Goal: Information Seeking & Learning: Check status

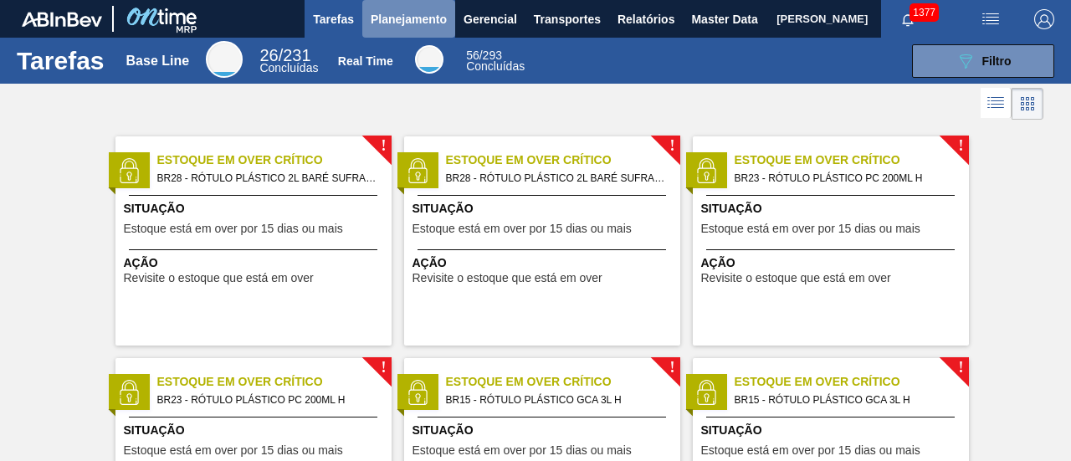
click at [412, 4] on button "Planejamento" at bounding box center [408, 19] width 93 height 38
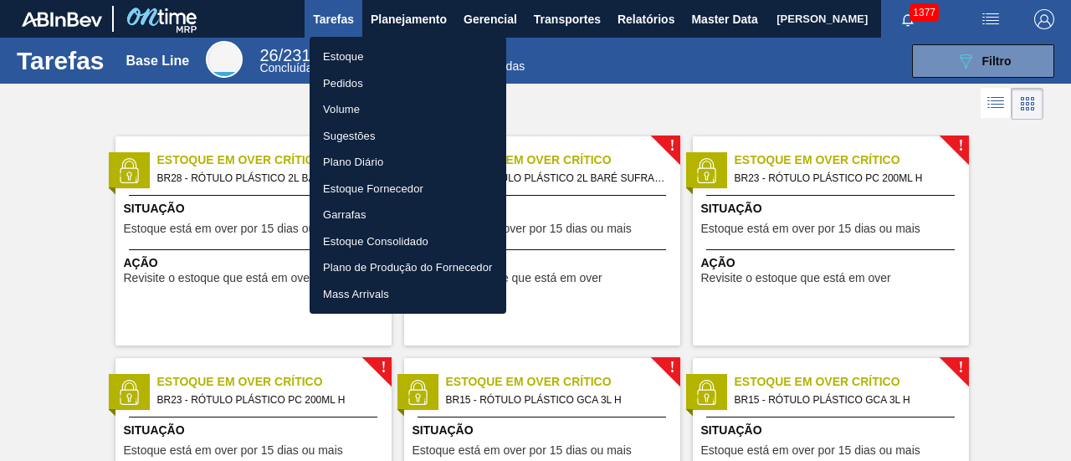
click at [425, 78] on li "Pedidos" at bounding box center [408, 83] width 197 height 27
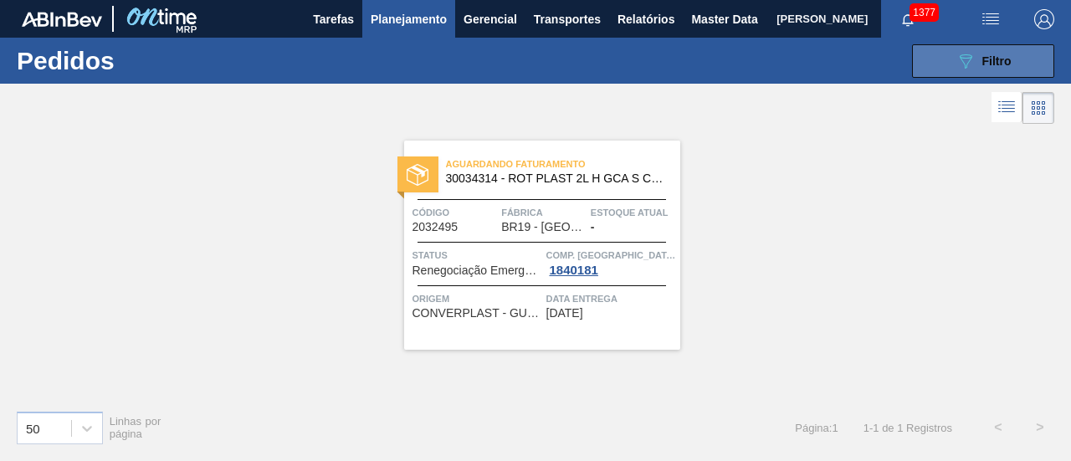
click at [998, 68] on div "089F7B8B-B2A5-4AFE-B5C0-19BA573D28AC Filtro" at bounding box center [984, 61] width 56 height 20
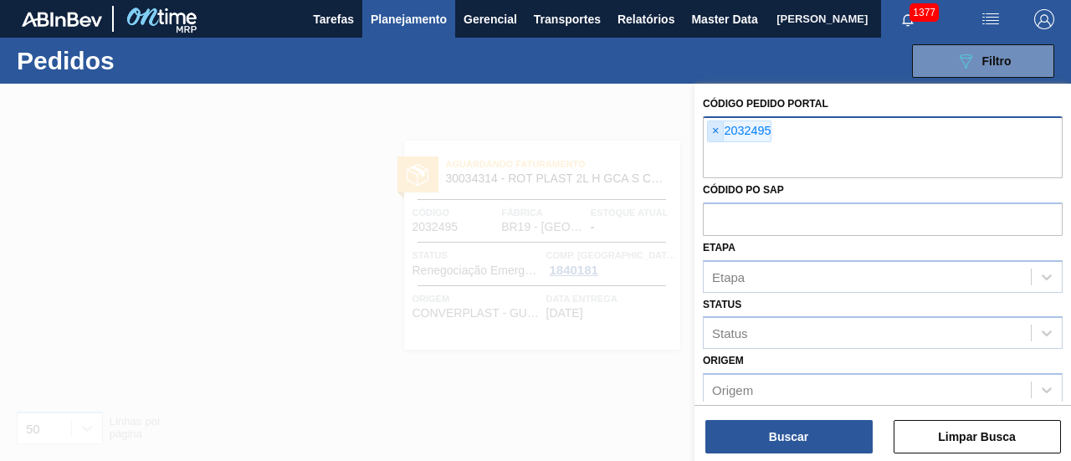
click at [713, 125] on span "×" at bounding box center [716, 131] width 16 height 20
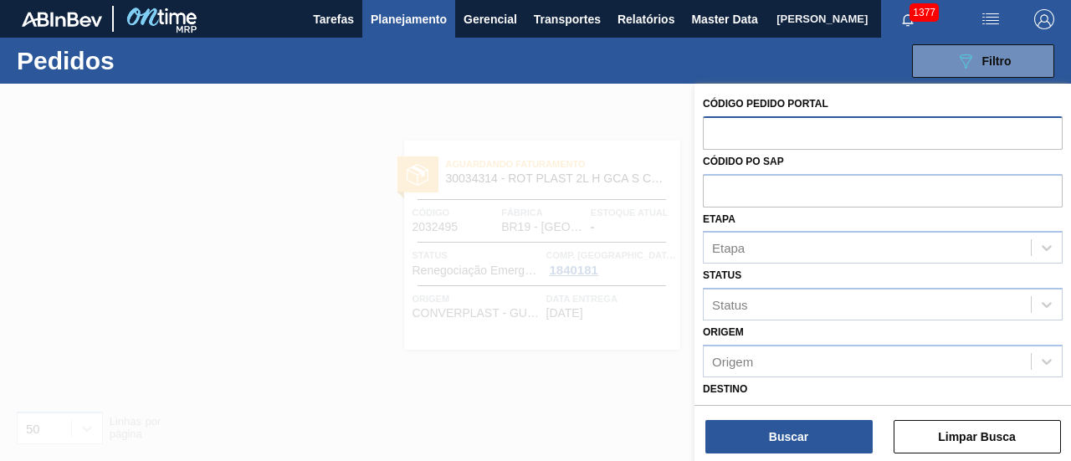
paste input "2023500"
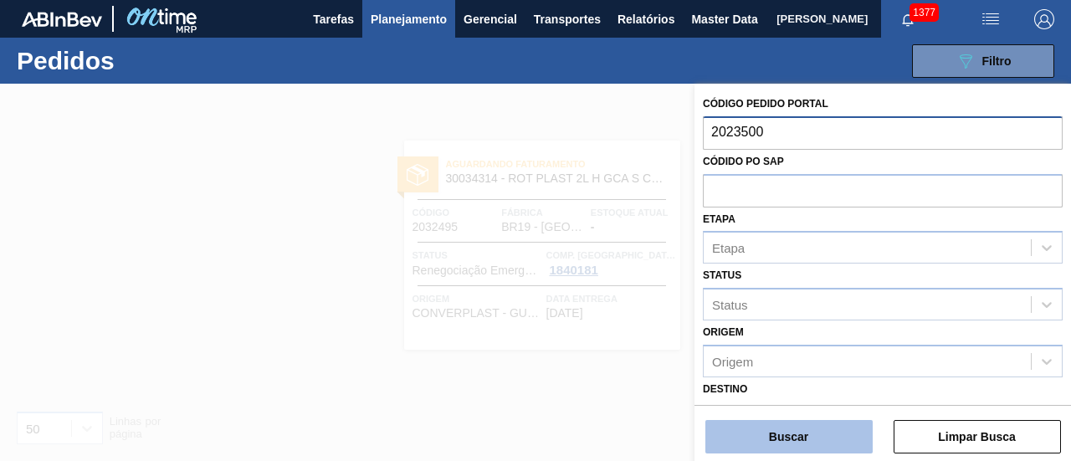
type input "2023500"
click at [768, 432] on button "Buscar" at bounding box center [789, 436] width 167 height 33
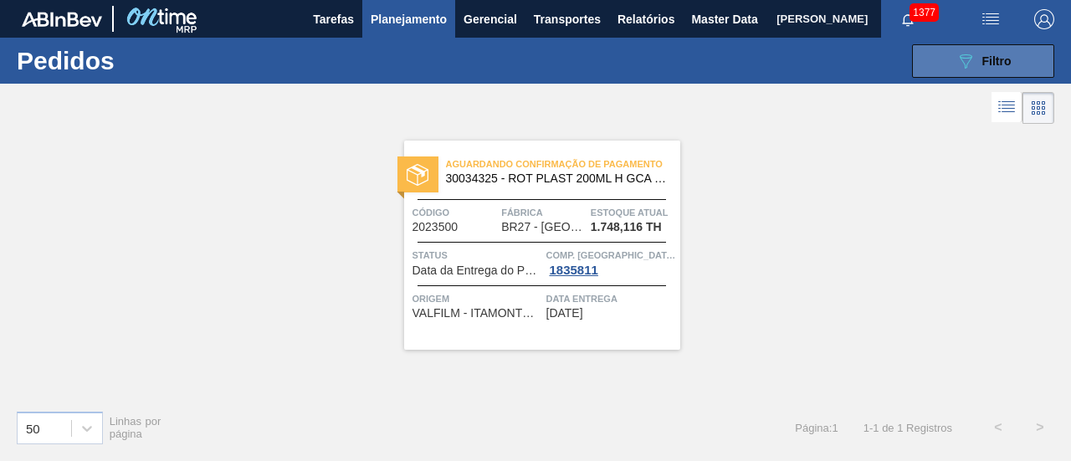
click at [928, 71] on button "089F7B8B-B2A5-4AFE-B5C0-19BA573D28AC Filtro" at bounding box center [983, 60] width 142 height 33
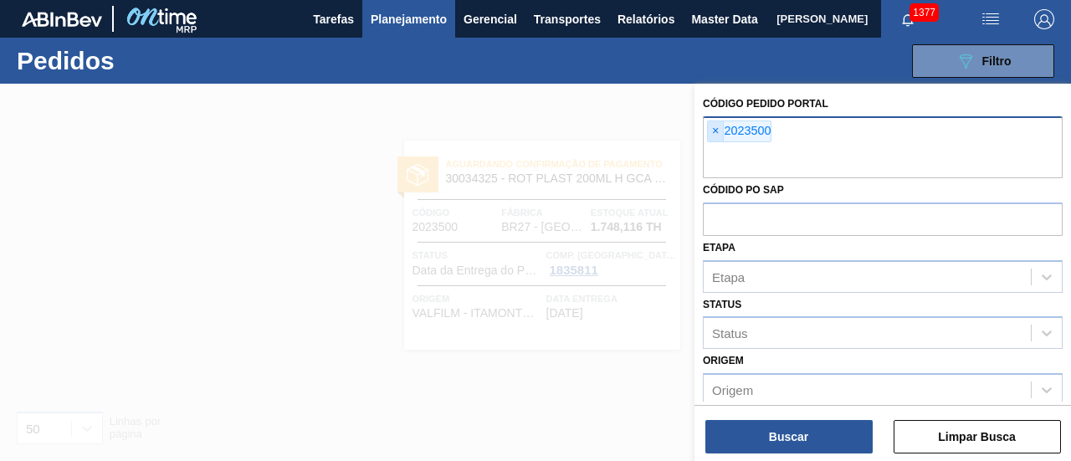
click at [716, 125] on span "×" at bounding box center [716, 131] width 16 height 20
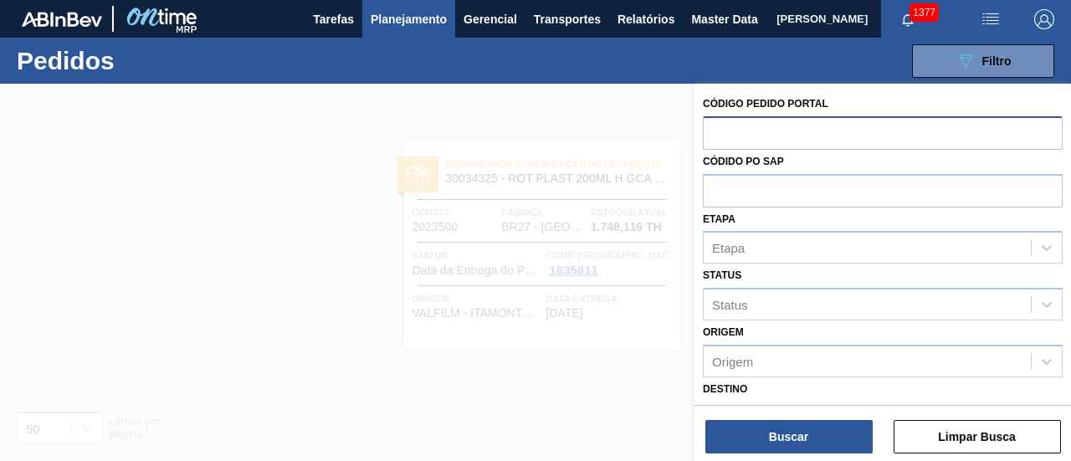
paste input "2029811"
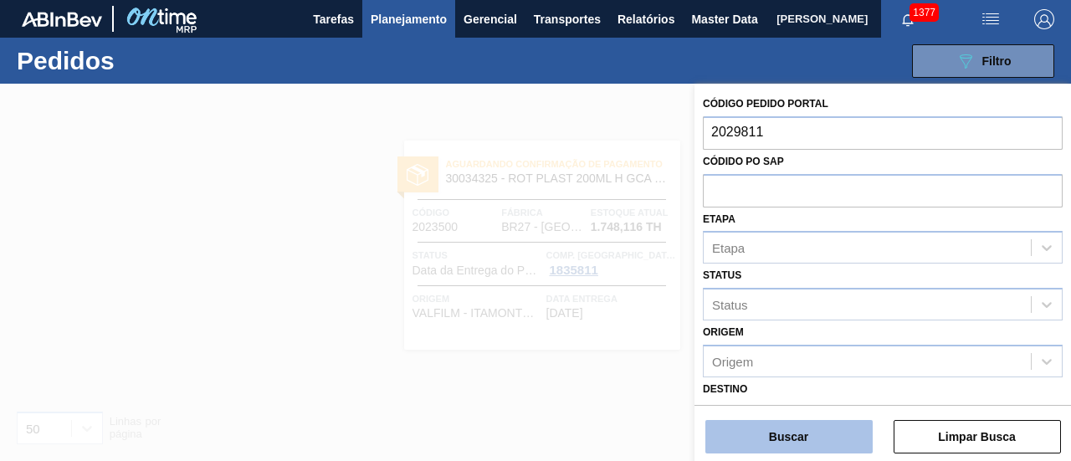
type input "2029811"
click at [819, 429] on button "Buscar" at bounding box center [789, 436] width 167 height 33
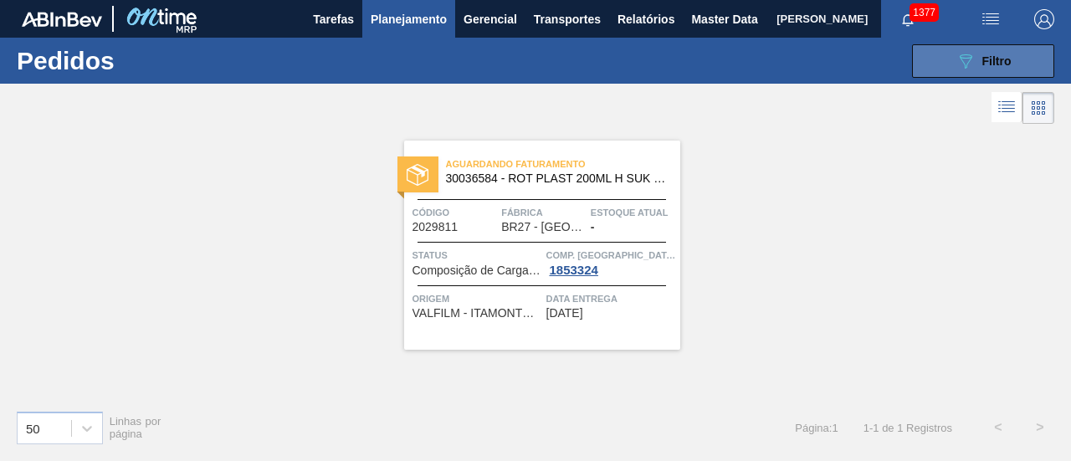
click at [1015, 64] on button "089F7B8B-B2A5-4AFE-B5C0-19BA573D28AC Filtro" at bounding box center [983, 60] width 142 height 33
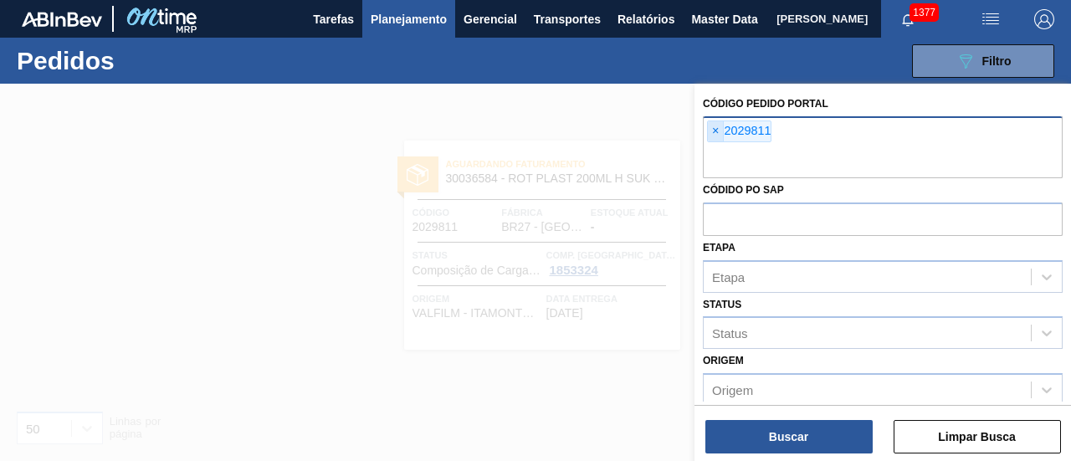
click at [720, 130] on span "×" at bounding box center [716, 131] width 16 height 20
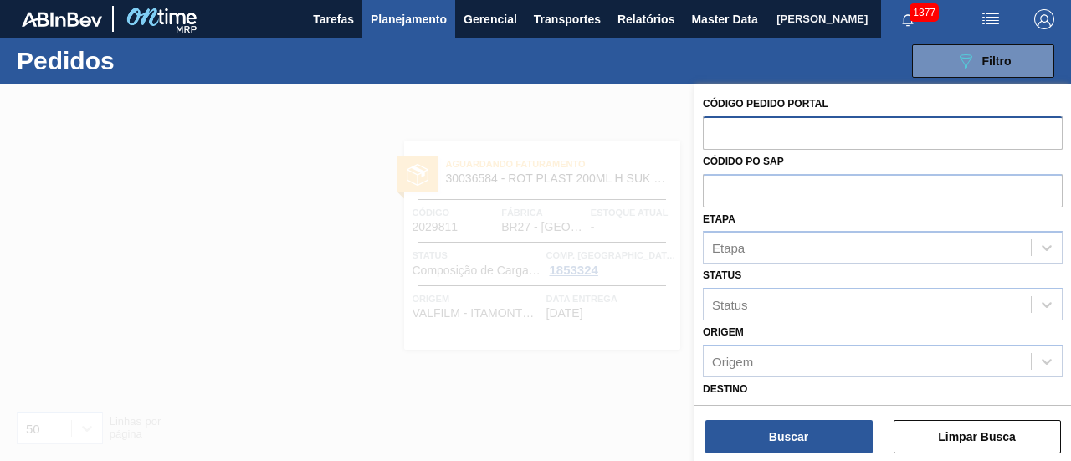
paste input "2027104"
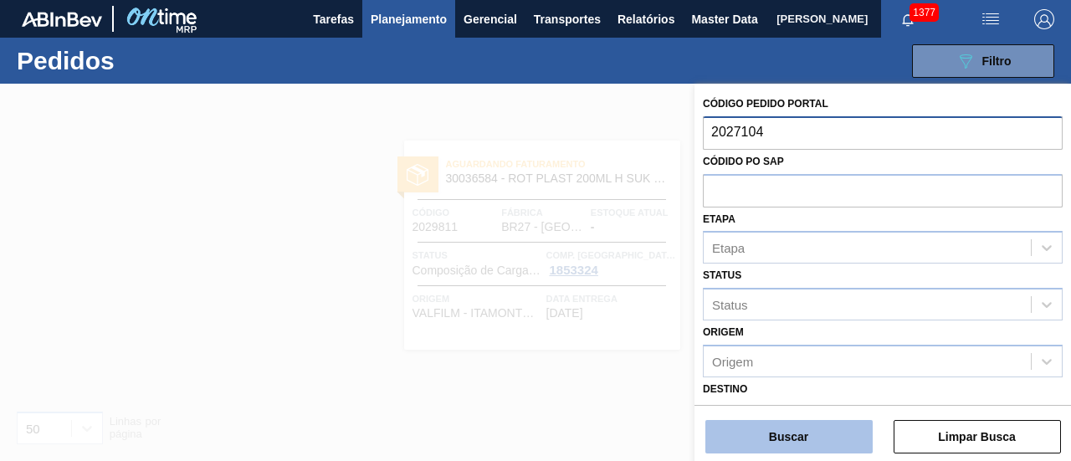
type input "2027104"
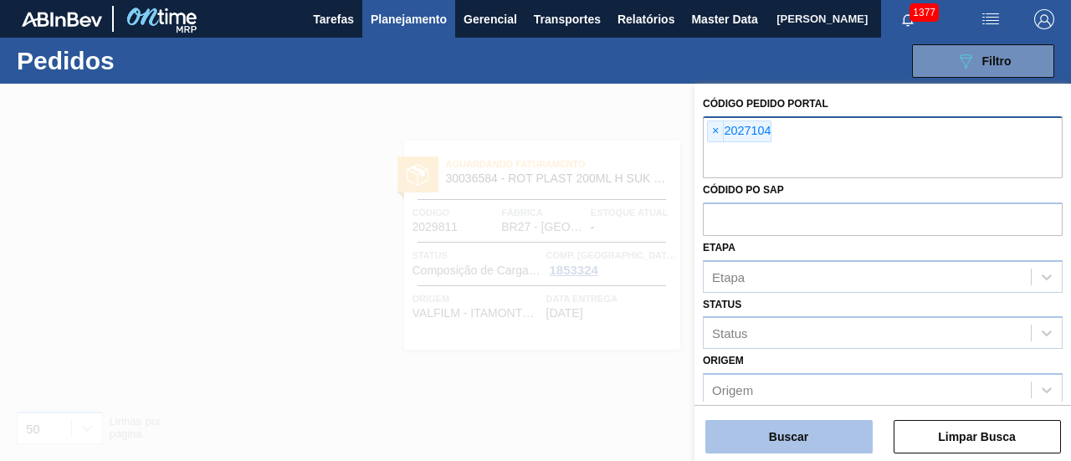
click at [799, 432] on button "Buscar" at bounding box center [789, 436] width 167 height 33
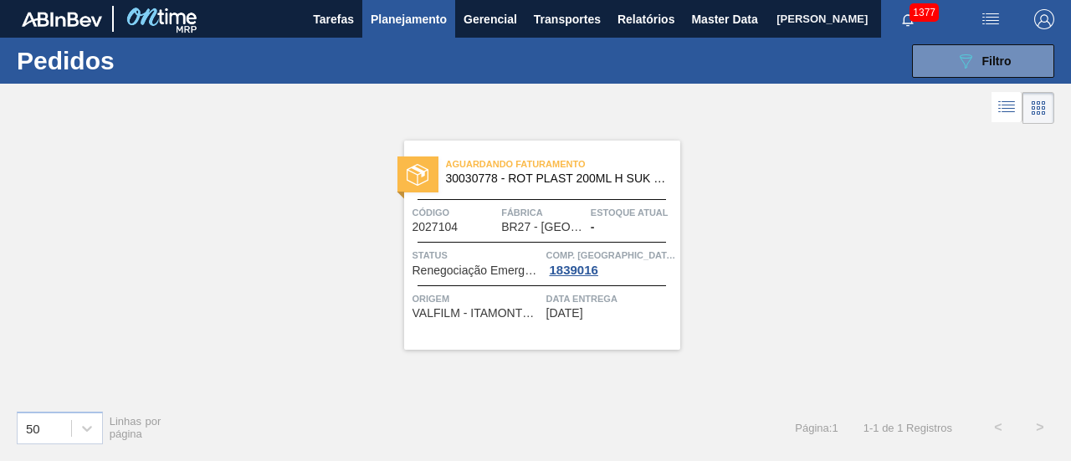
drag, startPoint x: 967, startPoint y: 64, endPoint x: 933, endPoint y: 99, distance: 47.9
click at [967, 64] on icon at bounding box center [966, 61] width 13 height 14
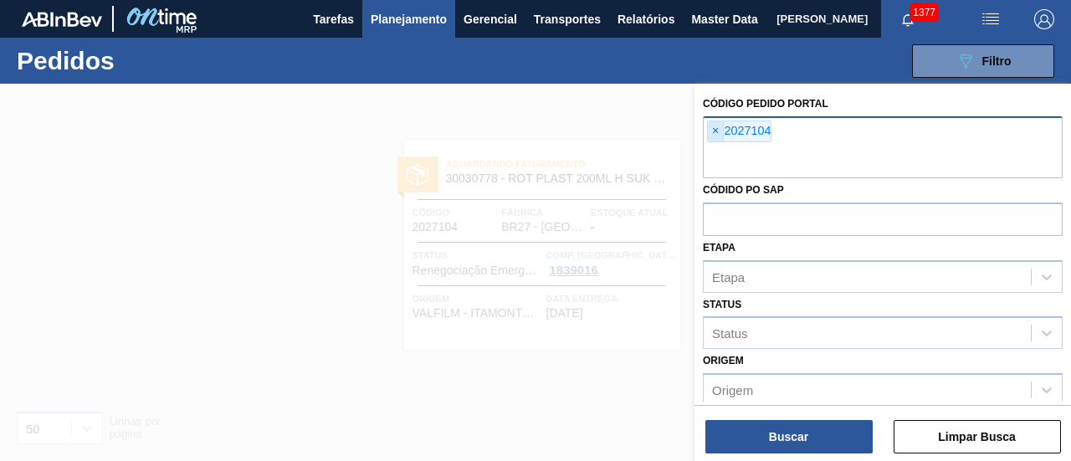
click at [718, 126] on span "×" at bounding box center [716, 131] width 16 height 20
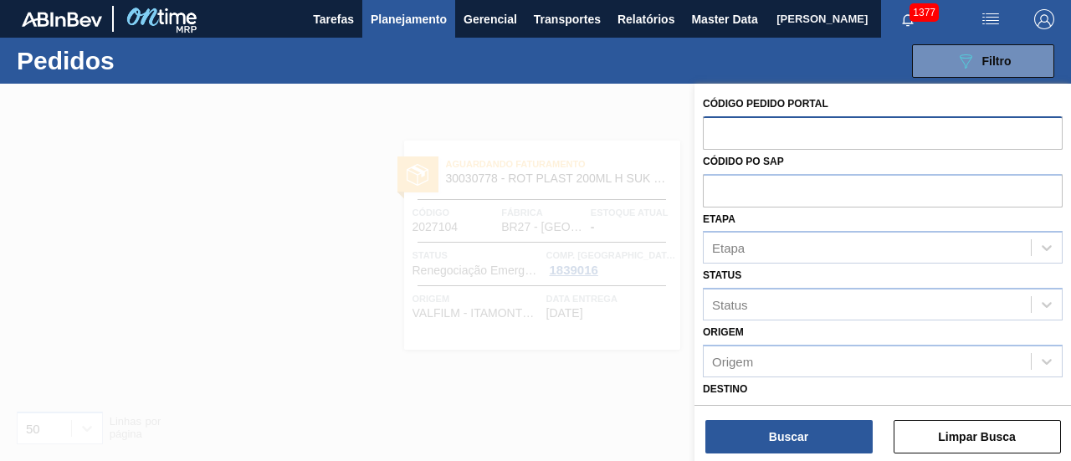
paste input "2030226"
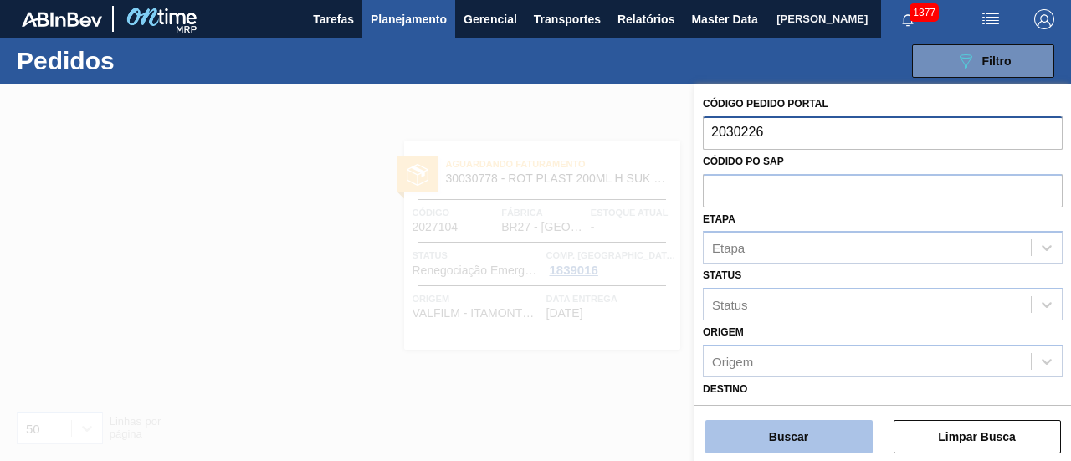
type input "2030226"
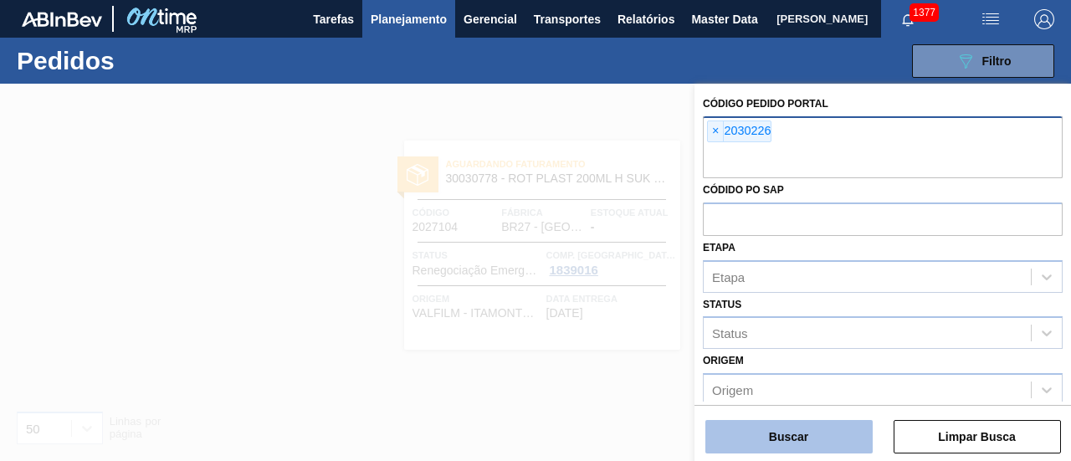
click at [778, 434] on button "Buscar" at bounding box center [789, 436] width 167 height 33
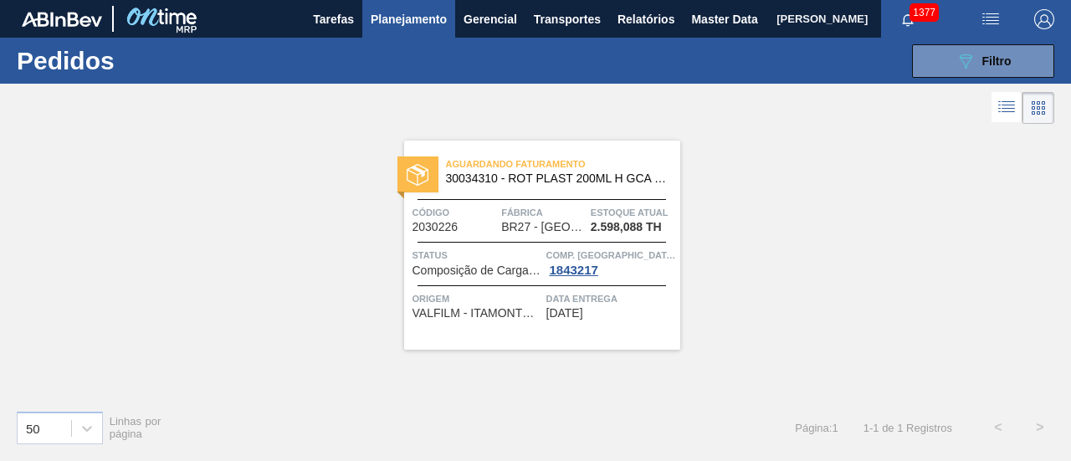
drag, startPoint x: 648, startPoint y: 245, endPoint x: 663, endPoint y: 255, distance: 18.1
click at [663, 255] on span "Comp. Carga" at bounding box center [612, 255] width 130 height 17
click at [965, 64] on icon "089F7B8B-B2A5-4AFE-B5C0-19BA573D28AC" at bounding box center [966, 61] width 20 height 20
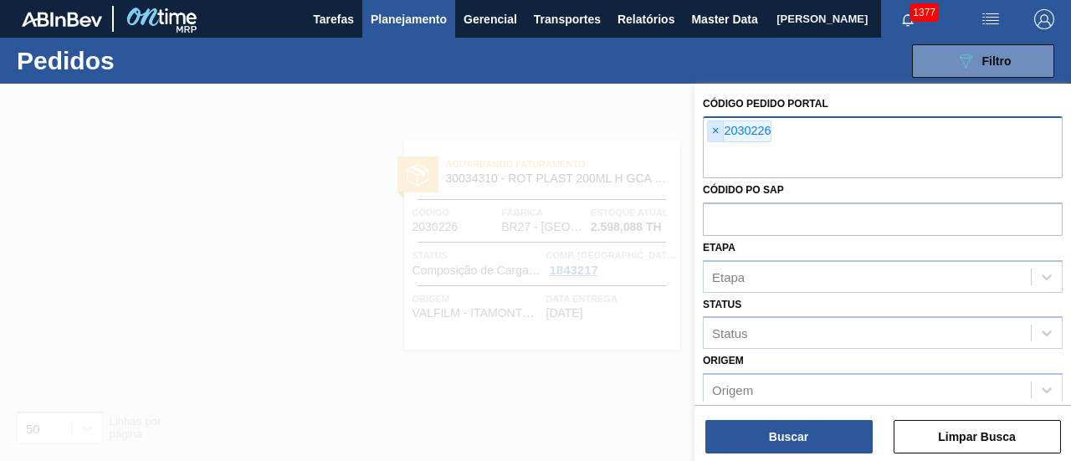
click at [720, 128] on span "×" at bounding box center [716, 131] width 16 height 20
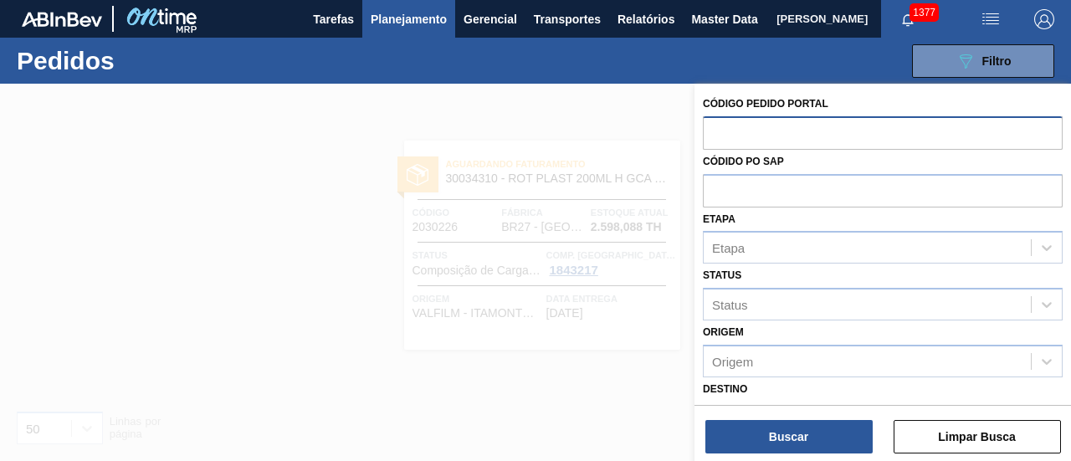
paste input "2027901"
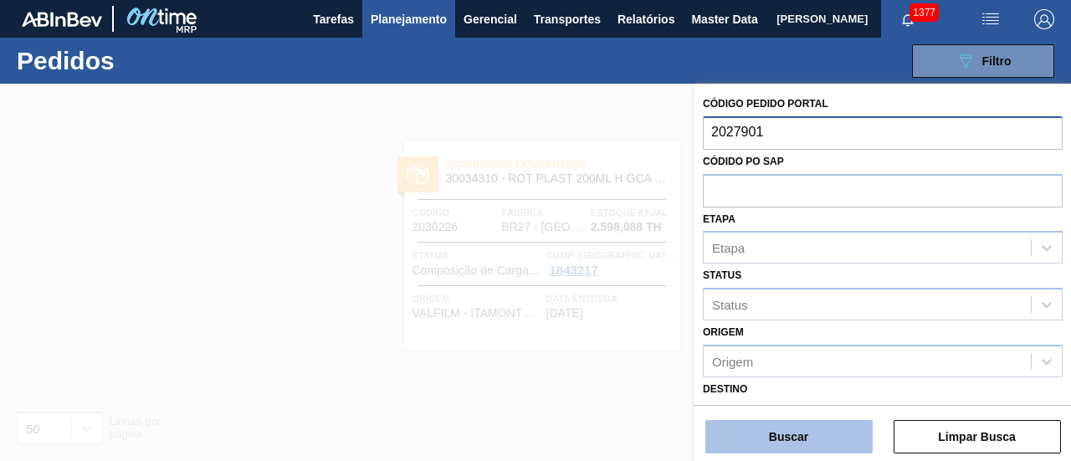
type input "2027901"
click at [784, 434] on button "Buscar" at bounding box center [789, 436] width 167 height 33
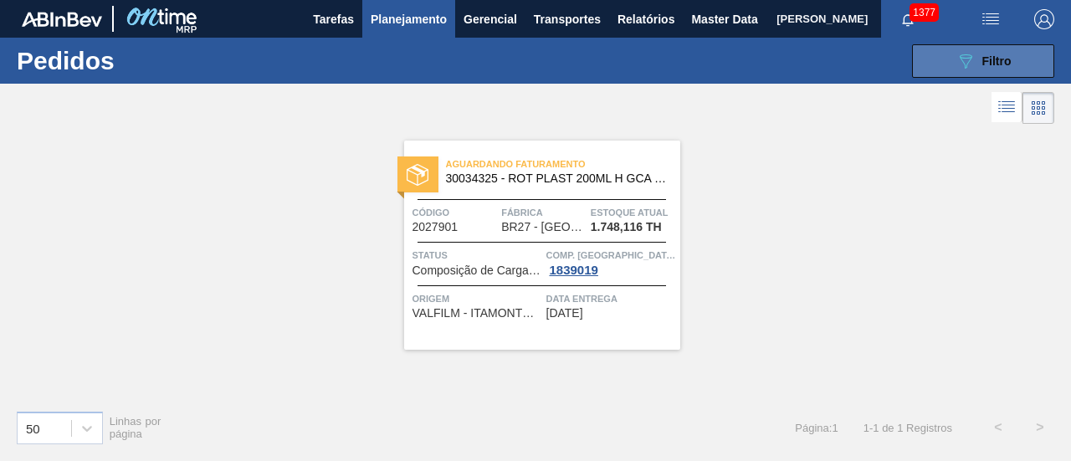
click at [1040, 65] on button "089F7B8B-B2A5-4AFE-B5C0-19BA573D28AC Filtro" at bounding box center [983, 60] width 142 height 33
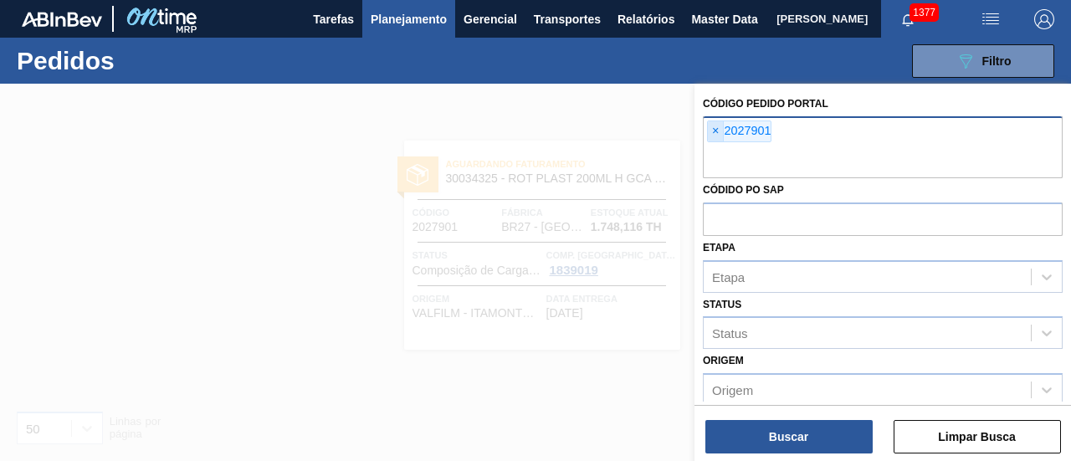
click at [719, 134] on span "×" at bounding box center [716, 131] width 16 height 20
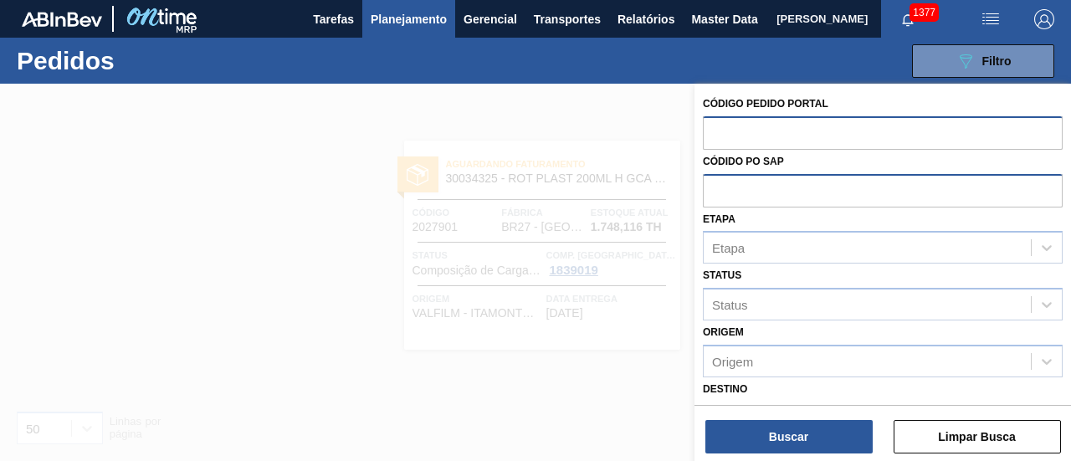
paste input "2023500"
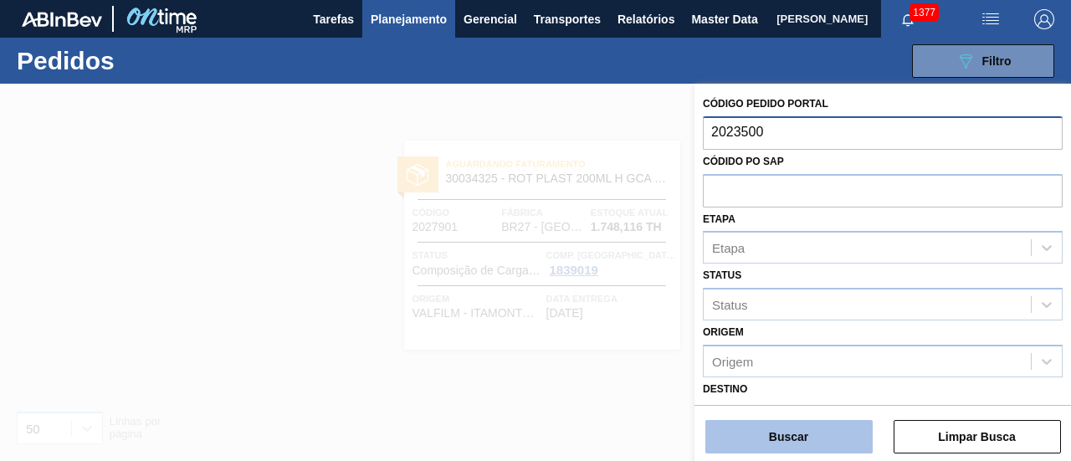
type input "2023500"
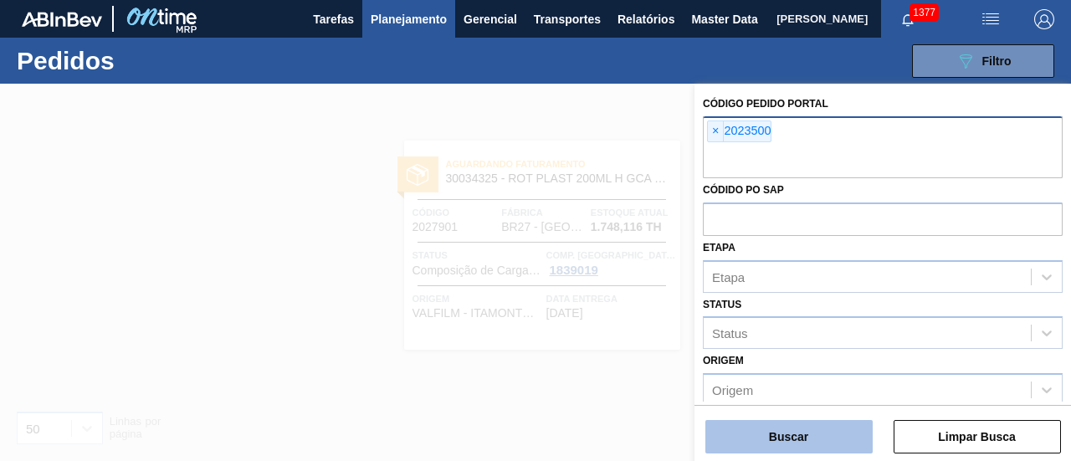
click at [797, 434] on button "Buscar" at bounding box center [789, 436] width 167 height 33
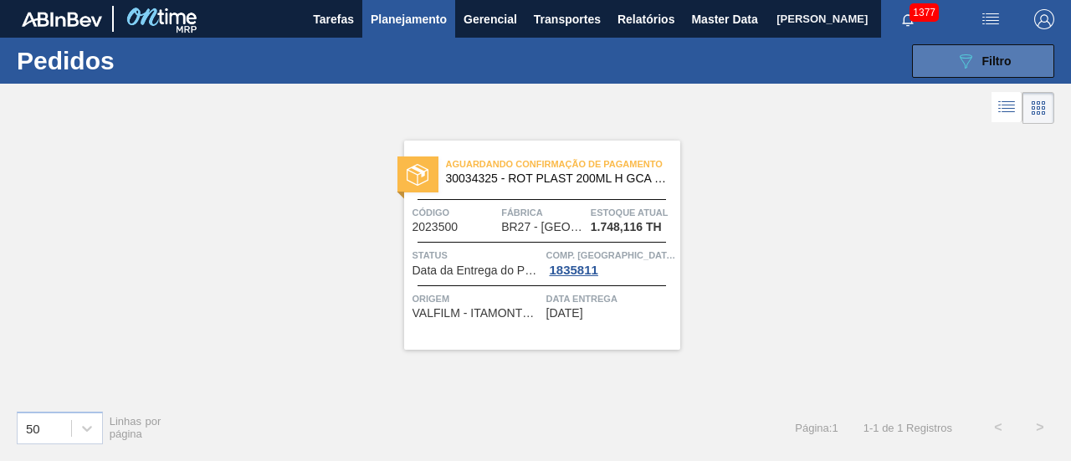
drag, startPoint x: 969, startPoint y: 53, endPoint x: 964, endPoint y: 66, distance: 14.3
click at [969, 53] on icon "089F7B8B-B2A5-4AFE-B5C0-19BA573D28AC" at bounding box center [966, 61] width 20 height 20
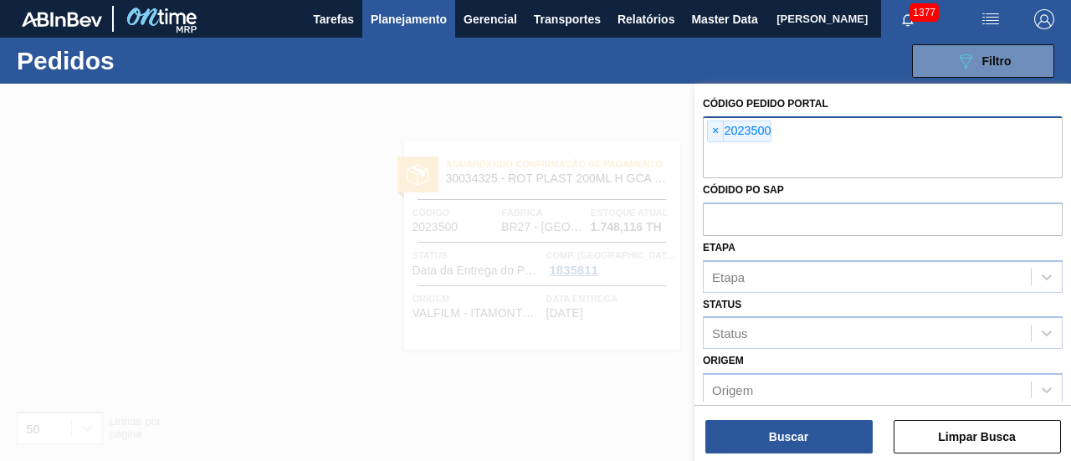
click at [723, 134] on div "× 2023500" at bounding box center [739, 132] width 64 height 22
click at [722, 134] on span "×" at bounding box center [716, 131] width 16 height 20
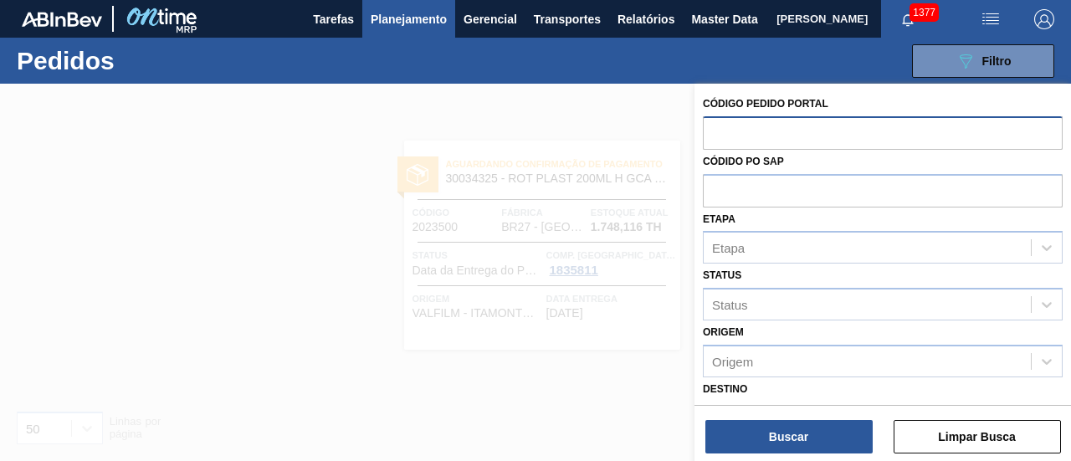
paste input "2029811"
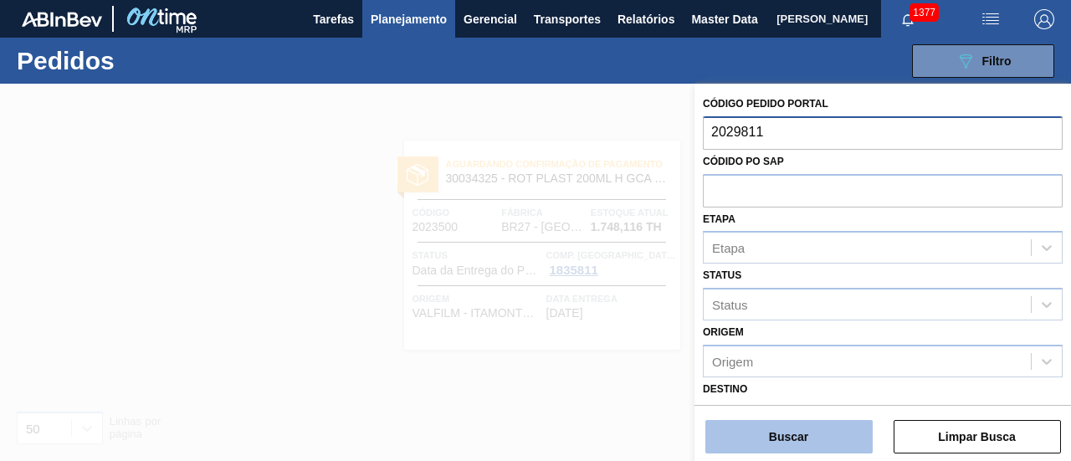
type input "2029811"
click at [772, 429] on button "Buscar" at bounding box center [789, 436] width 167 height 33
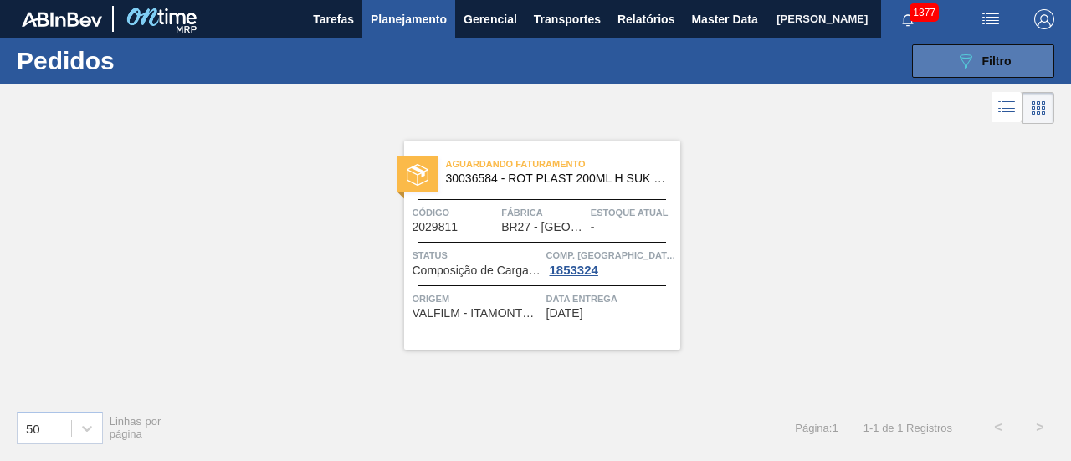
click at [916, 56] on button "089F7B8B-B2A5-4AFE-B5C0-19BA573D28AC Filtro" at bounding box center [983, 60] width 142 height 33
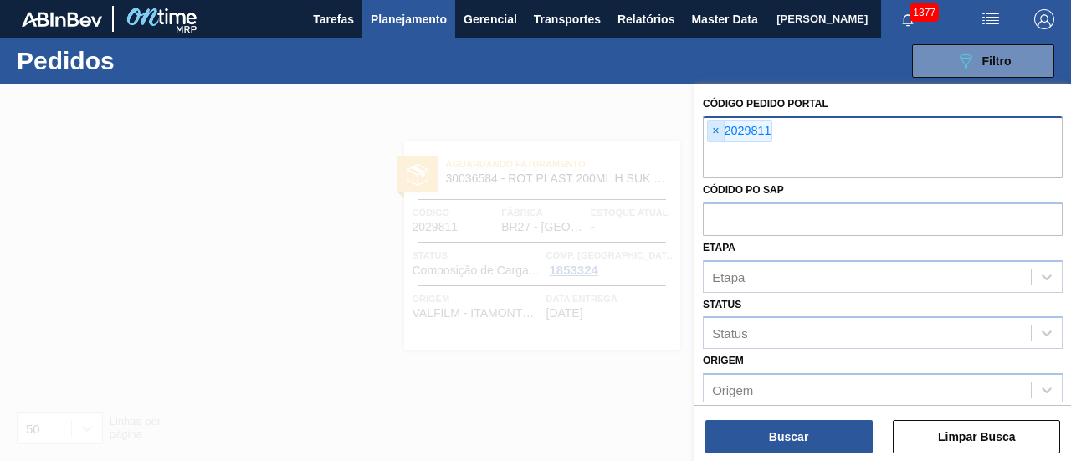
click at [713, 133] on span "×" at bounding box center [716, 131] width 16 height 20
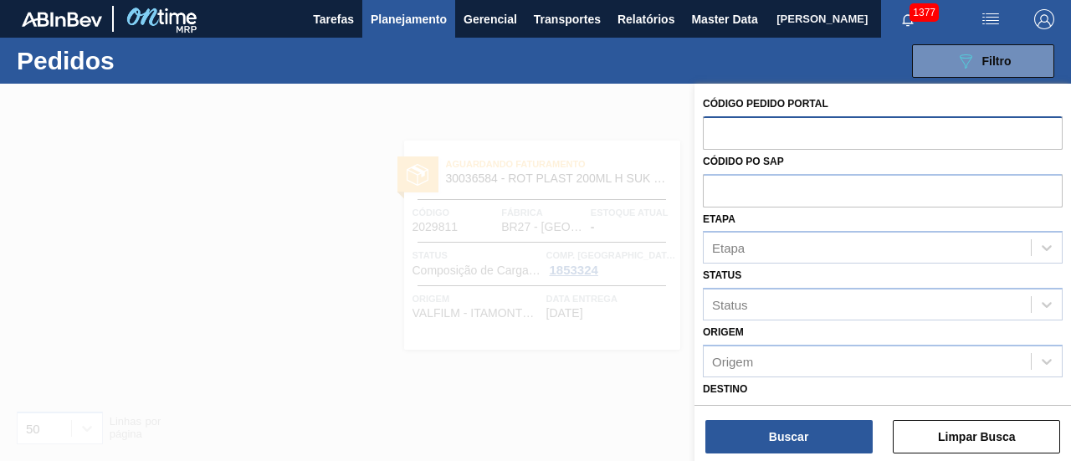
paste input "2027104"
type input "2027104"
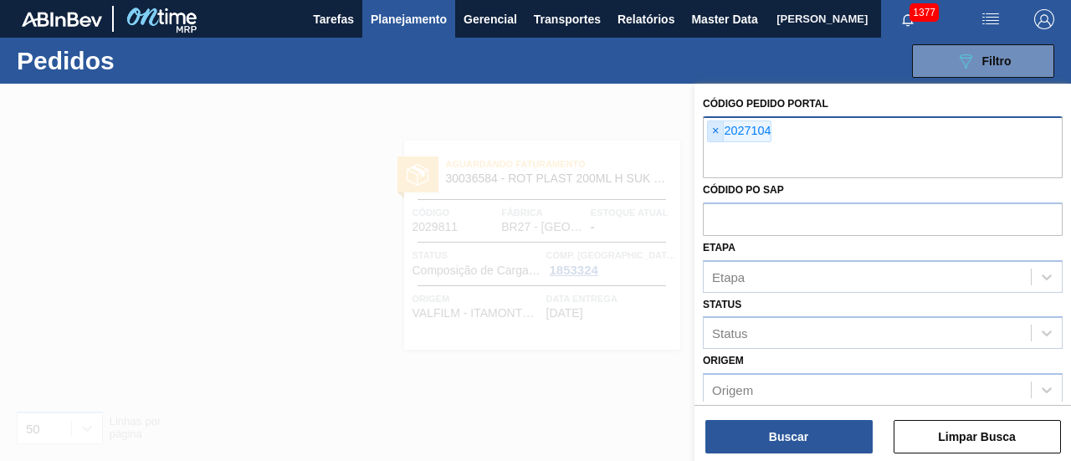
click at [716, 133] on span "×" at bounding box center [716, 131] width 16 height 20
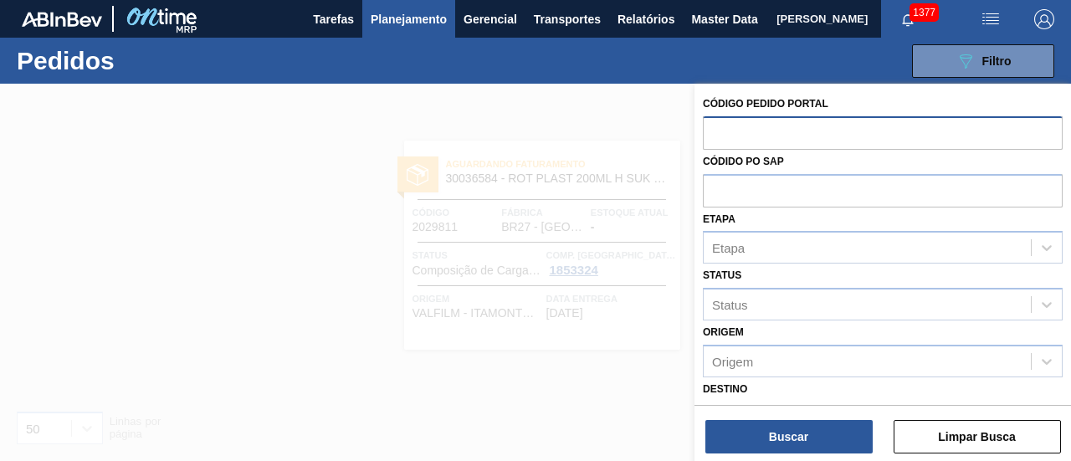
click at [723, 133] on input "text" at bounding box center [883, 132] width 360 height 32
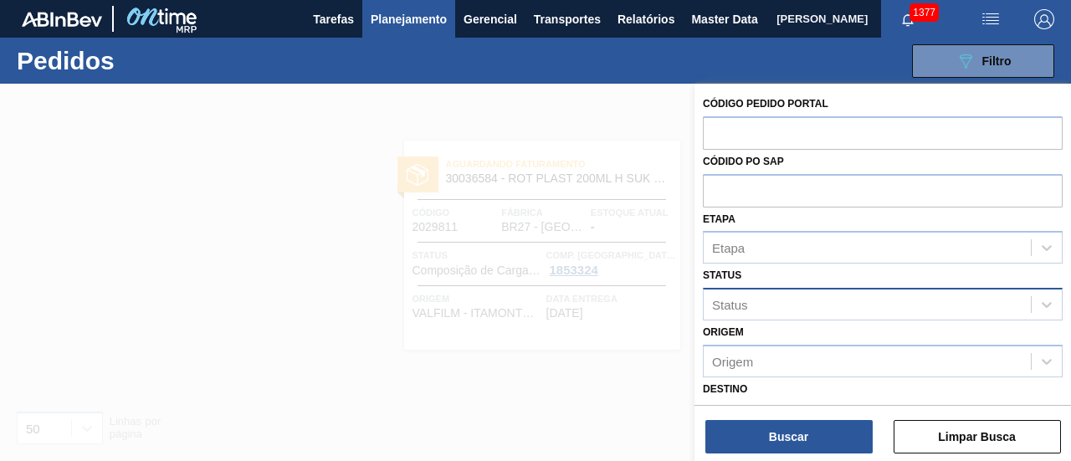
paste input "2030226"
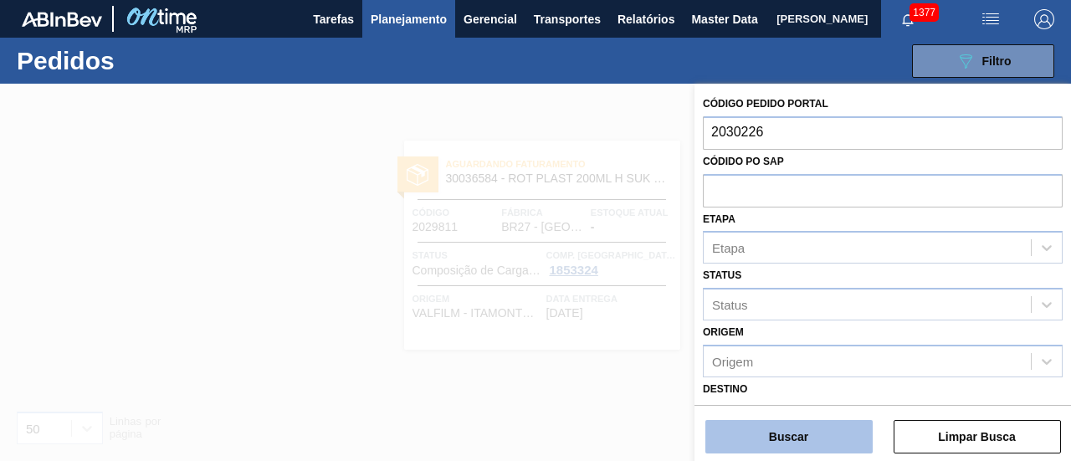
type input "2030226"
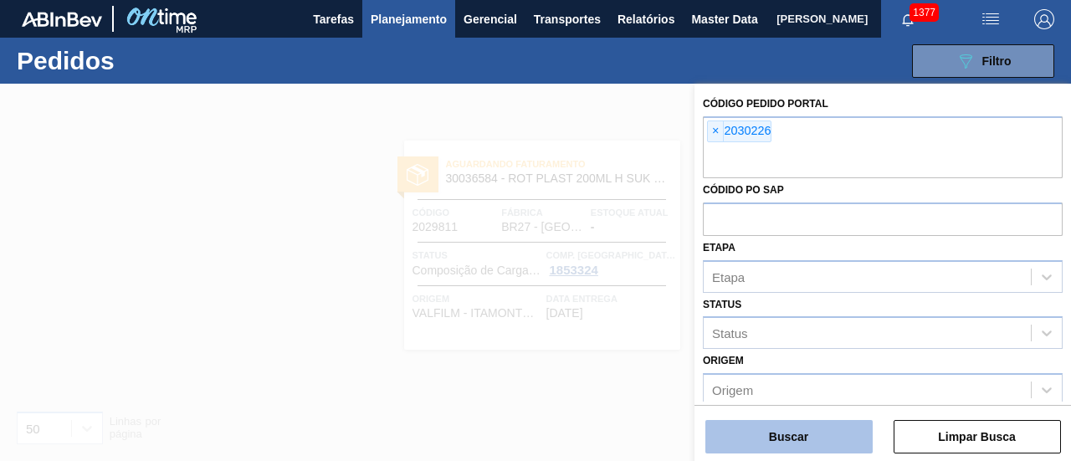
click at [804, 439] on button "Buscar" at bounding box center [789, 436] width 167 height 33
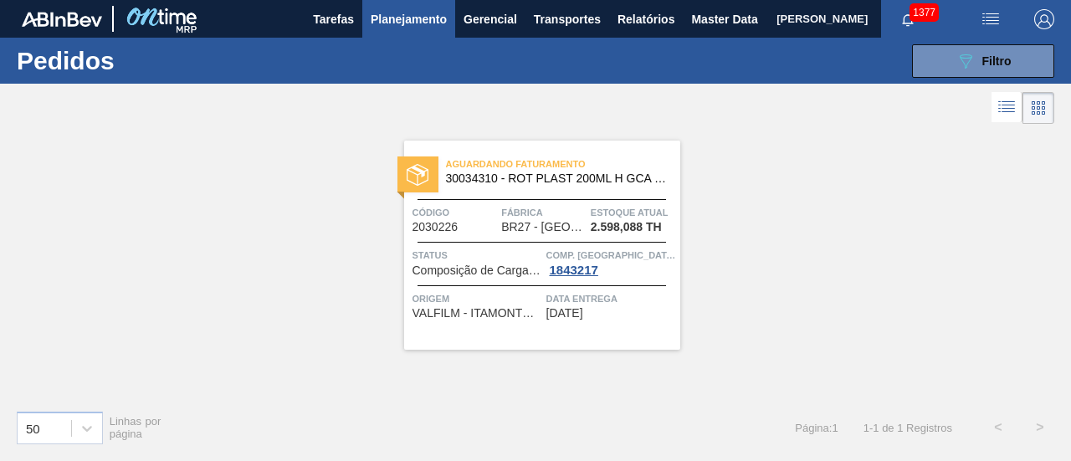
click at [1001, 38] on div "089F7B8B-B2A5-4AFE-B5C0-19BA573D28AC Filtro Código Pedido Portal × 2030226 Códi…" at bounding box center [655, 61] width 815 height 50
click at [999, 56] on span "Filtro" at bounding box center [997, 60] width 29 height 13
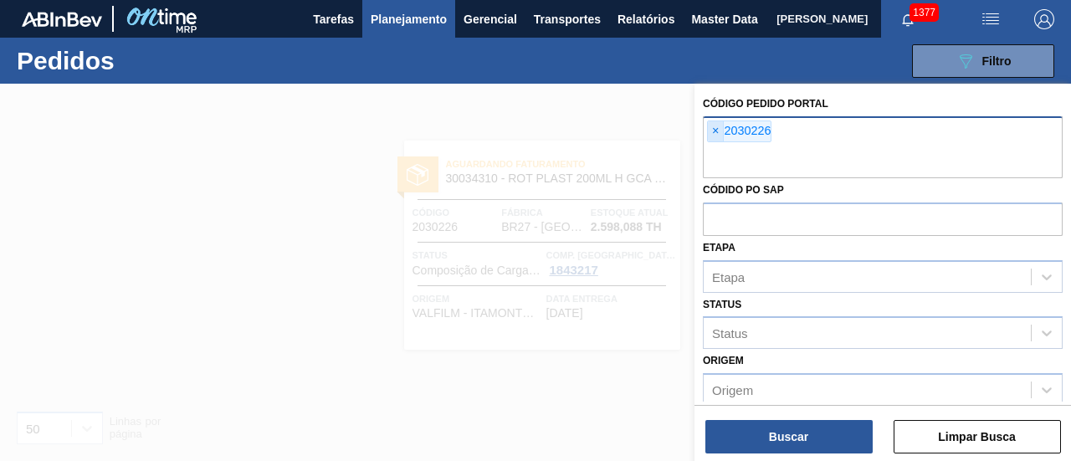
click at [723, 130] on span "×" at bounding box center [716, 131] width 16 height 20
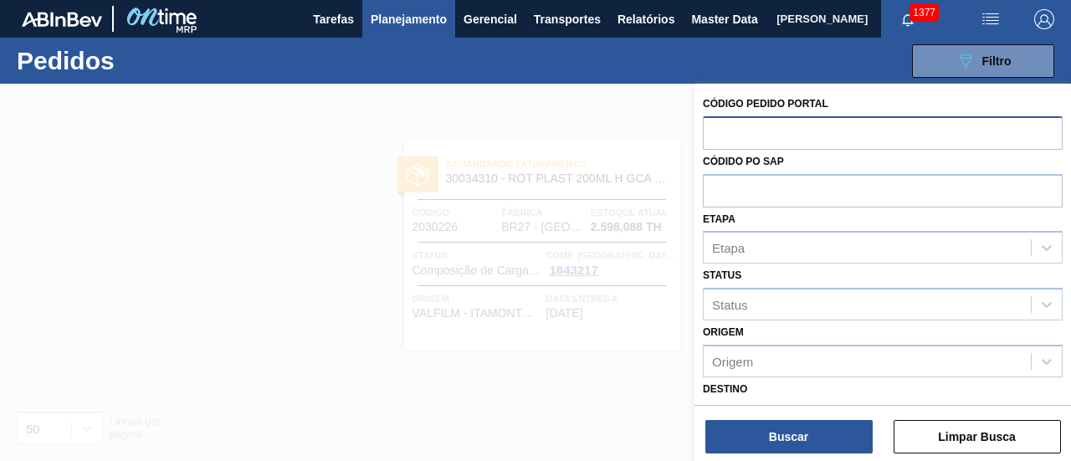
paste input "2037748"
type input "2037748"
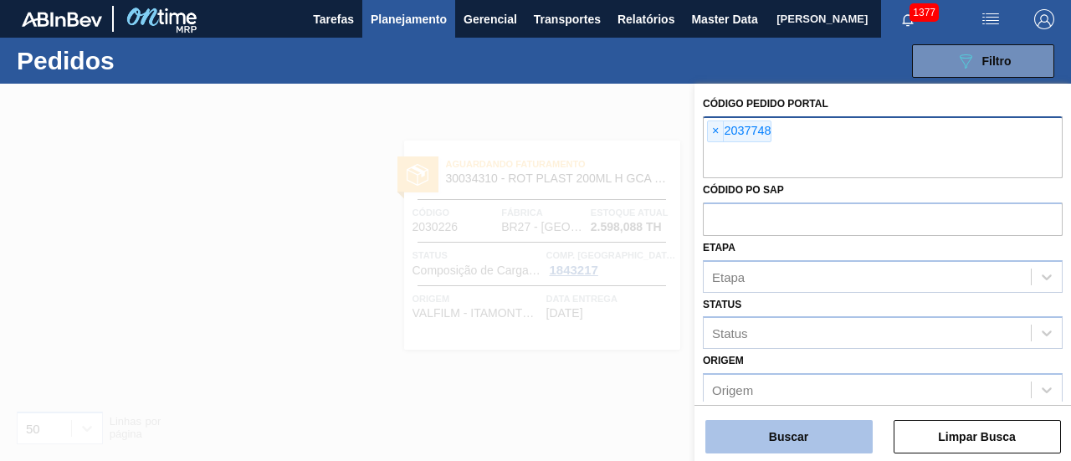
click at [837, 429] on button "Buscar" at bounding box center [789, 436] width 167 height 33
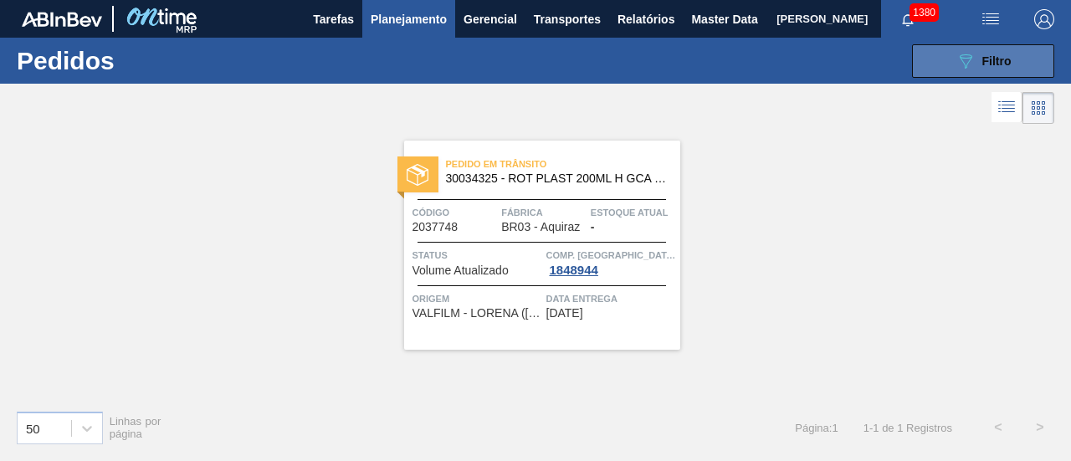
click at [954, 64] on button "089F7B8B-B2A5-4AFE-B5C0-19BA573D28AC Filtro" at bounding box center [983, 60] width 142 height 33
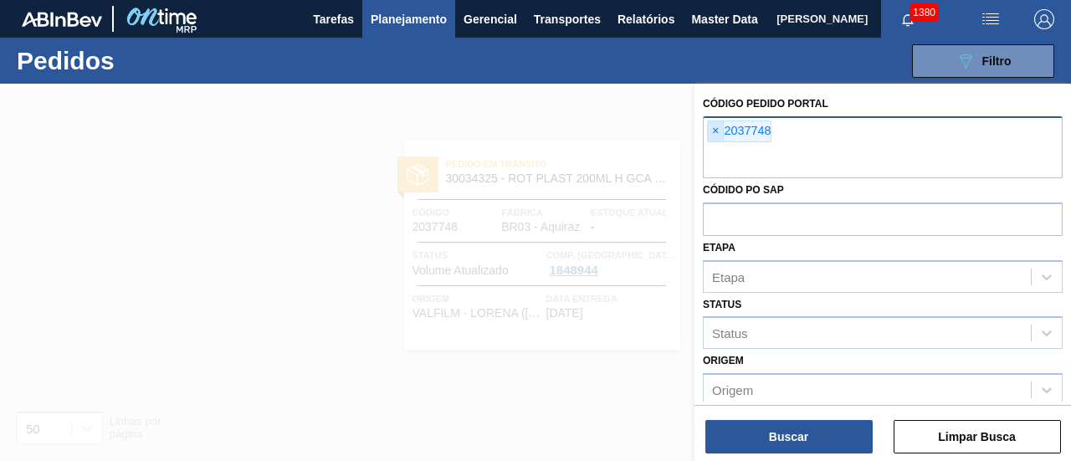
click at [711, 135] on span "×" at bounding box center [716, 131] width 16 height 20
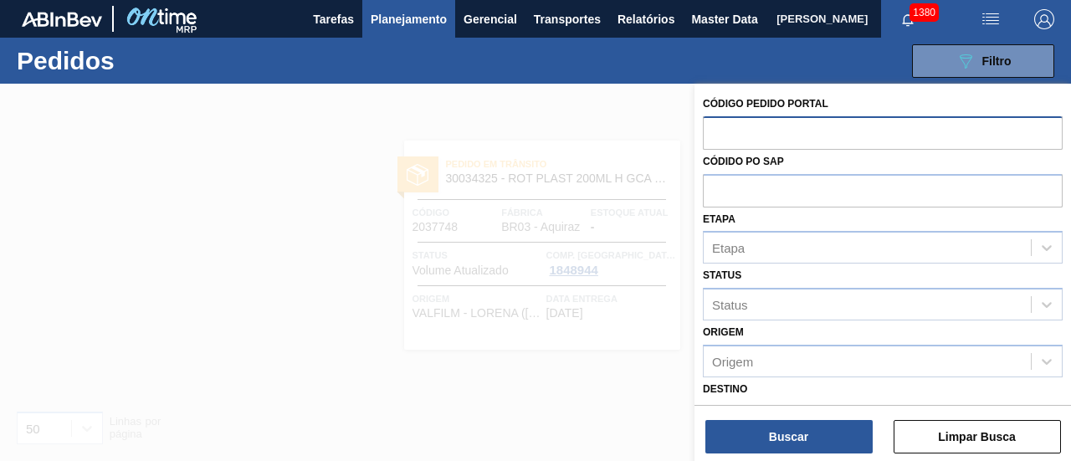
paste input "2023523"
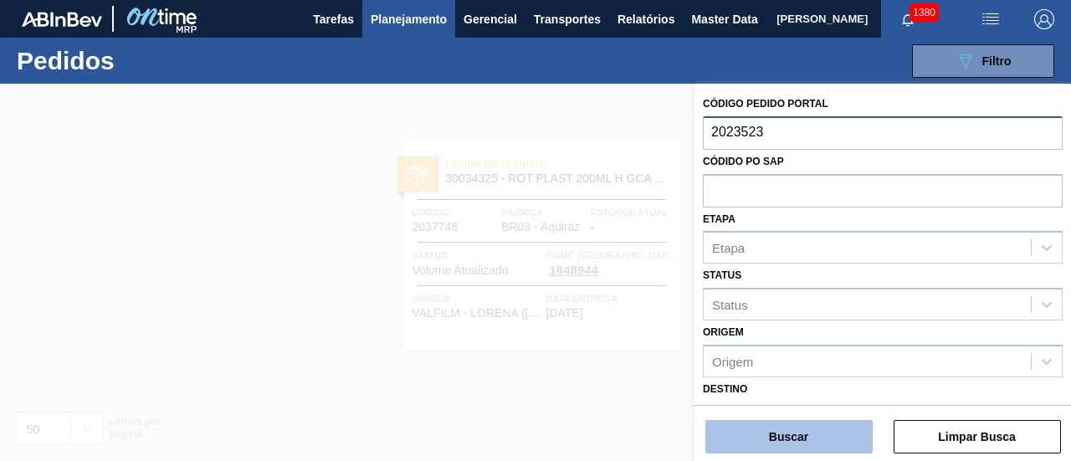
type input "2023523"
click at [778, 429] on button "Buscar" at bounding box center [789, 436] width 167 height 33
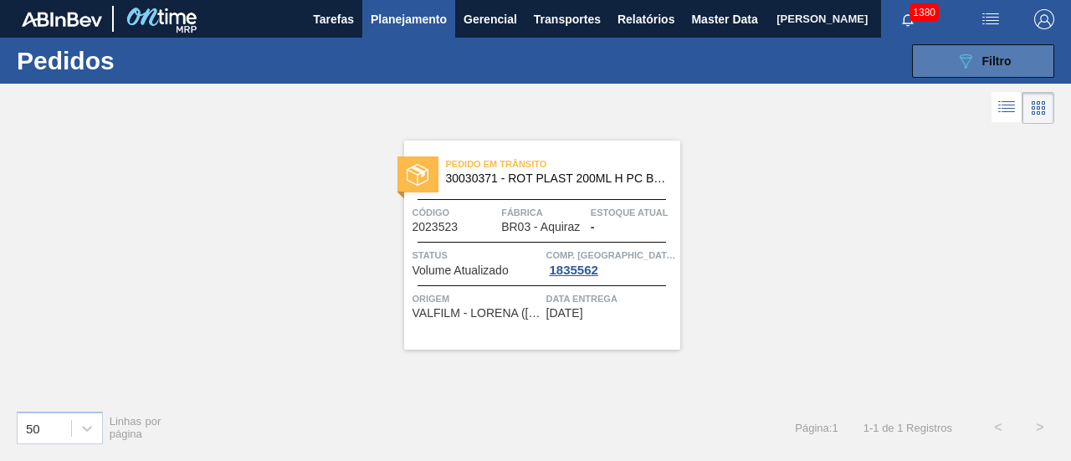
click at [933, 56] on button "089F7B8B-B2A5-4AFE-B5C0-19BA573D28AC Filtro" at bounding box center [983, 60] width 142 height 33
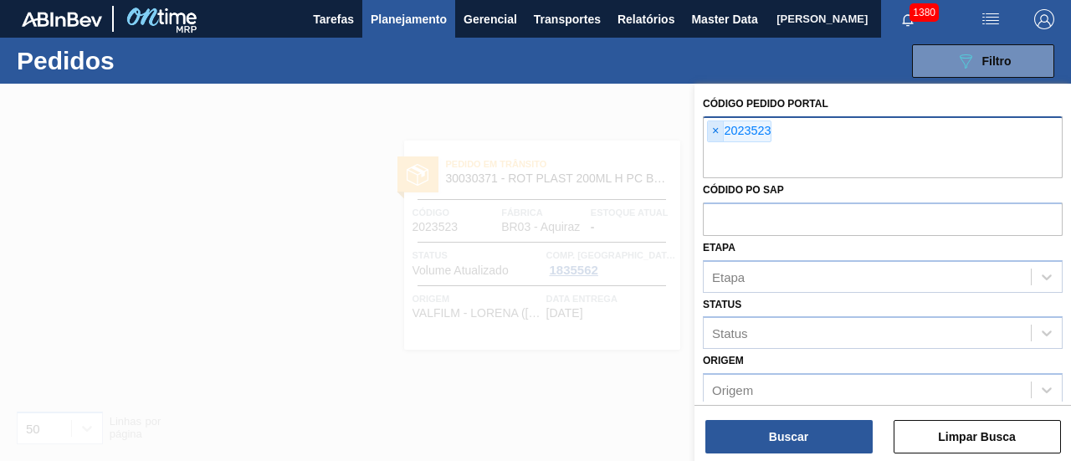
click at [715, 129] on span "×" at bounding box center [716, 131] width 16 height 20
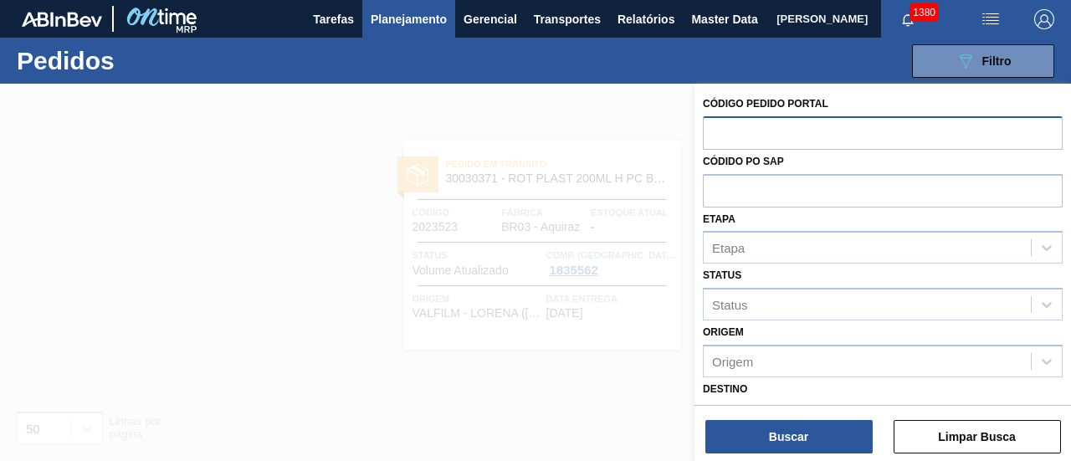
paste input "2018109"
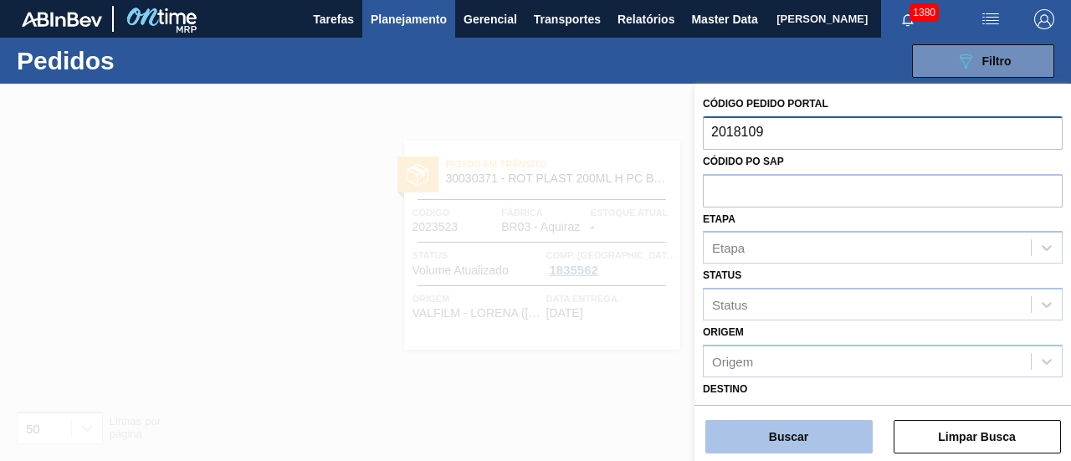
type input "2018109"
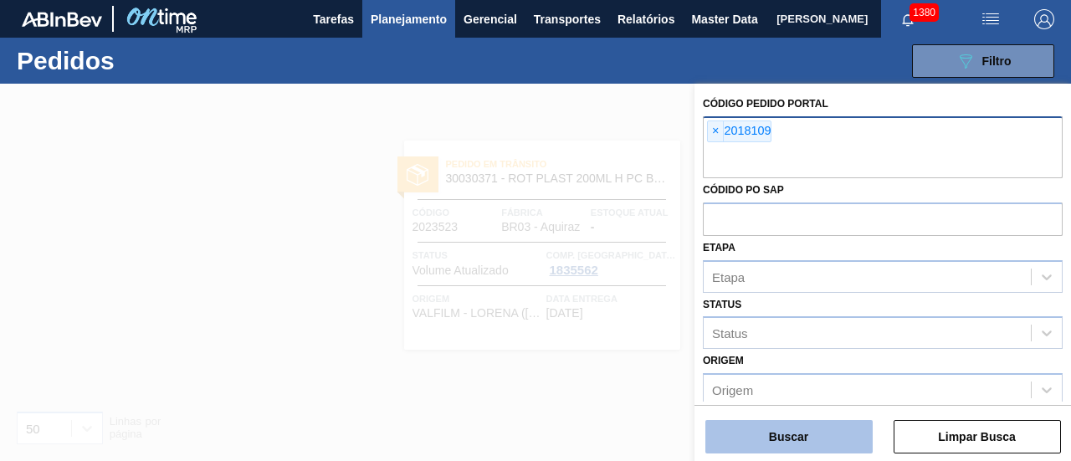
click at [805, 429] on button "Buscar" at bounding box center [789, 436] width 167 height 33
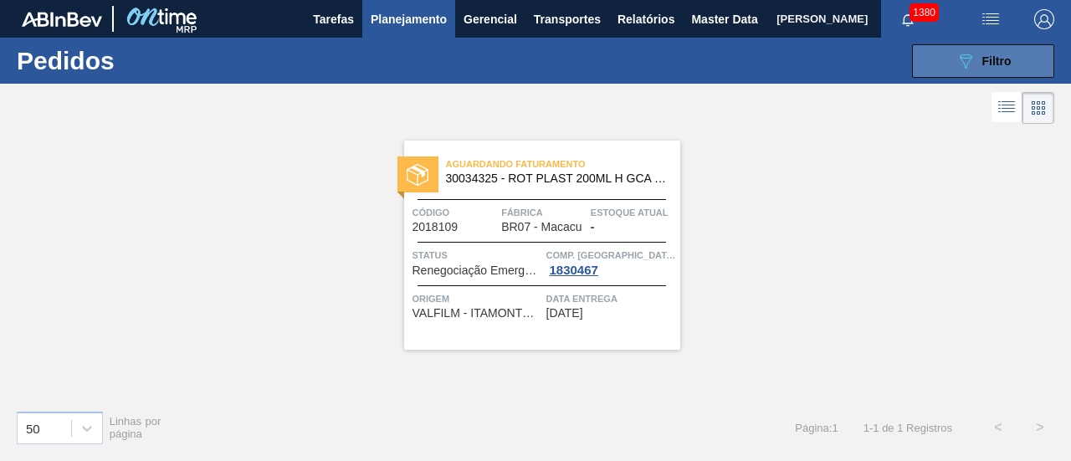
click at [996, 64] on span "Filtro" at bounding box center [997, 60] width 29 height 13
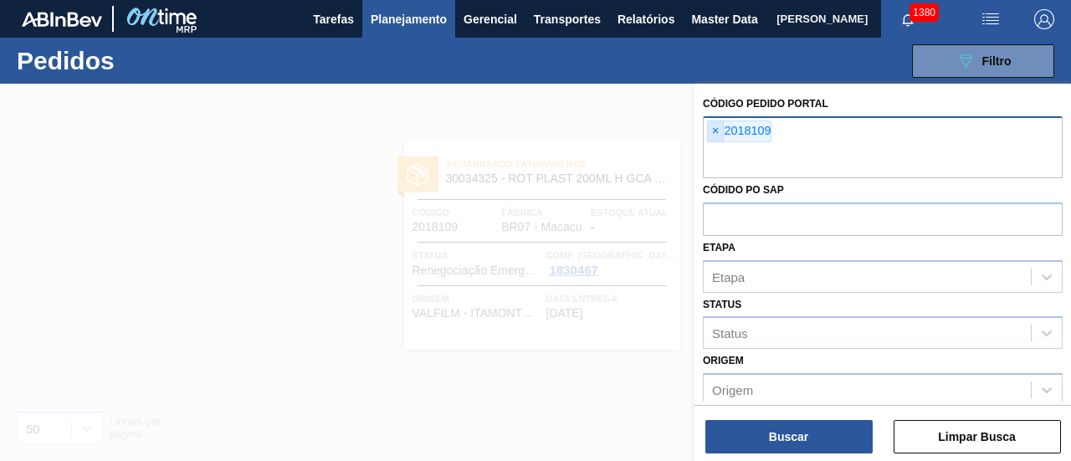
click at [717, 128] on span "×" at bounding box center [716, 131] width 16 height 20
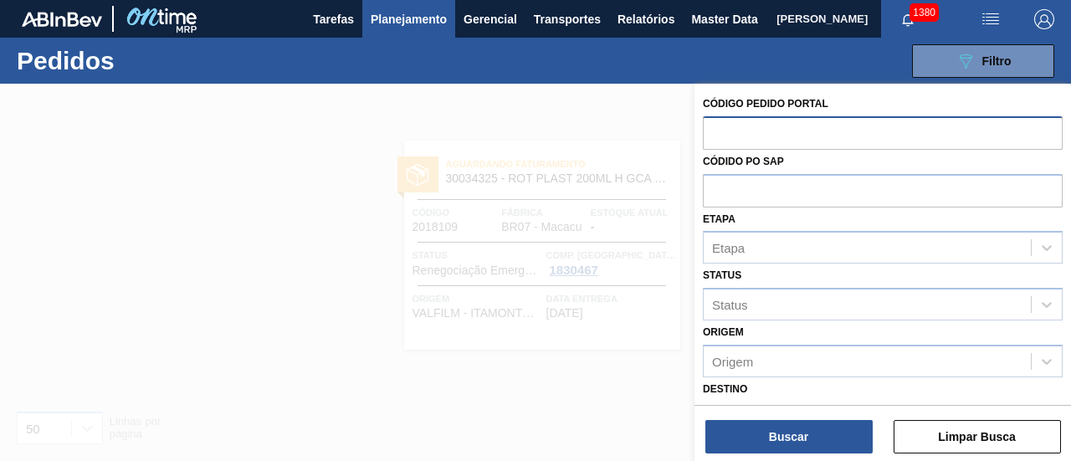
paste input "2031740"
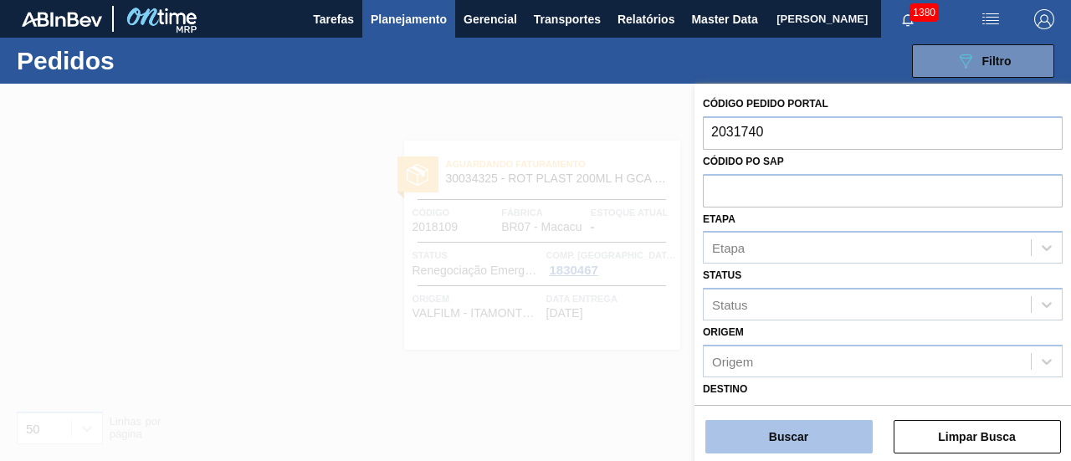
type input "2031740"
click at [805, 441] on button "Buscar" at bounding box center [789, 436] width 167 height 33
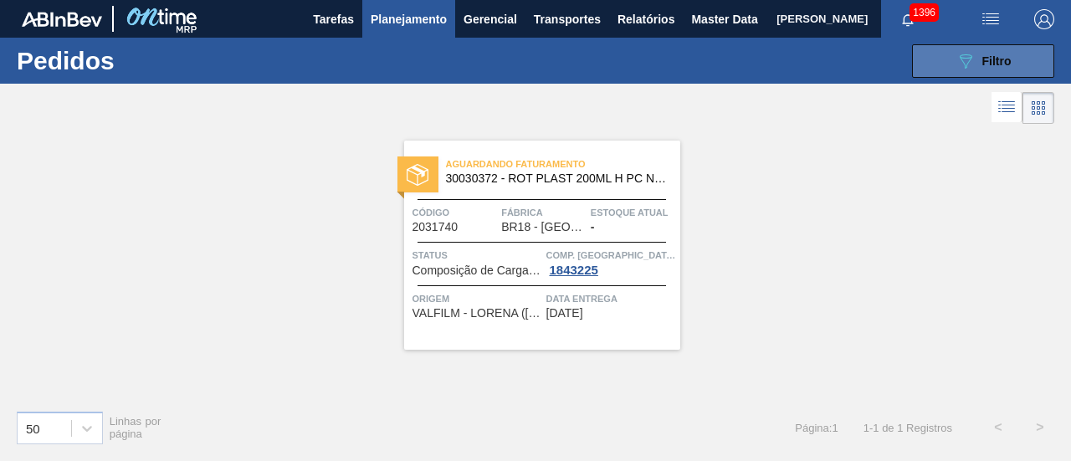
click at [959, 48] on button "089F7B8B-B2A5-4AFE-B5C0-19BA573D28AC Filtro" at bounding box center [983, 60] width 142 height 33
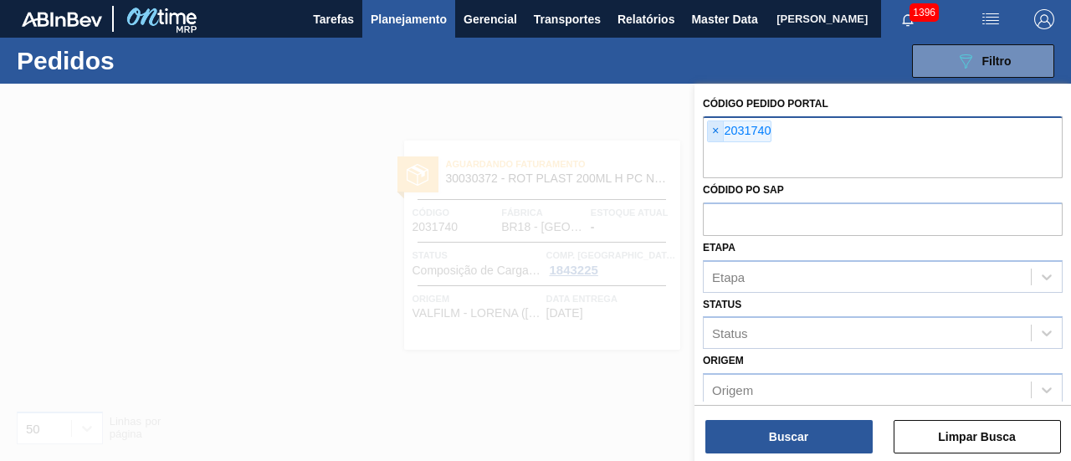
click at [709, 126] on span "×" at bounding box center [716, 131] width 16 height 20
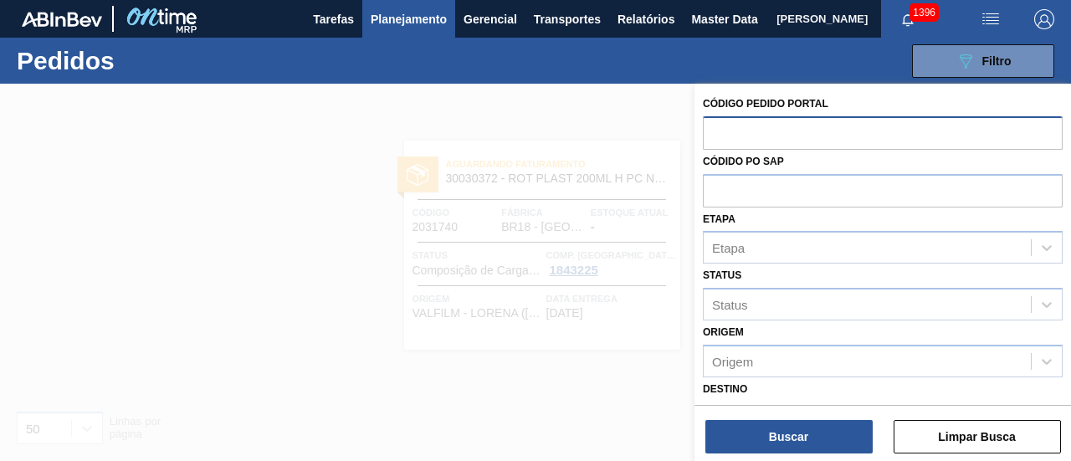
paste input "2037193"
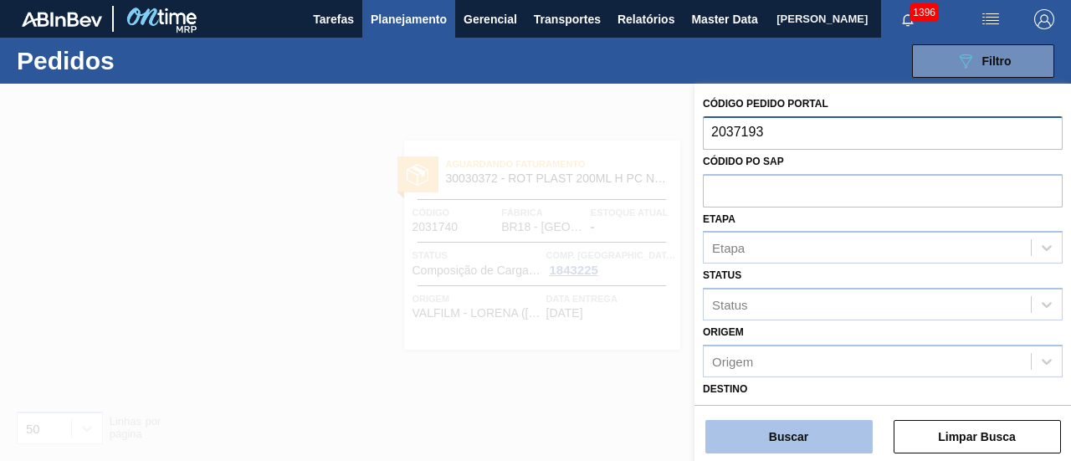
type input "2037193"
click at [776, 439] on button "Buscar" at bounding box center [789, 436] width 167 height 33
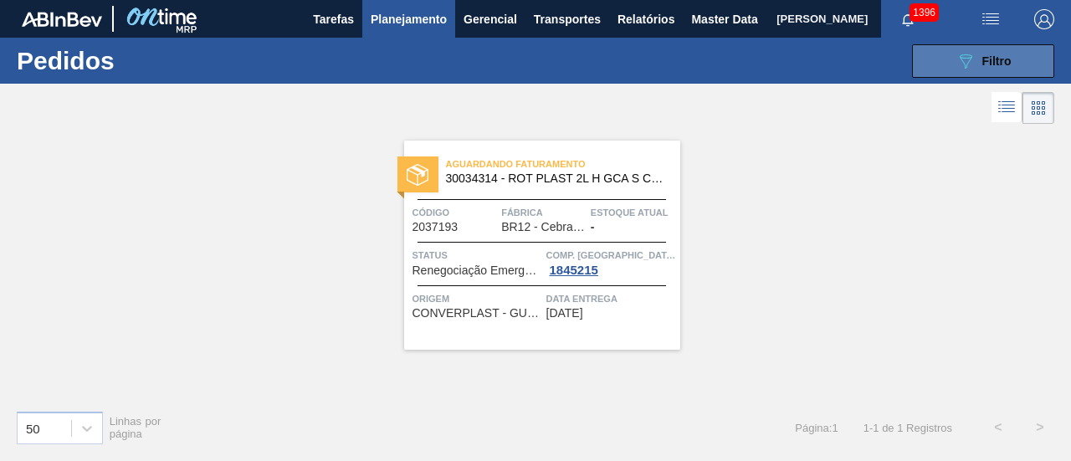
click at [964, 54] on icon "089F7B8B-B2A5-4AFE-B5C0-19BA573D28AC" at bounding box center [966, 61] width 20 height 20
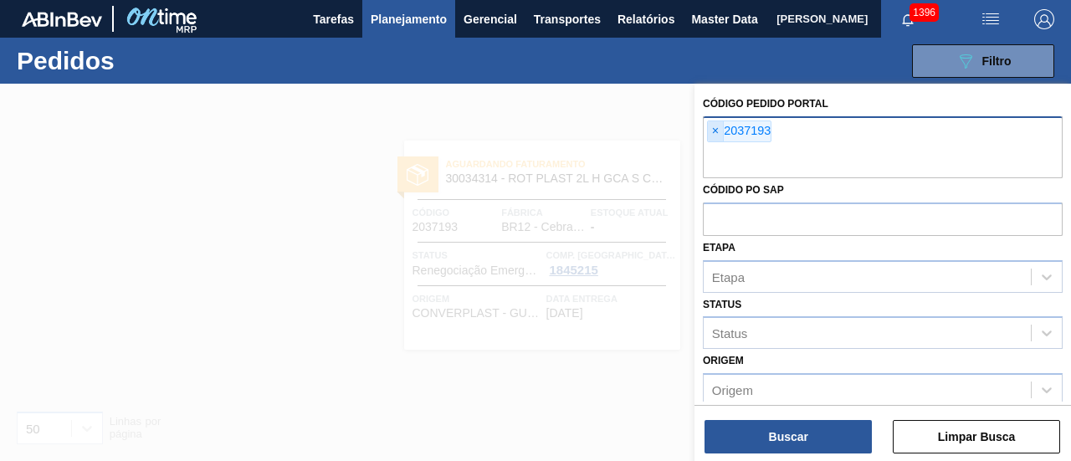
click at [721, 133] on span "×" at bounding box center [716, 131] width 16 height 20
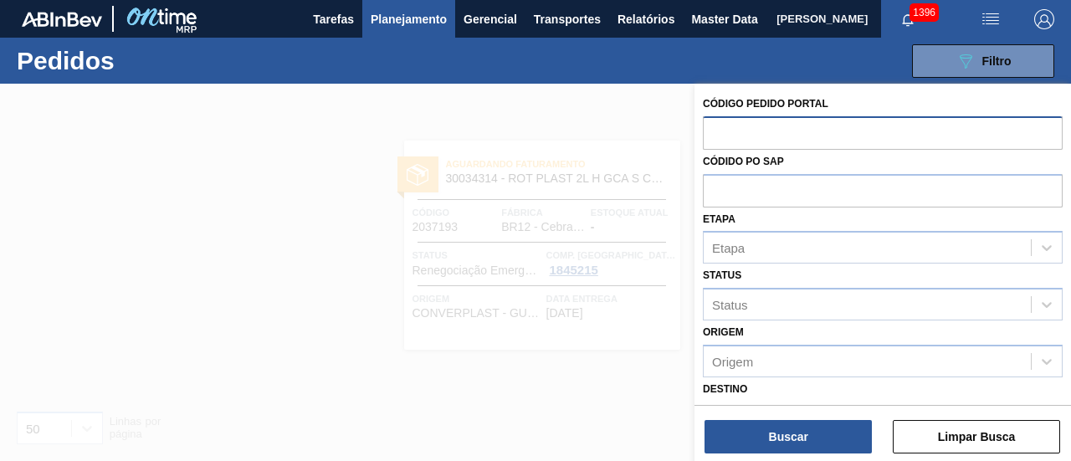
paste input "2044339"
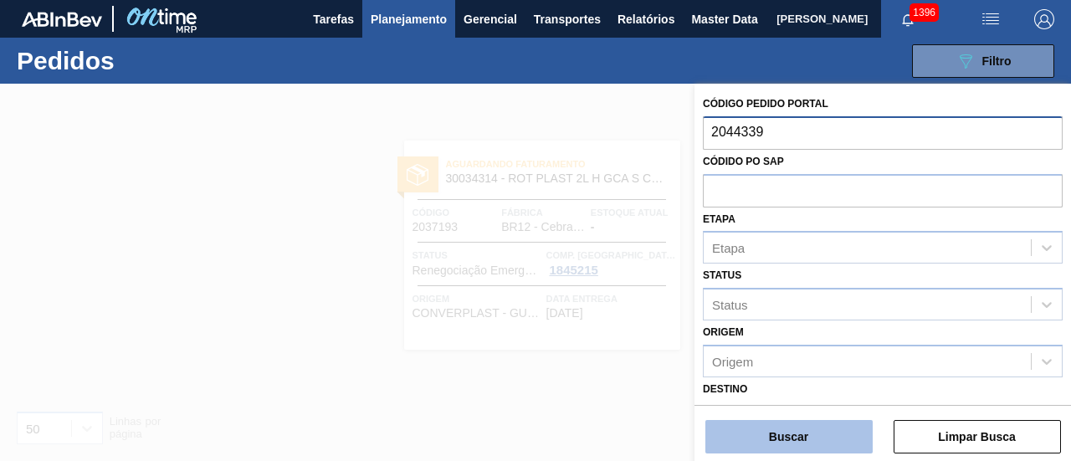
type input "2044339"
click at [817, 437] on button "Buscar" at bounding box center [789, 436] width 167 height 33
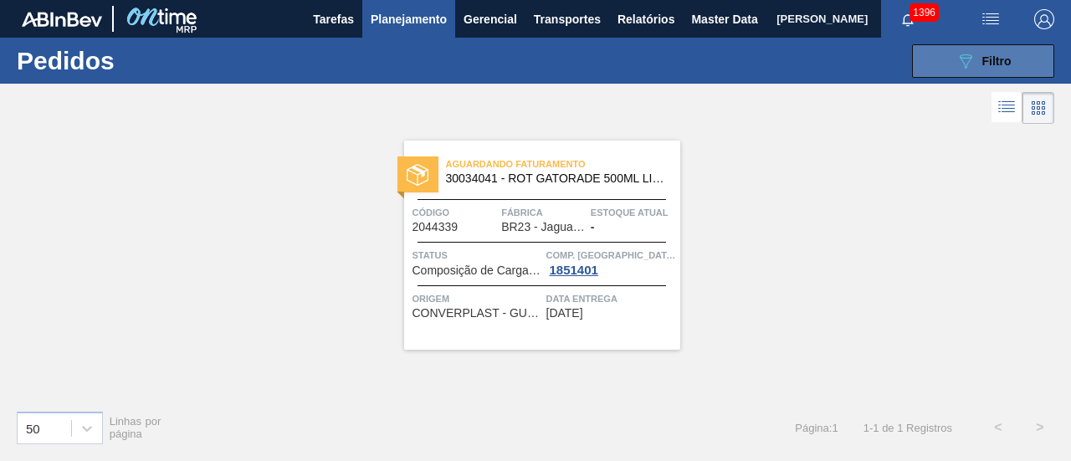
click at [934, 61] on button "089F7B8B-B2A5-4AFE-B5C0-19BA573D28AC Filtro" at bounding box center [983, 60] width 142 height 33
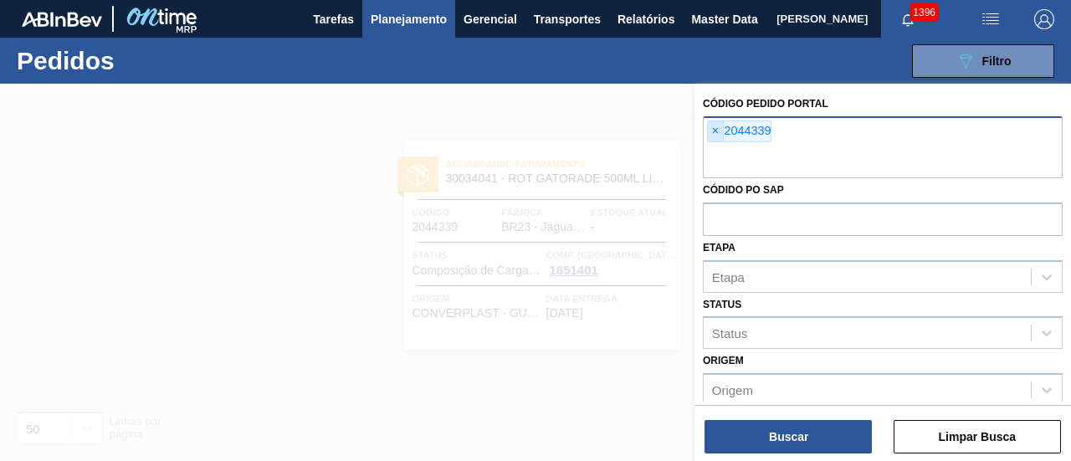
click at [710, 130] on span "×" at bounding box center [716, 131] width 16 height 20
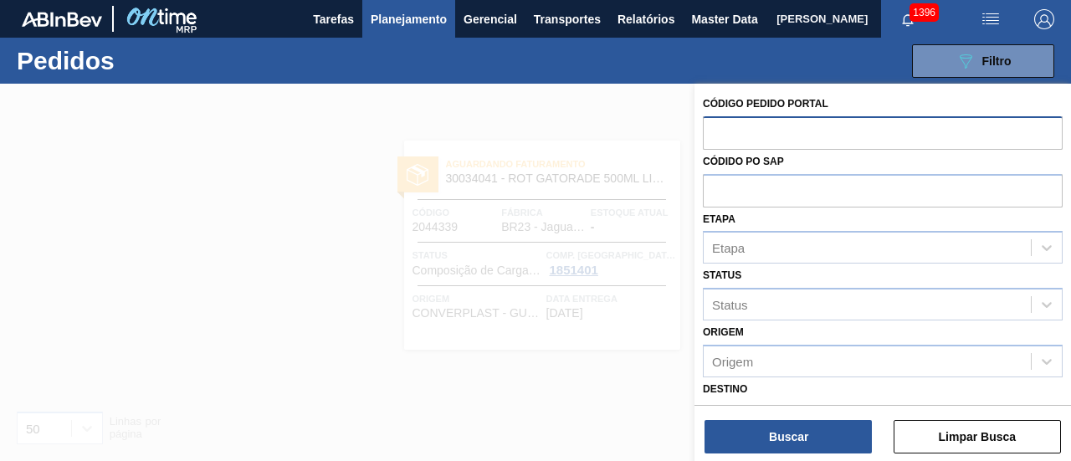
paste input "2032495"
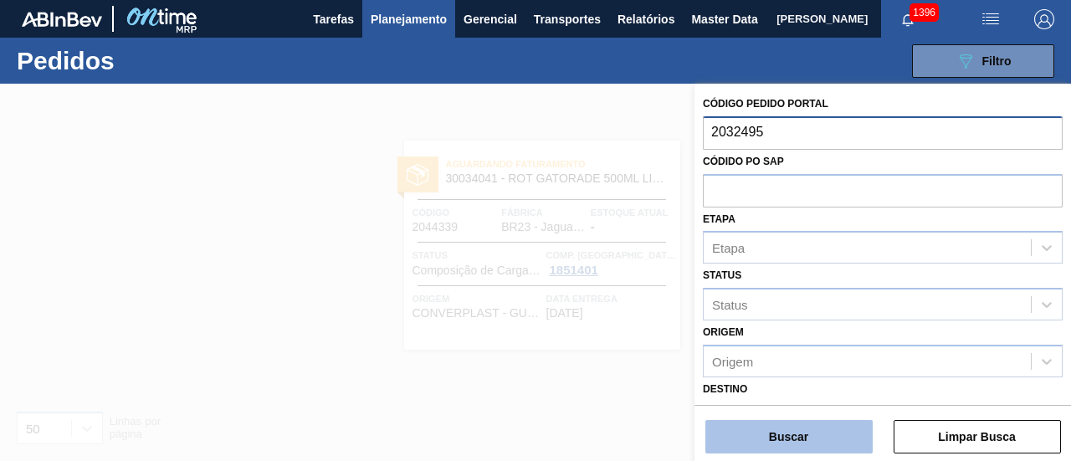
type input "2032495"
click at [798, 425] on button "Buscar" at bounding box center [789, 436] width 167 height 33
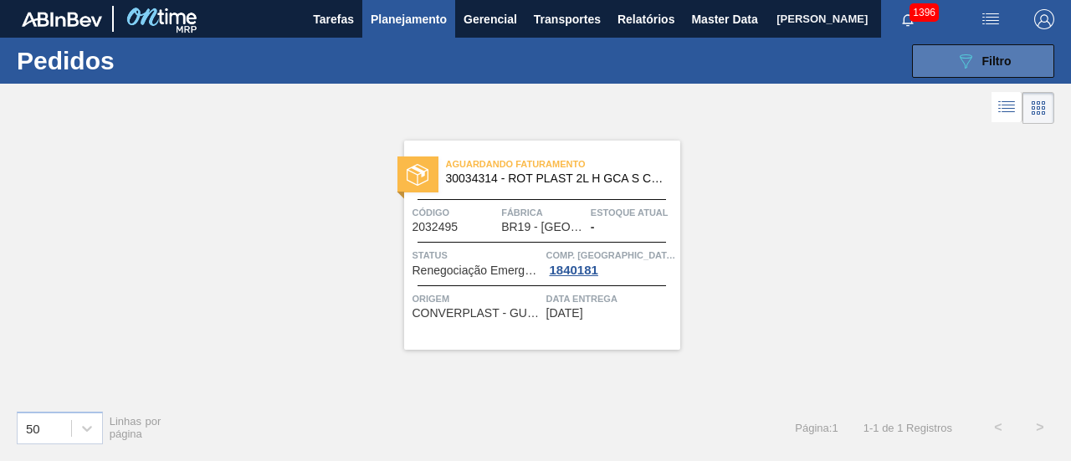
click at [954, 62] on button "089F7B8B-B2A5-4AFE-B5C0-19BA573D28AC Filtro" at bounding box center [983, 60] width 142 height 33
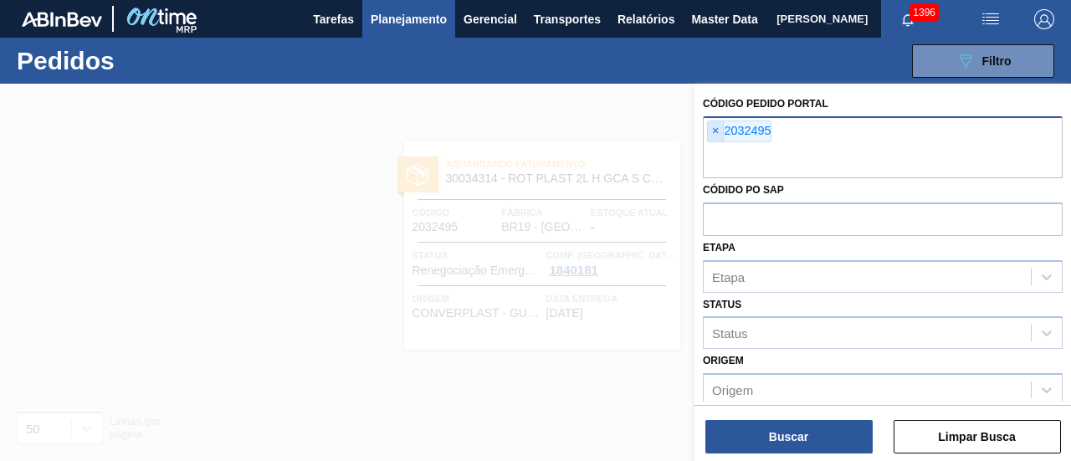
click at [715, 134] on span "×" at bounding box center [716, 131] width 16 height 20
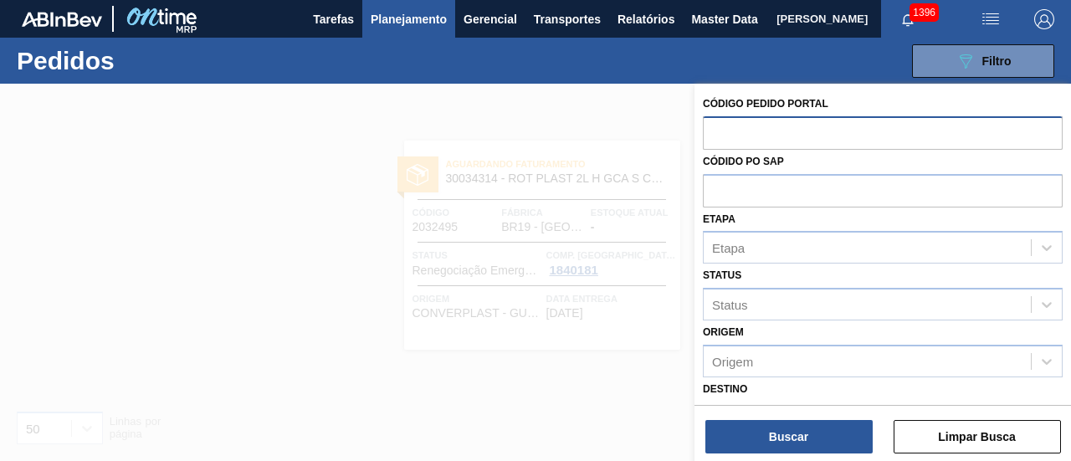
paste input "2044357"
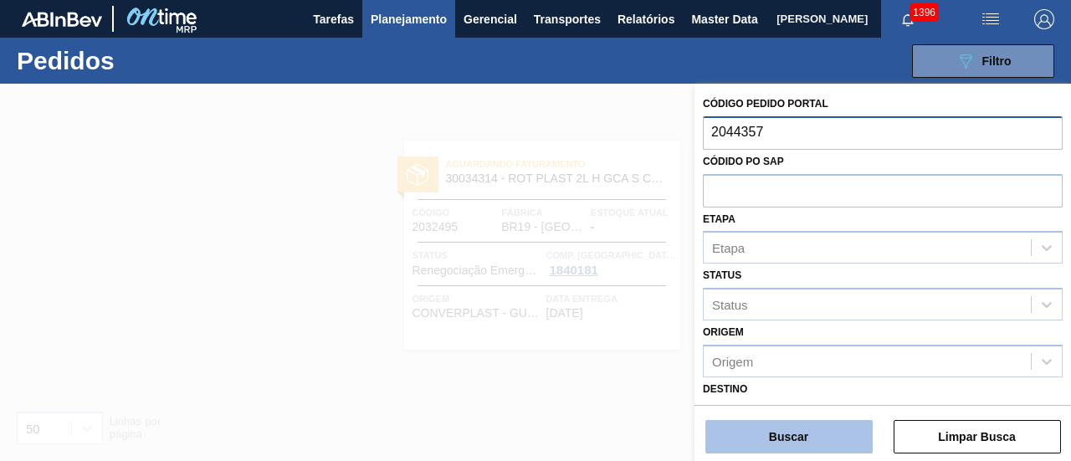
type input "2044357"
click at [788, 431] on button "Buscar" at bounding box center [789, 436] width 167 height 33
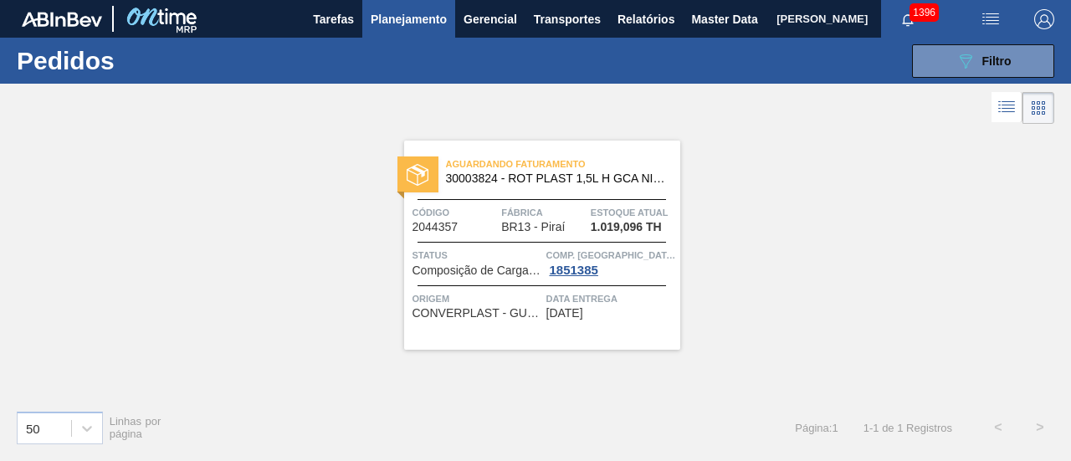
click at [403, 18] on span "Planejamento" at bounding box center [409, 19] width 76 height 20
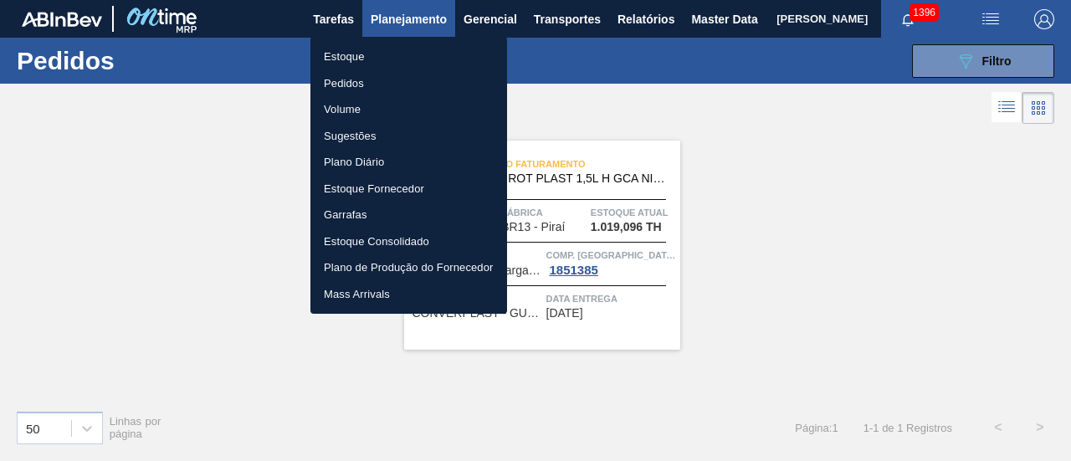
click at [427, 45] on li "Estoque" at bounding box center [409, 57] width 197 height 27
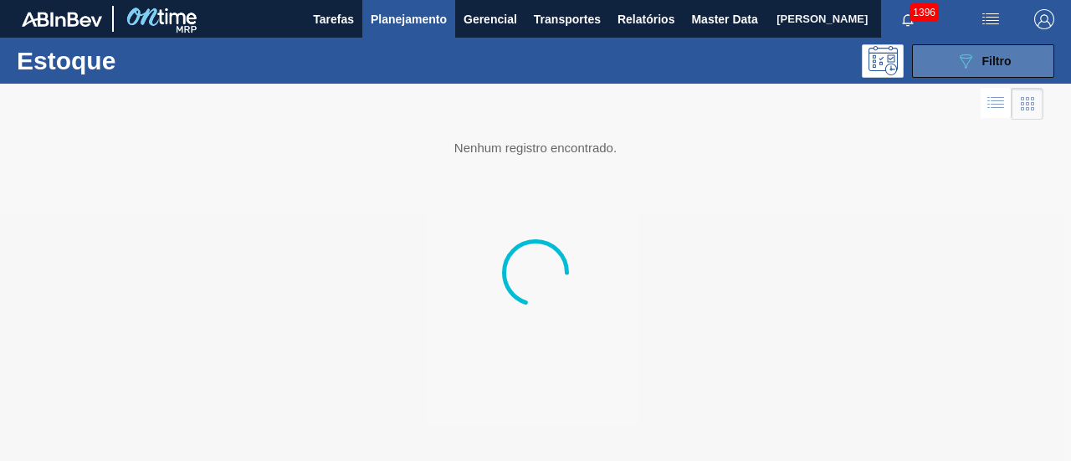
click at [953, 63] on button "089F7B8B-B2A5-4AFE-B5C0-19BA573D28AC Filtro" at bounding box center [983, 60] width 142 height 33
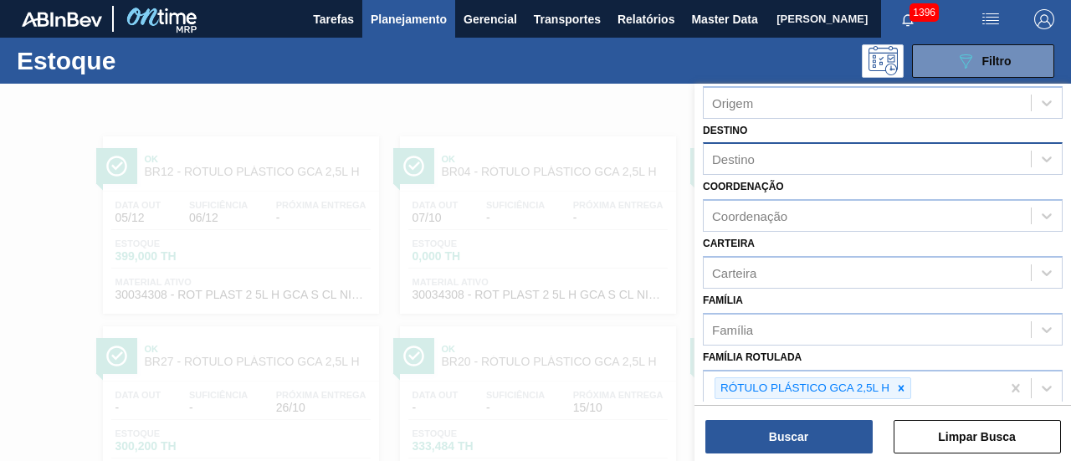
scroll to position [167, 0]
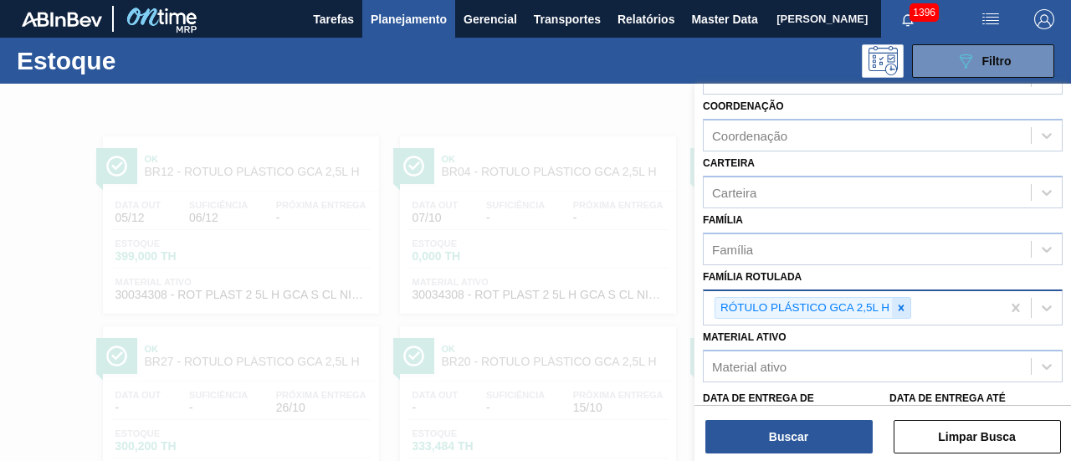
click at [908, 311] on div at bounding box center [901, 308] width 18 height 21
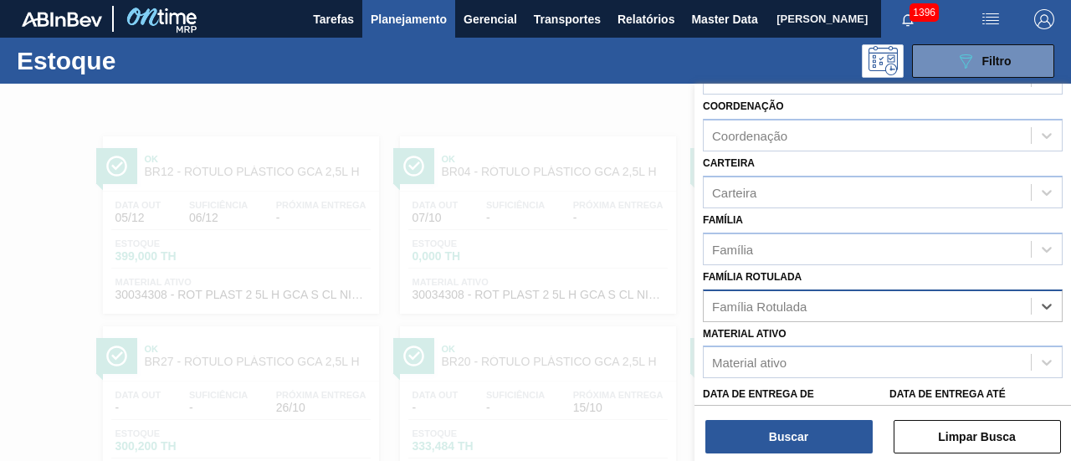
paste Rotulada "RÓTULO PLÁSTICO GCA ZERO 1,5L H"
type Rotulada "RÓTULO PLÁSTICO GCA ZERO 1,5L H"
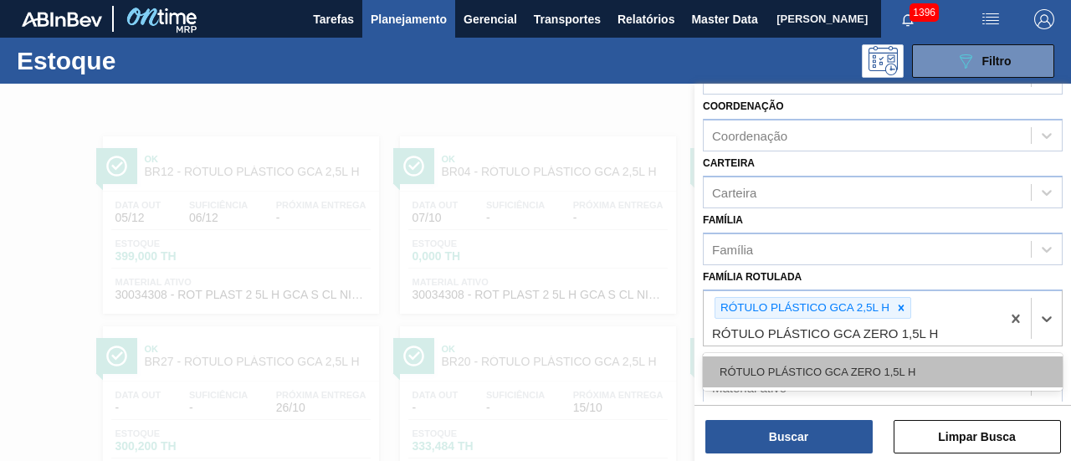
click at [893, 367] on div "RÓTULO PLÁSTICO GCA ZERO 1,5L H" at bounding box center [883, 372] width 360 height 31
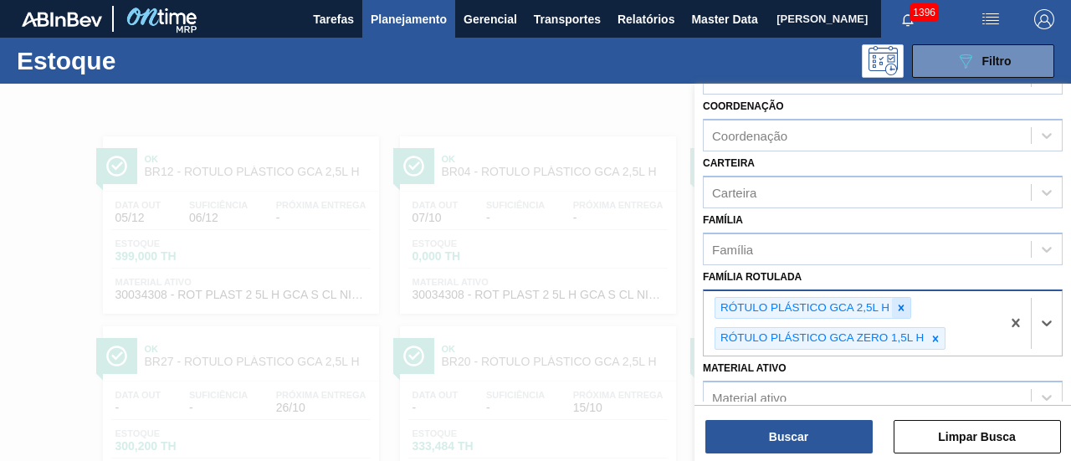
click at [902, 307] on icon at bounding box center [902, 308] width 6 height 6
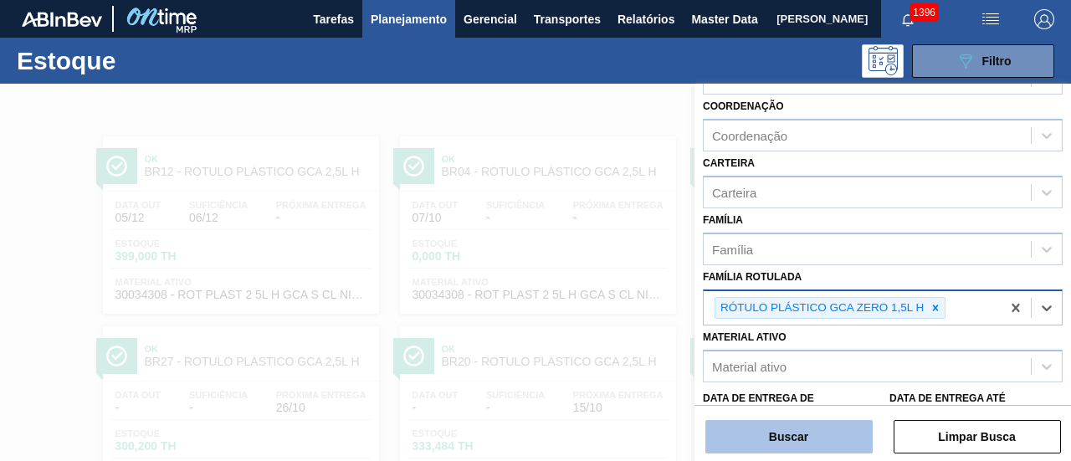
click at [763, 439] on button "Buscar" at bounding box center [789, 436] width 167 height 33
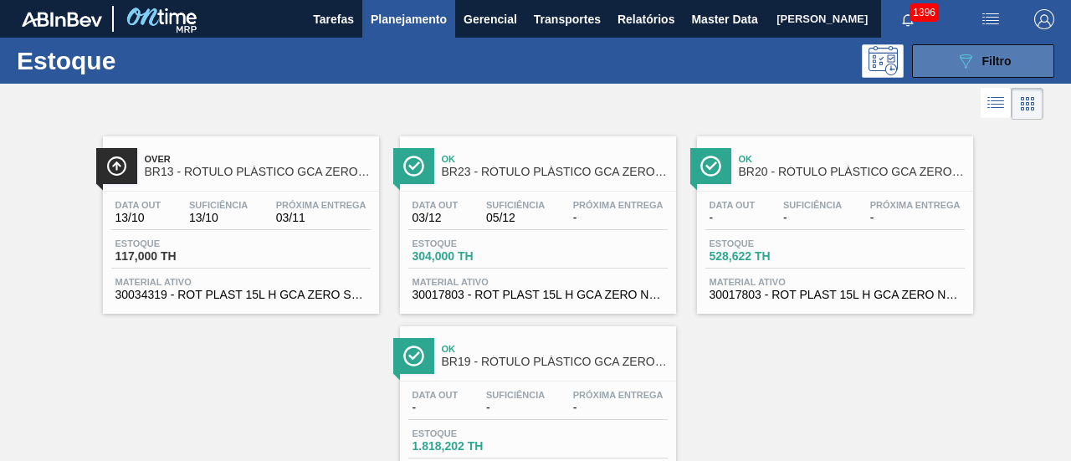
click at [963, 66] on icon at bounding box center [966, 61] width 13 height 14
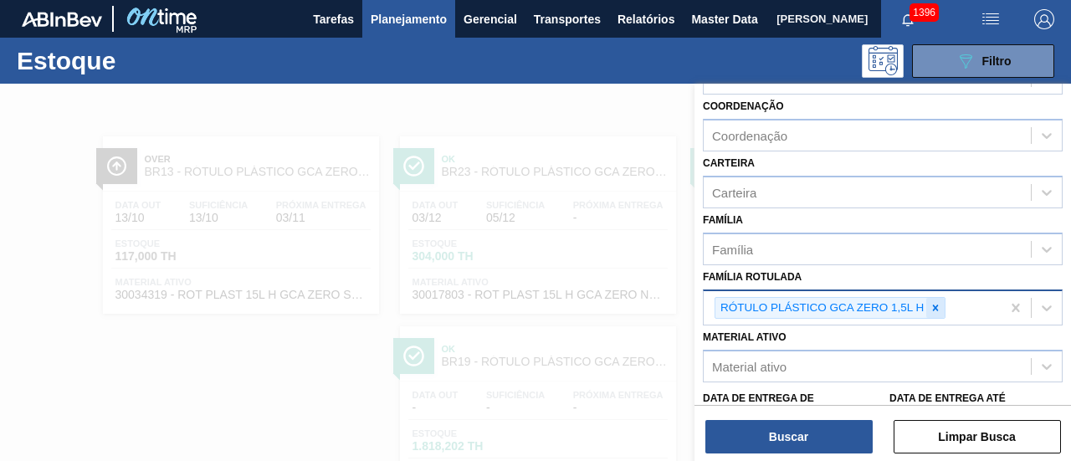
click at [935, 307] on icon at bounding box center [936, 308] width 12 height 12
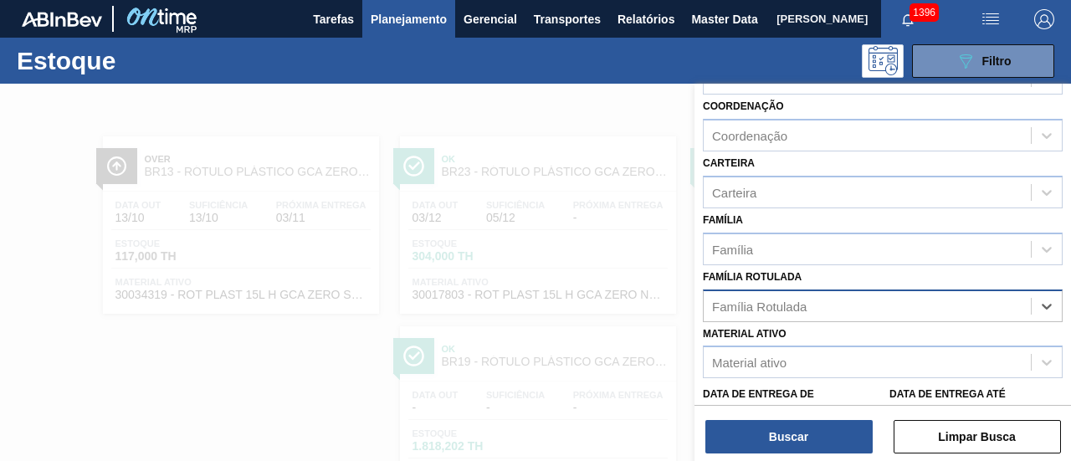
paste Rotulada "RÓTULO PLÁSTICO GCA 200ML H"
type Rotulada "RÓTULO PLÁSTICO GCA 200ML H"
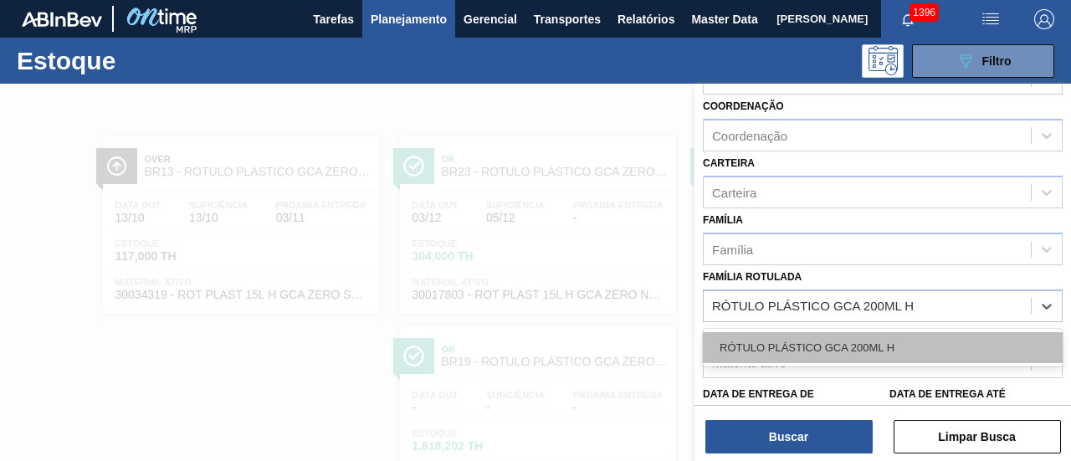
click at [902, 344] on div "RÓTULO PLÁSTICO GCA 200ML H" at bounding box center [883, 347] width 360 height 31
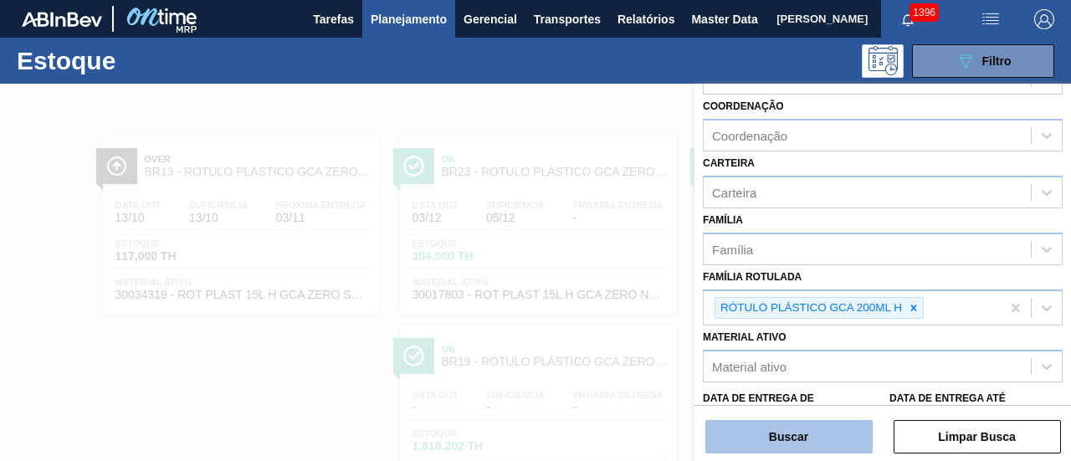
click at [826, 439] on button "Buscar" at bounding box center [789, 436] width 167 height 33
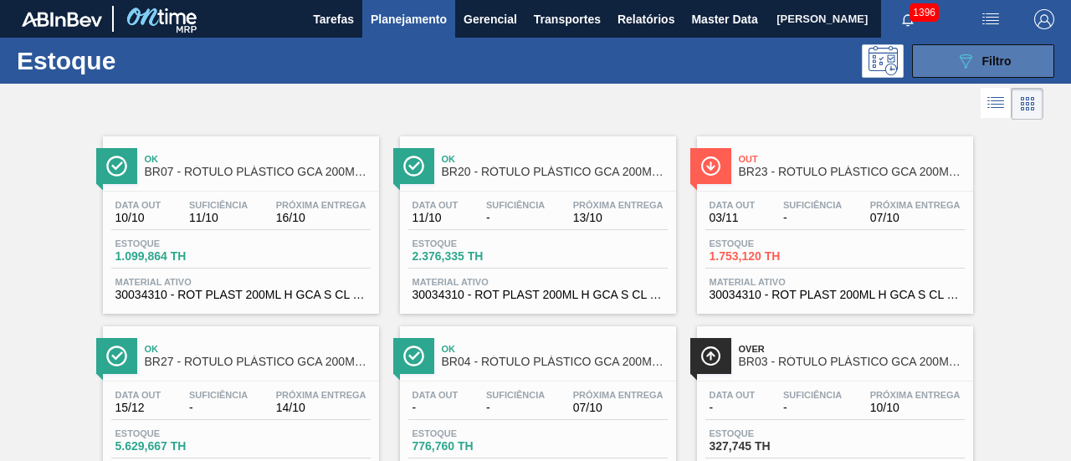
click at [949, 49] on button "089F7B8B-B2A5-4AFE-B5C0-19BA573D28AC Filtro" at bounding box center [983, 60] width 142 height 33
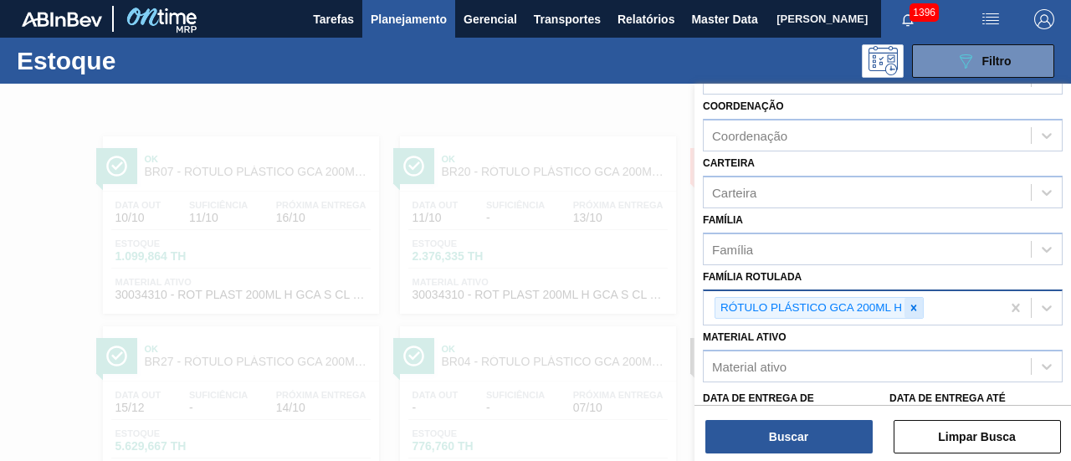
click at [909, 306] on icon at bounding box center [914, 308] width 12 height 12
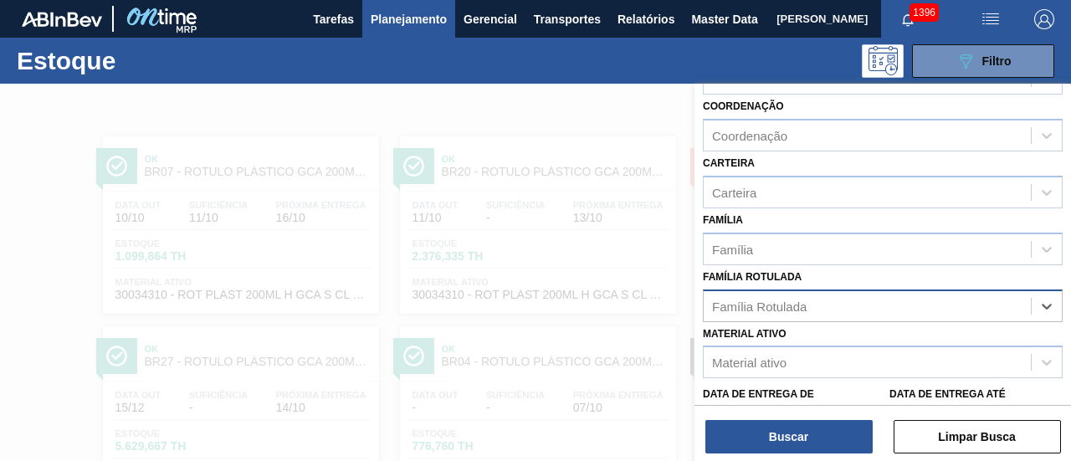
paste Rotulada "RÓTULO PLÁSTICO GCA 1L H"
type Rotulada "RÓTULO PLÁSTICO GCA 1L H"
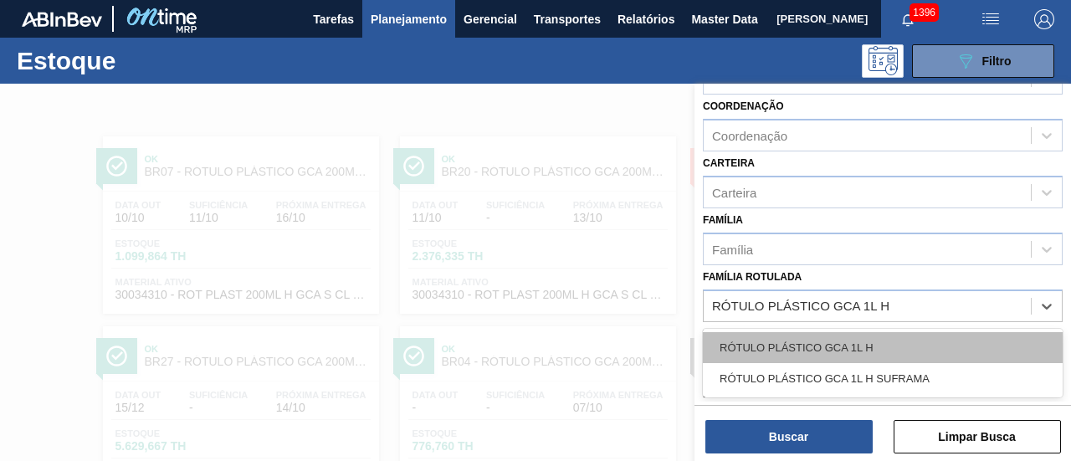
click at [896, 347] on div "RÓTULO PLÁSTICO GCA 1L H" at bounding box center [883, 347] width 360 height 31
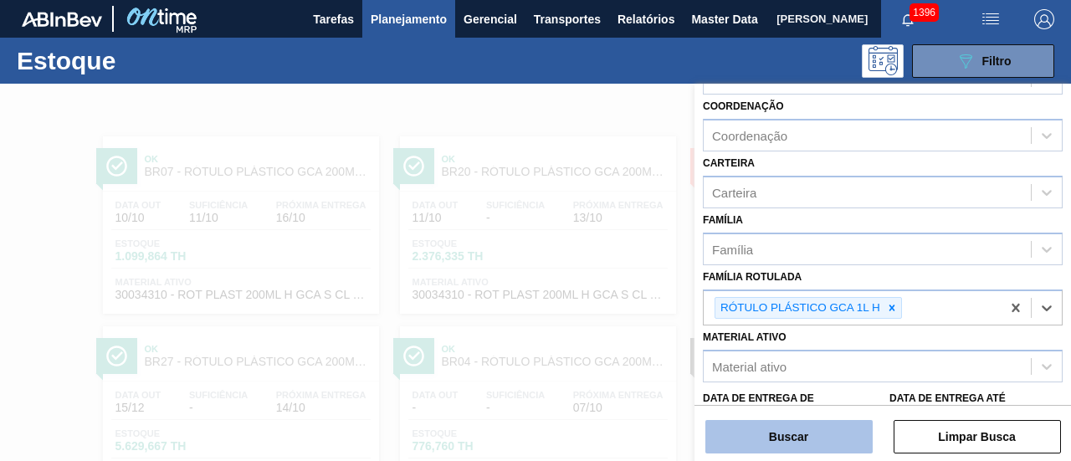
click at [847, 433] on button "Buscar" at bounding box center [789, 436] width 167 height 33
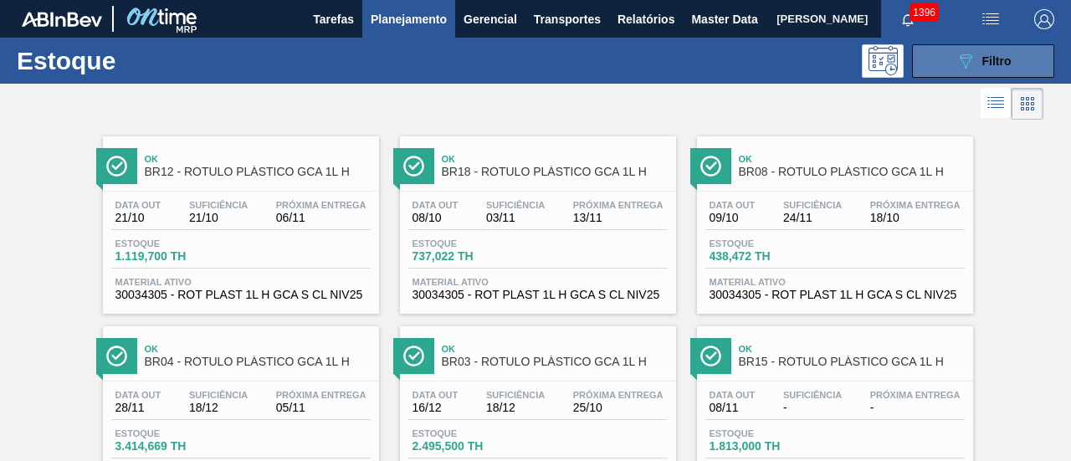
drag, startPoint x: 984, startPoint y: 54, endPoint x: 959, endPoint y: 72, distance: 30.7
click at [984, 54] on span "Filtro" at bounding box center [997, 60] width 29 height 13
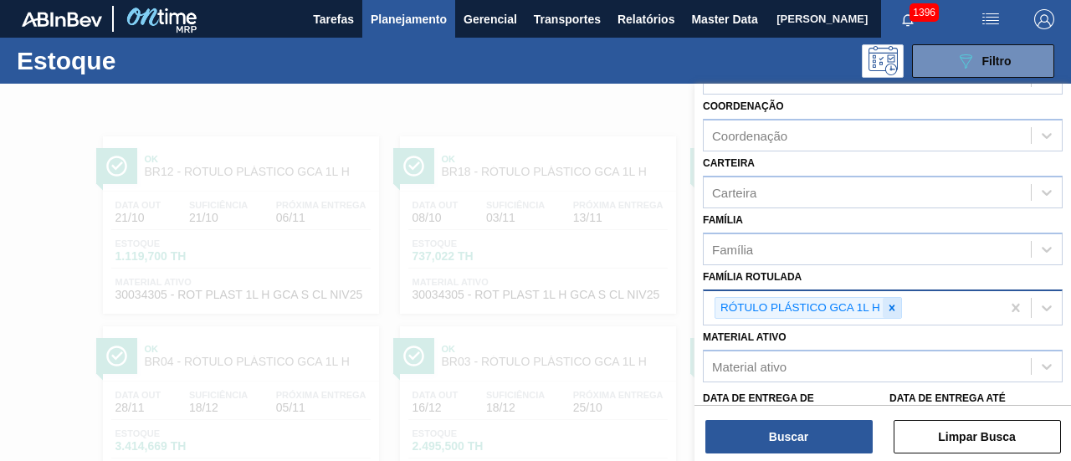
click at [895, 306] on icon at bounding box center [892, 308] width 12 height 12
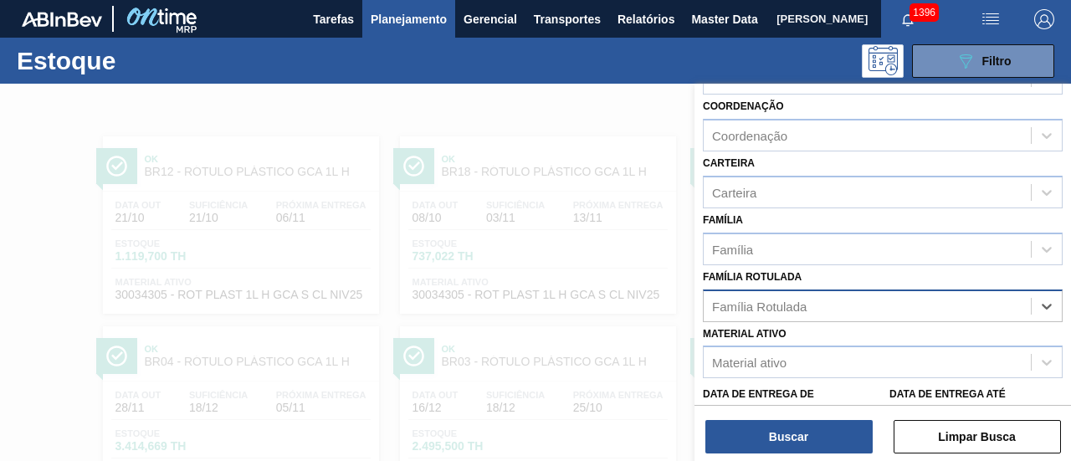
paste Rotulada "RÓTULO PLÁSTICO PC ZERO 2L H"
type Rotulada "RÓTULO PLÁSTICO PC ZERO 2L H"
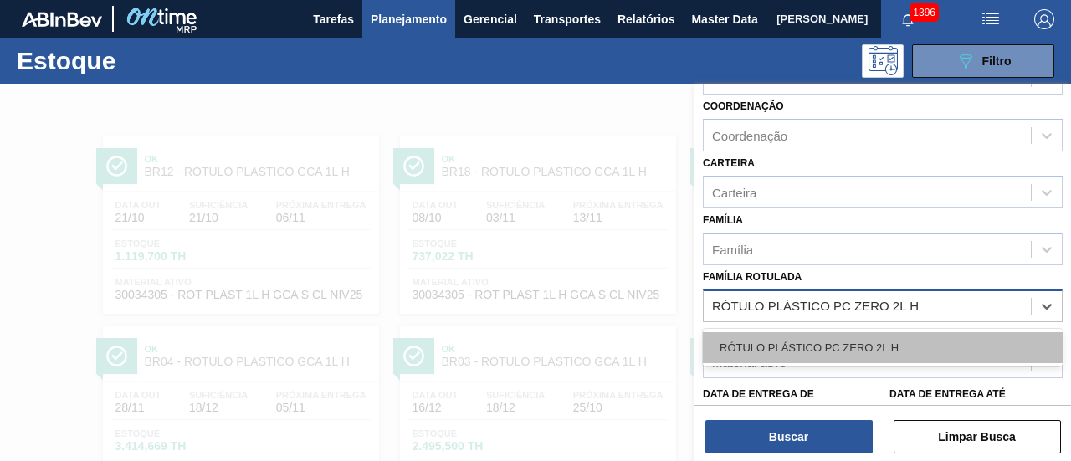
click at [901, 342] on div "RÓTULO PLÁSTICO PC ZERO 2L H" at bounding box center [883, 347] width 360 height 31
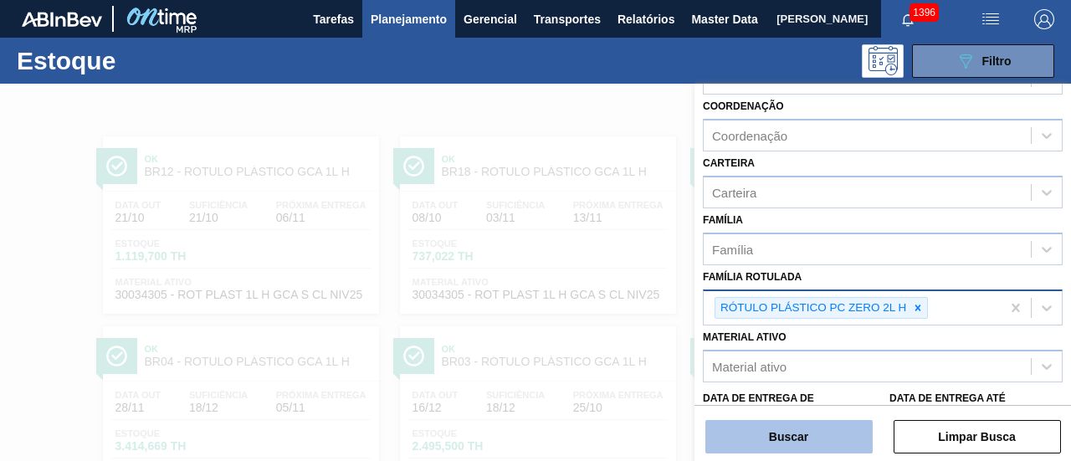
click at [830, 438] on button "Buscar" at bounding box center [789, 436] width 167 height 33
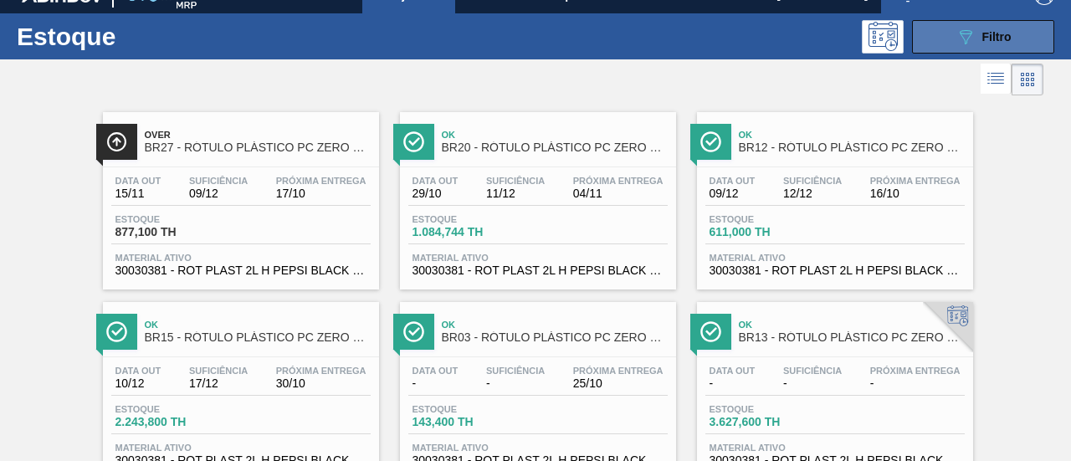
scroll to position [0, 0]
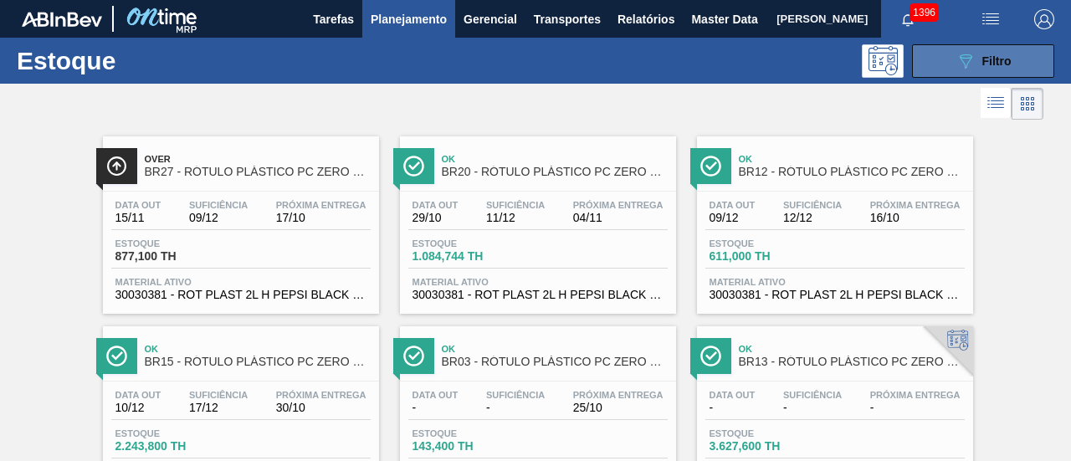
click at [983, 54] on span "Filtro" at bounding box center [997, 60] width 29 height 13
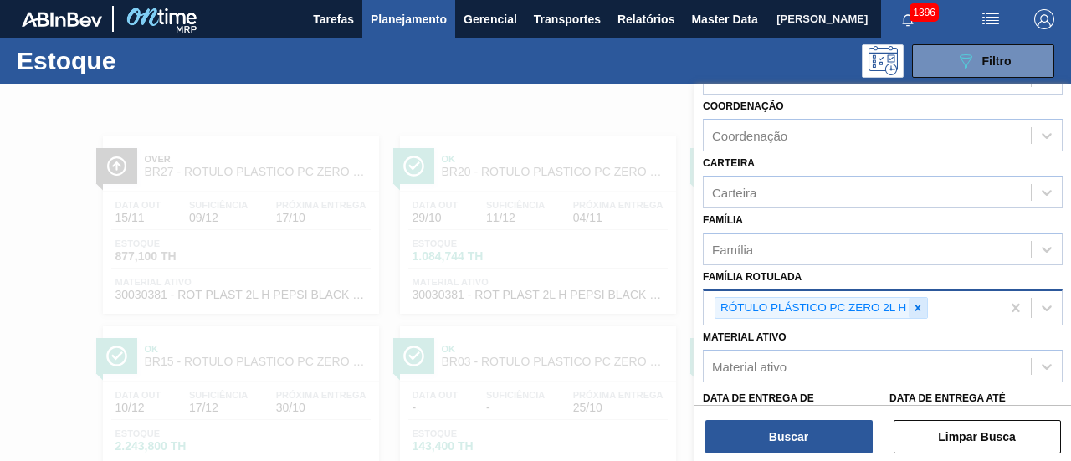
click at [913, 306] on icon at bounding box center [918, 308] width 12 height 12
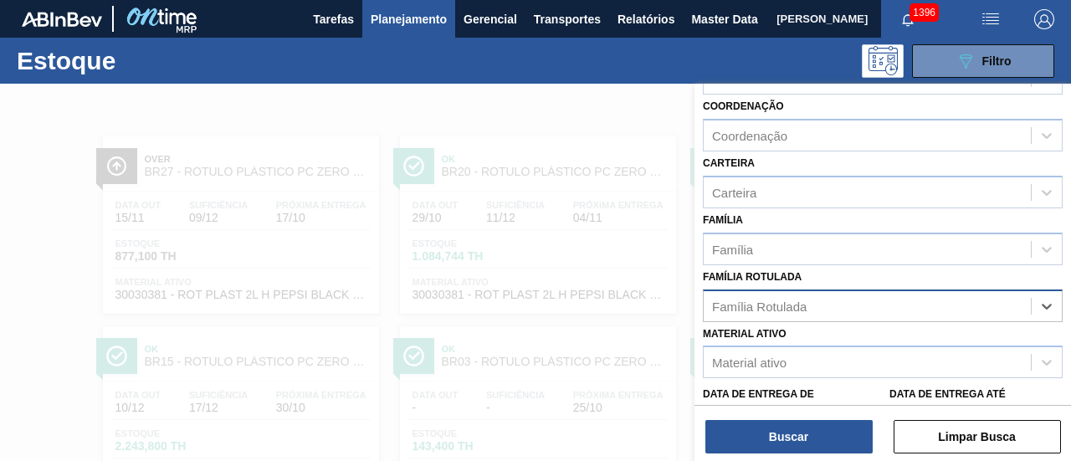
paste Rotulada "RÓTULO PLÁSTICO SUKITA UVA MISTA 2L H"
type Rotulada "RÓTULO PLÁSTICO SUKITA UVA MISTA 2L H"
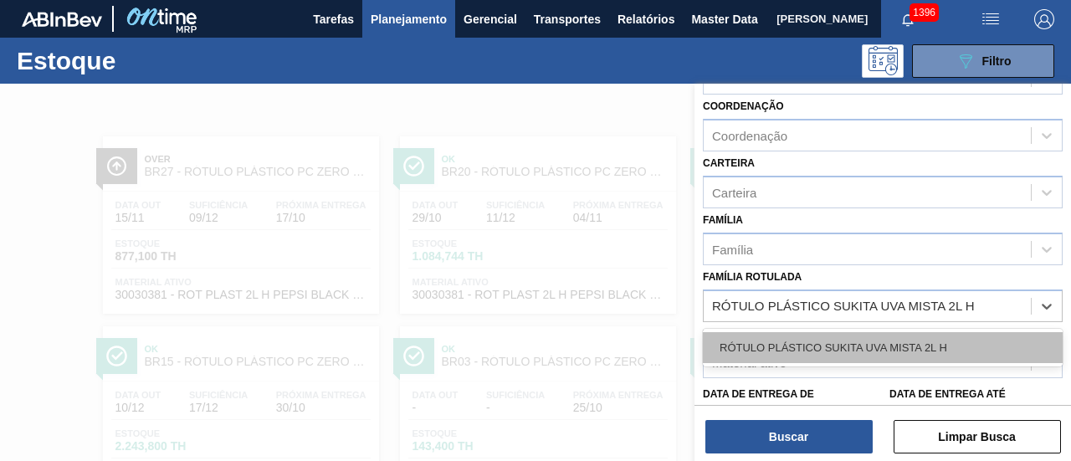
click at [873, 350] on div "RÓTULO PLÁSTICO SUKITA UVA MISTA 2L H" at bounding box center [883, 347] width 360 height 31
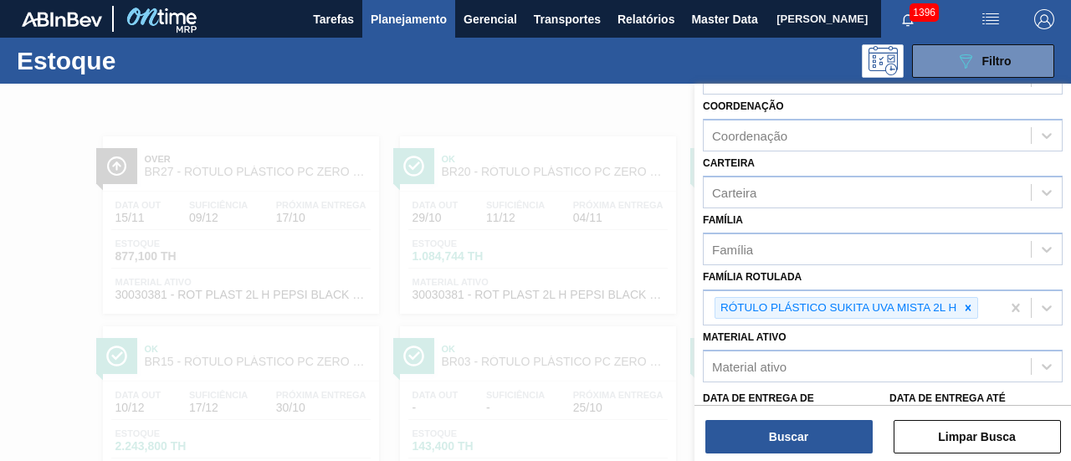
click at [835, 419] on div "Buscar Limpar Busca" at bounding box center [883, 428] width 377 height 47
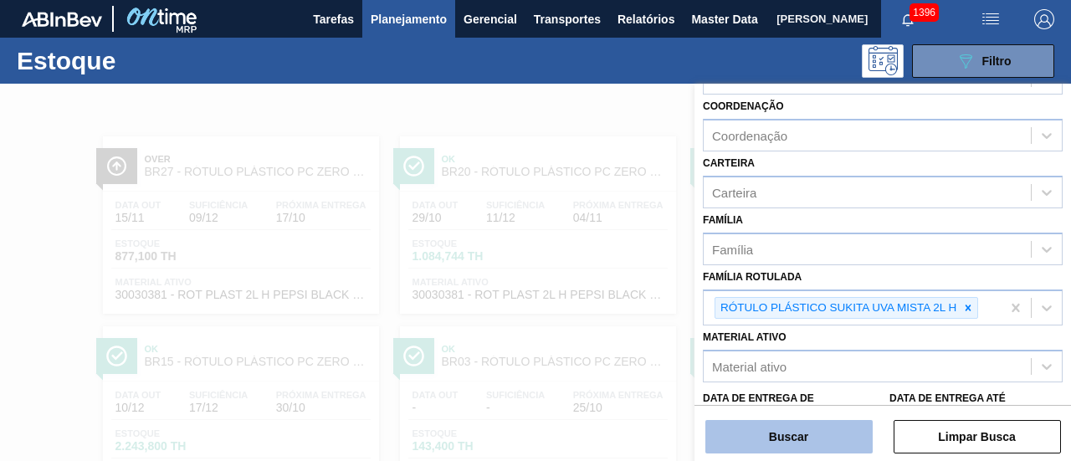
click at [835, 425] on button "Buscar" at bounding box center [789, 436] width 167 height 33
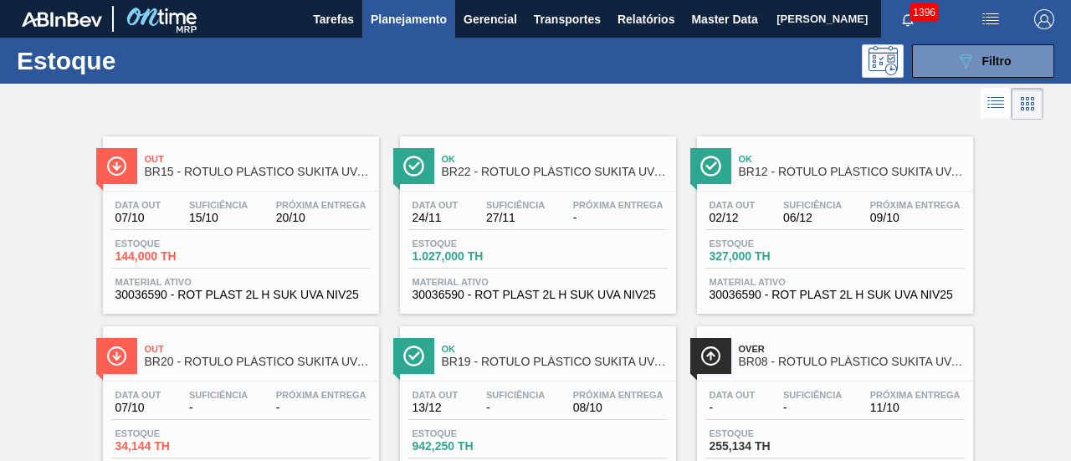
drag, startPoint x: 953, startPoint y: 70, endPoint x: 928, endPoint y: 87, distance: 30.2
click at [956, 70] on icon "089F7B8B-B2A5-4AFE-B5C0-19BA573D28AC" at bounding box center [966, 61] width 20 height 20
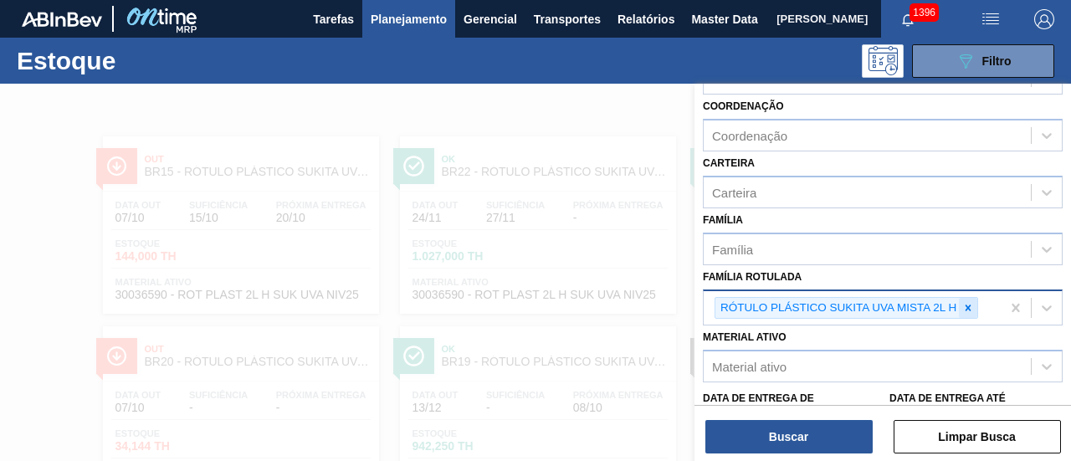
click at [967, 309] on icon at bounding box center [969, 308] width 12 height 12
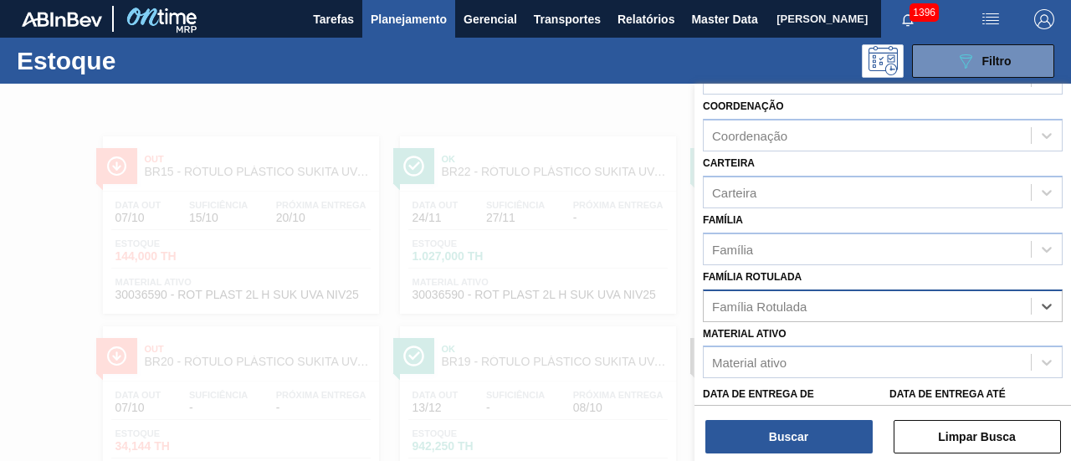
paste Rotulada "RÓTULO PLÁSTICO GCA 200ML AH"
type Rotulada "RÓTULO PLÁSTICO GCA 200ML AH"
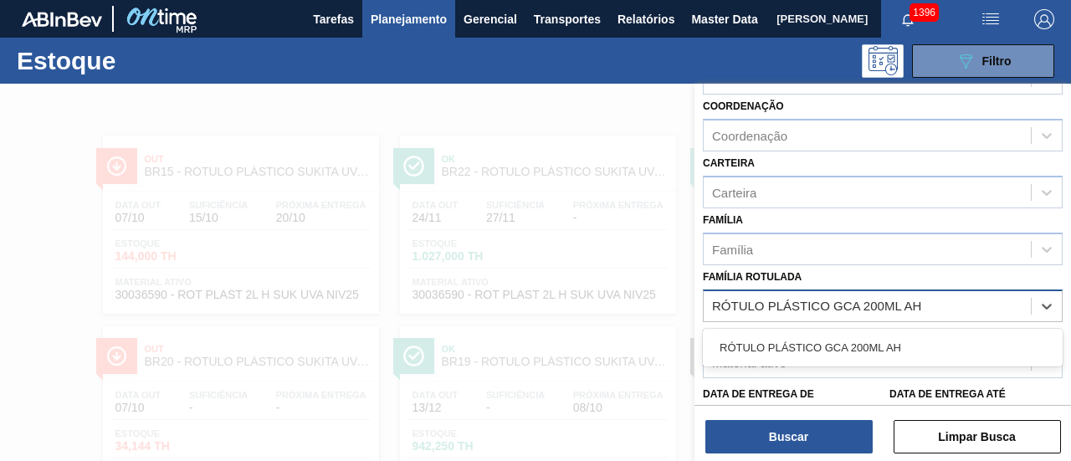
click at [922, 353] on div "RÓTULO PLÁSTICO GCA 200ML AH" at bounding box center [883, 347] width 360 height 31
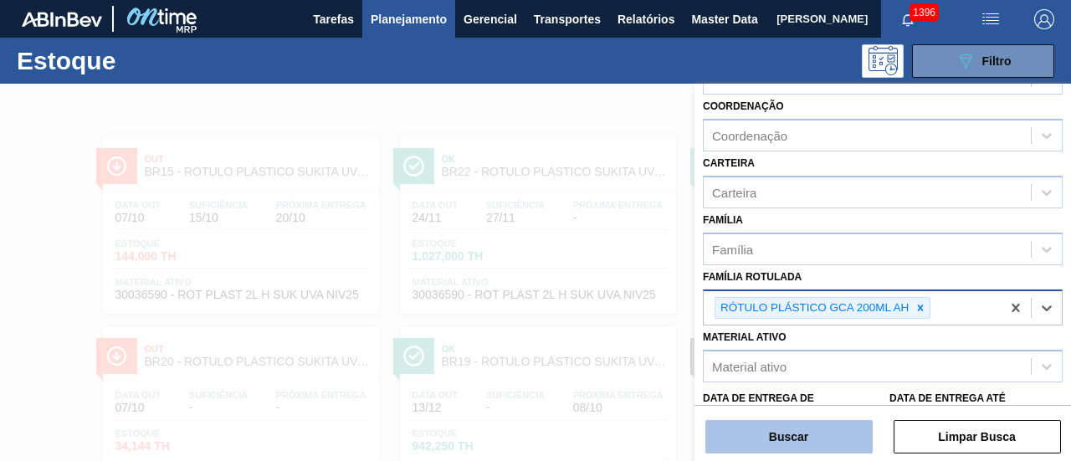
click at [829, 431] on button "Buscar" at bounding box center [789, 436] width 167 height 33
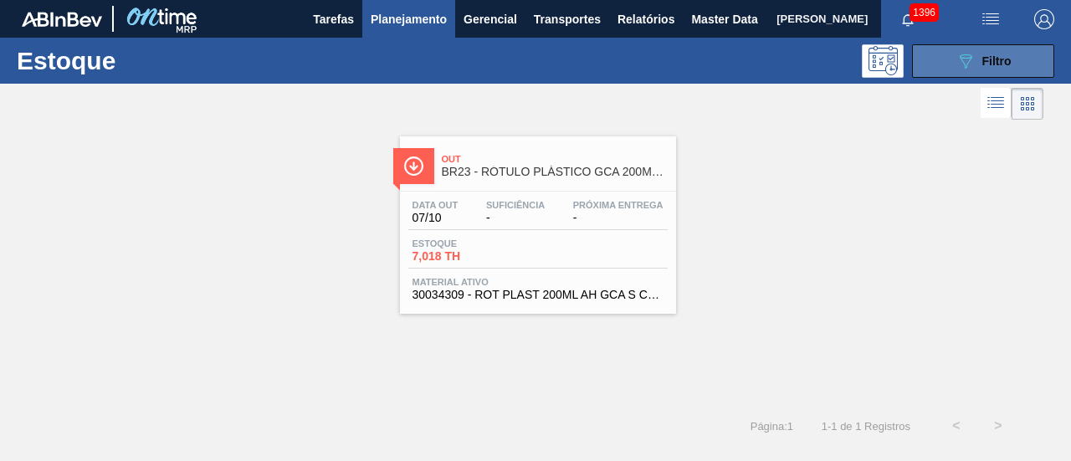
click at [949, 75] on button "089F7B8B-B2A5-4AFE-B5C0-19BA573D28AC Filtro" at bounding box center [983, 60] width 142 height 33
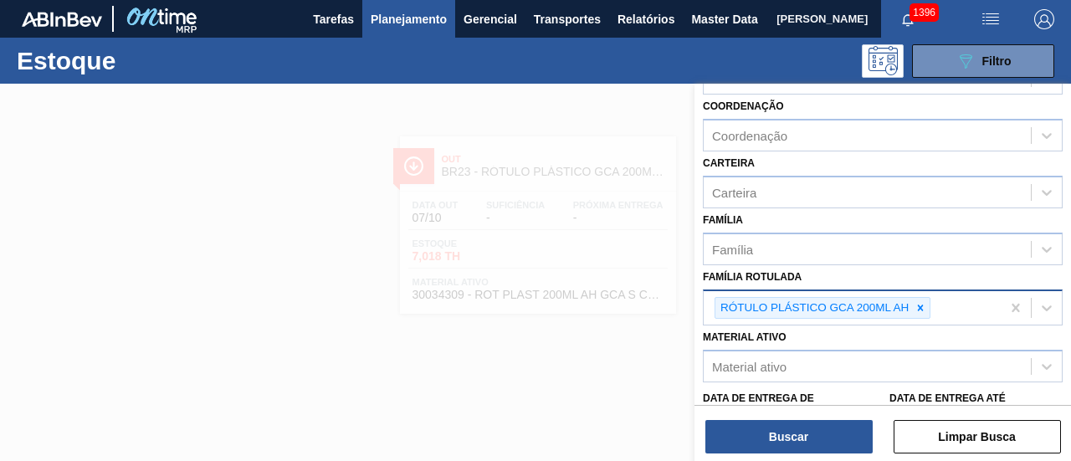
click at [247, 108] on div at bounding box center [535, 314] width 1071 height 461
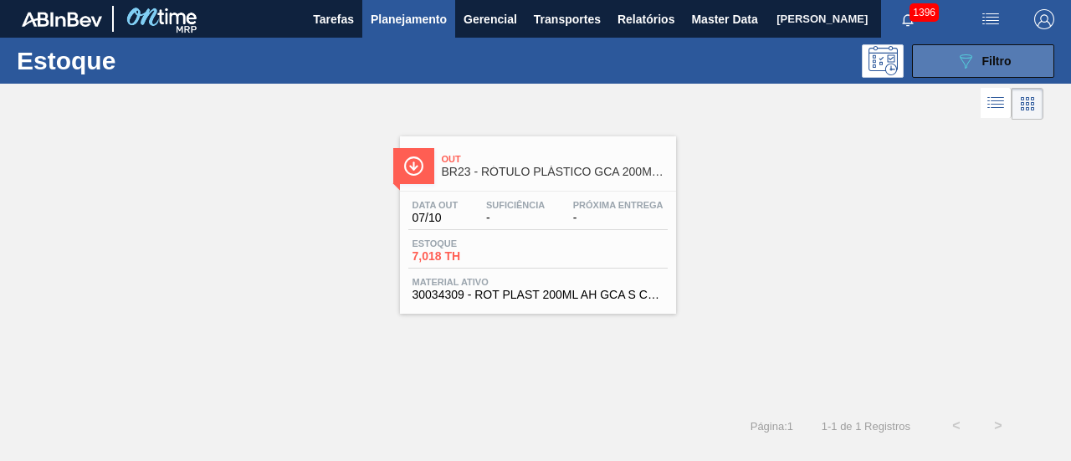
click at [1001, 57] on span "Filtro" at bounding box center [997, 60] width 29 height 13
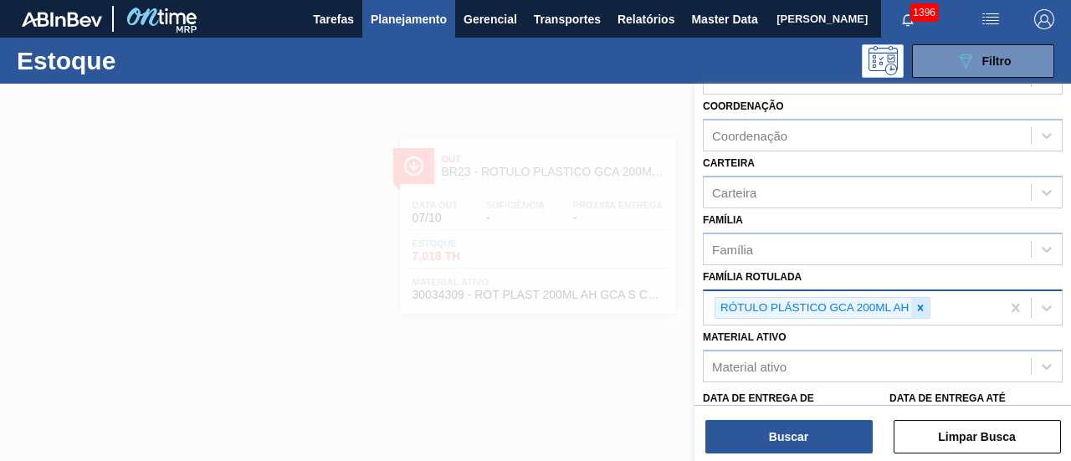
click at [922, 302] on icon at bounding box center [921, 308] width 12 height 12
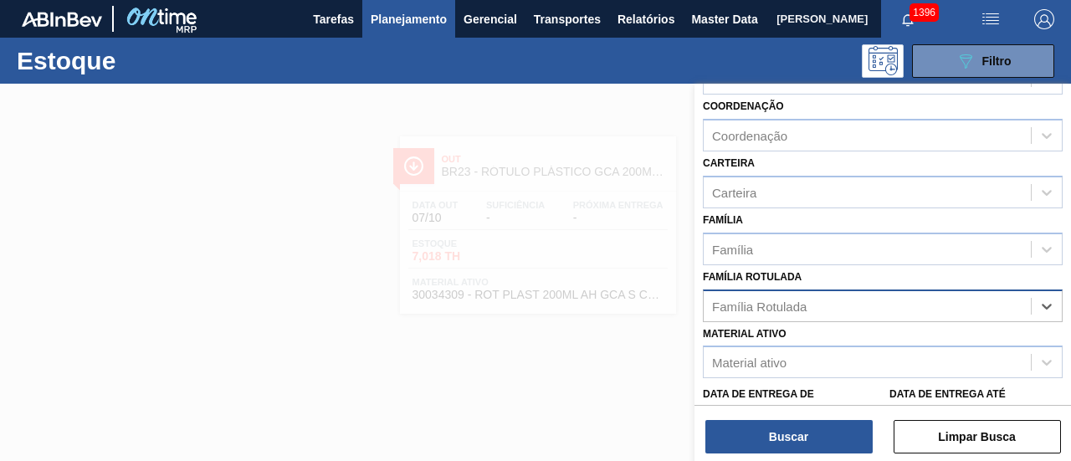
paste Rotulada "RÓTULO PLÁSTICO GCA 200ML H"
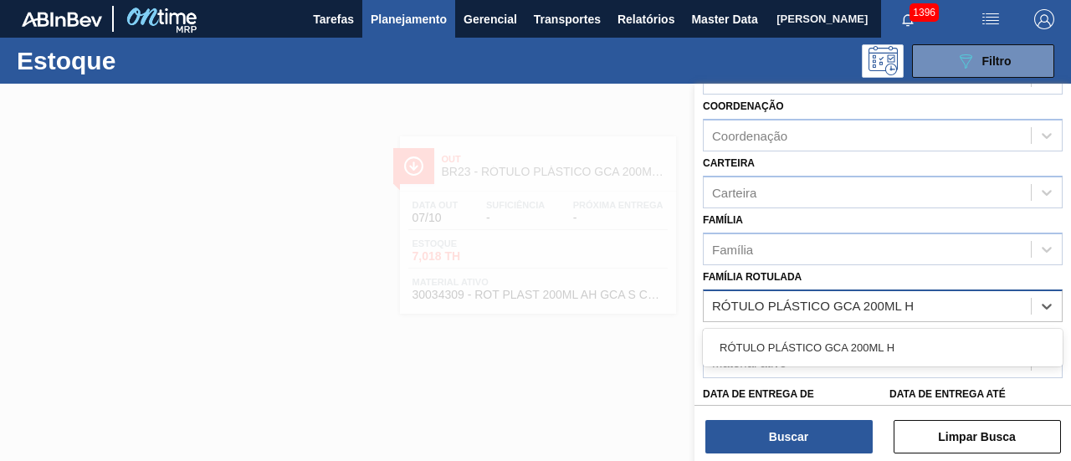
type Rotulada "RÓTULO PLÁSTICO GCA 200ML H"
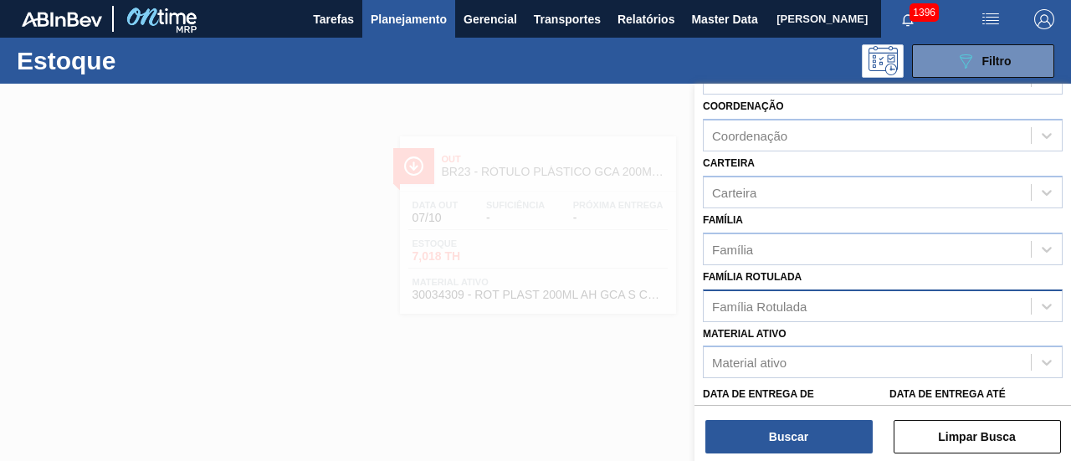
click at [897, 301] on div "Família Rotulada" at bounding box center [867, 306] width 327 height 24
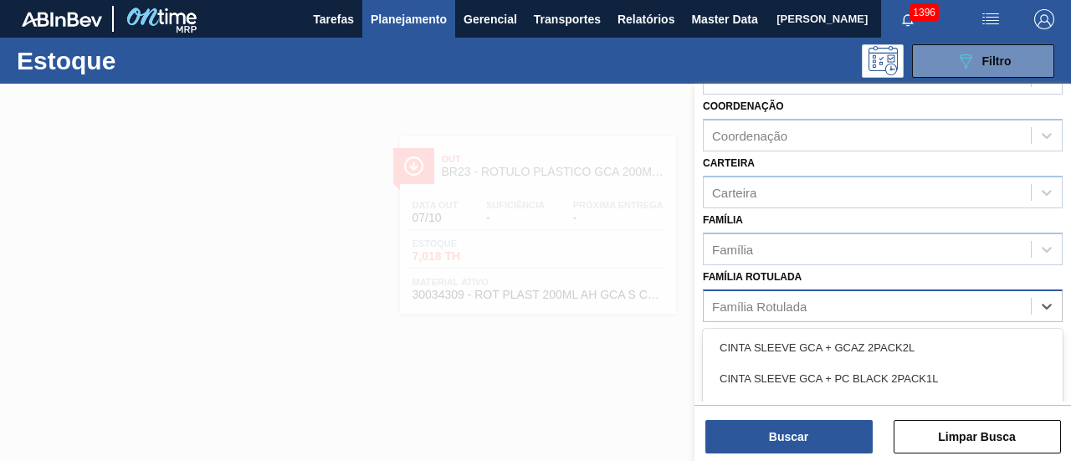
paste Rotulada "RÓTULO PLÁSTICO GCA 200ML H"
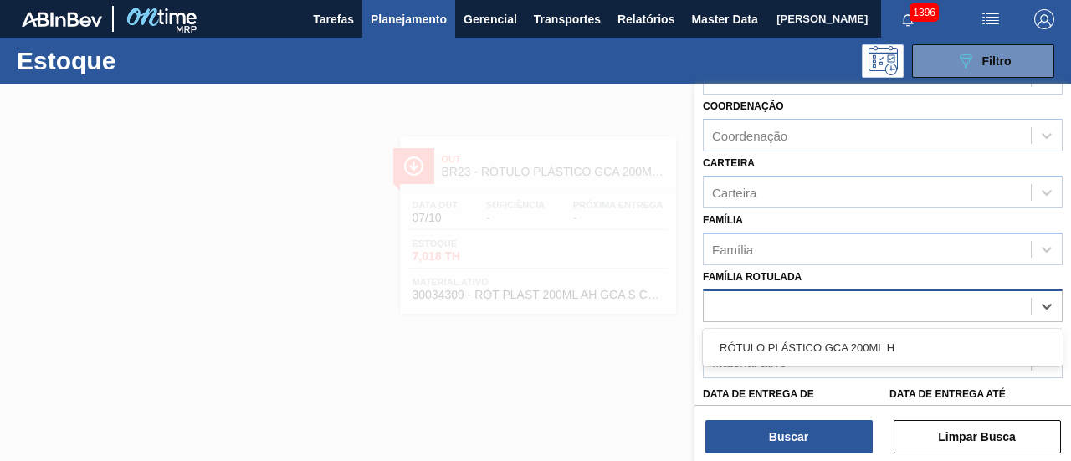
type Rotulada "RÓTULO PLÁSTICO GCA 200ML H"
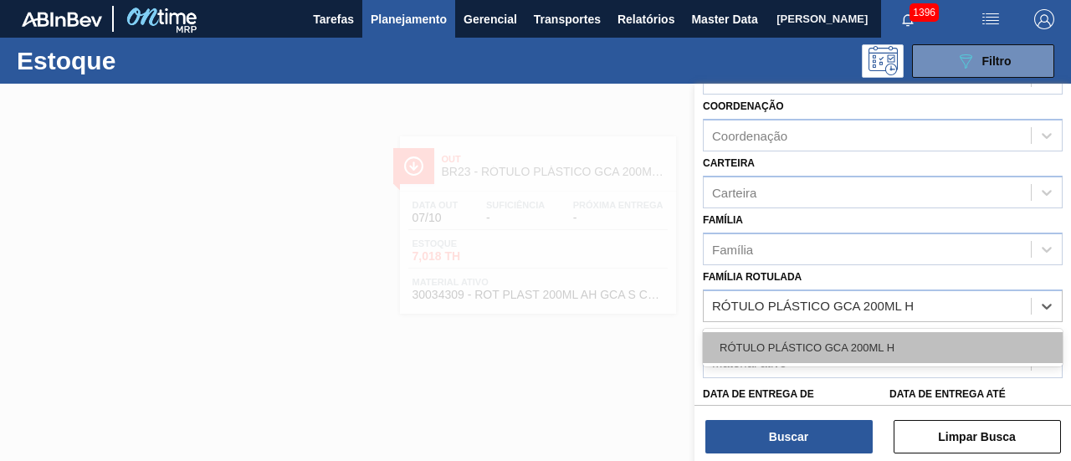
click at [897, 339] on div "RÓTULO PLÁSTICO GCA 200ML H" at bounding box center [883, 347] width 360 height 31
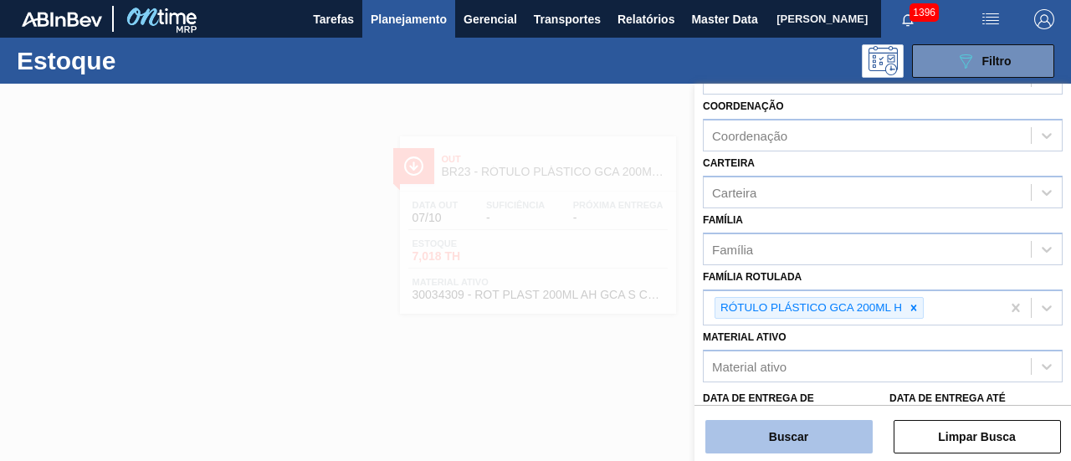
click at [814, 445] on button "Buscar" at bounding box center [789, 436] width 167 height 33
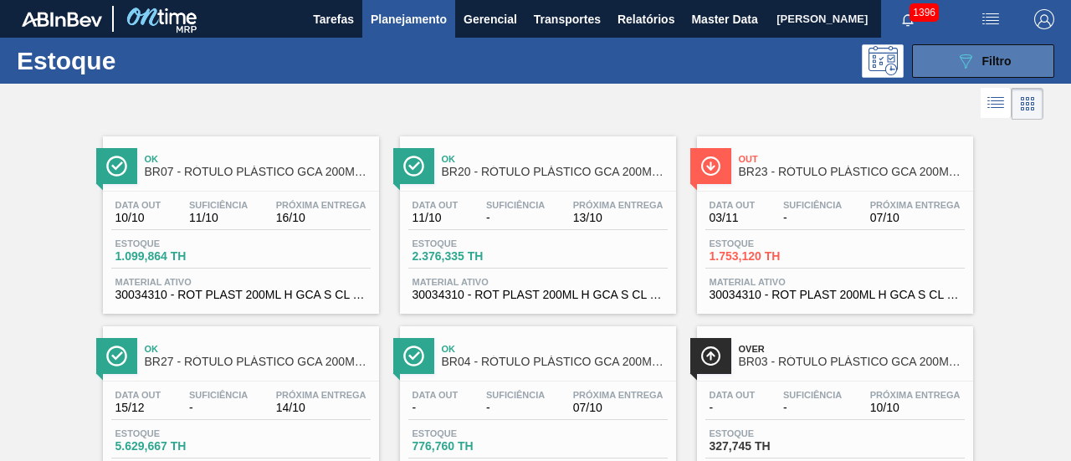
click at [1011, 69] on button "089F7B8B-B2A5-4AFE-B5C0-19BA573D28AC Filtro" at bounding box center [983, 60] width 142 height 33
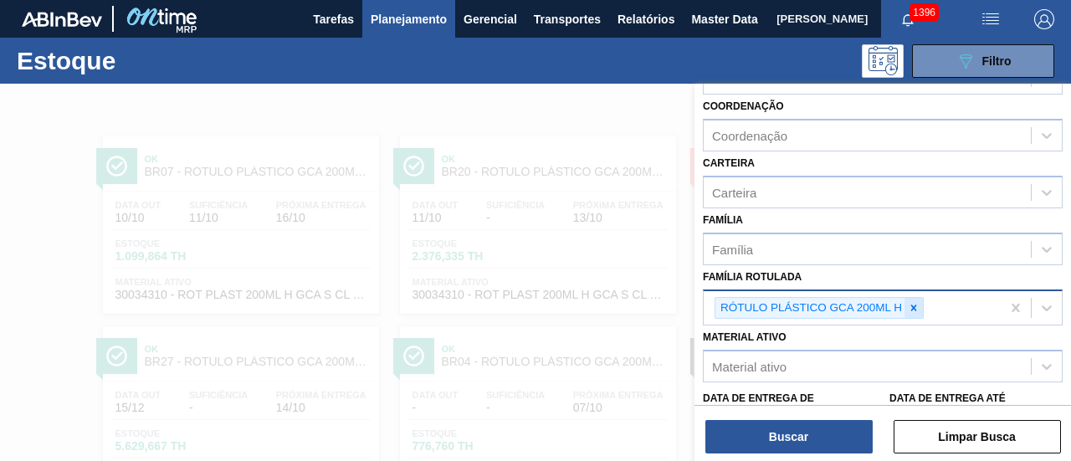
click at [912, 302] on icon at bounding box center [914, 308] width 12 height 12
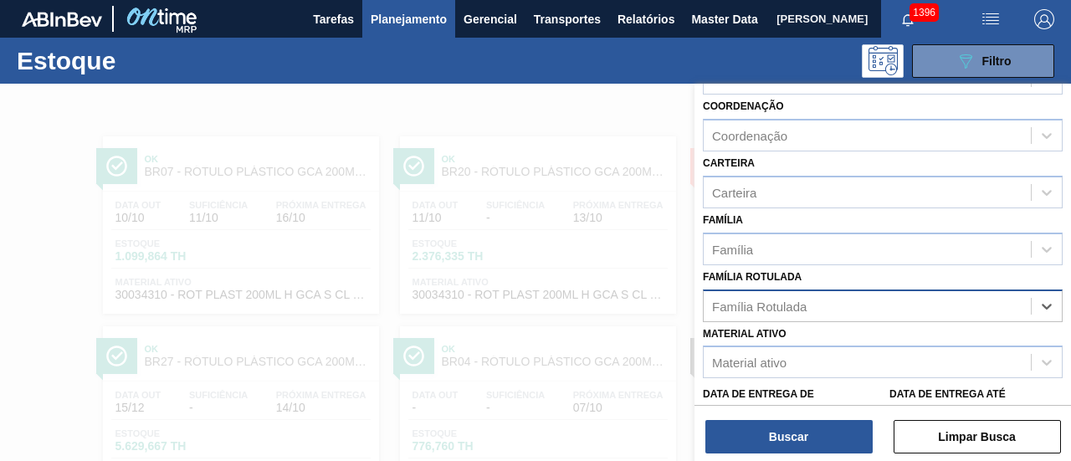
paste Rotulada "RÓTULO PLÁSTICO GCA ZERO 200ML H"
type Rotulada "RÓTULO PLÁSTICO GCA ZERO 200ML H"
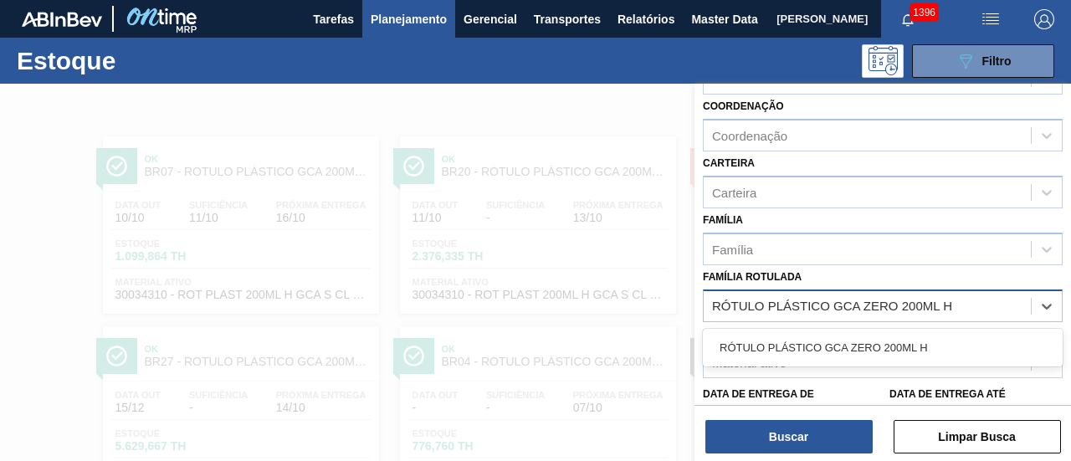
click at [921, 358] on div "RÓTULO PLÁSTICO GCA ZERO 200ML H" at bounding box center [883, 347] width 360 height 31
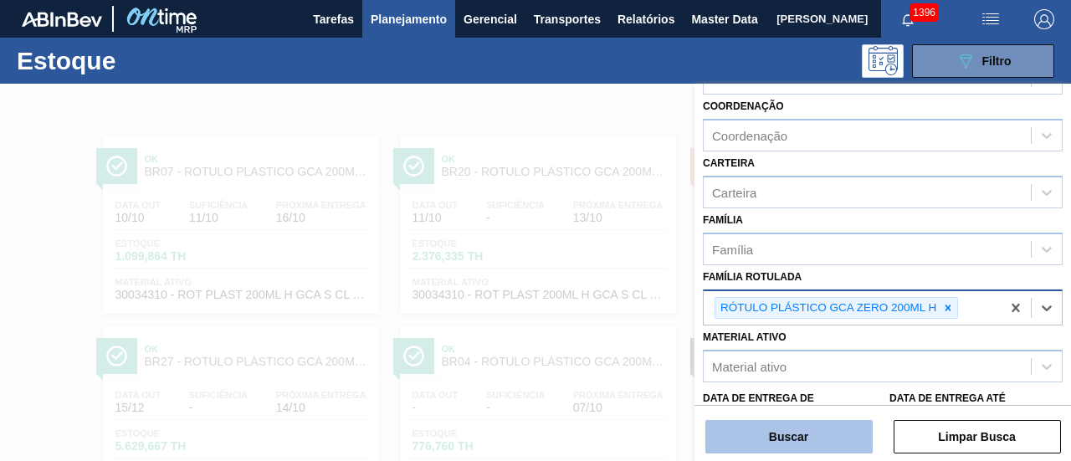
click at [829, 441] on button "Buscar" at bounding box center [789, 436] width 167 height 33
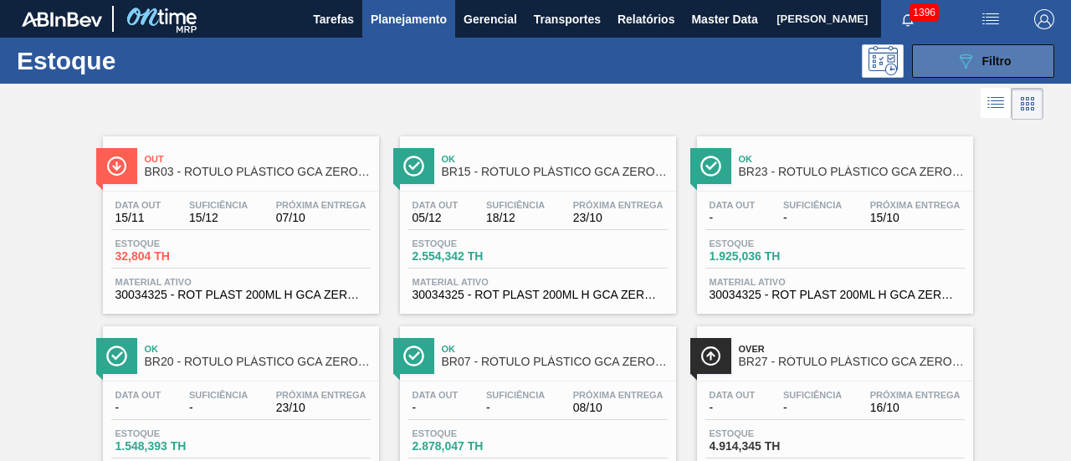
click at [988, 64] on span "Filtro" at bounding box center [997, 60] width 29 height 13
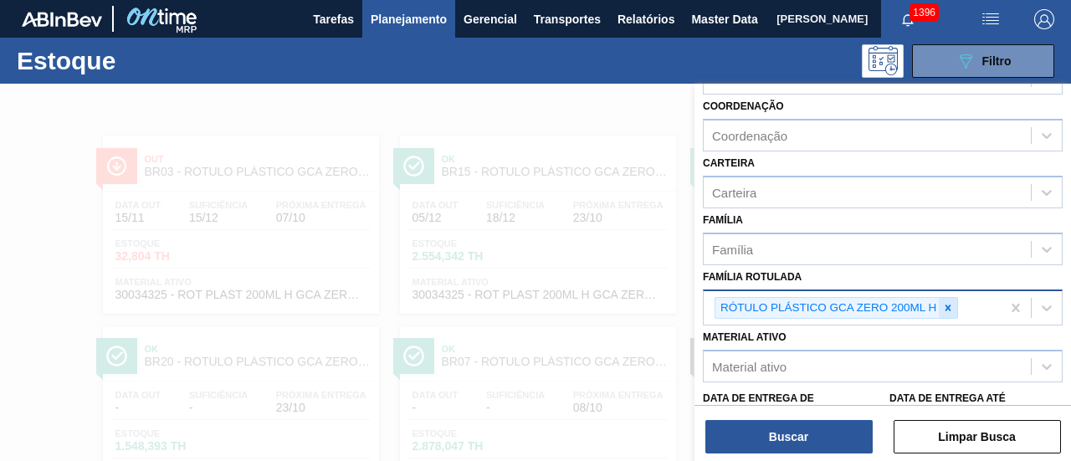
click at [948, 302] on icon at bounding box center [949, 308] width 12 height 12
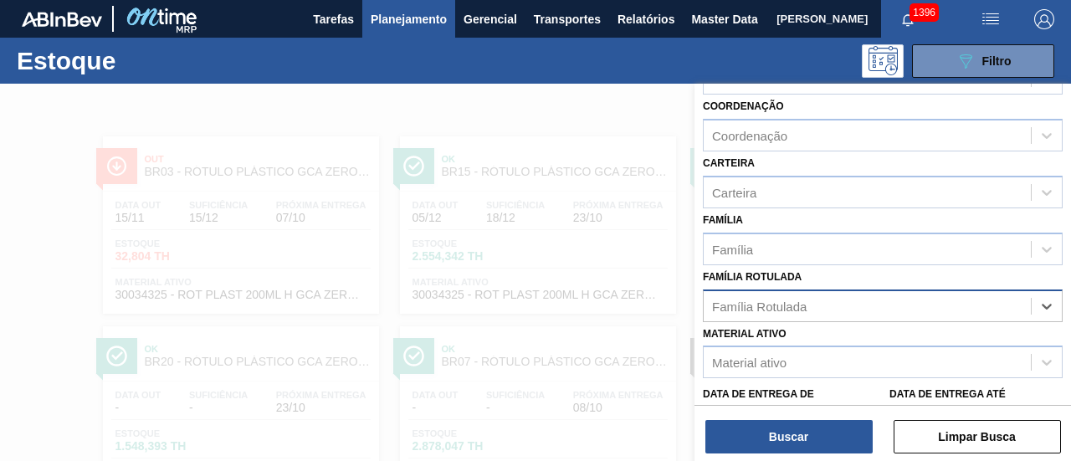
paste Rotulada "RÓTULO PLÁSTICO H2OH LIMONETO 500ML AH"
type Rotulada "RÓTULO PLÁSTICO H2OH LIMONETO 500ML AH"
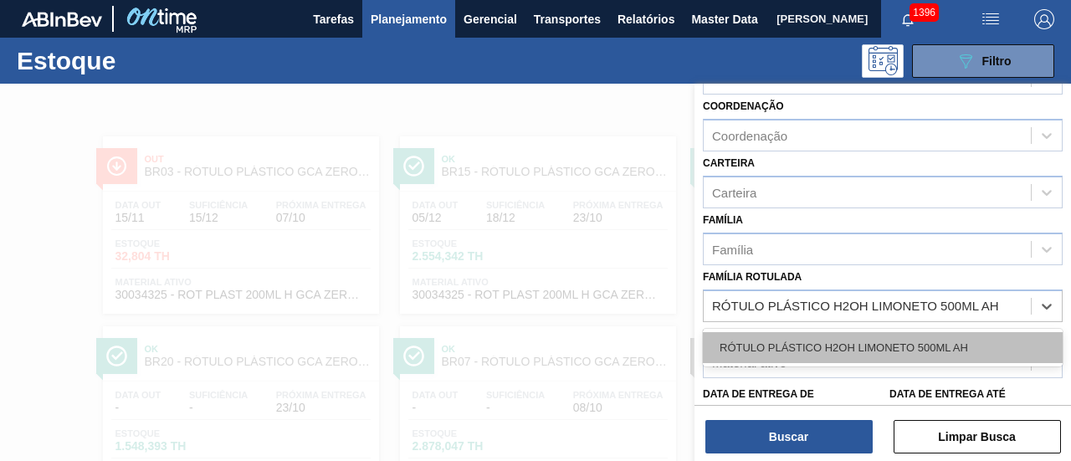
click at [934, 340] on div "RÓTULO PLÁSTICO H2OH LIMONETO 500ML AH" at bounding box center [883, 347] width 360 height 31
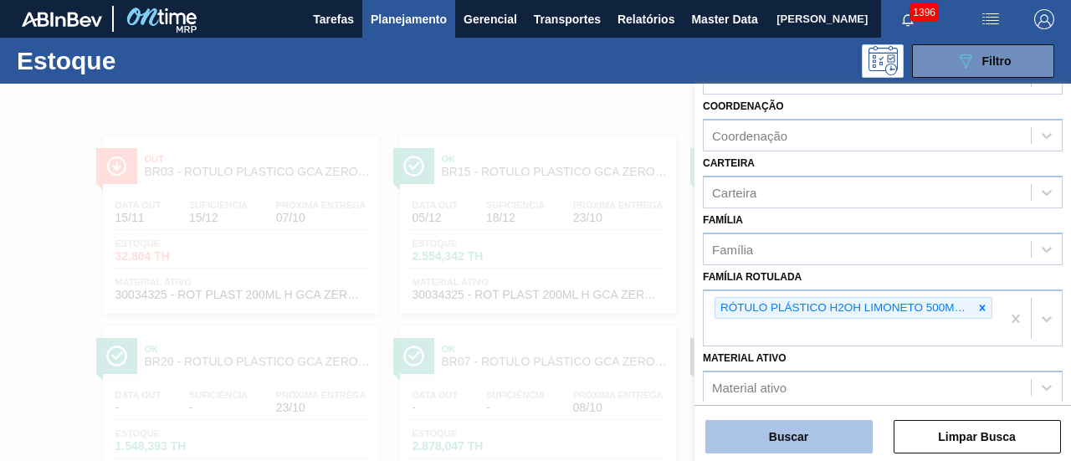
click at [832, 441] on button "Buscar" at bounding box center [789, 436] width 167 height 33
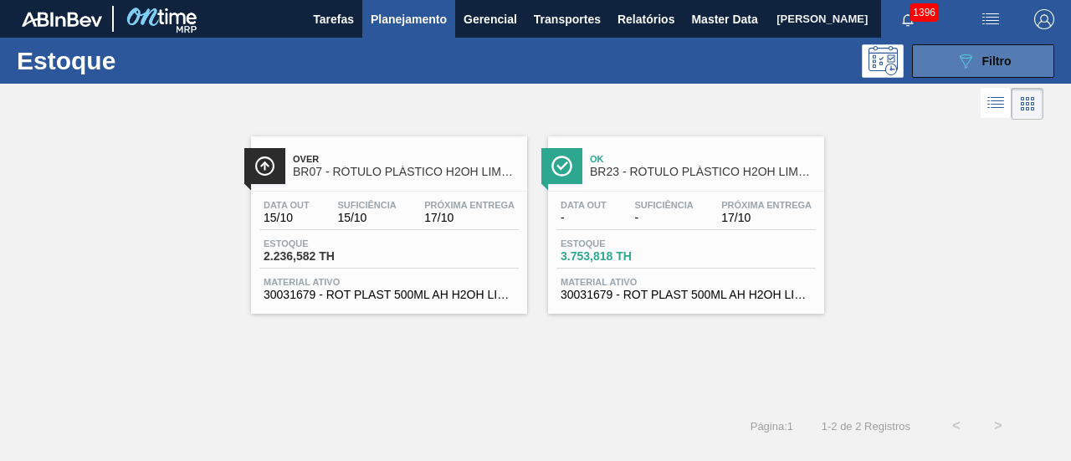
click at [999, 51] on div "089F7B8B-B2A5-4AFE-B5C0-19BA573D28AC Filtro" at bounding box center [984, 61] width 56 height 20
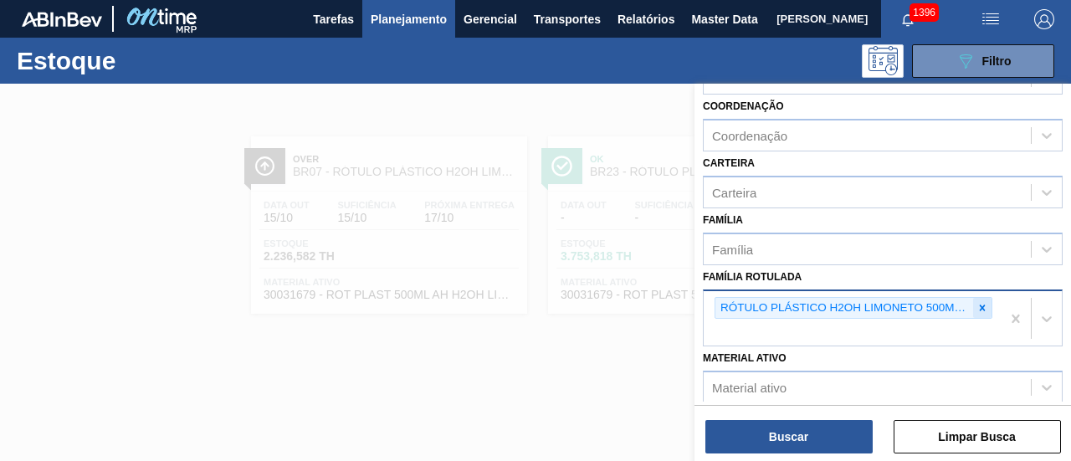
click at [983, 305] on icon at bounding box center [983, 308] width 6 height 6
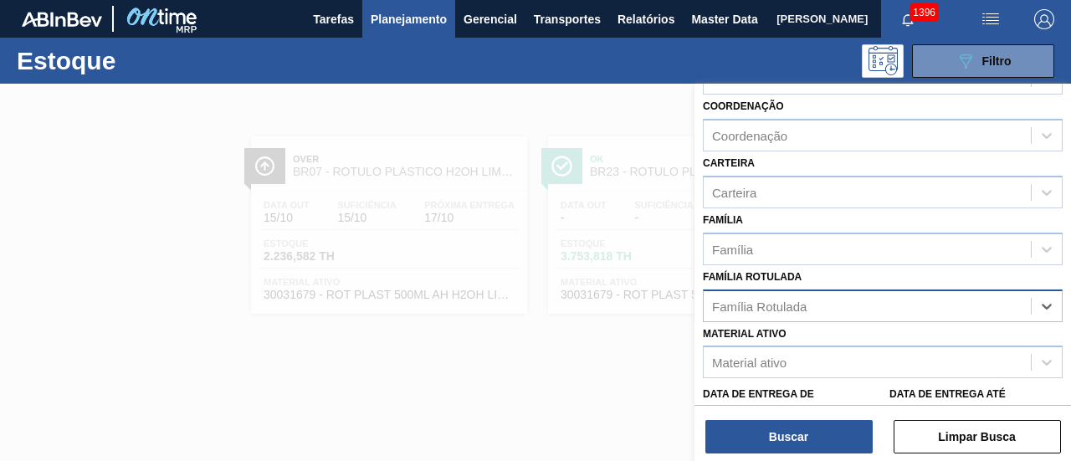
paste Rotulada "RÓTULO PLÁSTICO LIPTON PÊSSEGO 1,5 AH"
type Rotulada "RÓTULO PLÁSTICO LIPTON PÊSSEGO 1,5 AH"
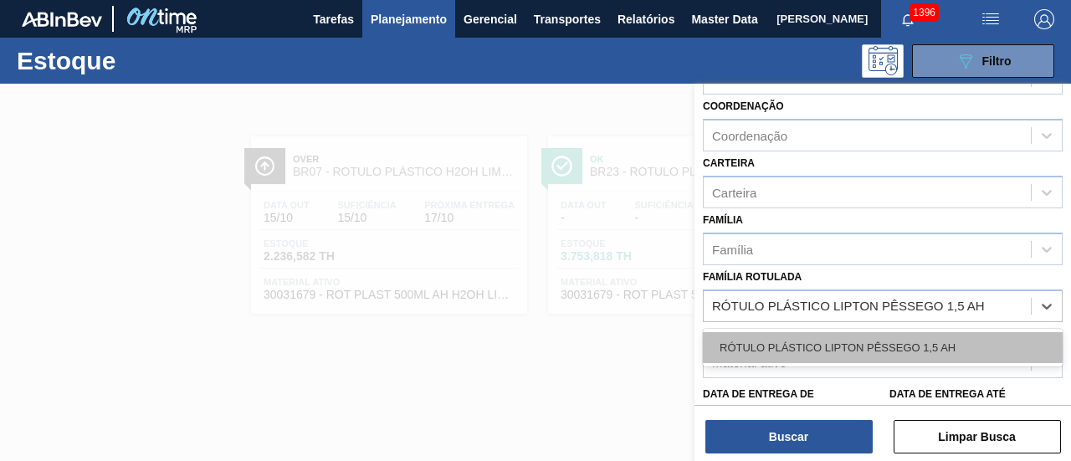
click at [936, 345] on div "RÓTULO PLÁSTICO LIPTON PÊSSEGO 1,5 AH" at bounding box center [883, 347] width 360 height 31
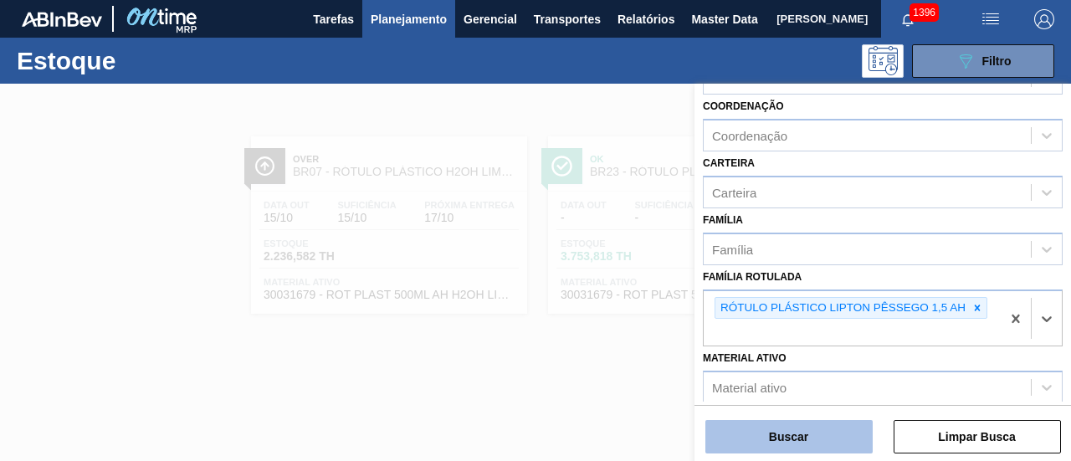
click at [824, 439] on button "Buscar" at bounding box center [789, 436] width 167 height 33
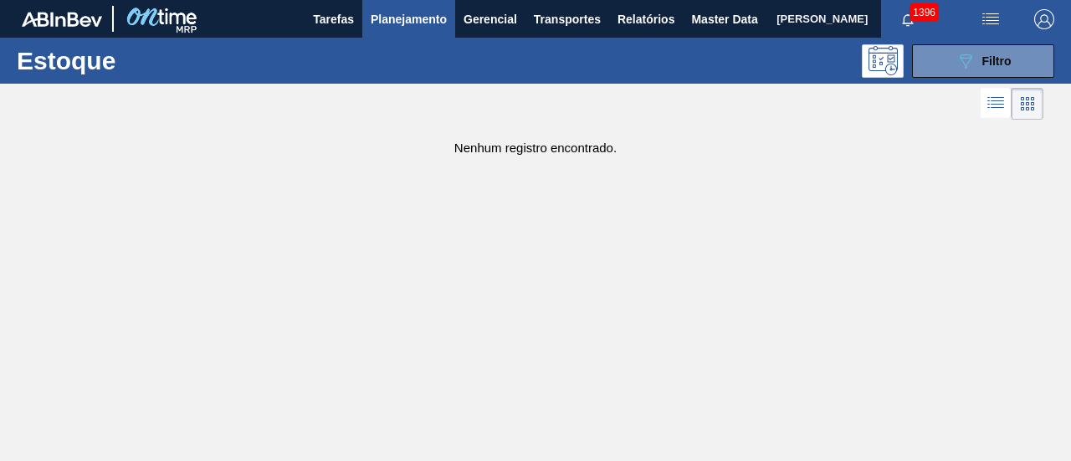
click at [713, 367] on main "Tarefas Planejamento Gerencial Transportes Relatórios Master Data JULIA VENANCI…" at bounding box center [535, 230] width 1071 height 461
click at [999, 69] on div "089F7B8B-B2A5-4AFE-B5C0-19BA573D28AC Filtro" at bounding box center [984, 61] width 56 height 20
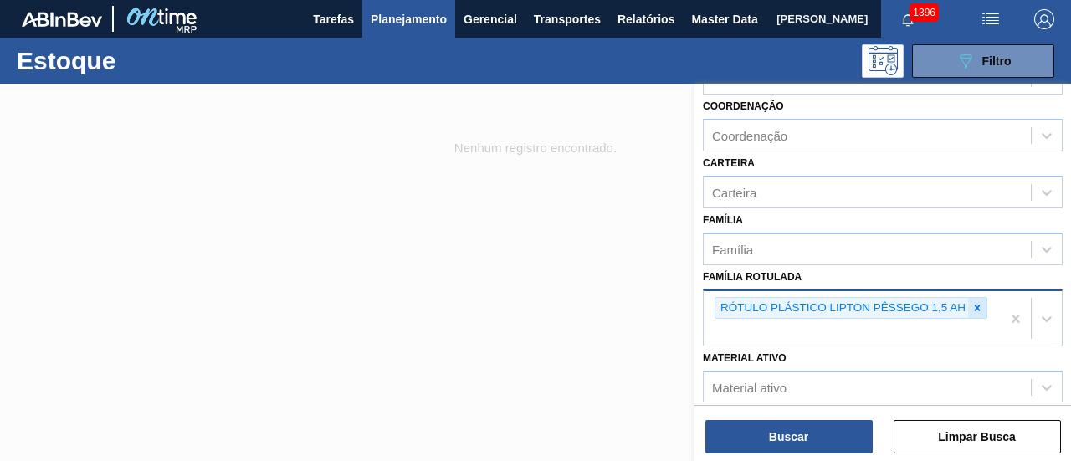
click at [981, 299] on div at bounding box center [978, 308] width 18 height 21
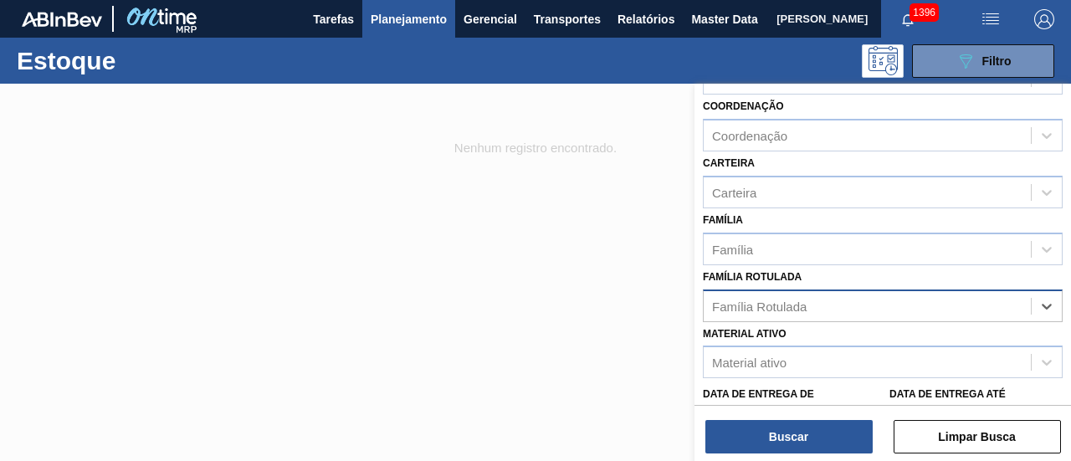
paste Rotulada "RÓTULO PLÁSTICO PC 200ML AH"
type Rotulada "RÓTULO PLÁSTICO PC 200ML AH"
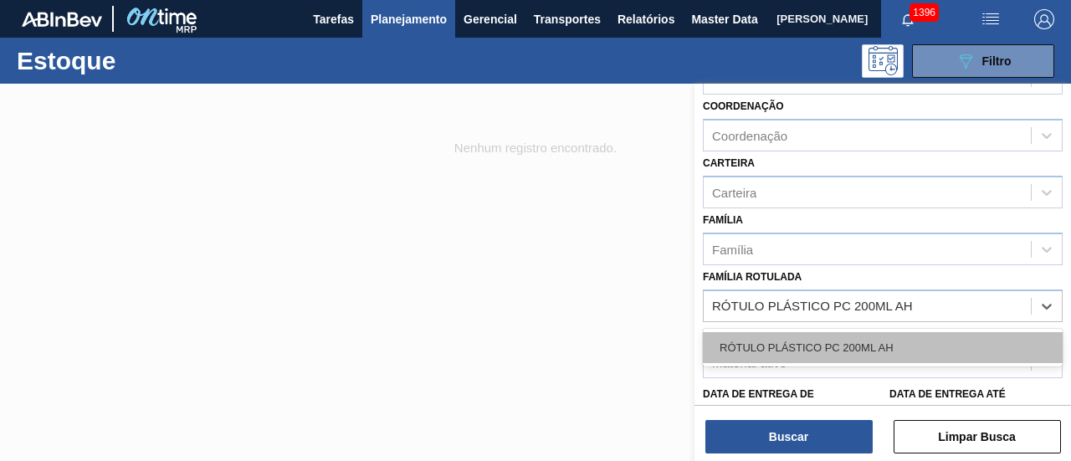
click at [953, 337] on div "RÓTULO PLÁSTICO PC 200ML AH" at bounding box center [883, 347] width 360 height 31
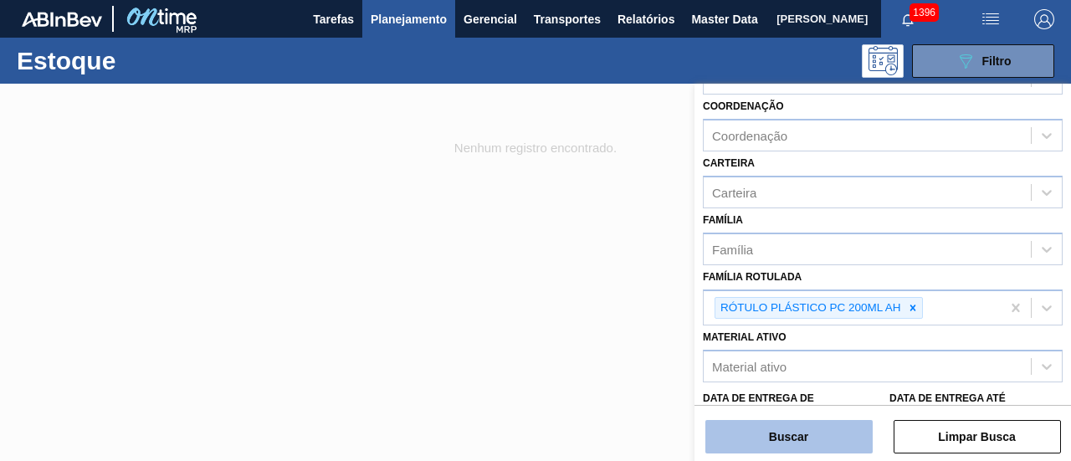
click at [825, 427] on button "Buscar" at bounding box center [789, 436] width 167 height 33
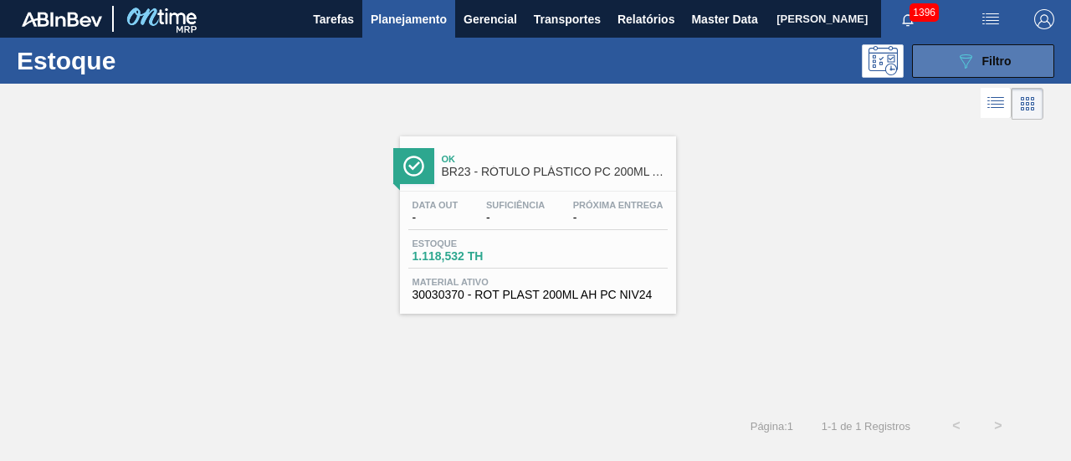
click at [984, 66] on span "Filtro" at bounding box center [997, 60] width 29 height 13
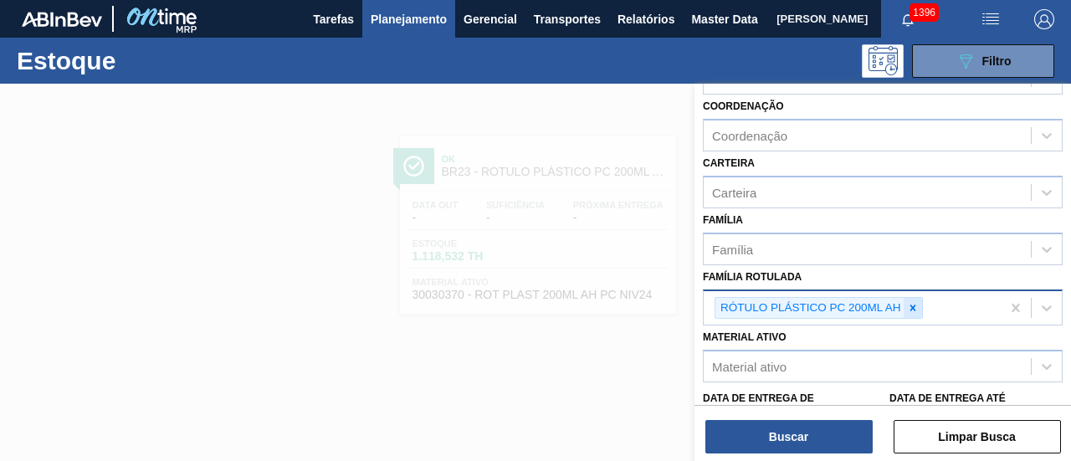
click at [916, 303] on icon at bounding box center [913, 308] width 12 height 12
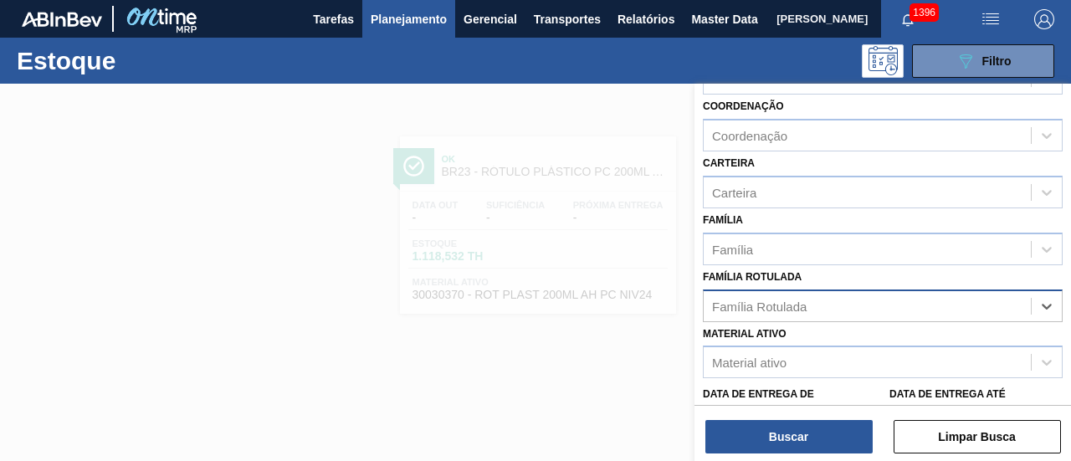
paste Rotulada "RÓTULO PLÁSTICO PC 3L H"
type Rotulada "RÓTULO PLÁSTICO PC 3L H"
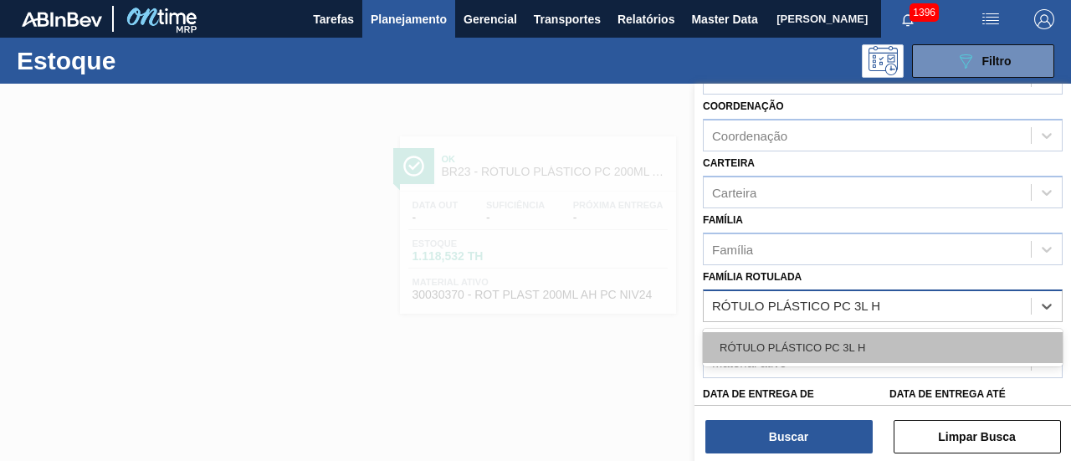
click at [917, 357] on div "RÓTULO PLÁSTICO PC 3L H" at bounding box center [883, 347] width 360 height 31
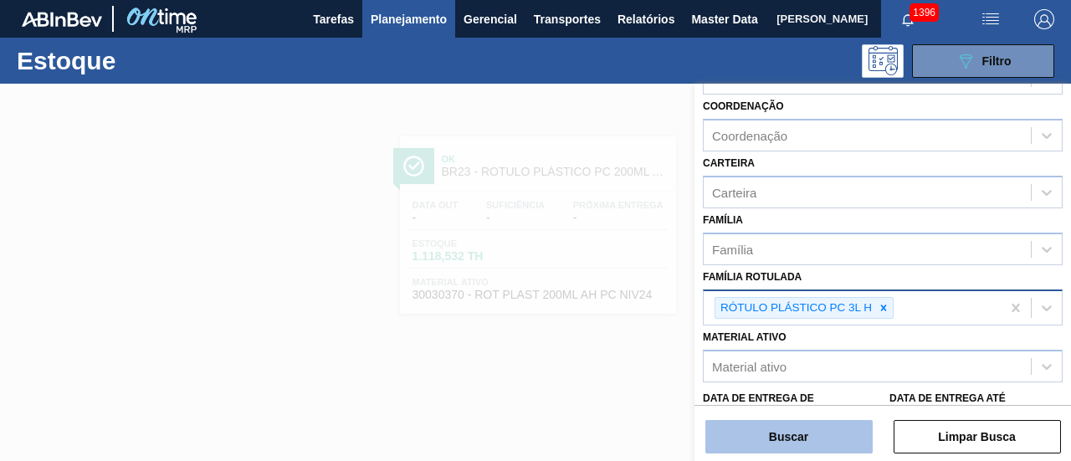
click at [852, 427] on button "Buscar" at bounding box center [789, 436] width 167 height 33
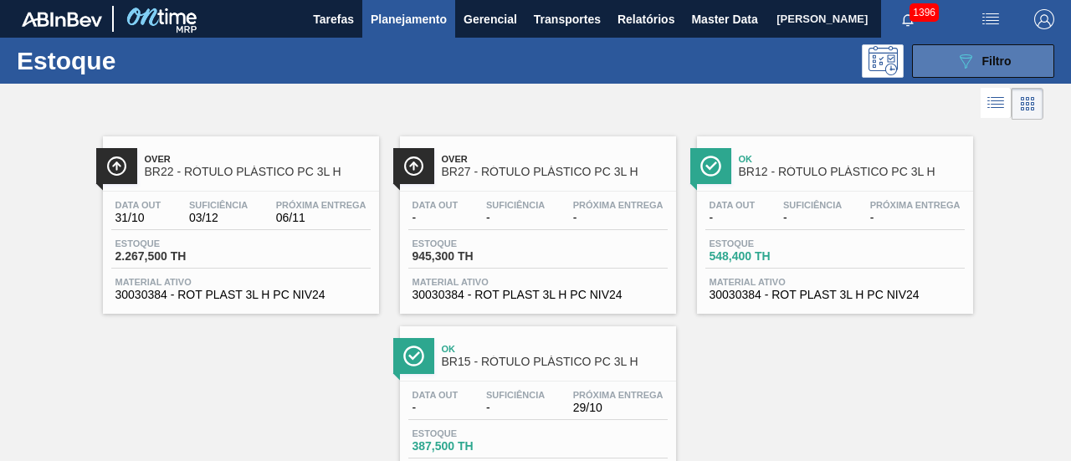
click at [964, 64] on icon "089F7B8B-B2A5-4AFE-B5C0-19BA573D28AC" at bounding box center [966, 61] width 20 height 20
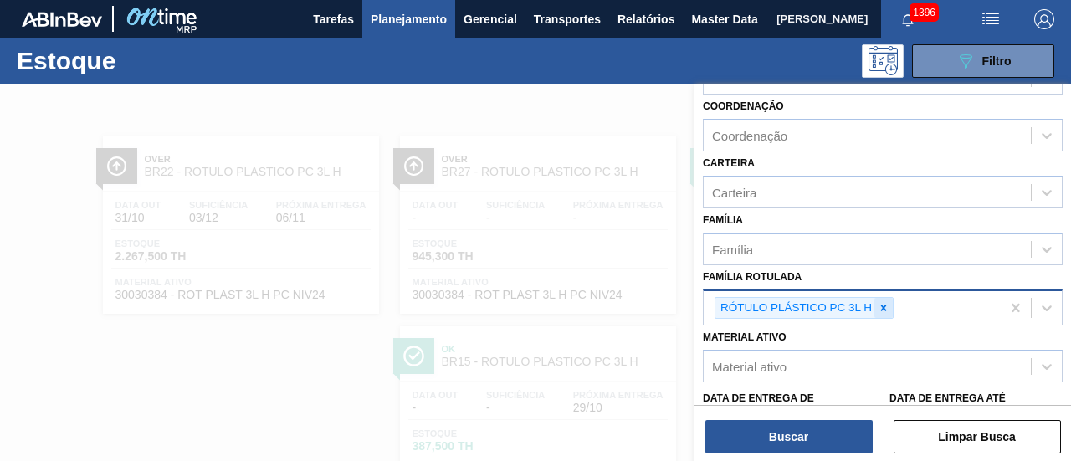
click at [881, 302] on icon at bounding box center [884, 308] width 12 height 12
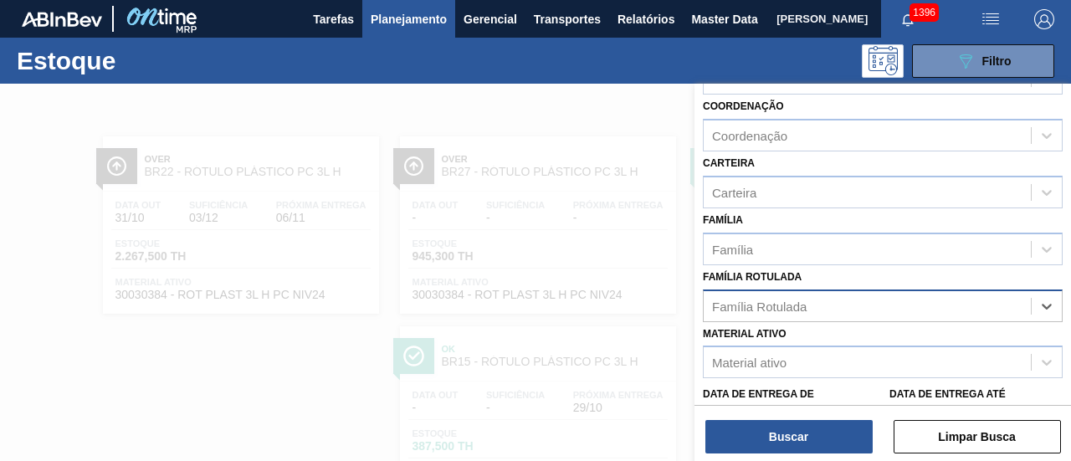
paste Rotulada "RÓTULO PLÁSTICO SUKITA 200ML H"
type Rotulada "RÓTULO PLÁSTICO SUKITA 200ML H"
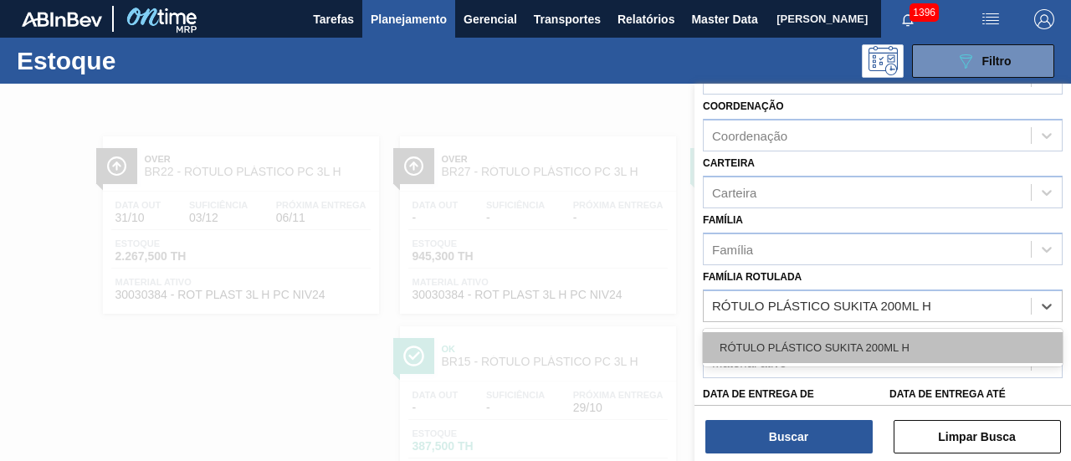
click at [876, 347] on div "RÓTULO PLÁSTICO SUKITA 200ML H" at bounding box center [883, 347] width 360 height 31
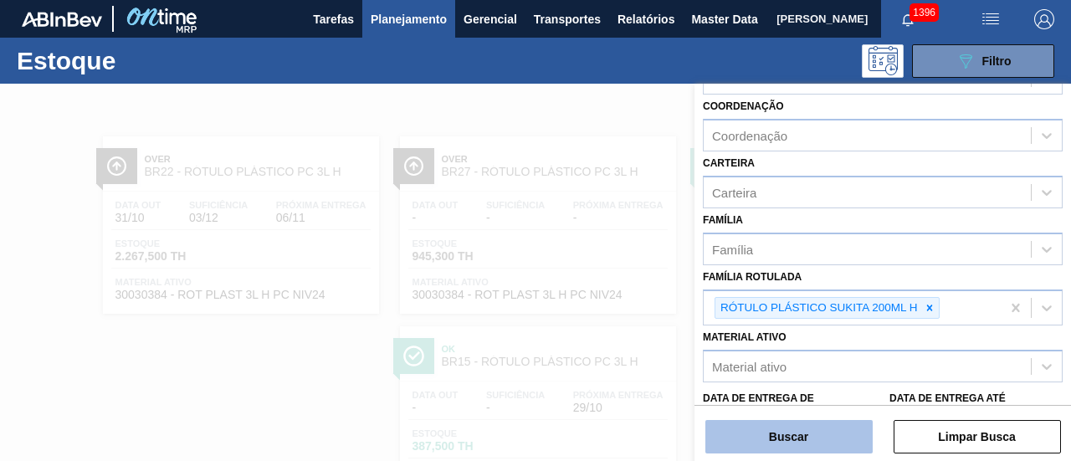
click at [835, 444] on button "Buscar" at bounding box center [789, 436] width 167 height 33
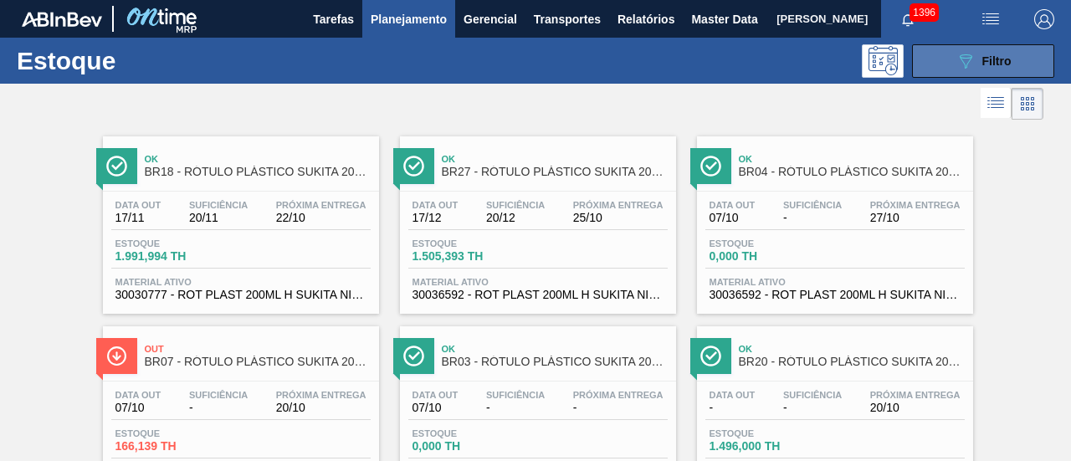
click at [1004, 57] on span "Filtro" at bounding box center [997, 60] width 29 height 13
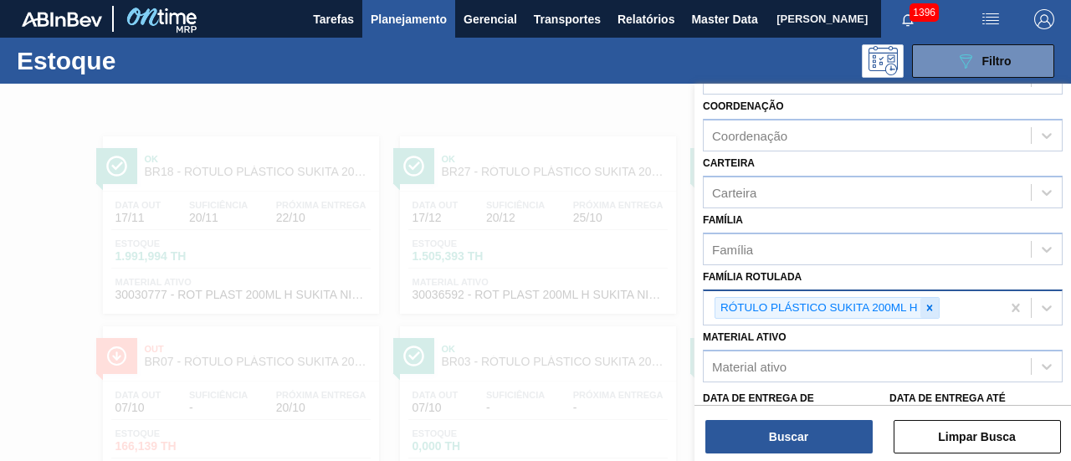
click at [931, 311] on icon at bounding box center [930, 308] width 12 height 12
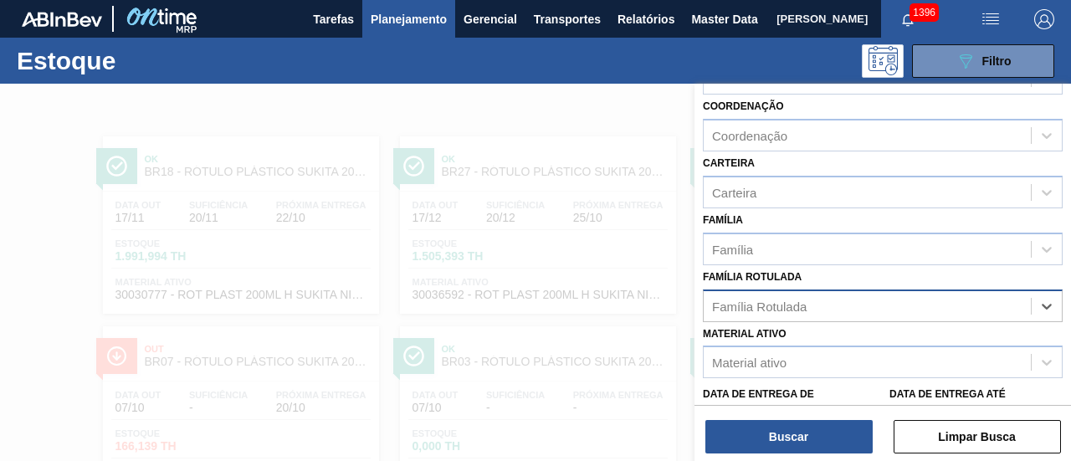
paste Rotulada "RÓTULO PLÁSTICO SUKITA UVA MISTA 2L H"
type Rotulada "RÓTULO PLÁSTICO SUKITA UVA MISTA 2L H"
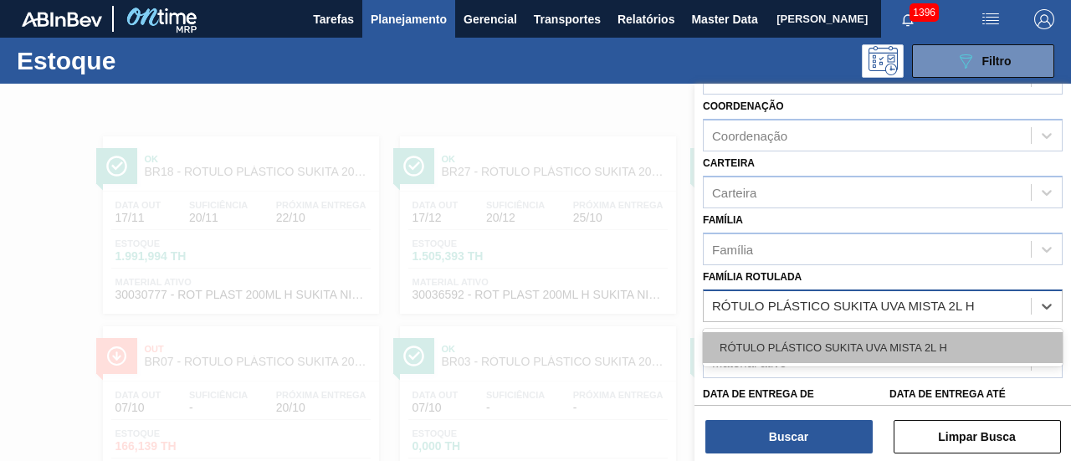
click at [924, 344] on div "RÓTULO PLÁSTICO SUKITA UVA MISTA 2L H" at bounding box center [883, 347] width 360 height 31
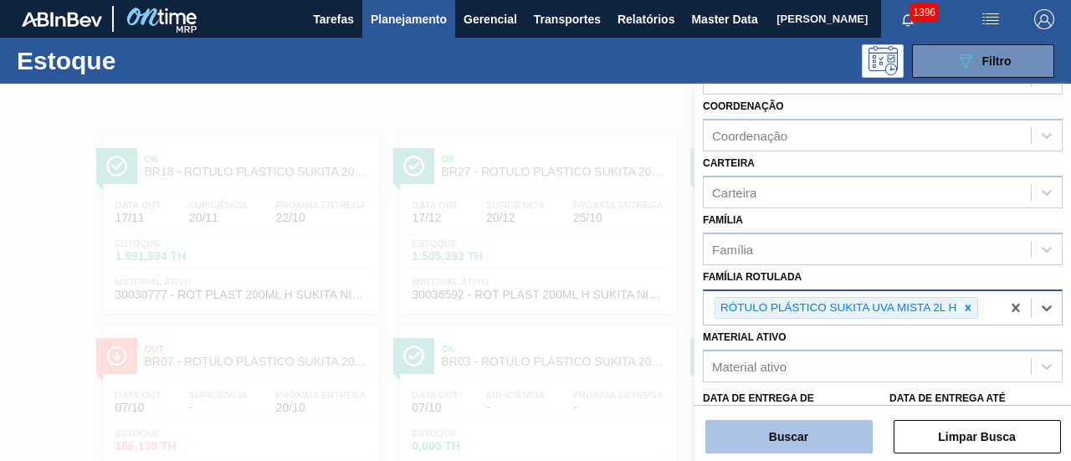
click at [831, 428] on button "Buscar" at bounding box center [789, 436] width 167 height 33
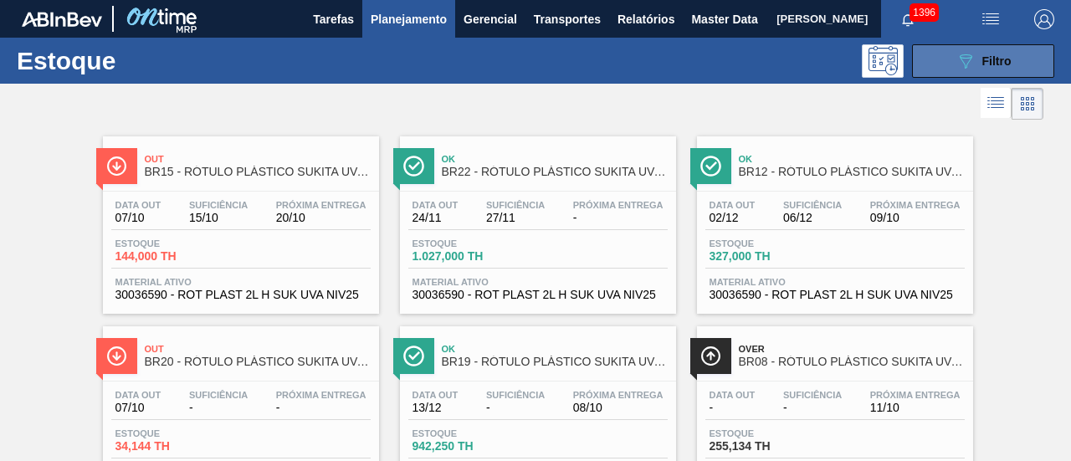
click at [936, 60] on button "089F7B8B-B2A5-4AFE-B5C0-19BA573D28AC Filtro" at bounding box center [983, 60] width 142 height 33
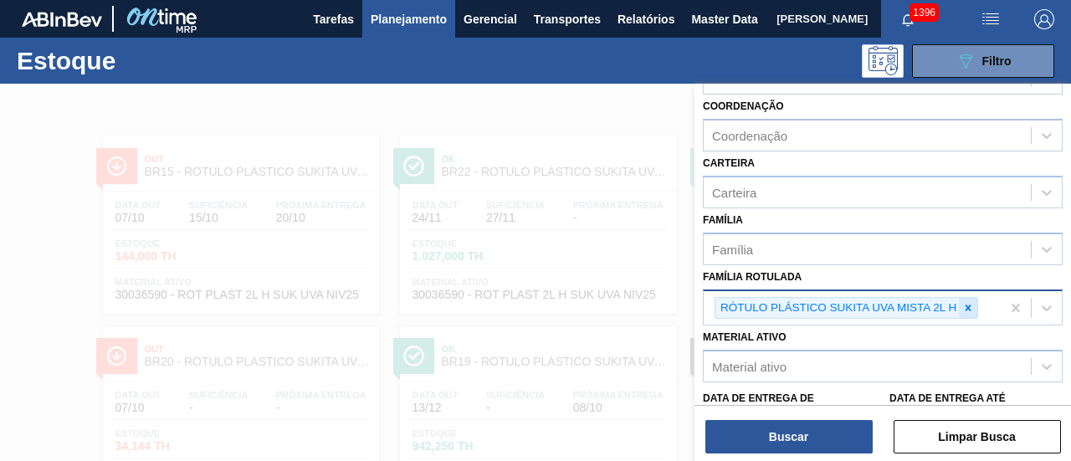
click at [967, 308] on icon at bounding box center [969, 308] width 6 height 6
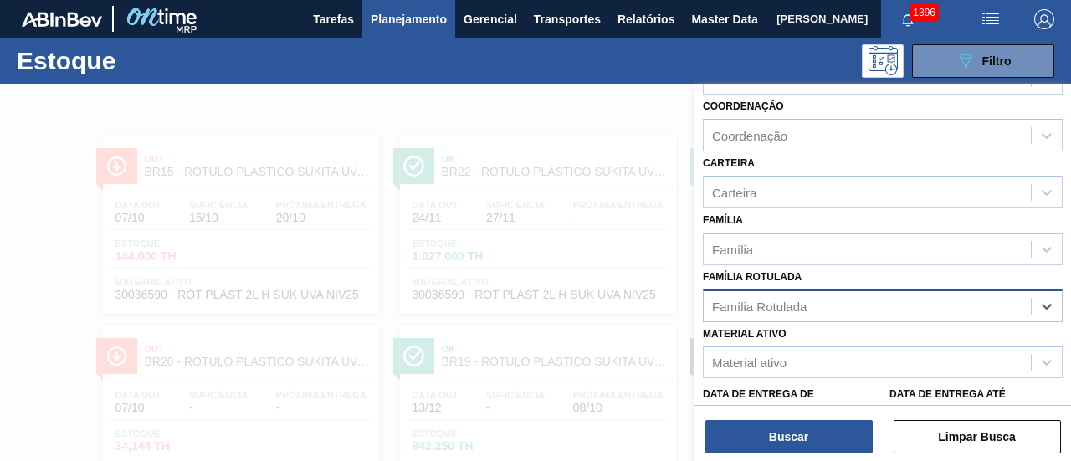
paste Rotulada "RÓTULO PLÁSTICO GCA ZERO 2L AH SUFRAMA"
type Rotulada "RÓTULO PLÁSTICO GCA ZERO 2L AH SUFRAMA"
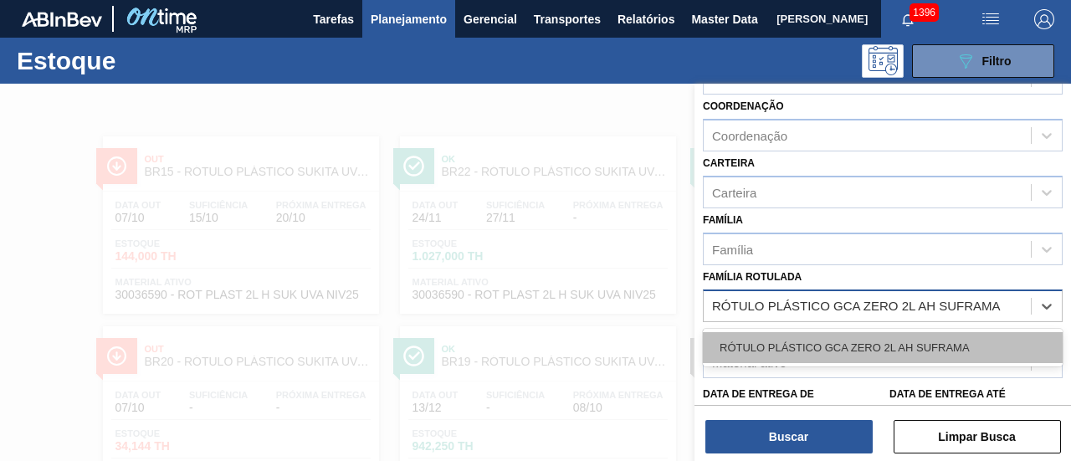
click at [944, 341] on div "RÓTULO PLÁSTICO GCA ZERO 2L AH SUFRAMA" at bounding box center [883, 347] width 360 height 31
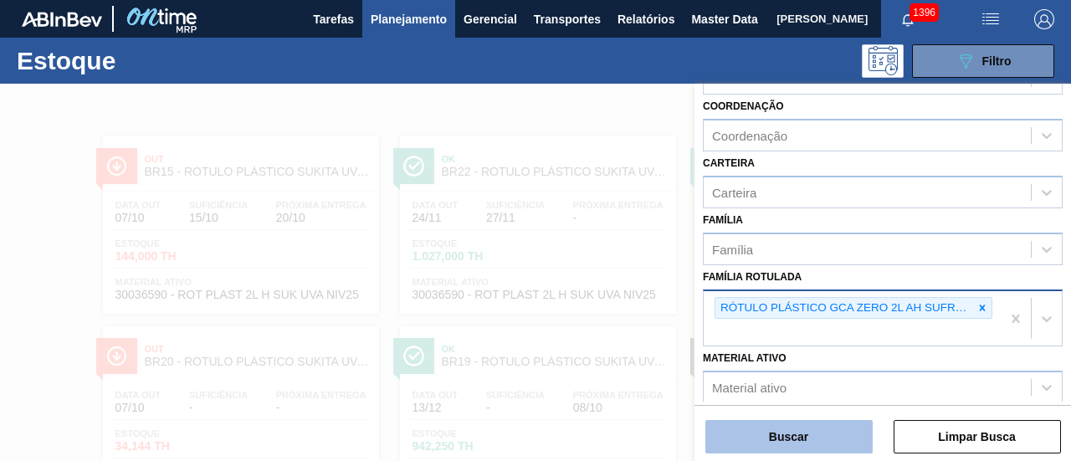
click at [845, 432] on button "Buscar" at bounding box center [789, 436] width 167 height 33
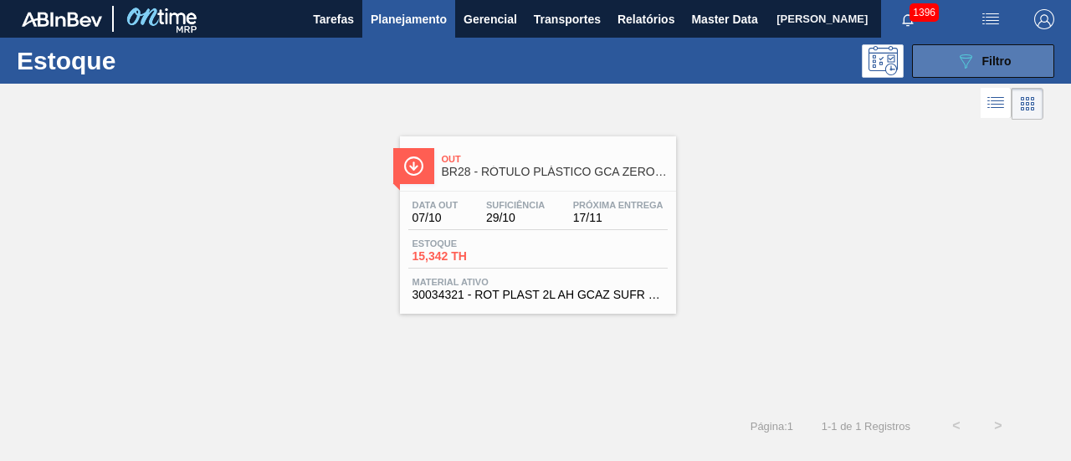
click at [941, 59] on button "089F7B8B-B2A5-4AFE-B5C0-19BA573D28AC Filtro" at bounding box center [983, 60] width 142 height 33
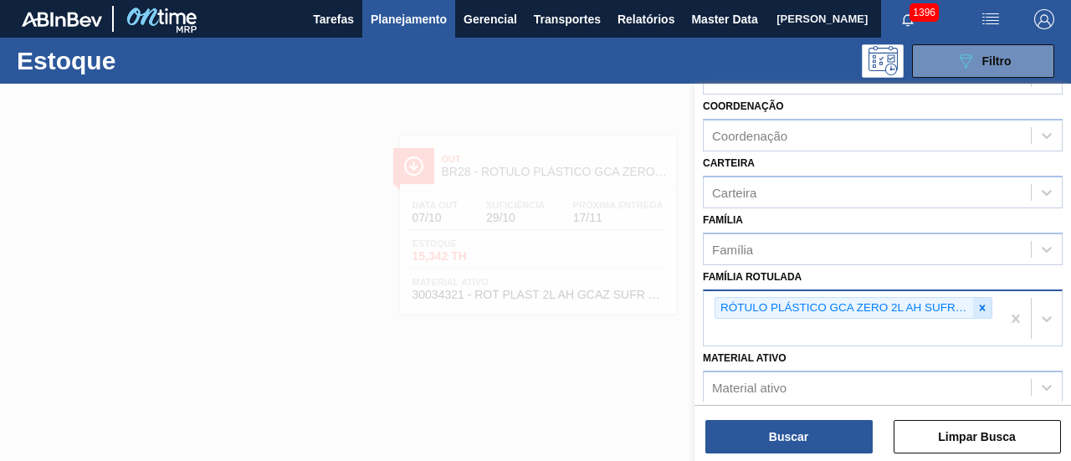
click at [981, 304] on icon at bounding box center [983, 308] width 12 height 12
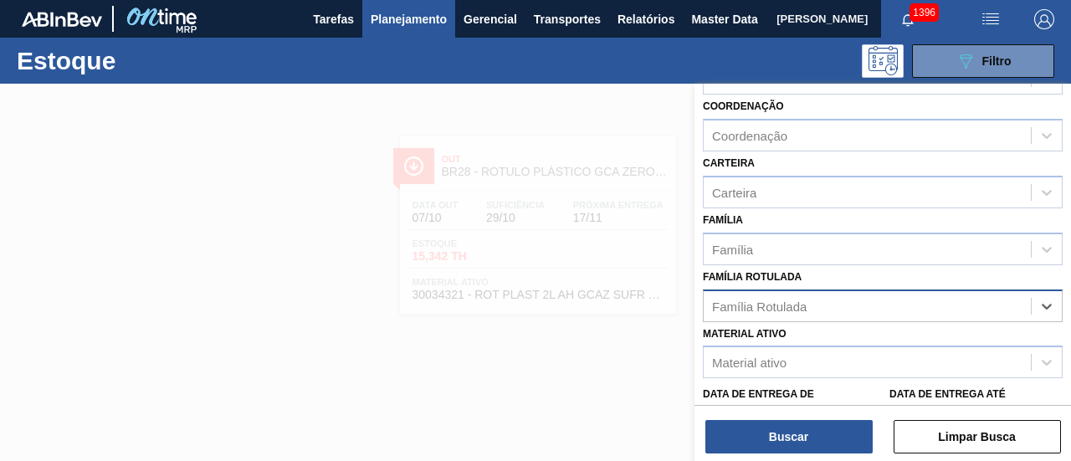
paste Rotulada "RÓTULO PLÁSTICO PC 200ML H"
type Rotulada "RÓTULO PLÁSTICO PC 200ML H"
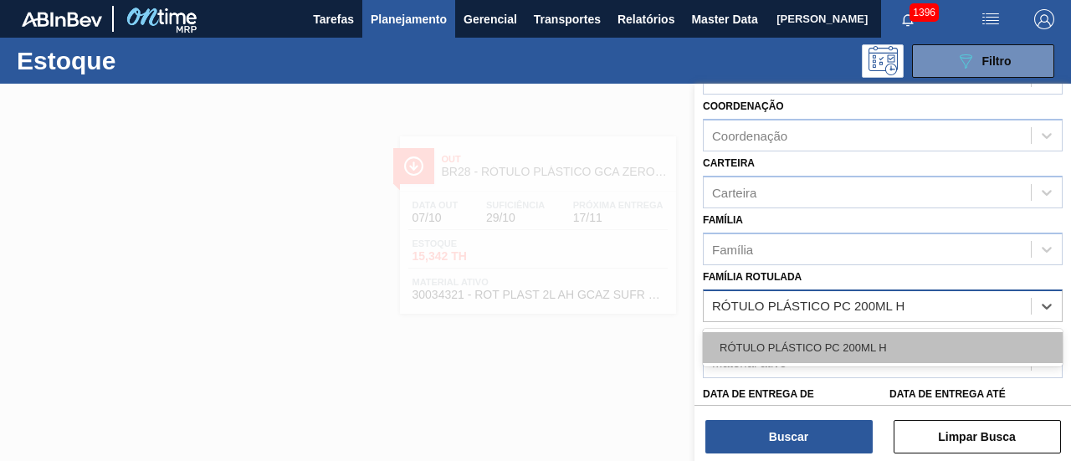
click at [913, 340] on div "RÓTULO PLÁSTICO PC 200ML H" at bounding box center [883, 347] width 360 height 31
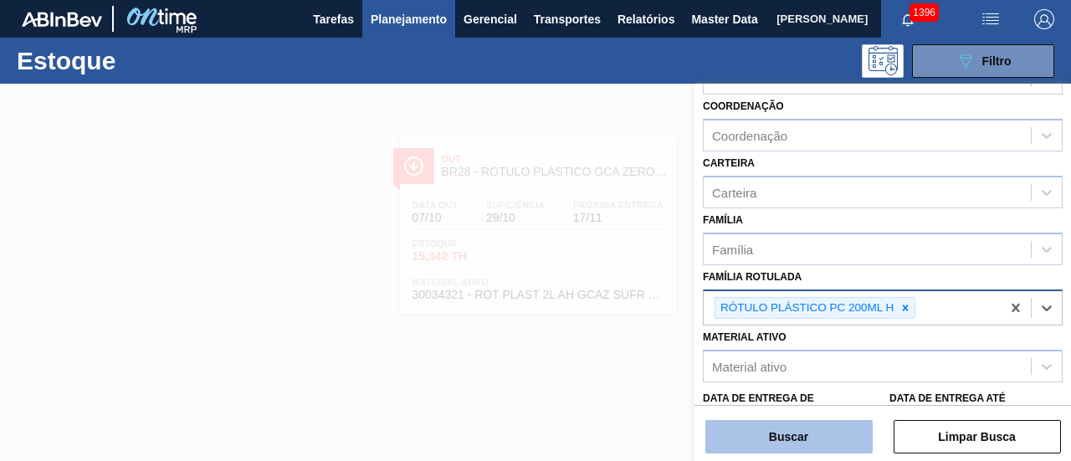
click at [825, 431] on button "Buscar" at bounding box center [789, 436] width 167 height 33
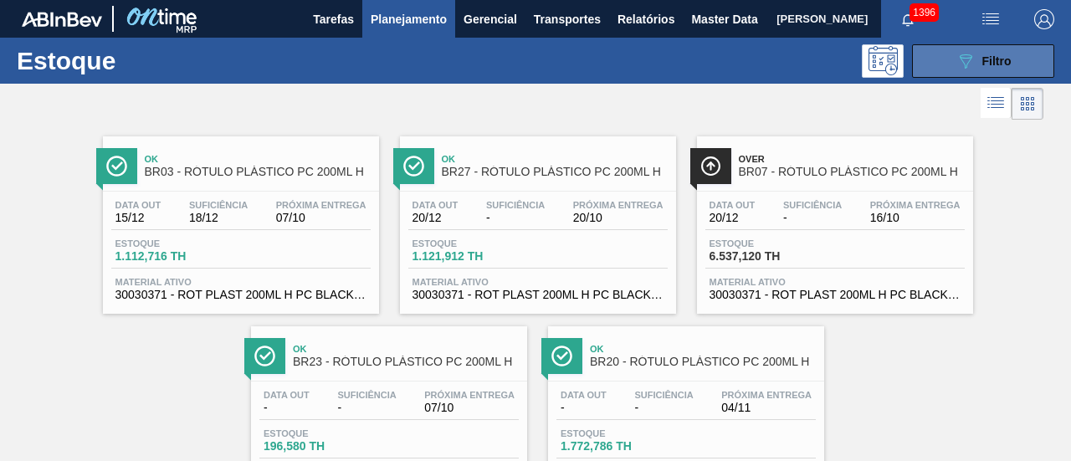
click at [972, 65] on icon "089F7B8B-B2A5-4AFE-B5C0-19BA573D28AC" at bounding box center [966, 61] width 20 height 20
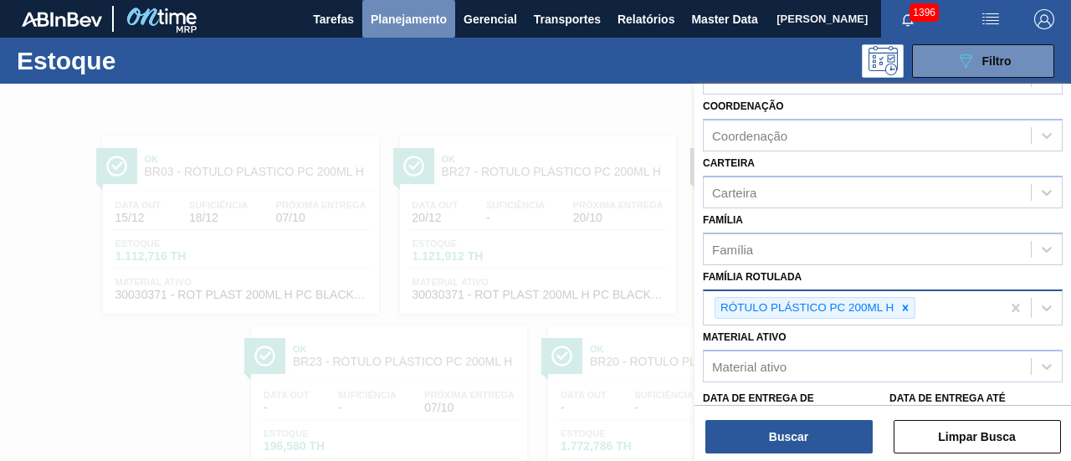
click at [388, 17] on span "Planejamento" at bounding box center [409, 19] width 76 height 20
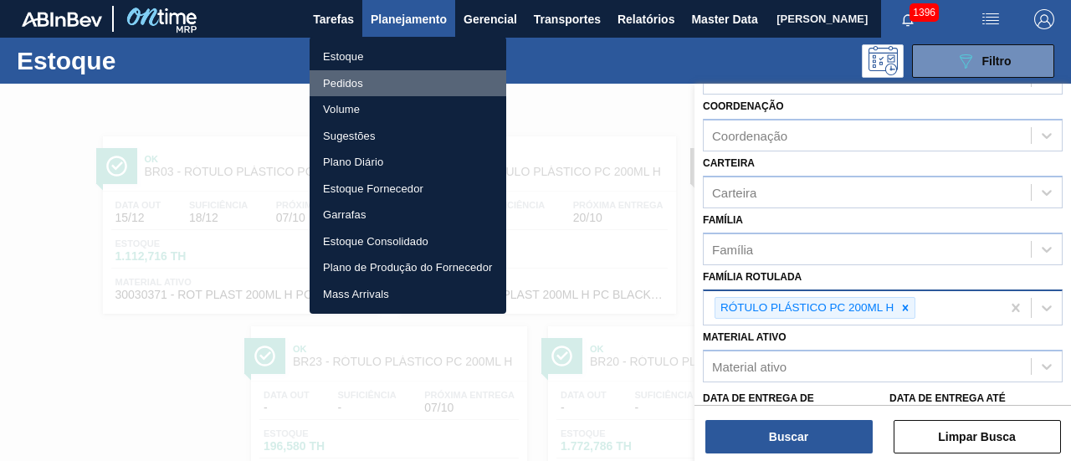
click at [402, 76] on li "Pedidos" at bounding box center [408, 83] width 197 height 27
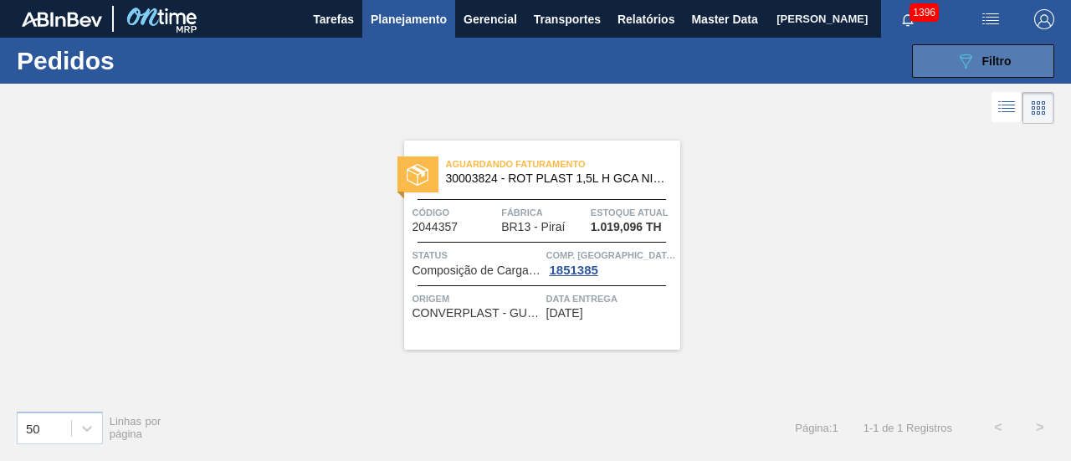
click at [964, 59] on icon "089F7B8B-B2A5-4AFE-B5C0-19BA573D28AC" at bounding box center [966, 61] width 20 height 20
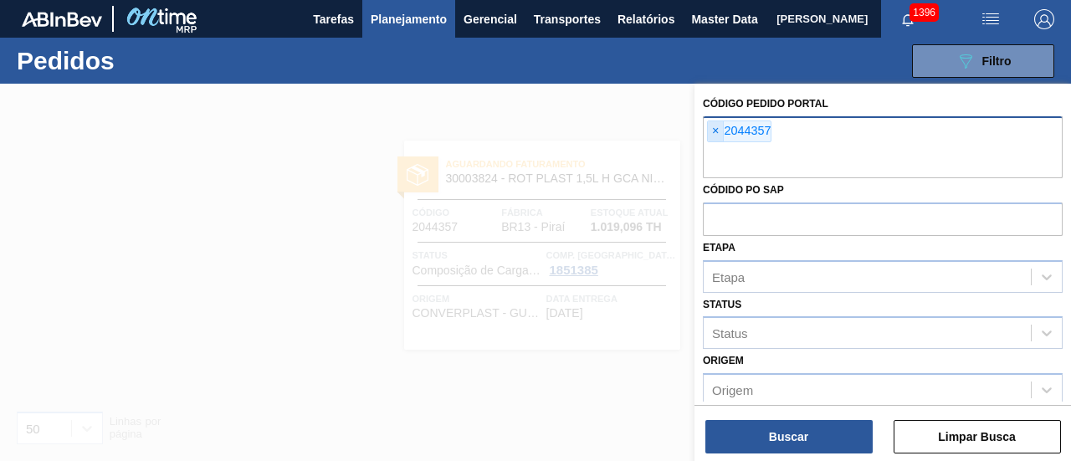
click at [717, 131] on span "×" at bounding box center [716, 131] width 16 height 20
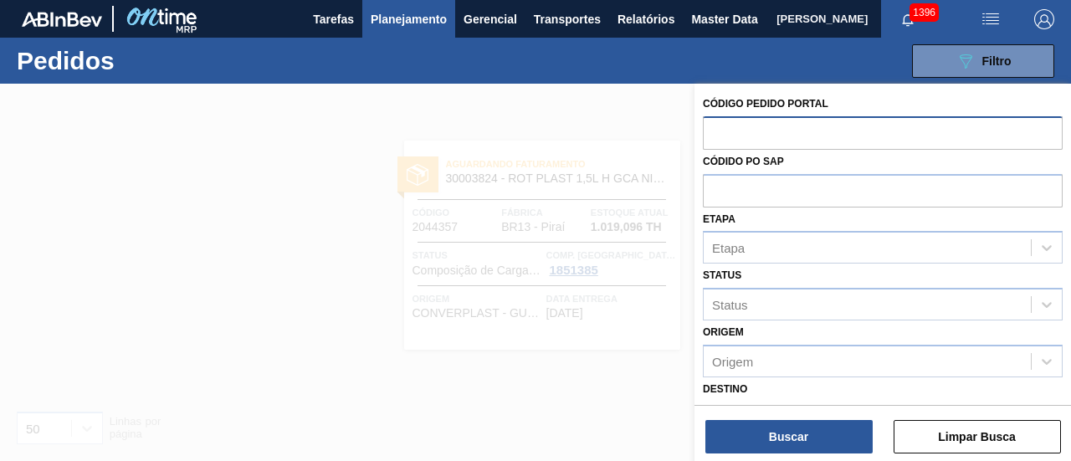
paste input "2031740"
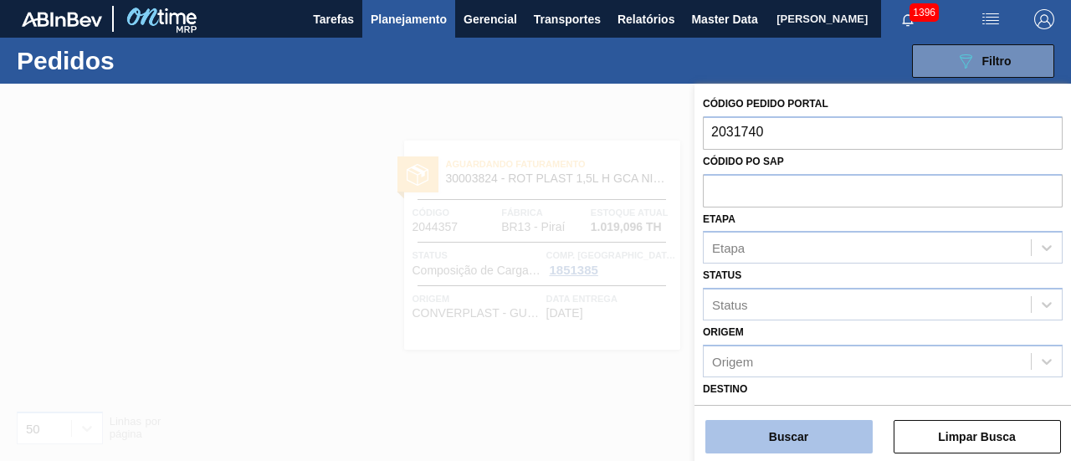
type input "2031740"
click at [754, 424] on button "Buscar" at bounding box center [789, 436] width 167 height 33
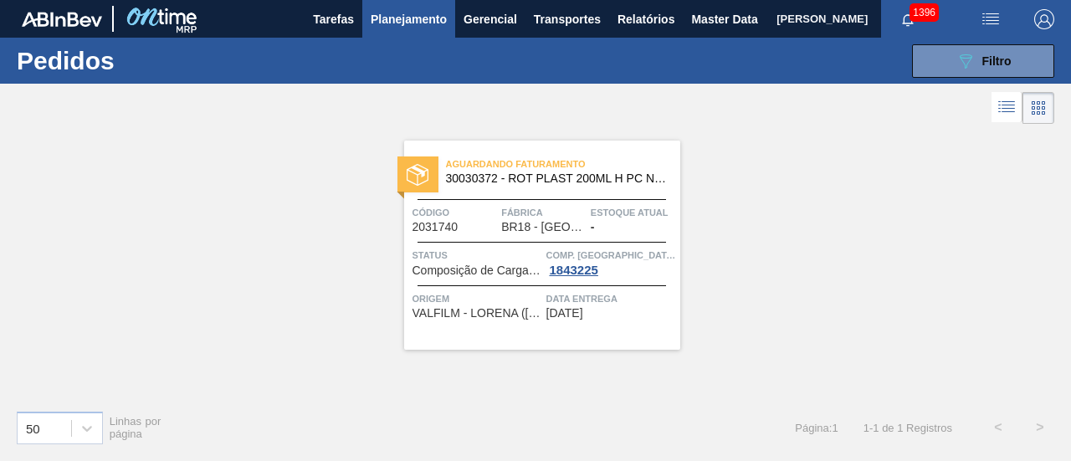
click at [435, 17] on span "Planejamento" at bounding box center [409, 19] width 76 height 20
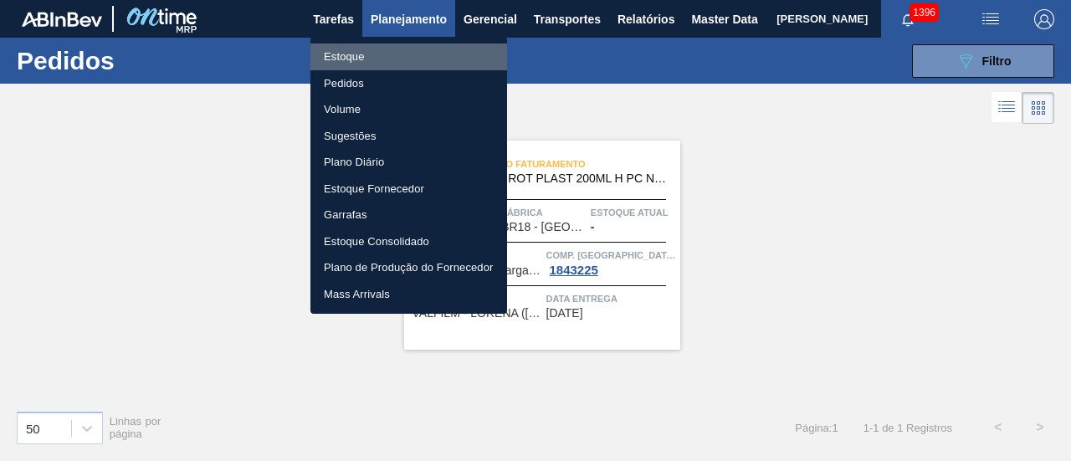
click at [449, 53] on li "Estoque" at bounding box center [409, 57] width 197 height 27
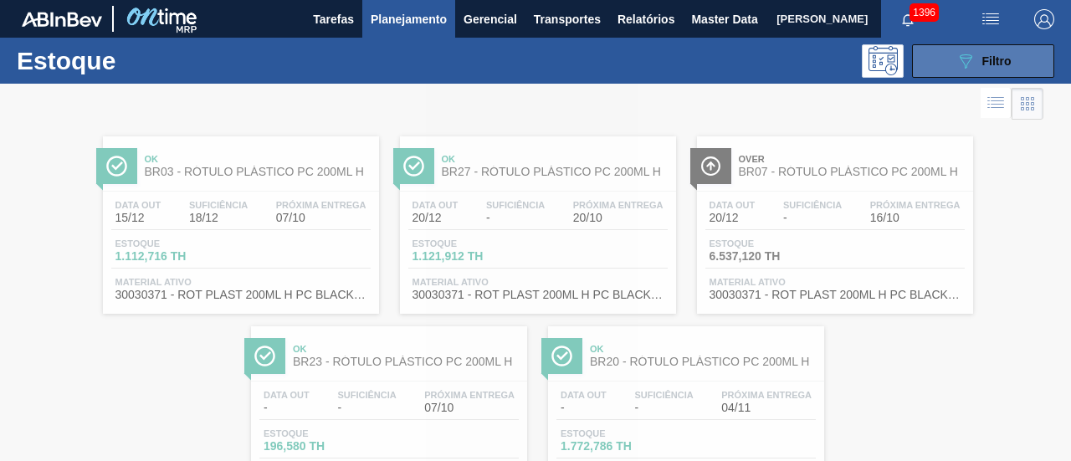
click at [963, 64] on icon "089F7B8B-B2A5-4AFE-B5C0-19BA573D28AC" at bounding box center [966, 61] width 20 height 20
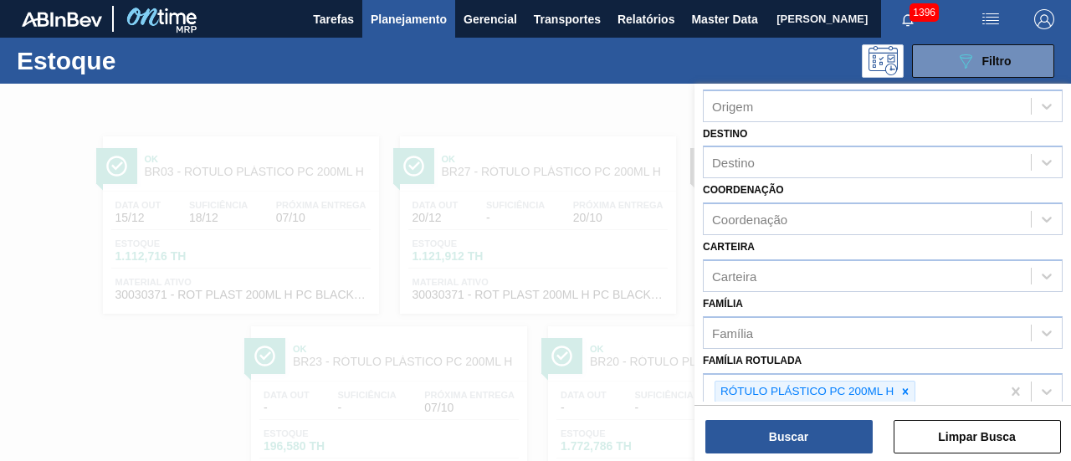
scroll to position [167, 0]
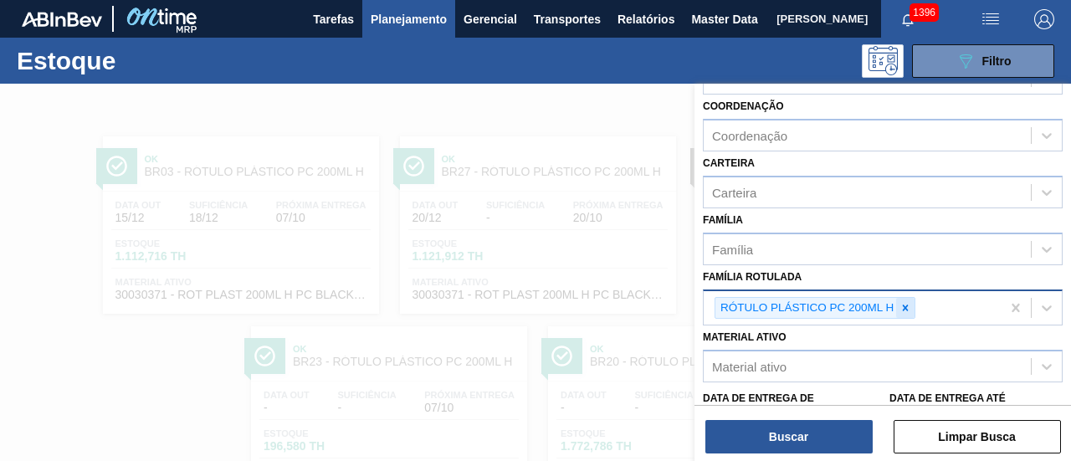
click at [907, 307] on icon at bounding box center [906, 308] width 12 height 12
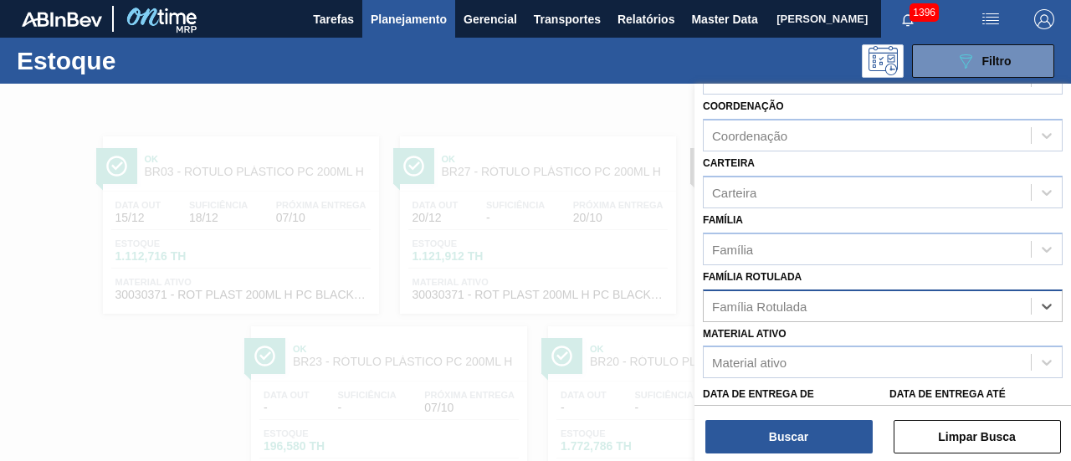
paste Rotulada "RÓTULO PLÁSTICO SODA 200ML H"
type Rotulada "RÓTULO PLÁSTICO SODA 200ML H"
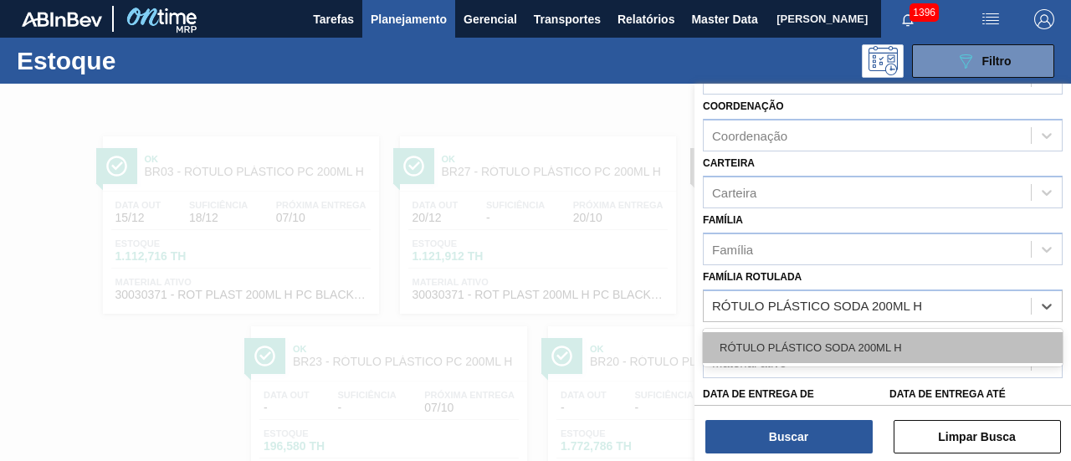
click at [904, 339] on div "RÓTULO PLÁSTICO SODA 200ML H" at bounding box center [883, 347] width 360 height 31
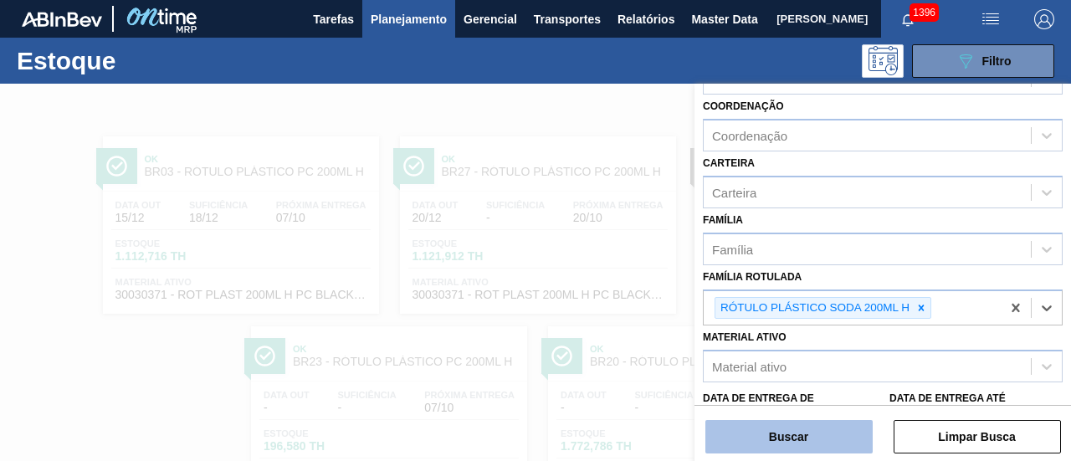
click at [844, 445] on button "Buscar" at bounding box center [789, 436] width 167 height 33
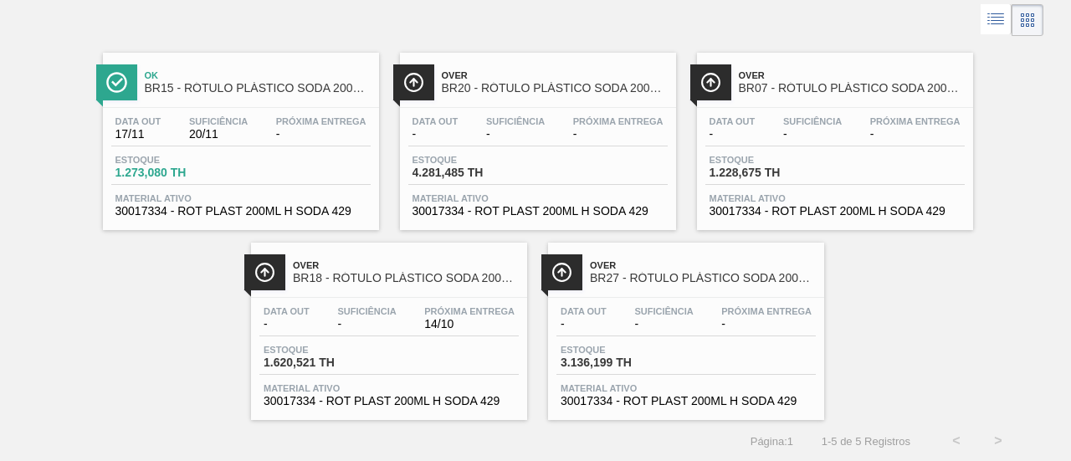
scroll to position [0, 0]
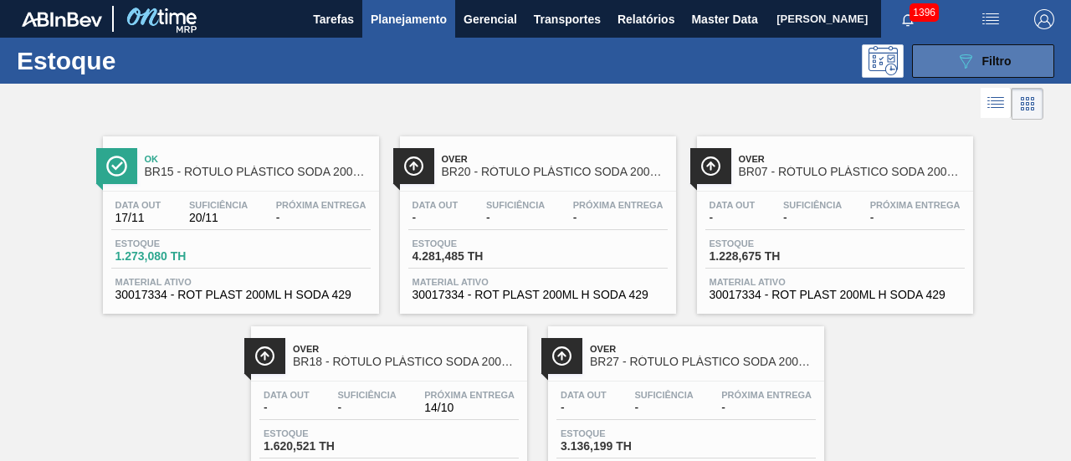
click at [996, 67] on span "Filtro" at bounding box center [997, 60] width 29 height 13
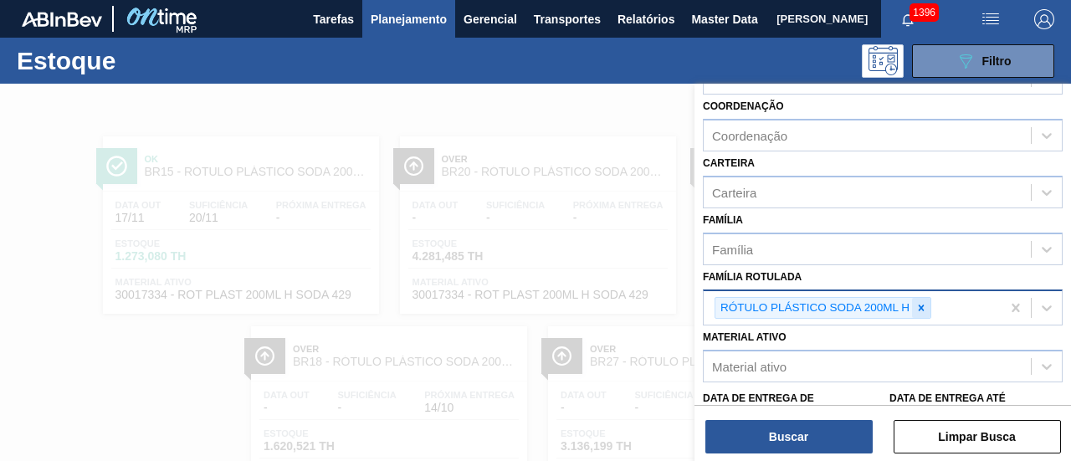
click at [916, 307] on icon at bounding box center [922, 308] width 12 height 12
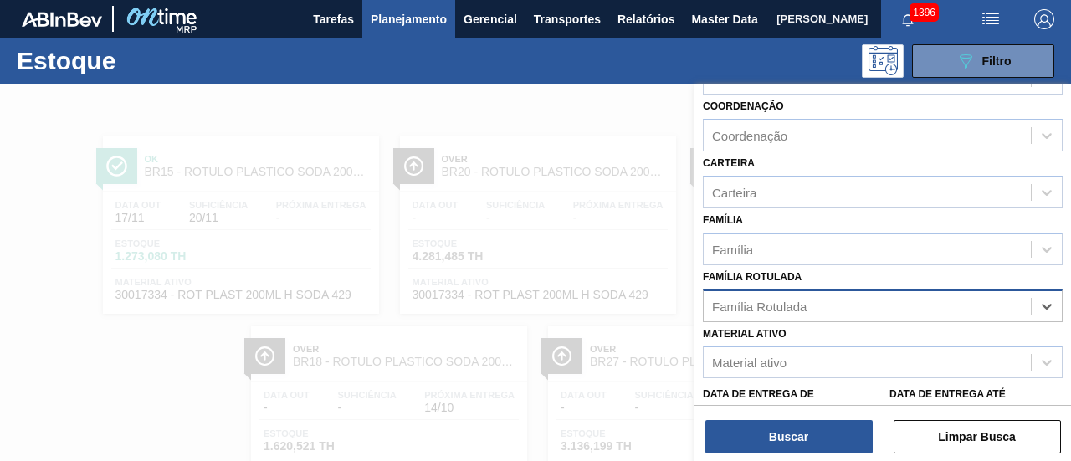
paste Rotulada "RÓTULO PLÁSTICO SUKITA 200ML H"
type Rotulada "RÓTULO PLÁSTICO SUKITA 200ML H"
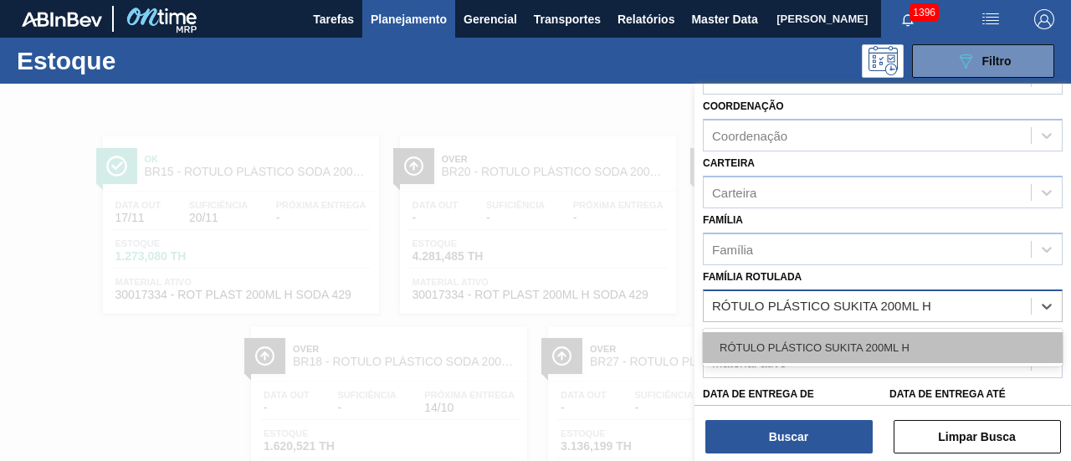
click at [899, 346] on div "RÓTULO PLÁSTICO SUKITA 200ML H" at bounding box center [883, 347] width 360 height 31
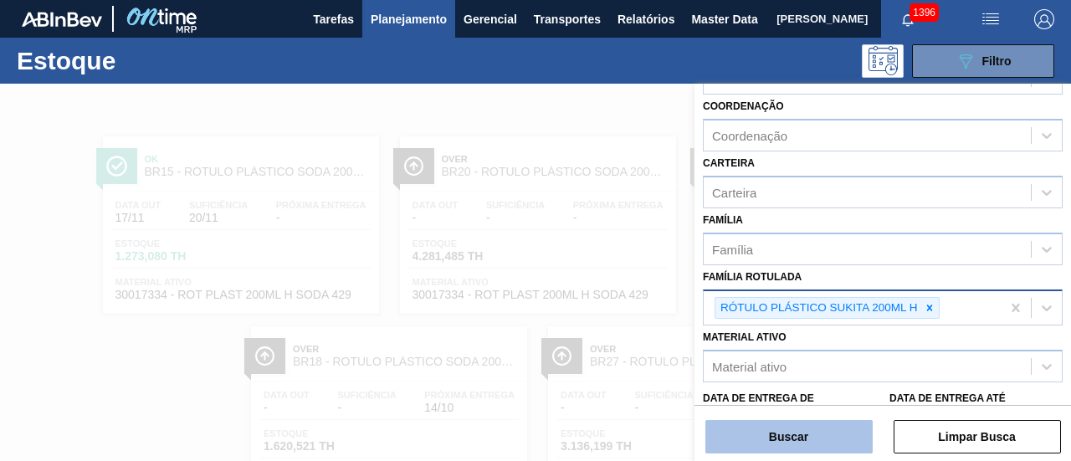
click at [835, 430] on button "Buscar" at bounding box center [789, 436] width 167 height 33
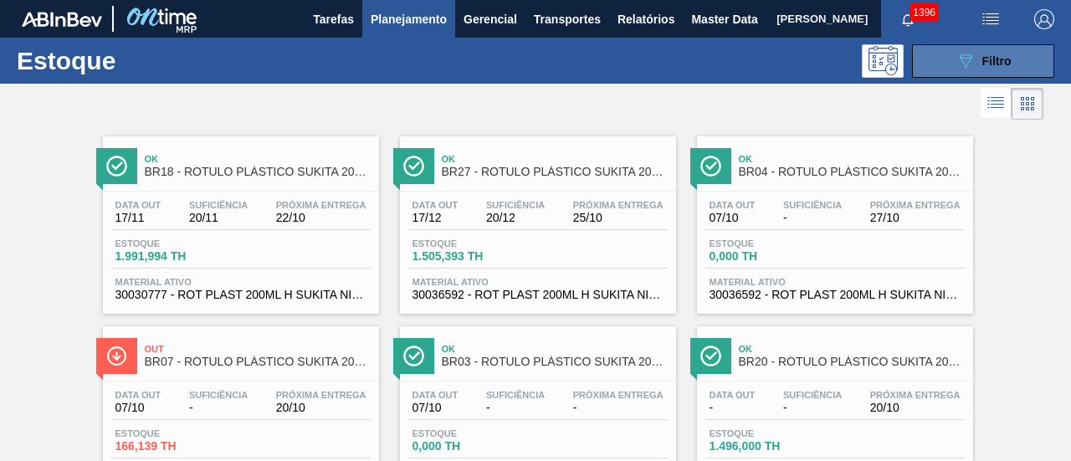
click at [983, 59] on span "Filtro" at bounding box center [997, 60] width 29 height 13
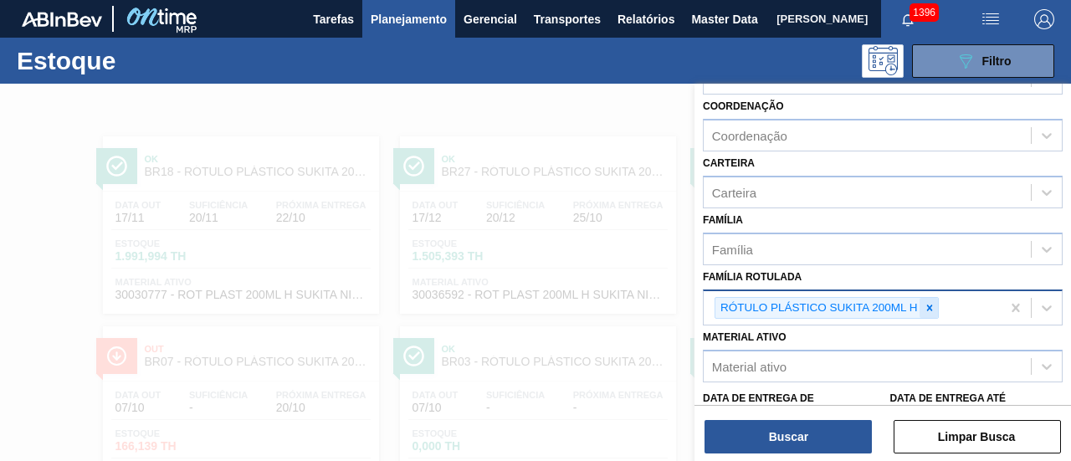
click at [924, 308] on icon at bounding box center [930, 308] width 12 height 12
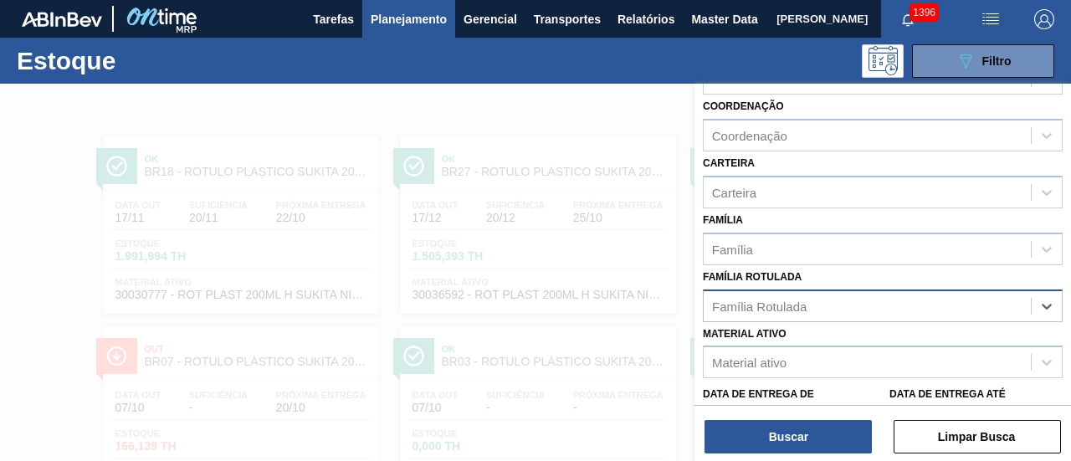
paste Rotulada "RÓTULO PLÁSTICO SUKITA UVA MISTA 200ML H"
type Rotulada "RÓTULO PLÁSTICO SUKITA UVA MISTA 200ML H"
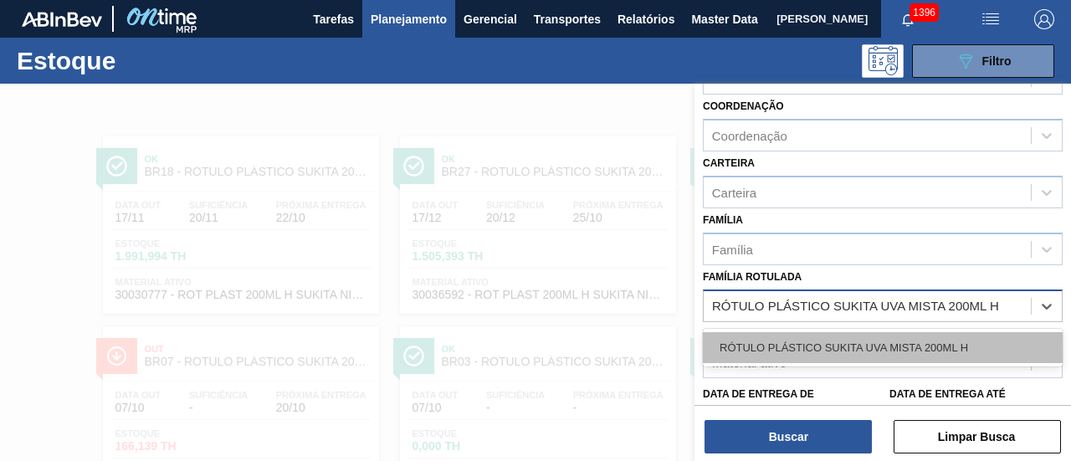
click at [921, 346] on div "RÓTULO PLÁSTICO SUKITA UVA MISTA 200ML H" at bounding box center [883, 347] width 360 height 31
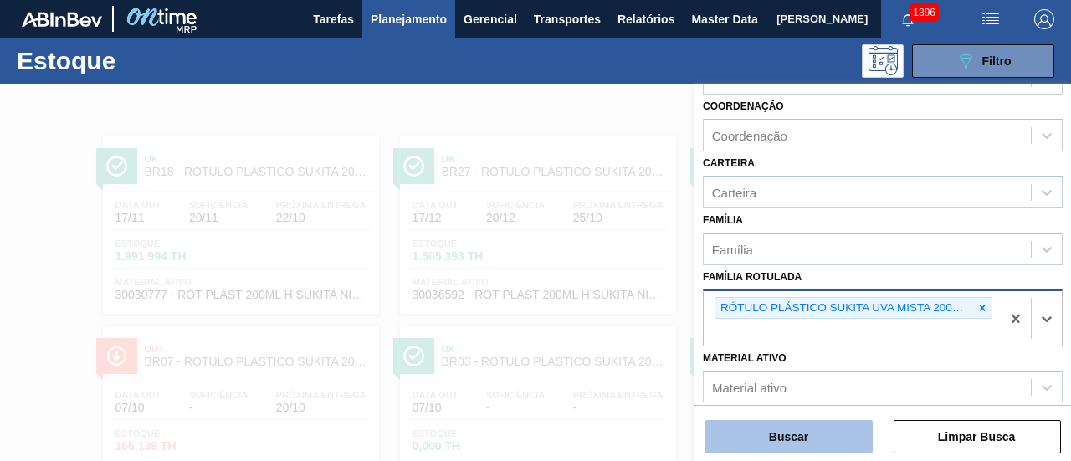
click at [846, 436] on button "Buscar" at bounding box center [789, 436] width 167 height 33
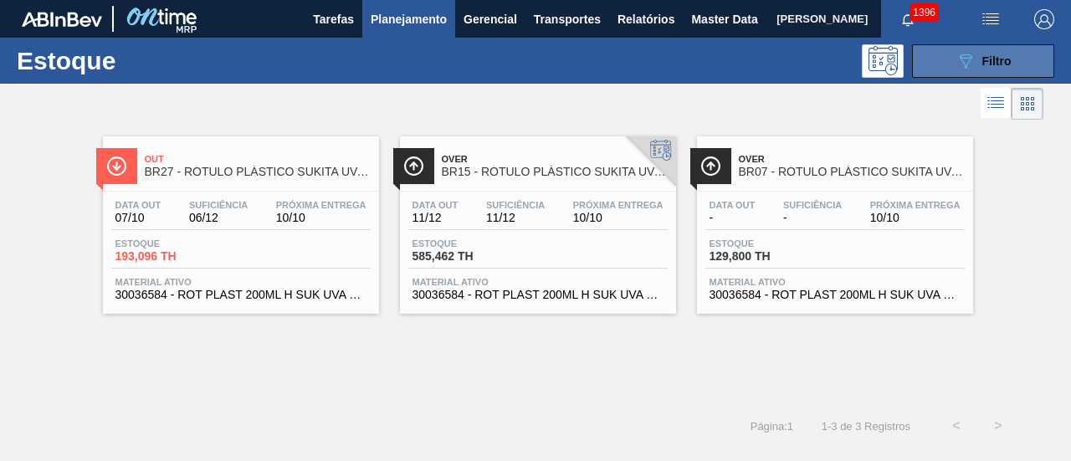
click at [964, 54] on icon "089F7B8B-B2A5-4AFE-B5C0-19BA573D28AC" at bounding box center [966, 61] width 20 height 20
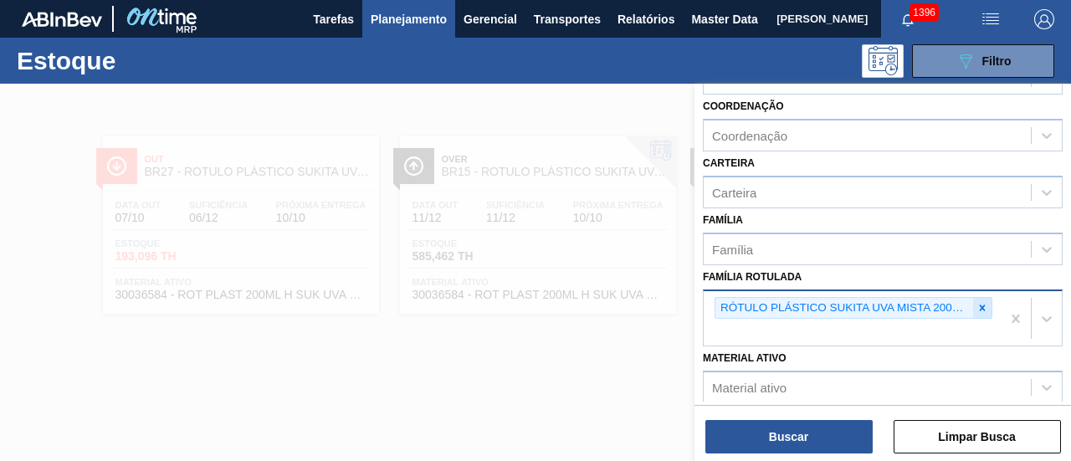
click at [974, 309] on div at bounding box center [983, 308] width 18 height 21
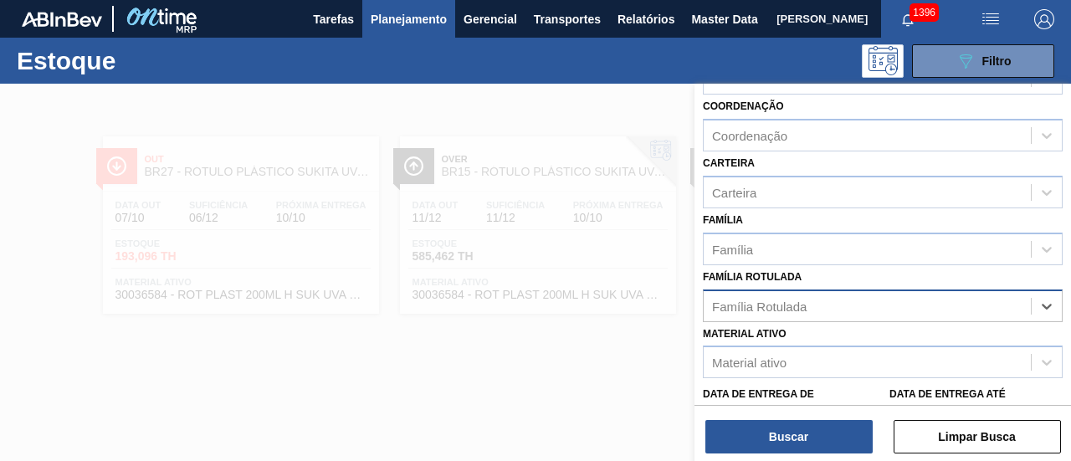
paste Rotulada "RÓTULO PLÁSTICO H2OH LIMONETO 500ML H"
type Rotulada "RÓTULO PLÁSTICO H2OH LIMONETO 500ML H"
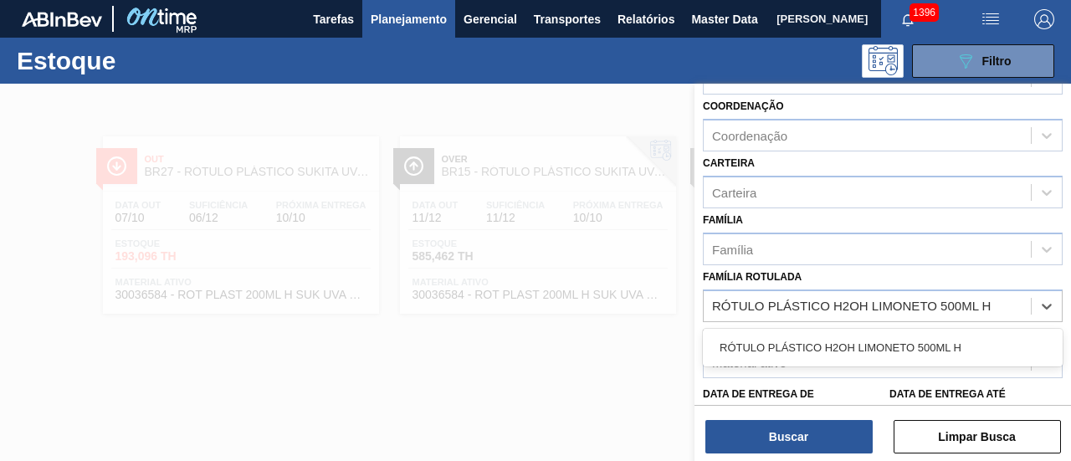
click at [941, 332] on div "RÓTULO PLÁSTICO H2OH LIMONETO 500ML H" at bounding box center [883, 347] width 360 height 31
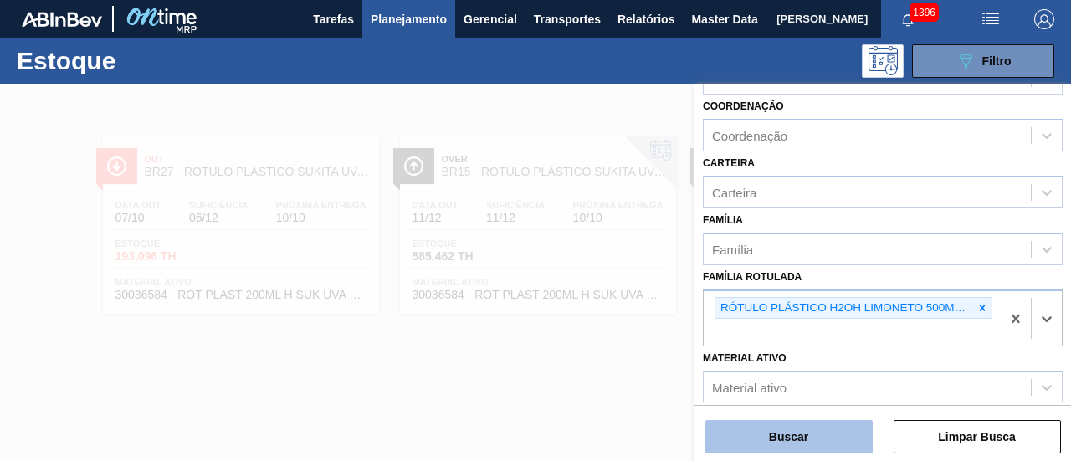
click at [809, 453] on button "Buscar" at bounding box center [789, 436] width 167 height 33
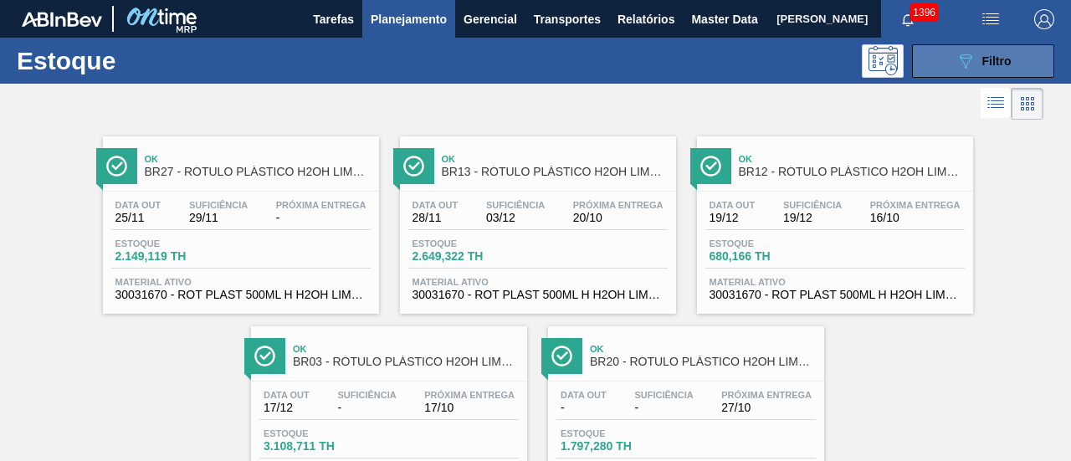
click at [955, 75] on button "089F7B8B-B2A5-4AFE-B5C0-19BA573D28AC Filtro" at bounding box center [983, 60] width 142 height 33
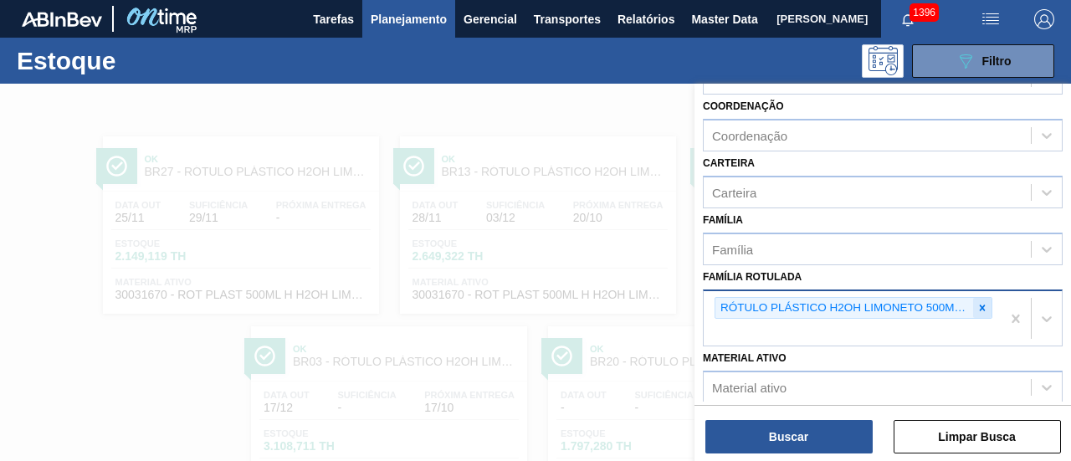
click at [981, 302] on icon at bounding box center [983, 308] width 12 height 12
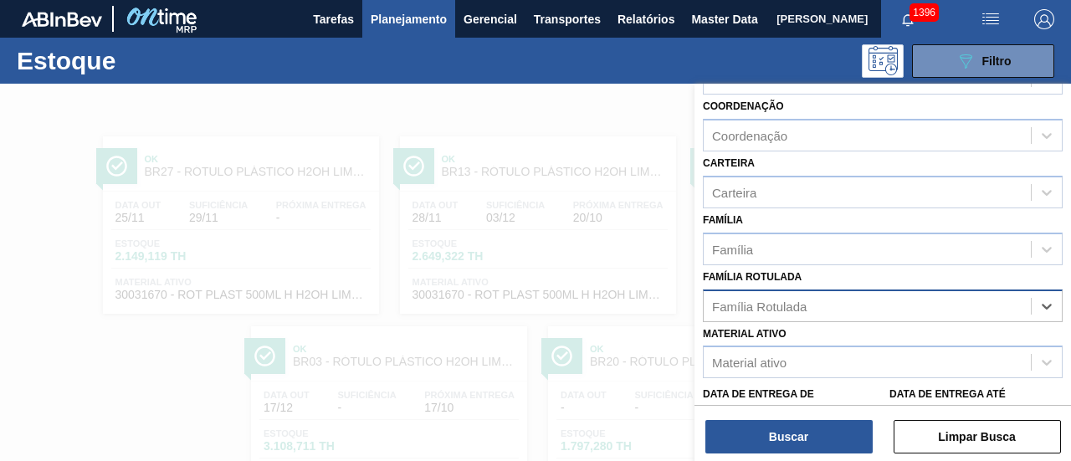
paste Rotulada "RÓTULO PLÁSTICO SUKITA 2L H"
type Rotulada "RÓTULO PLÁSTICO SUKITA 2L H"
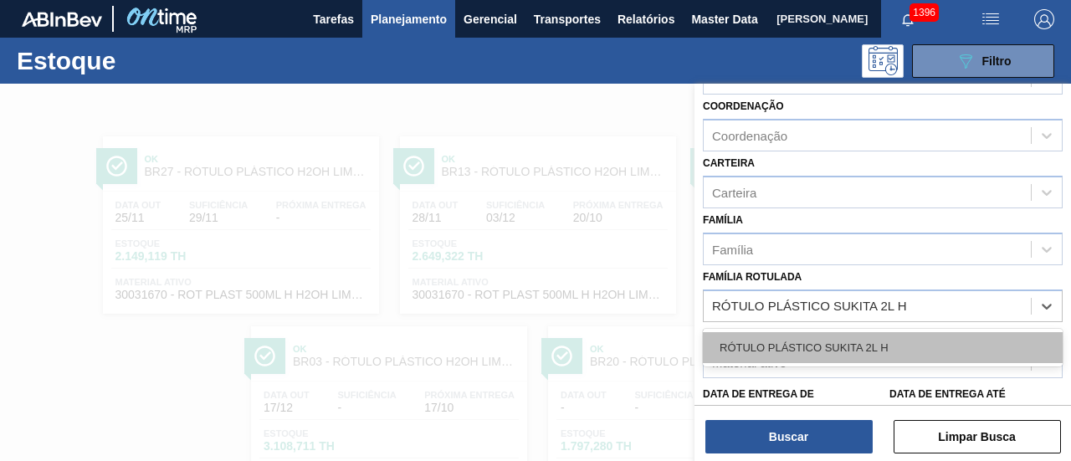
click at [872, 347] on div "RÓTULO PLÁSTICO SUKITA 2L H" at bounding box center [883, 347] width 360 height 31
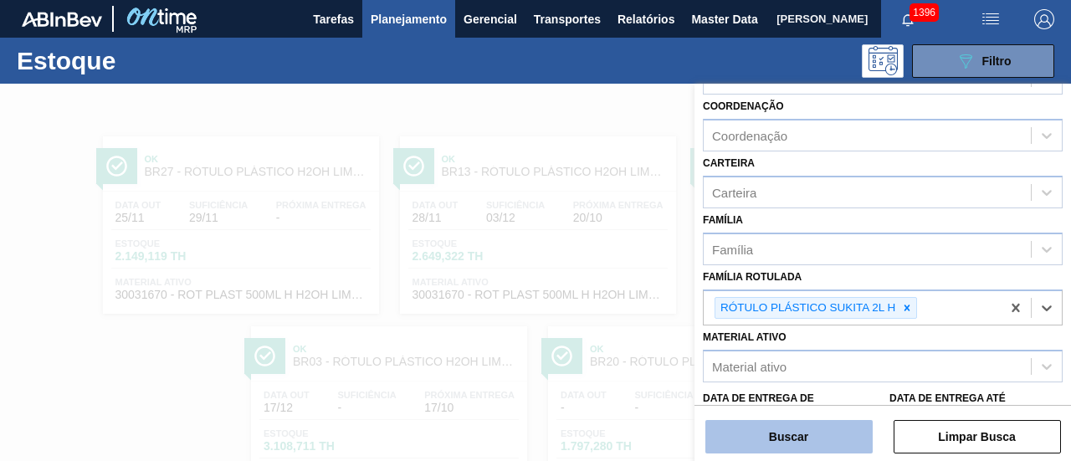
click at [839, 424] on button "Buscar" at bounding box center [789, 436] width 167 height 33
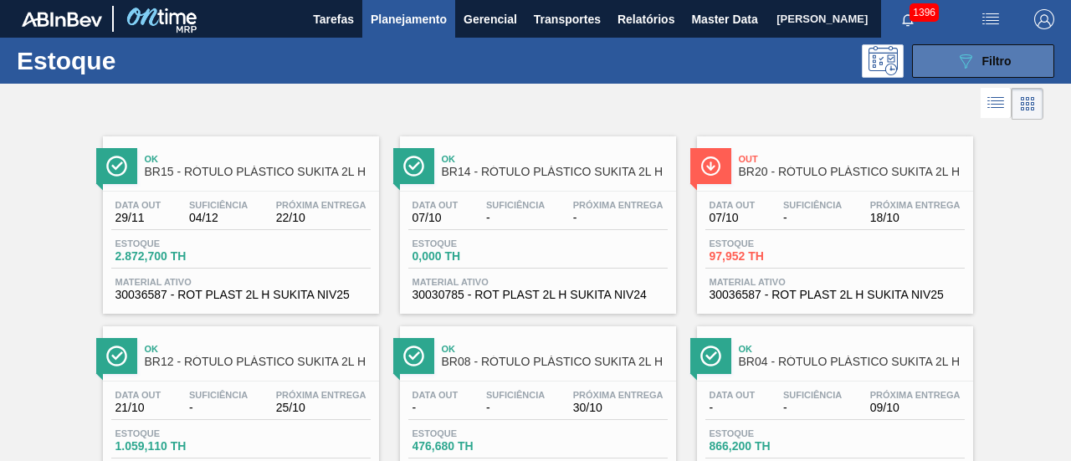
click at [966, 66] on icon "089F7B8B-B2A5-4AFE-B5C0-19BA573D28AC" at bounding box center [966, 61] width 20 height 20
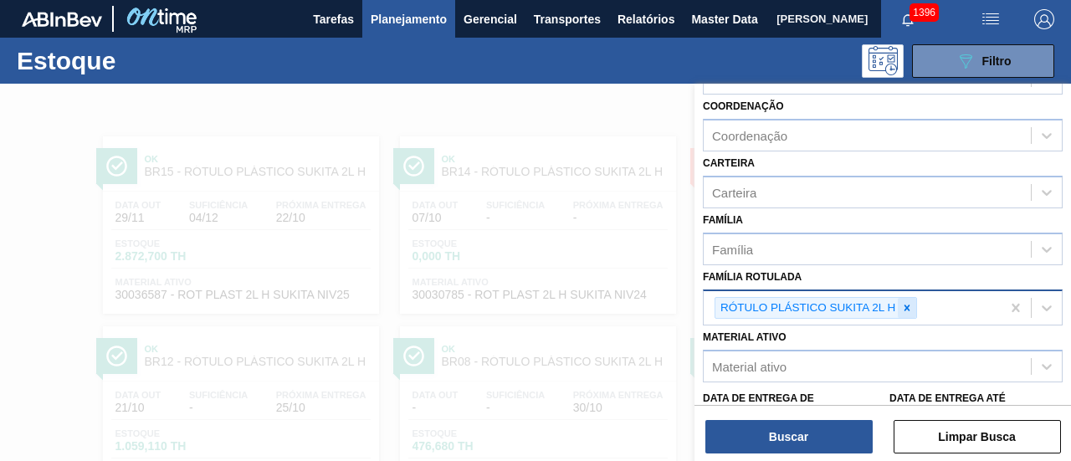
click at [911, 302] on icon at bounding box center [908, 308] width 12 height 12
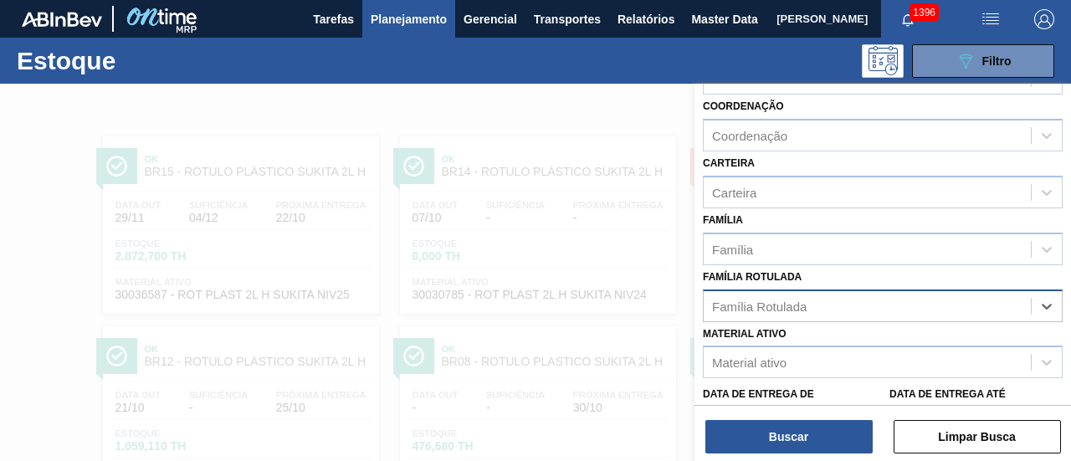
paste Rotulada "RÓTULO PLÁSTICO GATORADE MORANGO 500ML AH"
type Rotulada "RÓTULO PLÁSTICO GATORADE MORANGO 500ML AH"
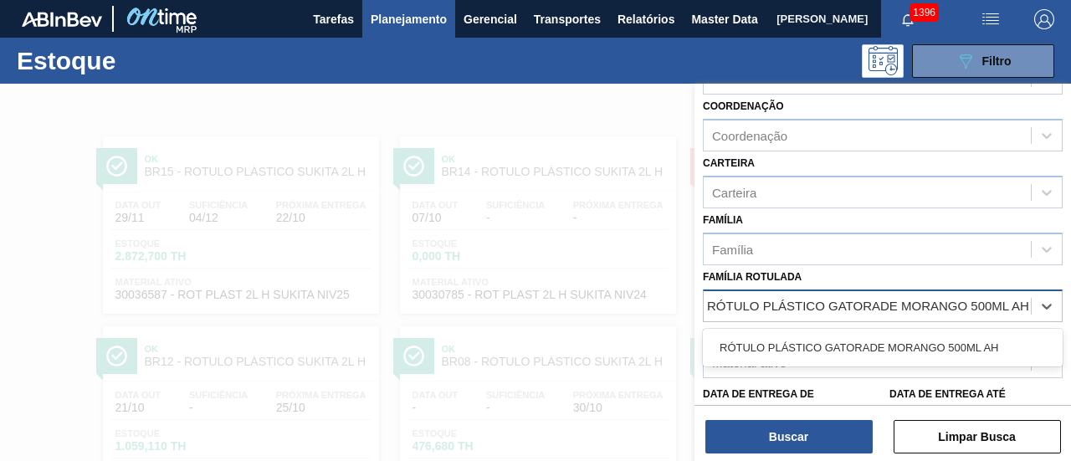
click at [905, 343] on div "RÓTULO PLÁSTICO GATORADE MORANGO 500ML AH" at bounding box center [883, 347] width 360 height 31
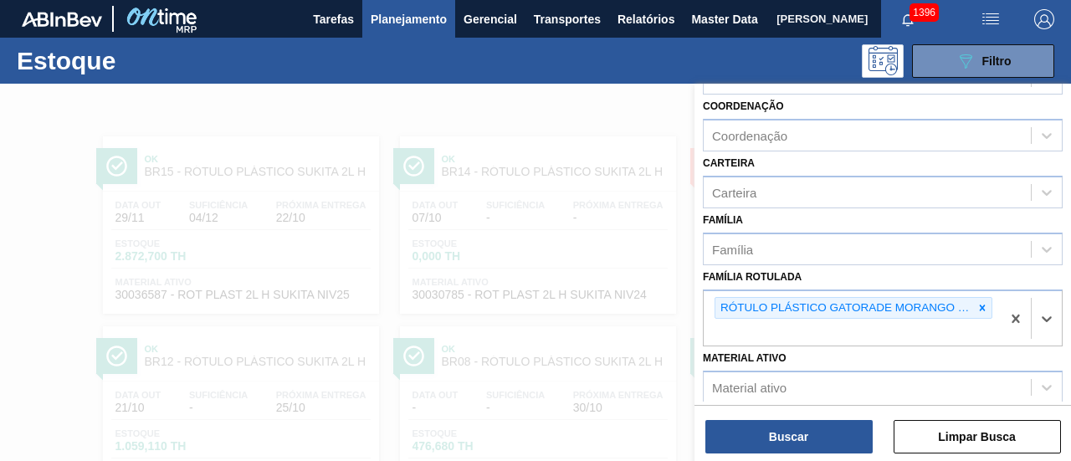
scroll to position [0, 0]
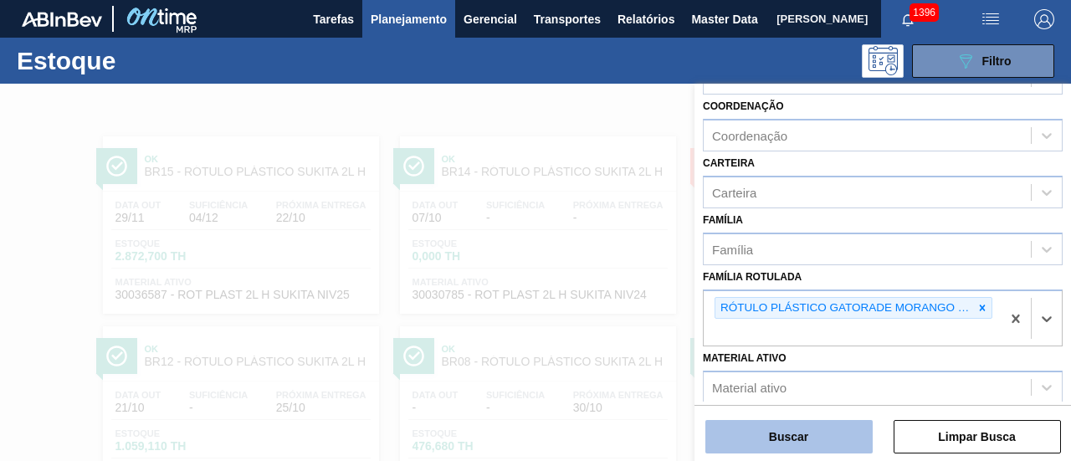
click at [834, 426] on button "Buscar" at bounding box center [789, 436] width 167 height 33
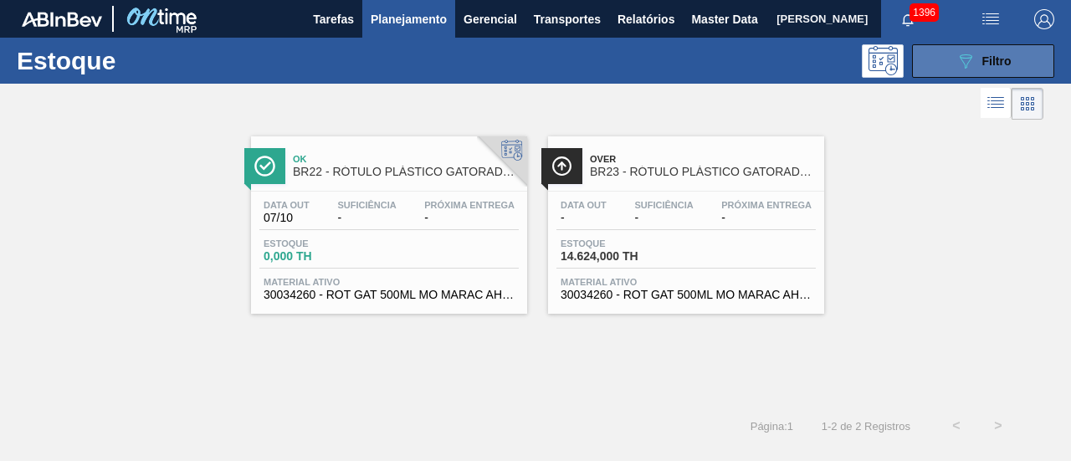
click at [967, 69] on icon "089F7B8B-B2A5-4AFE-B5C0-19BA573D28AC" at bounding box center [966, 61] width 20 height 20
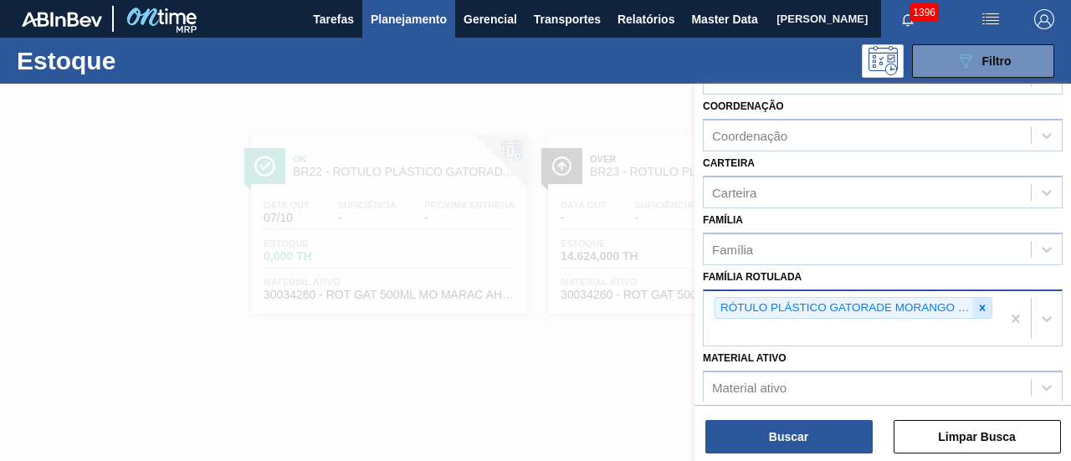
click at [977, 309] on icon at bounding box center [983, 308] width 12 height 12
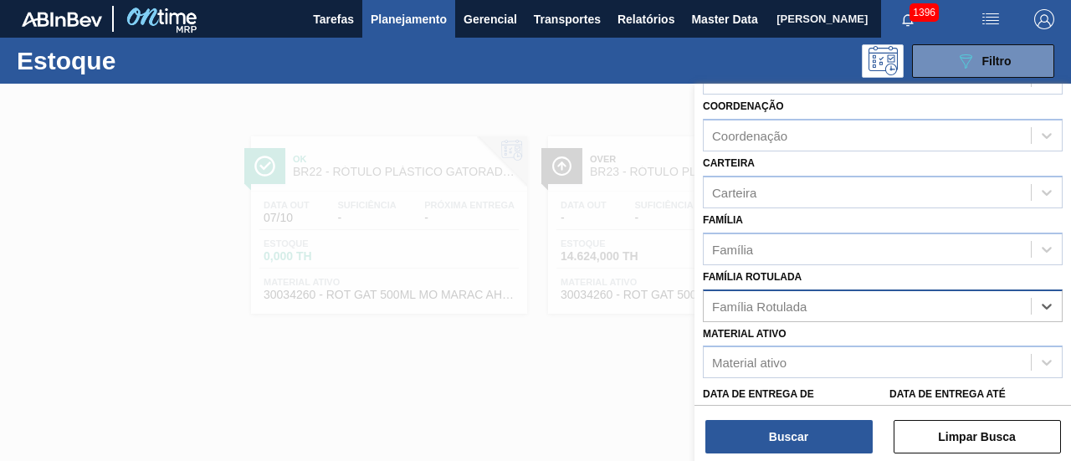
paste Rotulada "RÓTULO PLÁSTICO H2OH LIMÃO 500ML AH"
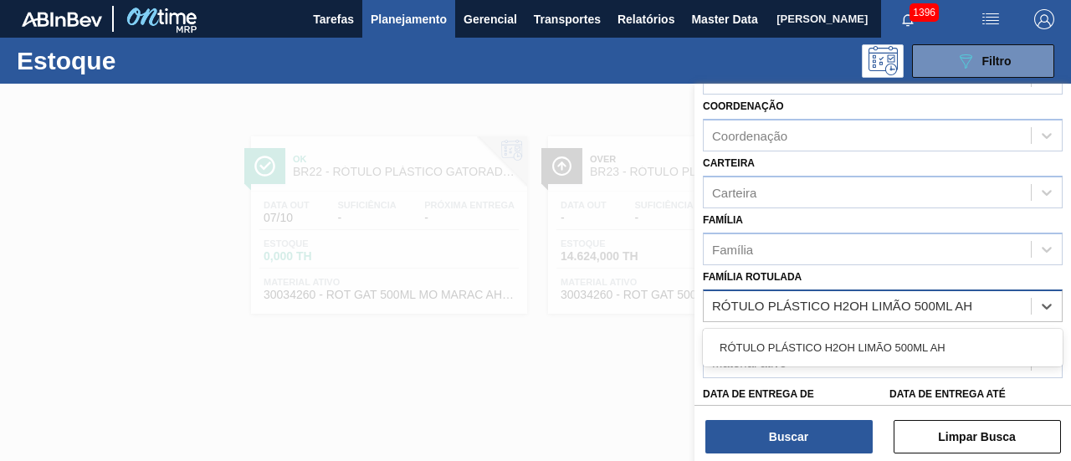
type Rotulada "RÓTULO PLÁSTICO H2OH LIMÃO 500ML AH"
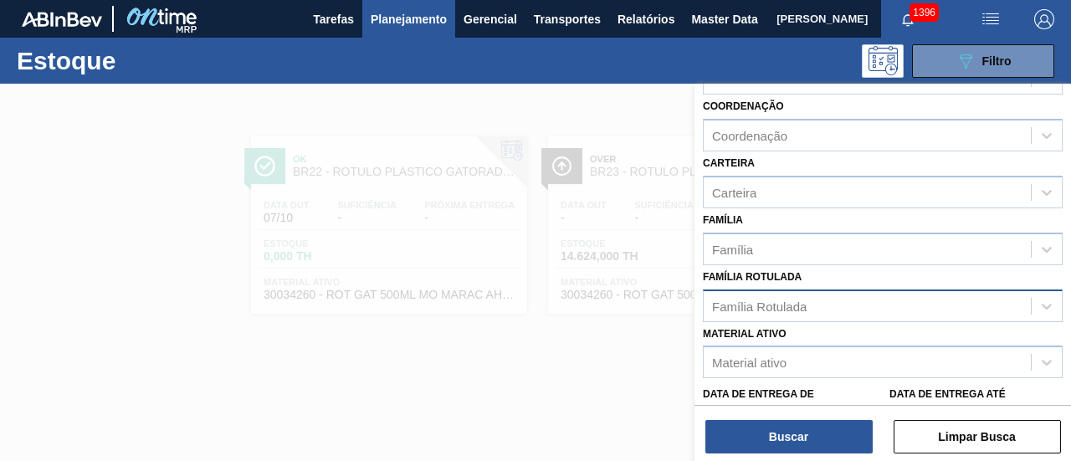
click at [848, 307] on div "Família Rotulada" at bounding box center [867, 306] width 327 height 24
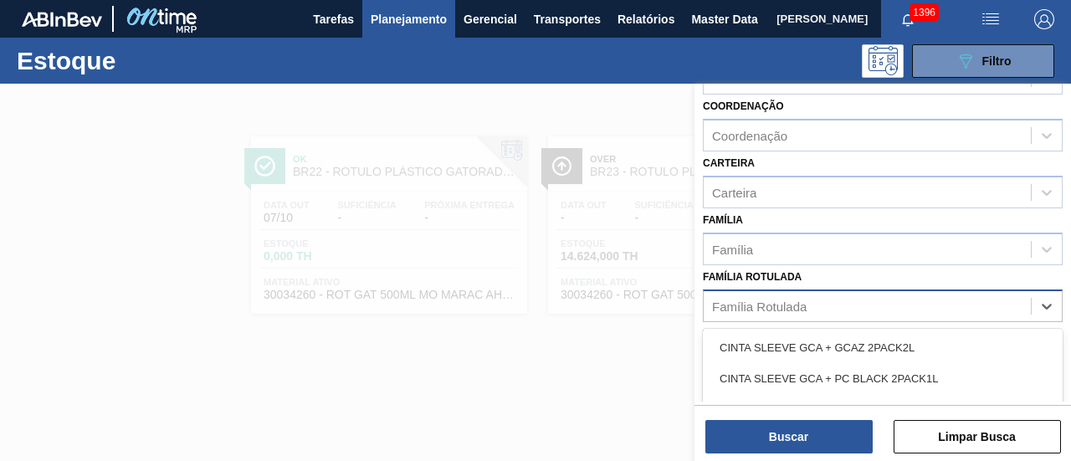
paste Rotulada "RÓTULO PLÁSTICO H2OH LIMÃO 500ML AH"
type Rotulada "RÓTULO PLÁSTICO H2OH LIMÃO 500ML AH"
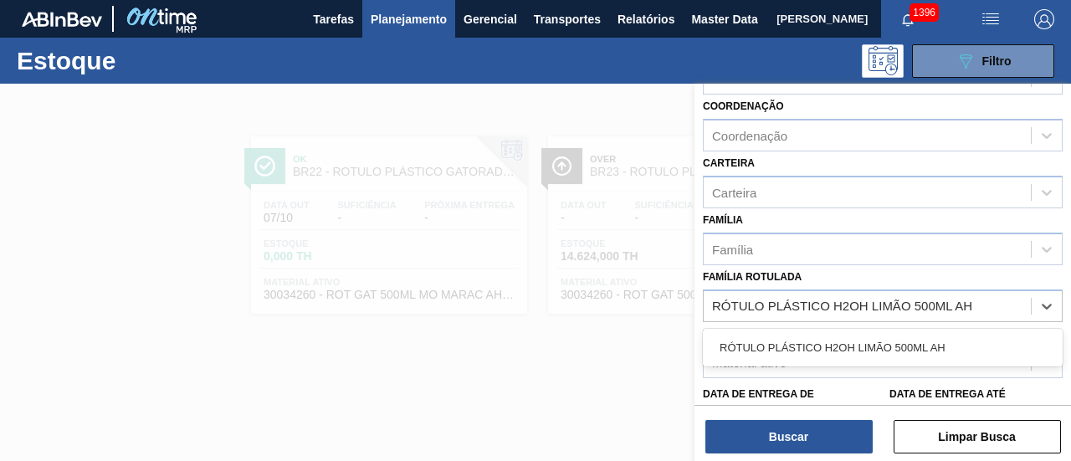
click at [862, 350] on div "RÓTULO PLÁSTICO H2OH LIMÃO 500ML AH" at bounding box center [883, 347] width 360 height 31
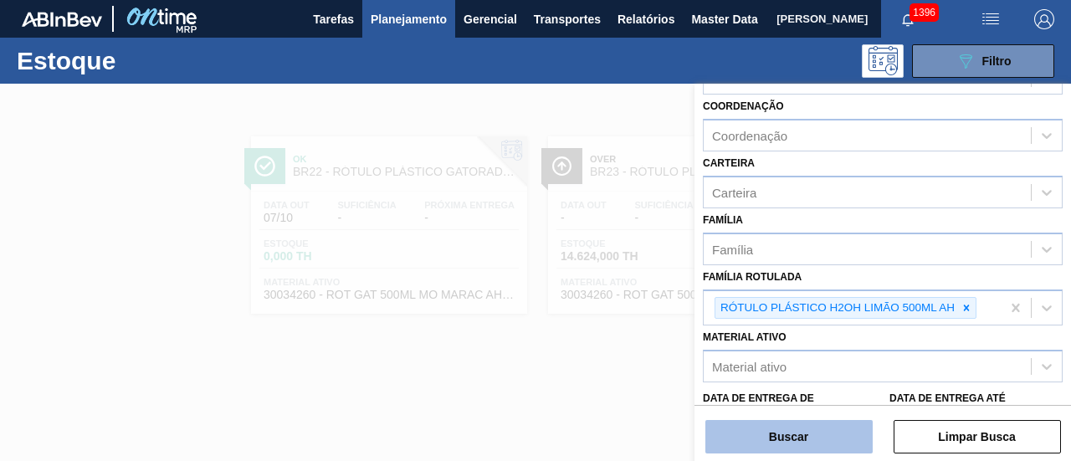
click at [818, 429] on button "Buscar" at bounding box center [789, 436] width 167 height 33
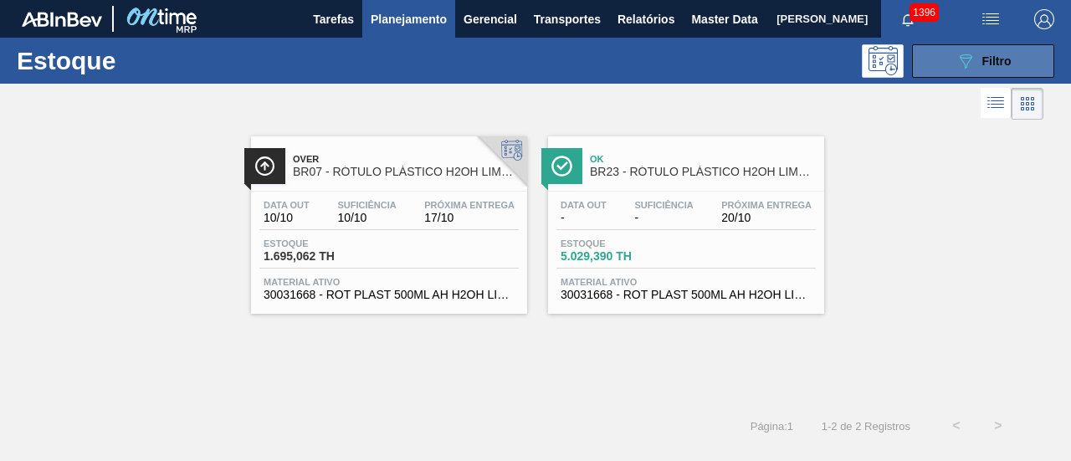
click at [1051, 54] on button "089F7B8B-B2A5-4AFE-B5C0-19BA573D28AC Filtro" at bounding box center [983, 60] width 142 height 33
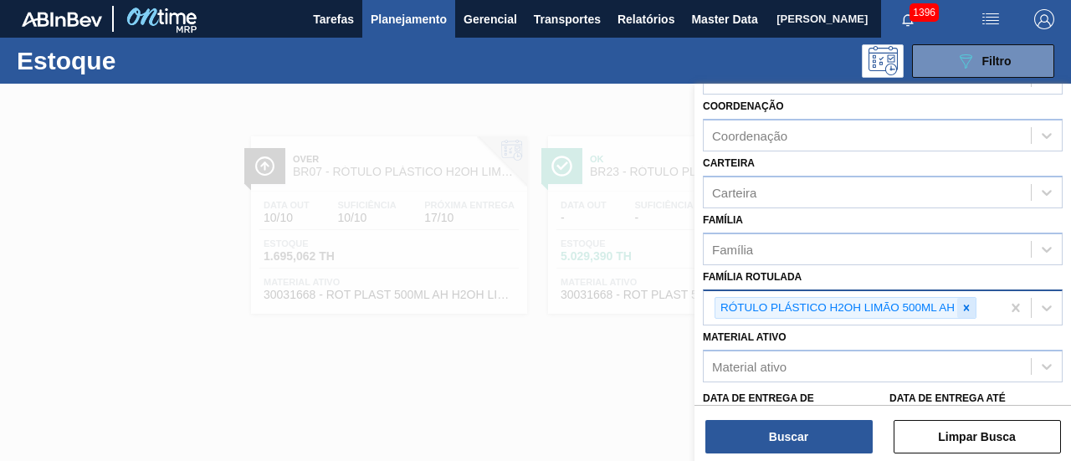
click at [961, 303] on icon at bounding box center [967, 308] width 12 height 12
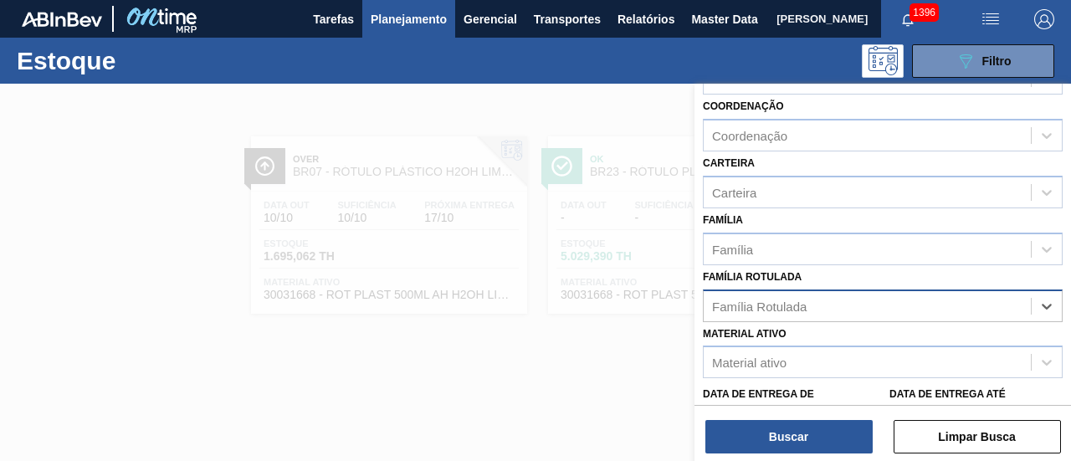
paste Rotulada "RÓTULO PLÁSTICO H2OH LIMONETO 500ML AH"
type Rotulada "RÓTULO PLÁSTICO H2OH LIMONETO 500ML AH"
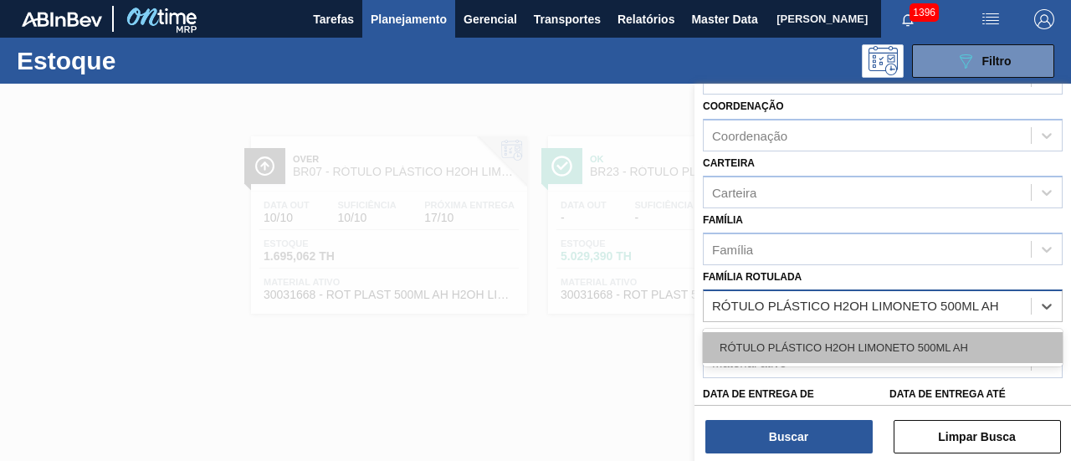
click at [931, 347] on div "RÓTULO PLÁSTICO H2OH LIMONETO 500ML AH" at bounding box center [883, 347] width 360 height 31
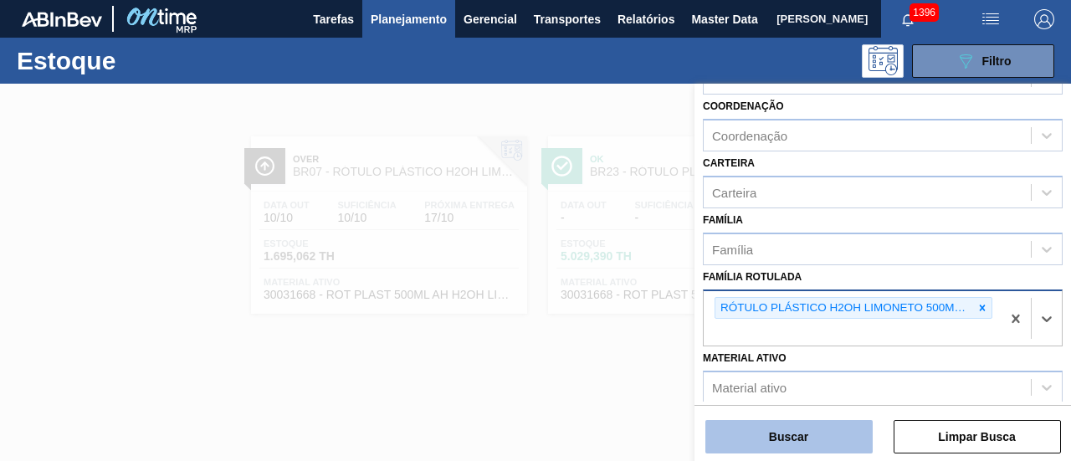
click at [845, 429] on button "Buscar" at bounding box center [789, 436] width 167 height 33
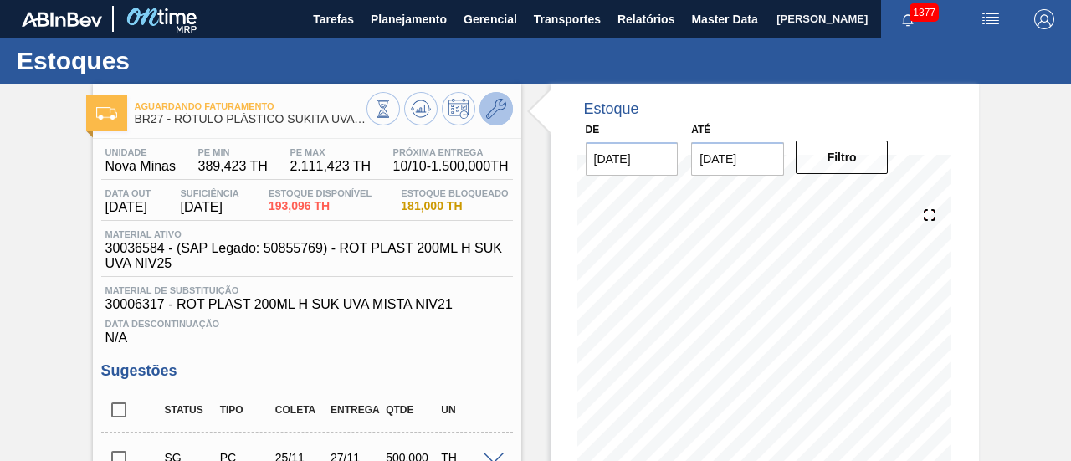
click at [496, 116] on icon at bounding box center [496, 109] width 20 height 20
click at [505, 109] on button at bounding box center [496, 108] width 33 height 33
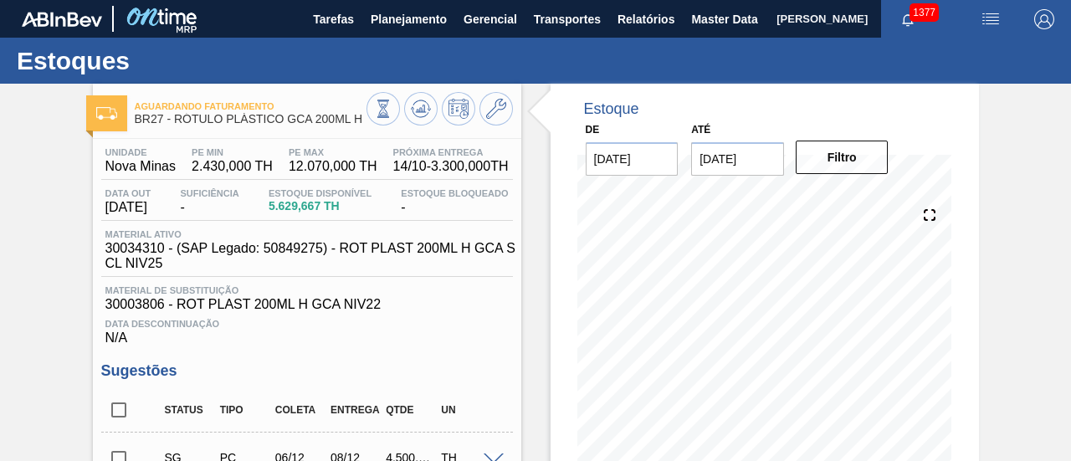
click at [512, 115] on div "Aguardando Faturamento BR27 - RÓTULO PLÁSTICO GCA 200ML H" at bounding box center [307, 111] width 429 height 38
click at [504, 108] on icon at bounding box center [496, 109] width 20 height 20
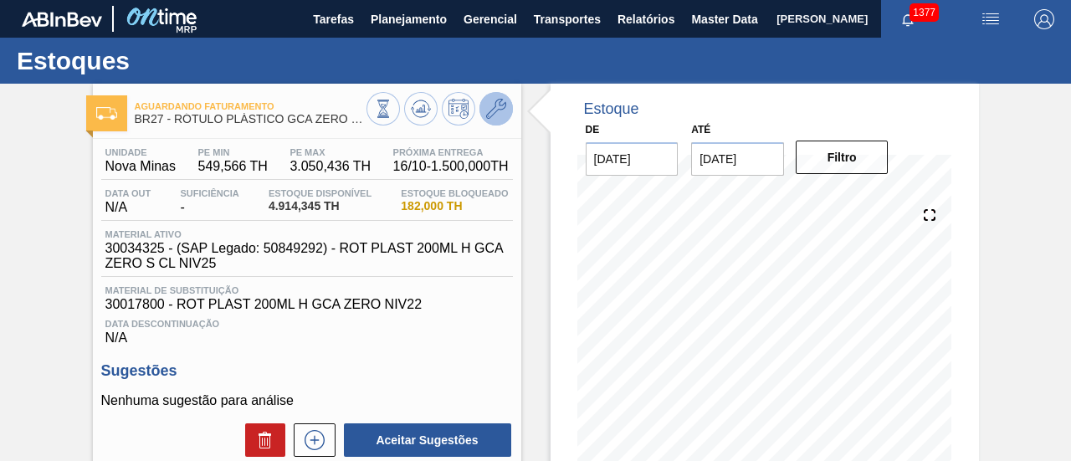
click at [500, 103] on icon at bounding box center [496, 109] width 20 height 20
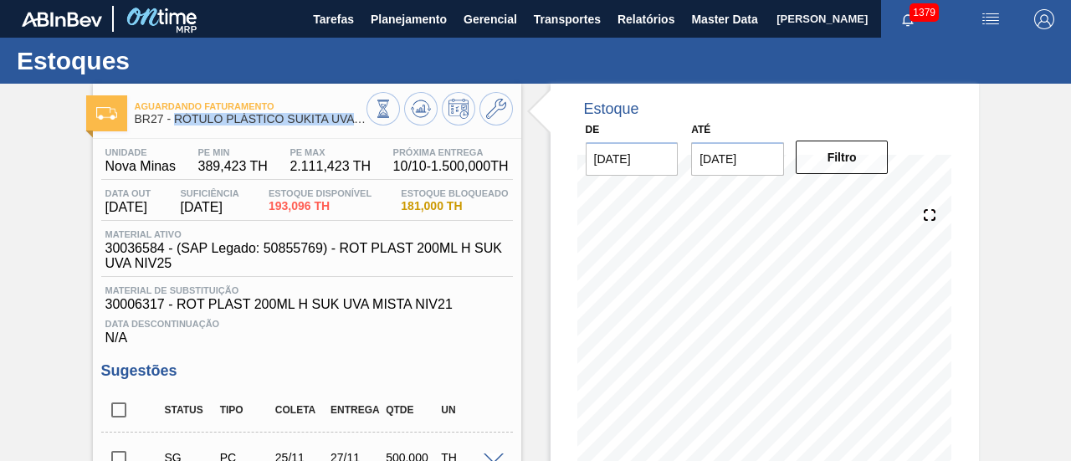
drag, startPoint x: 174, startPoint y: 117, endPoint x: 352, endPoint y: 121, distance: 177.5
click at [352, 121] on span "BR27 - RÓTULO PLÁSTICO SUKITA UVA MISTA 200ML H" at bounding box center [251, 119] width 232 height 13
copy span "RÓTULO PLÁSTICO SUKITA UVA"
drag, startPoint x: 104, startPoint y: 168, endPoint x: 174, endPoint y: 171, distance: 70.4
click at [174, 171] on div "Unidade Nova Minas" at bounding box center [140, 160] width 79 height 27
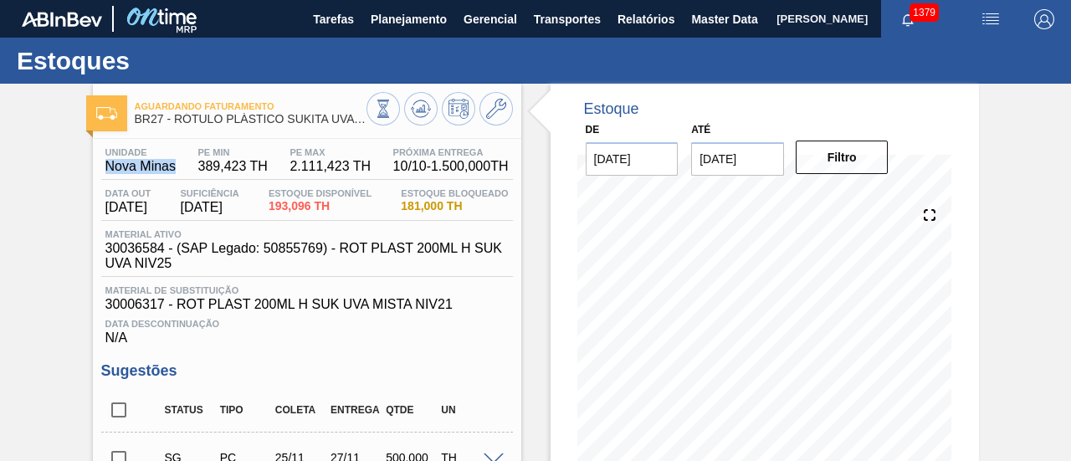
copy span "Nova Minas"
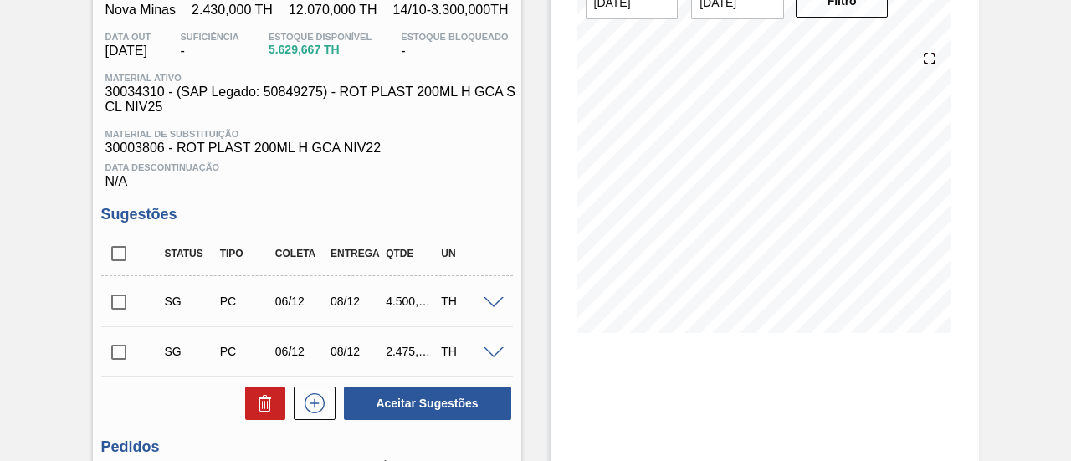
scroll to position [335, 0]
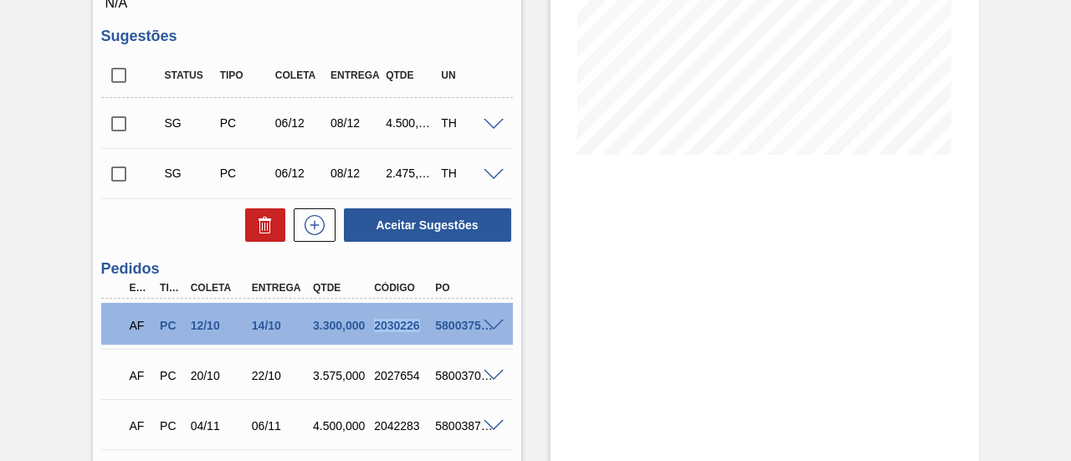
drag, startPoint x: 375, startPoint y: 330, endPoint x: 417, endPoint y: 330, distance: 41.9
click at [417, 330] on div "2030226" at bounding box center [403, 325] width 66 height 13
copy div "2030226"
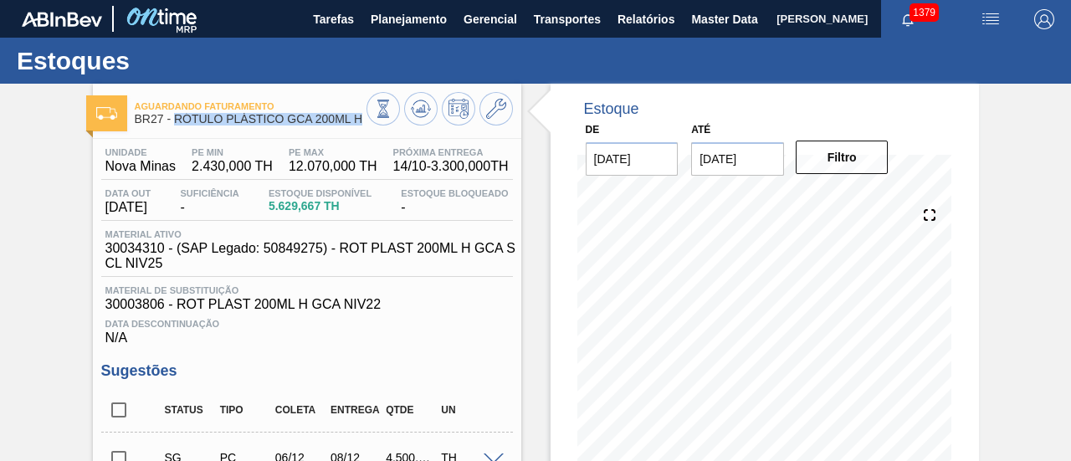
drag, startPoint x: 177, startPoint y: 118, endPoint x: 360, endPoint y: 123, distance: 182.6
click at [360, 123] on span "BR27 - RÓTULO PLÁSTICO GCA 200ML H" at bounding box center [251, 119] width 232 height 13
copy span "RÓTULO PLÁSTICO GCA 200ML H"
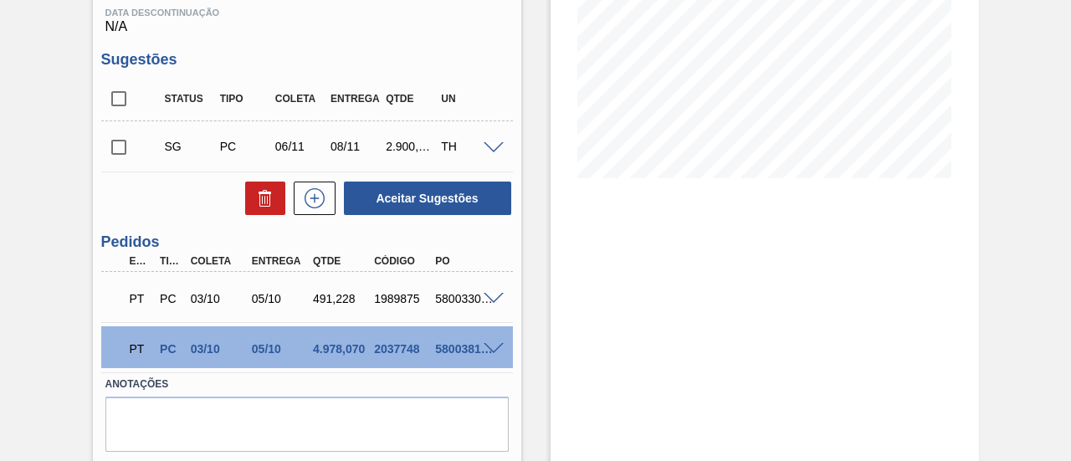
scroll to position [335, 0]
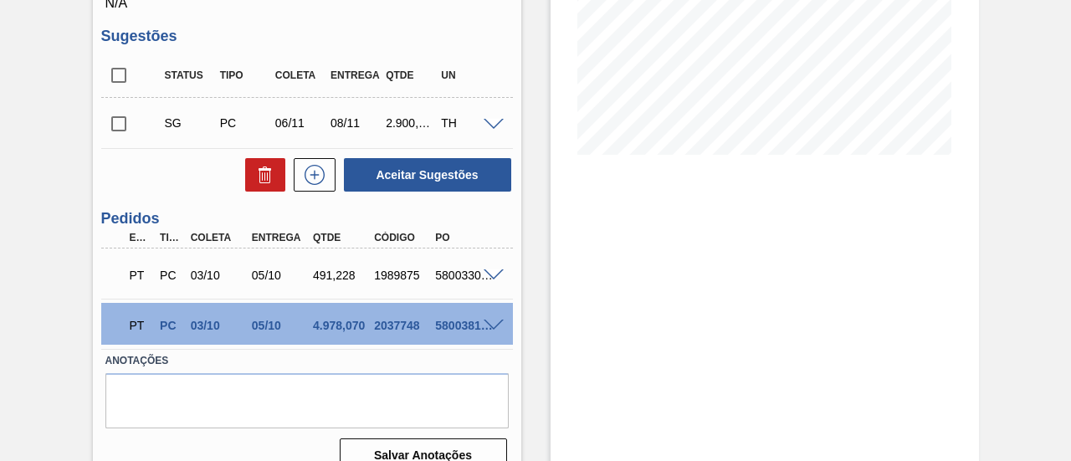
click at [496, 280] on span at bounding box center [494, 276] width 20 height 13
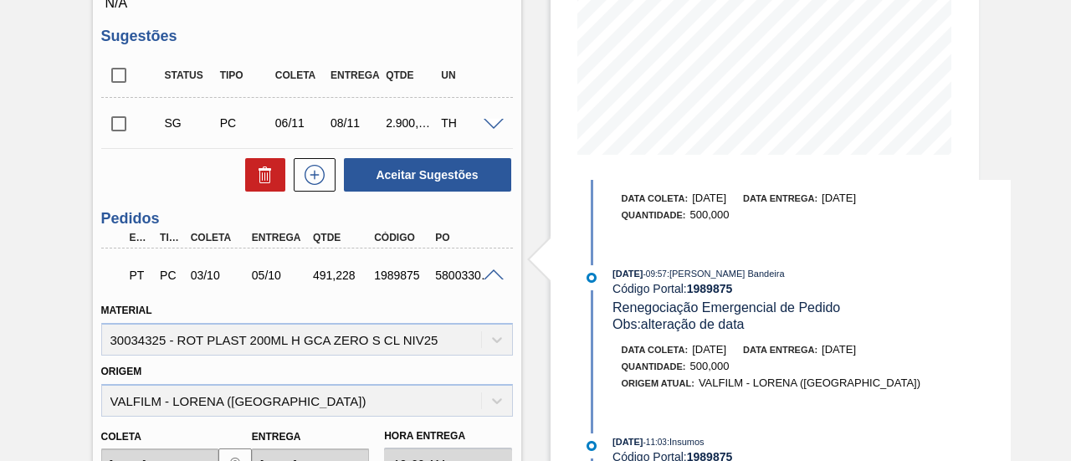
scroll to position [466, 0]
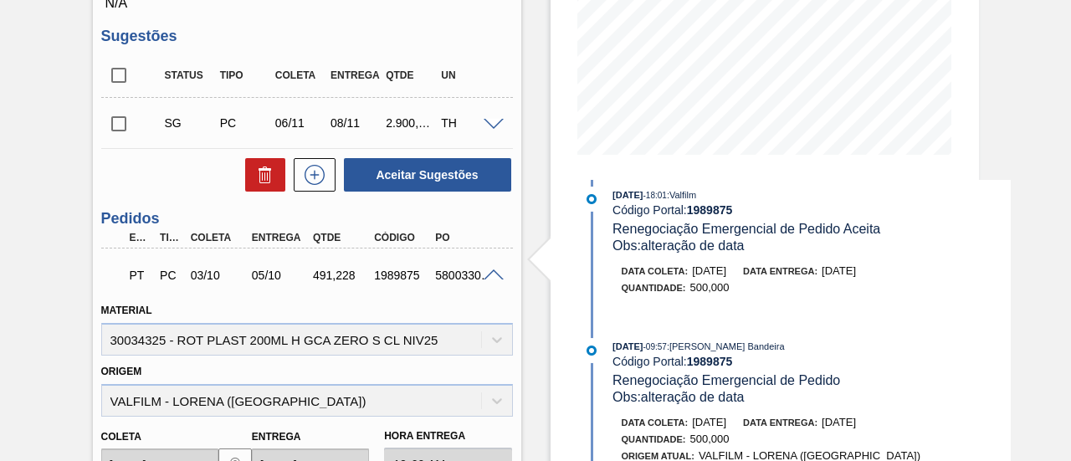
click at [499, 272] on div at bounding box center [496, 274] width 33 height 13
click at [496, 279] on span at bounding box center [494, 276] width 20 height 13
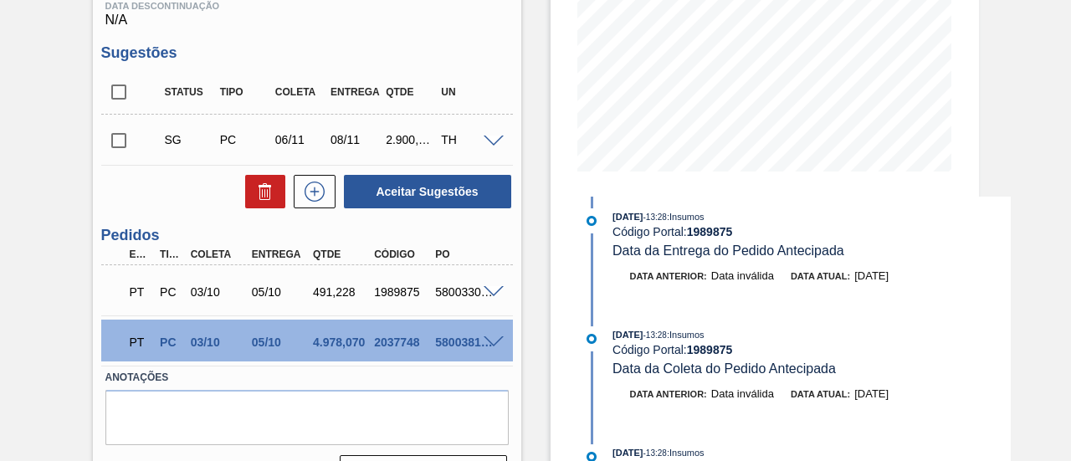
scroll to position [335, 0]
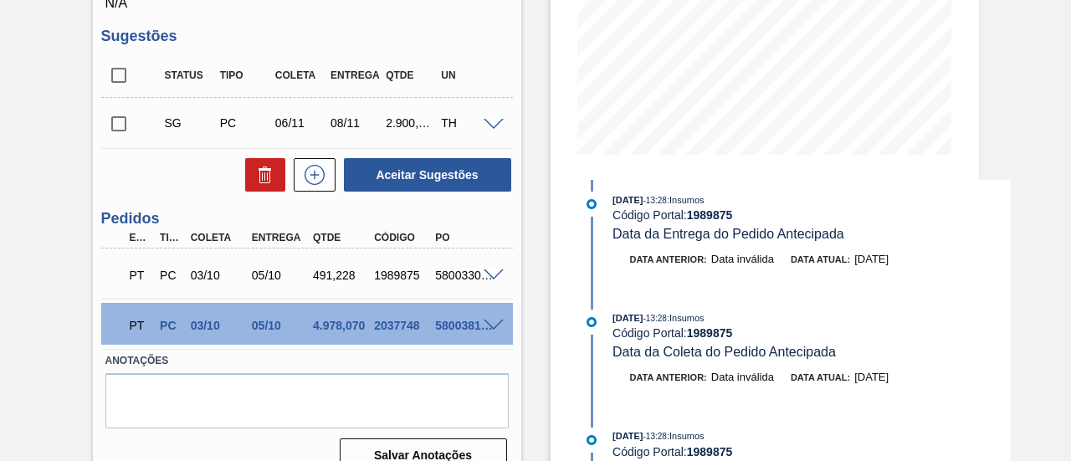
click at [494, 331] on span at bounding box center [494, 326] width 20 height 13
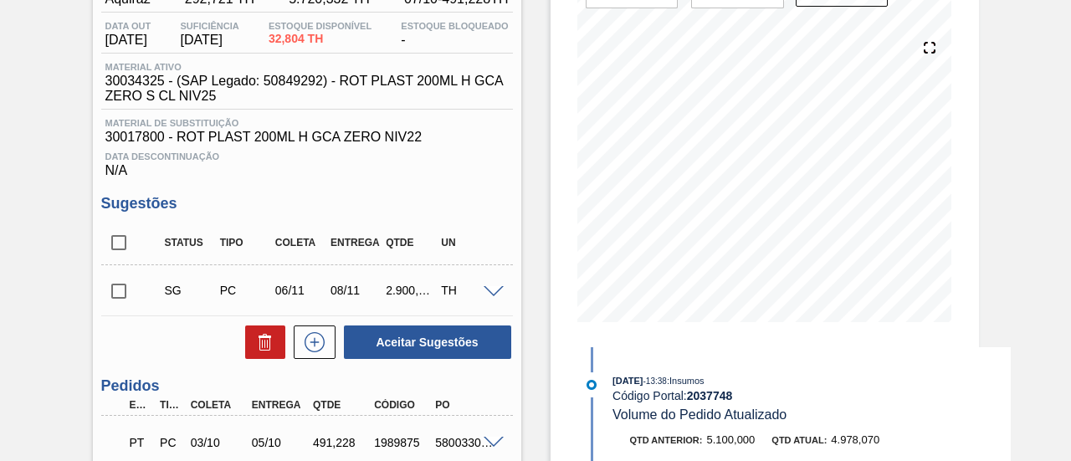
scroll to position [419, 0]
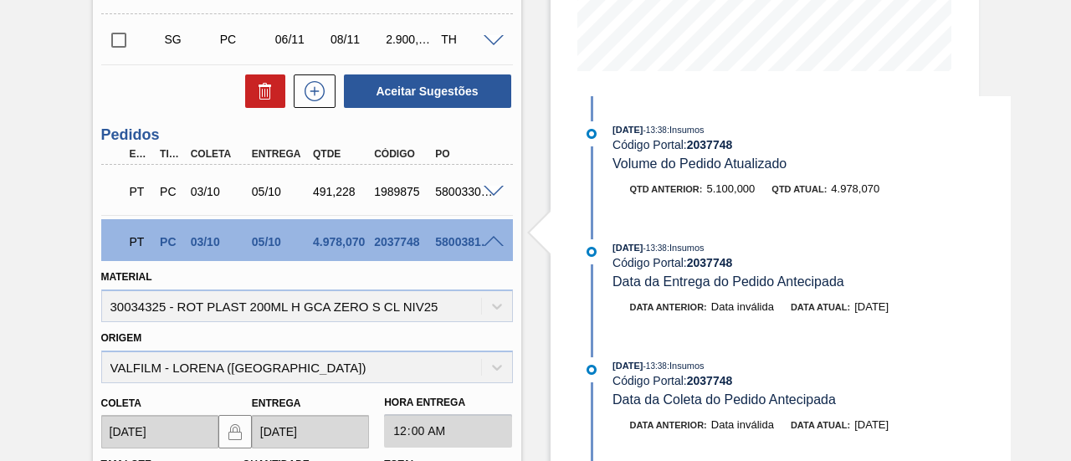
click at [489, 197] on span at bounding box center [494, 192] width 20 height 13
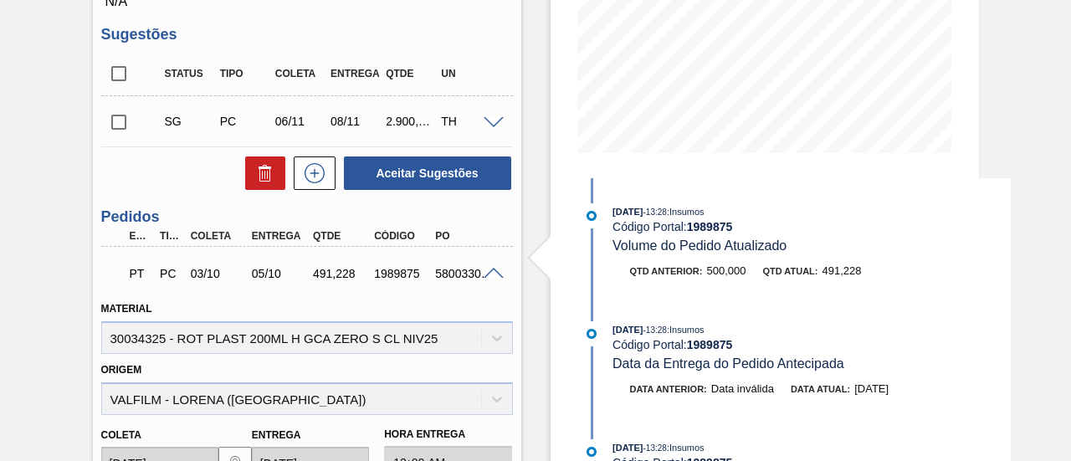
scroll to position [420, 0]
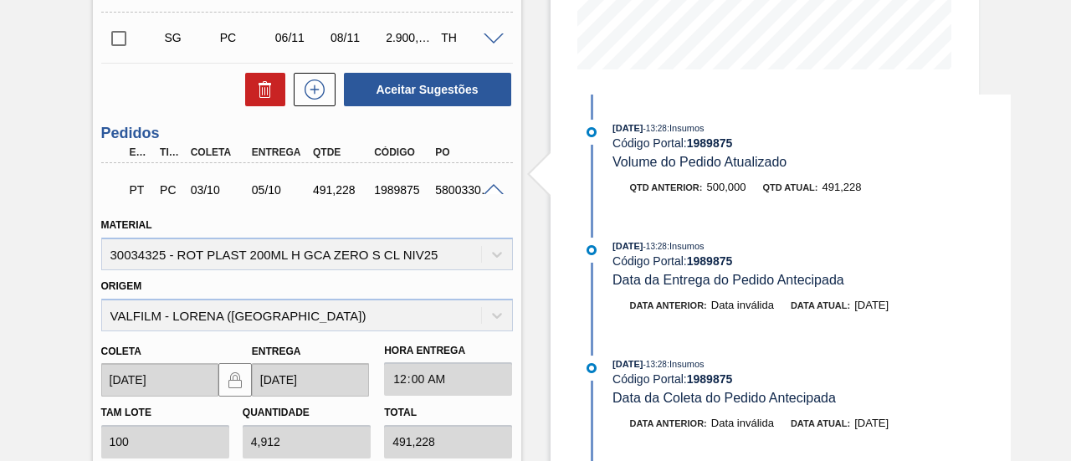
click at [496, 195] on span at bounding box center [494, 190] width 20 height 13
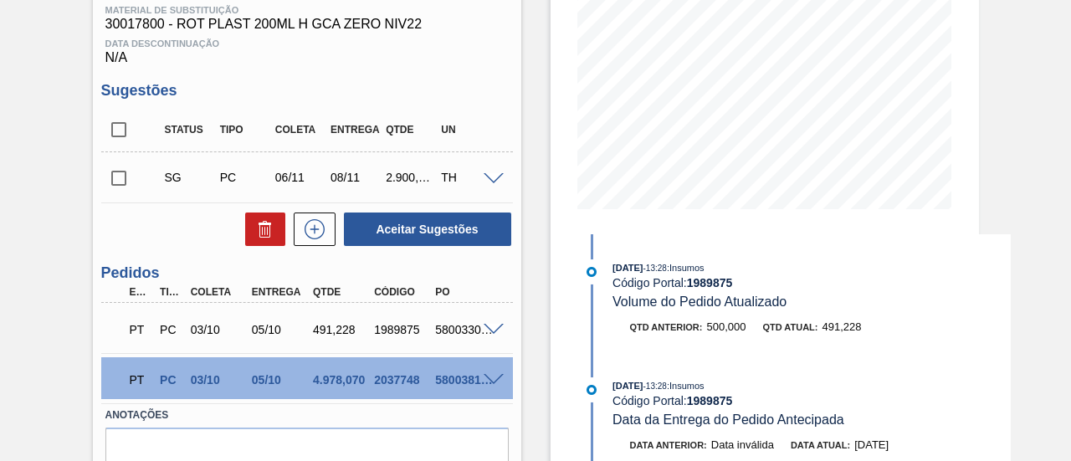
scroll to position [364, 0]
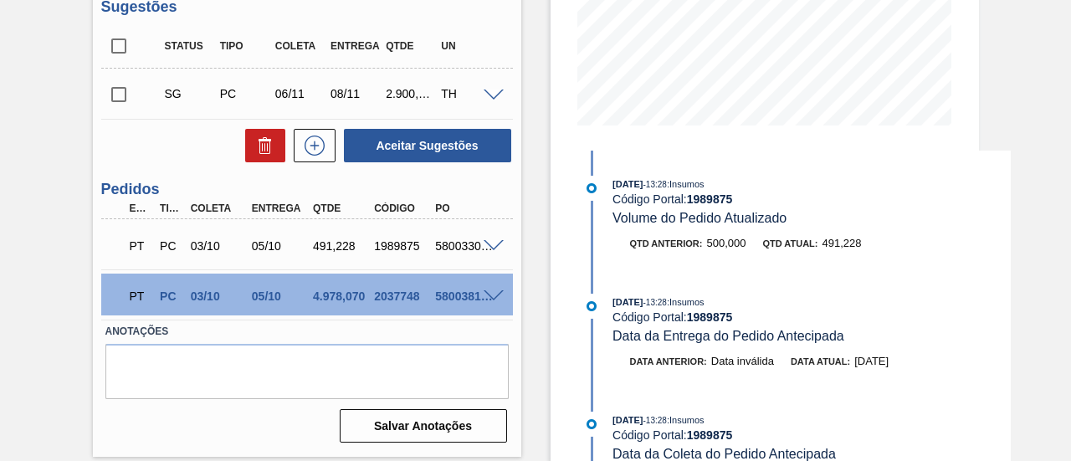
click at [1041, 275] on div "Pedido em Trânsito BR03 - RÓTULO PLÁSTICO GCA ZERO 200ML H Unidade Aquiraz PE M…" at bounding box center [535, 91] width 1071 height 743
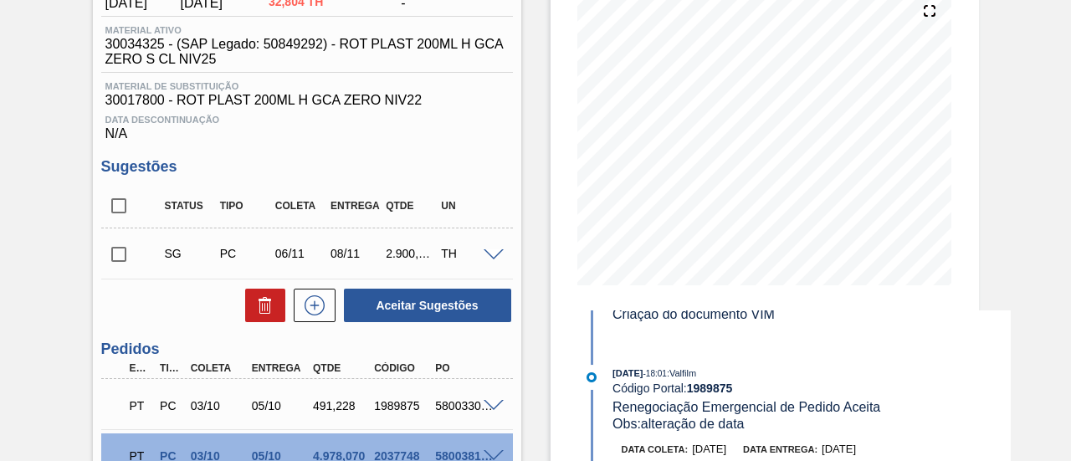
scroll to position [197, 0]
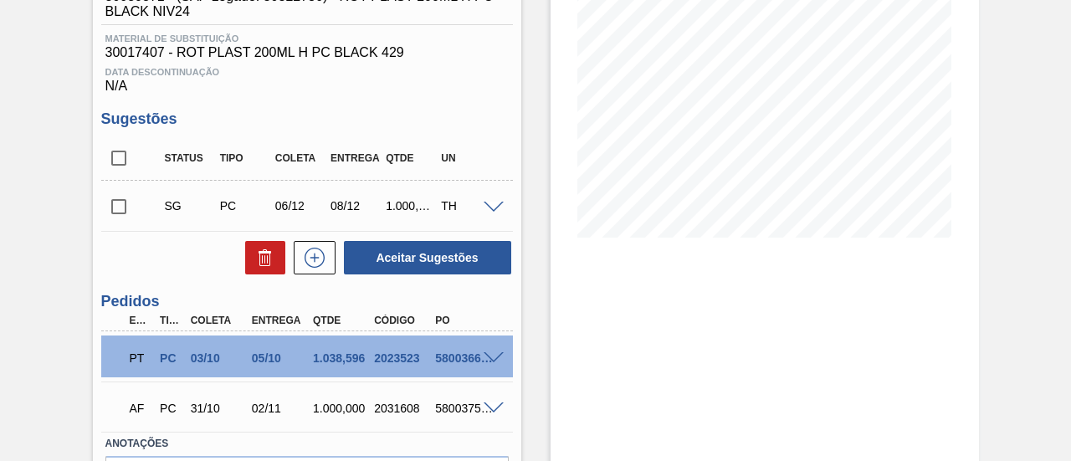
scroll to position [335, 0]
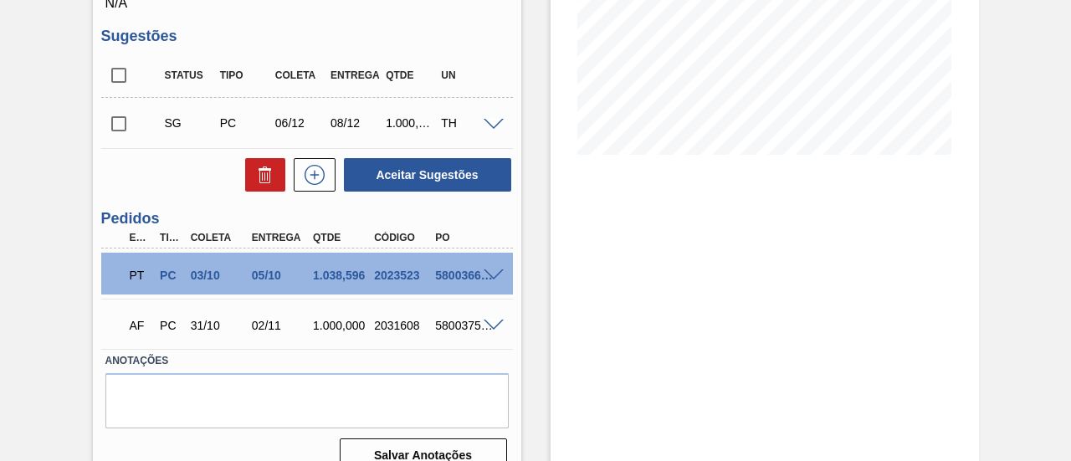
click at [491, 280] on span at bounding box center [494, 276] width 20 height 13
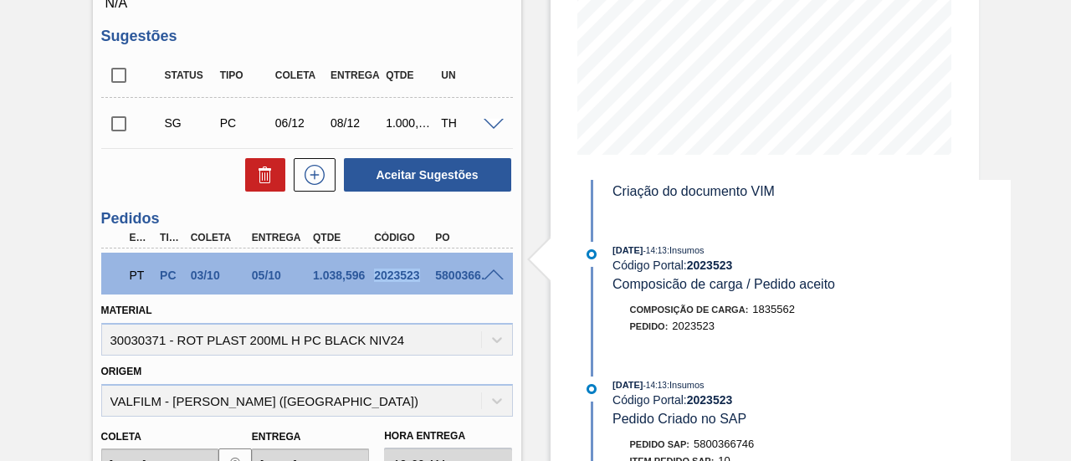
drag, startPoint x: 373, startPoint y: 276, endPoint x: 419, endPoint y: 280, distance: 46.2
click at [419, 280] on div "2023523" at bounding box center [403, 275] width 66 height 13
copy div "2023523"
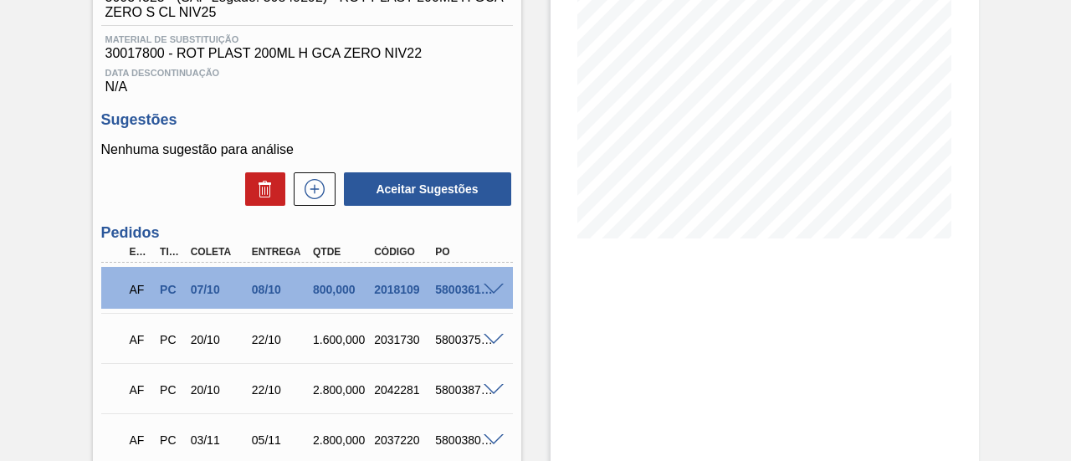
scroll to position [335, 0]
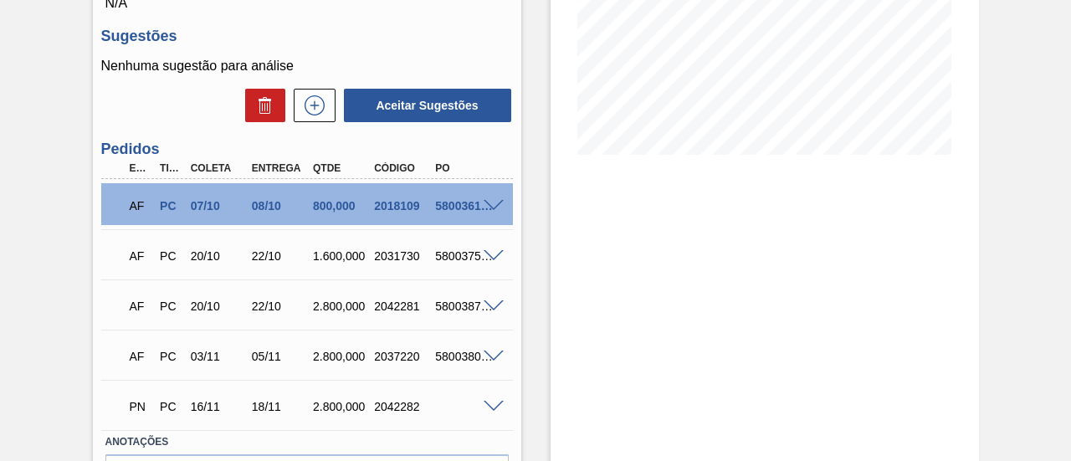
click at [491, 213] on div "5800361309" at bounding box center [464, 205] width 66 height 13
click at [491, 213] on span at bounding box center [494, 206] width 20 height 13
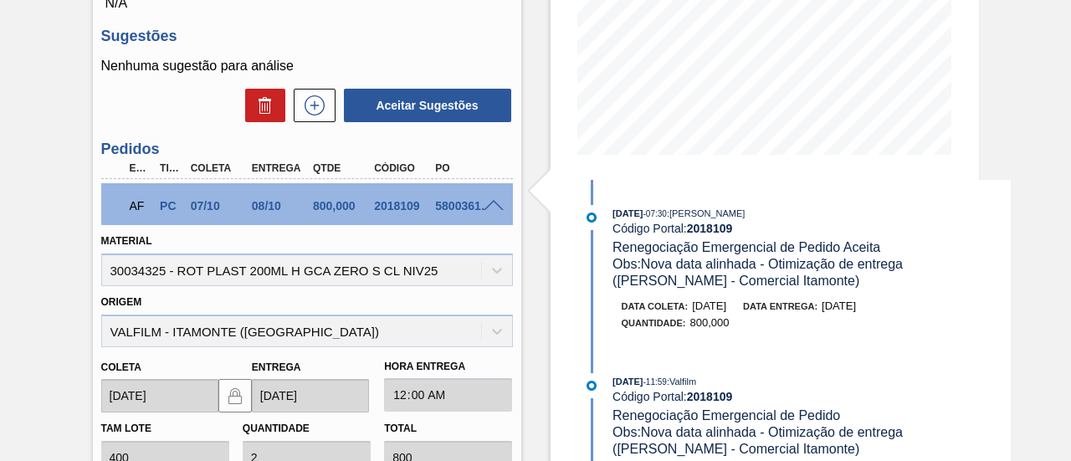
click at [491, 213] on span at bounding box center [494, 206] width 20 height 13
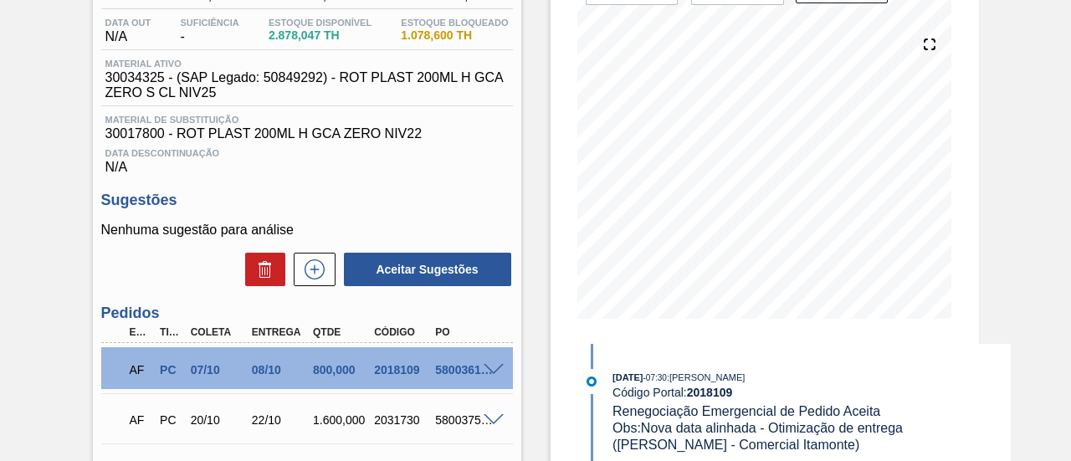
scroll to position [167, 0]
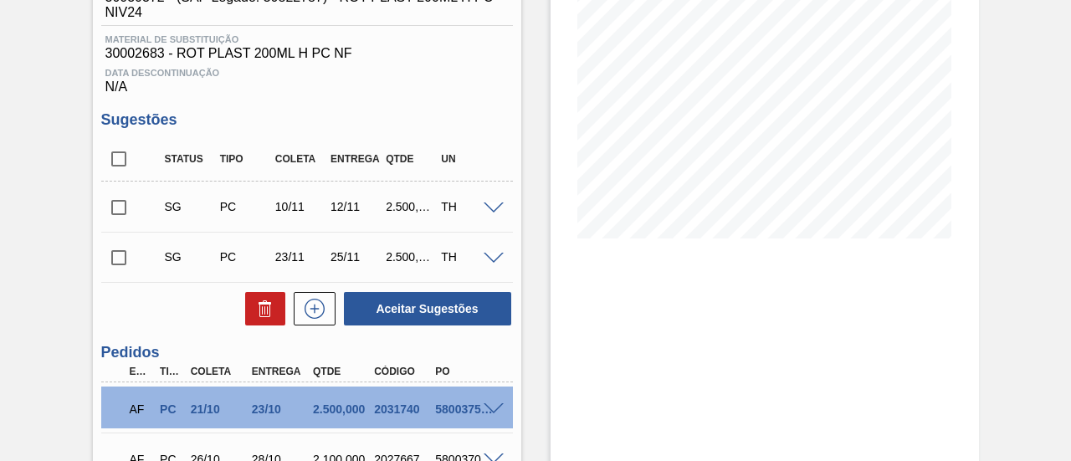
scroll to position [335, 0]
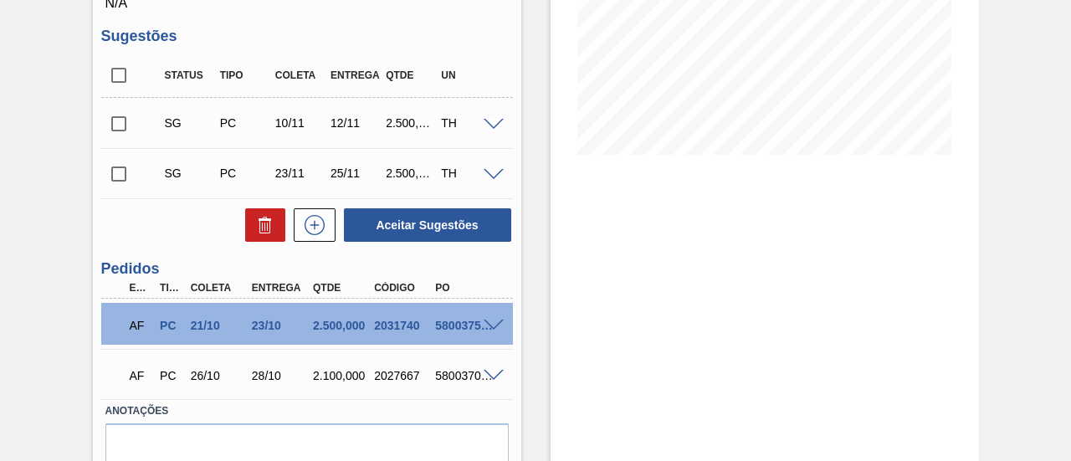
click at [491, 323] on span at bounding box center [494, 326] width 20 height 13
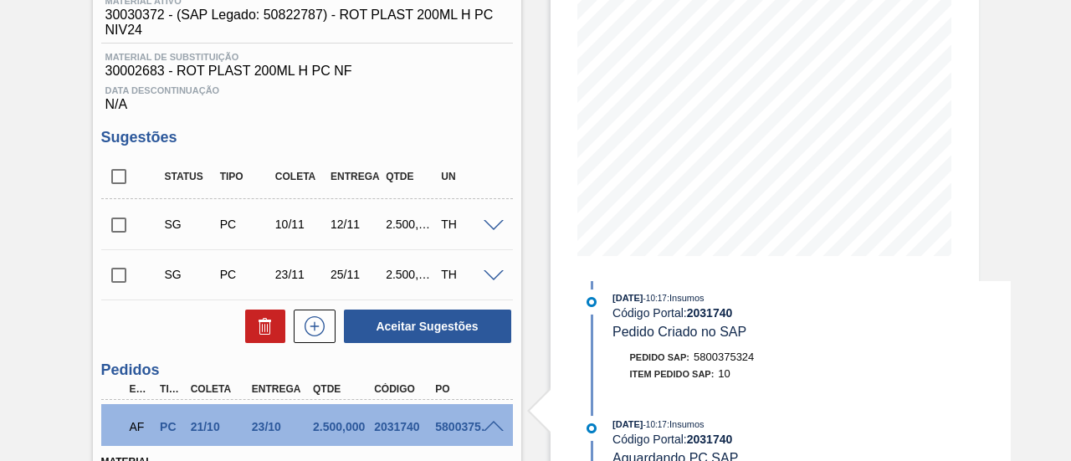
scroll to position [0, 0]
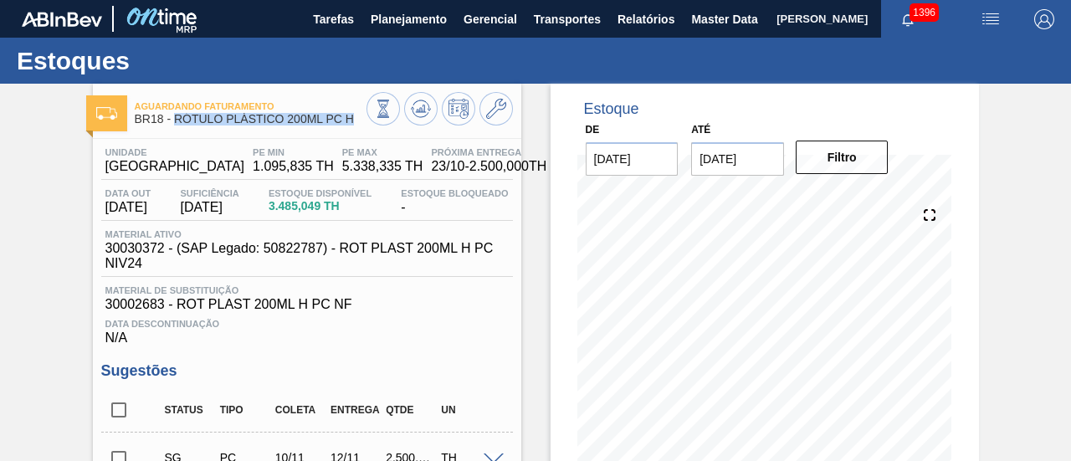
drag, startPoint x: 177, startPoint y: 119, endPoint x: 374, endPoint y: 126, distance: 196.8
click at [374, 126] on div "Aguardando Faturamento BR18 - RÓTULO PLÁSTICO 200ML PC H" at bounding box center [307, 111] width 429 height 38
copy div "RÓTULO PLÁSTICO 200ML PC H"
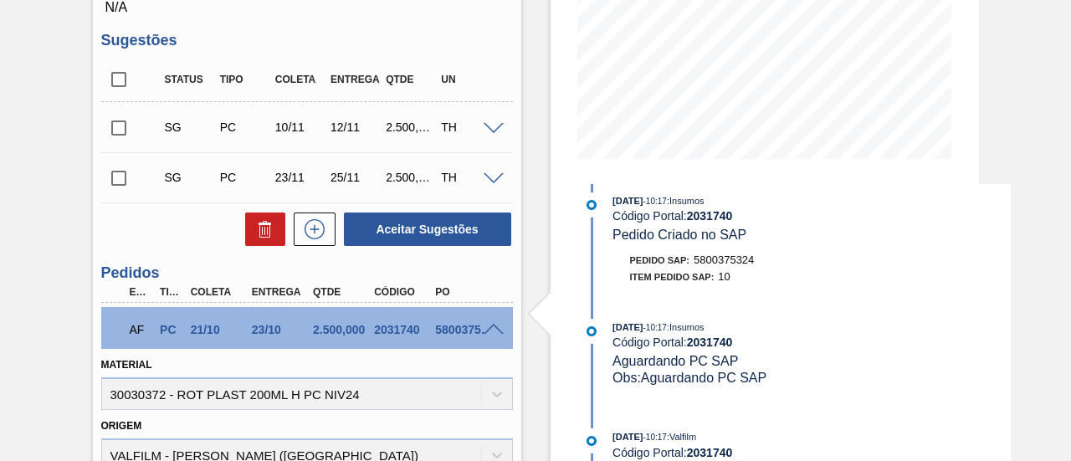
scroll to position [335, 0]
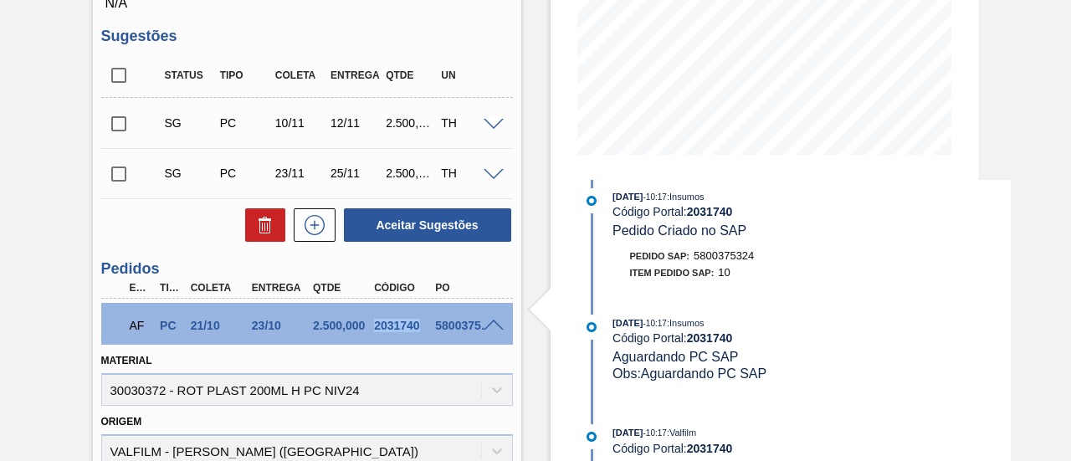
drag, startPoint x: 375, startPoint y: 330, endPoint x: 420, endPoint y: 331, distance: 45.2
click at [420, 331] on div "2031740" at bounding box center [403, 325] width 66 height 13
copy div "2031740"
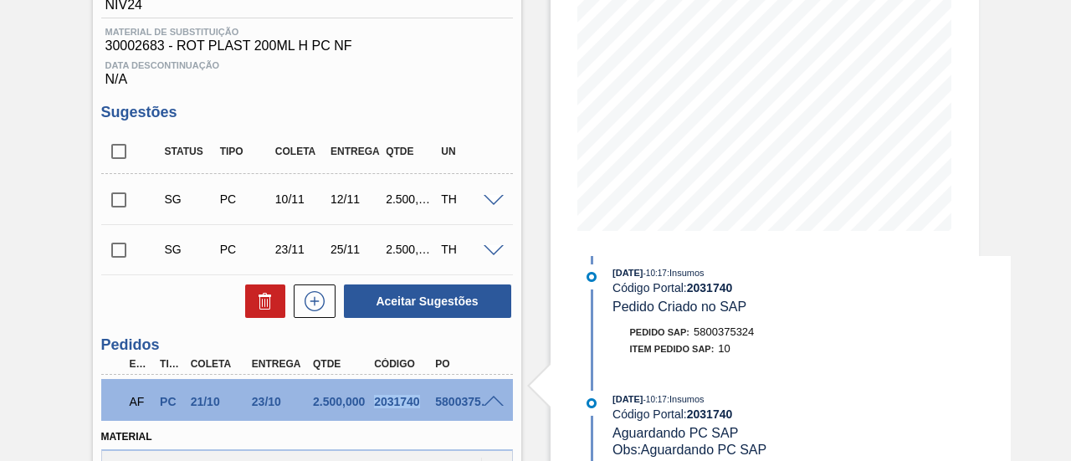
scroll to position [167, 0]
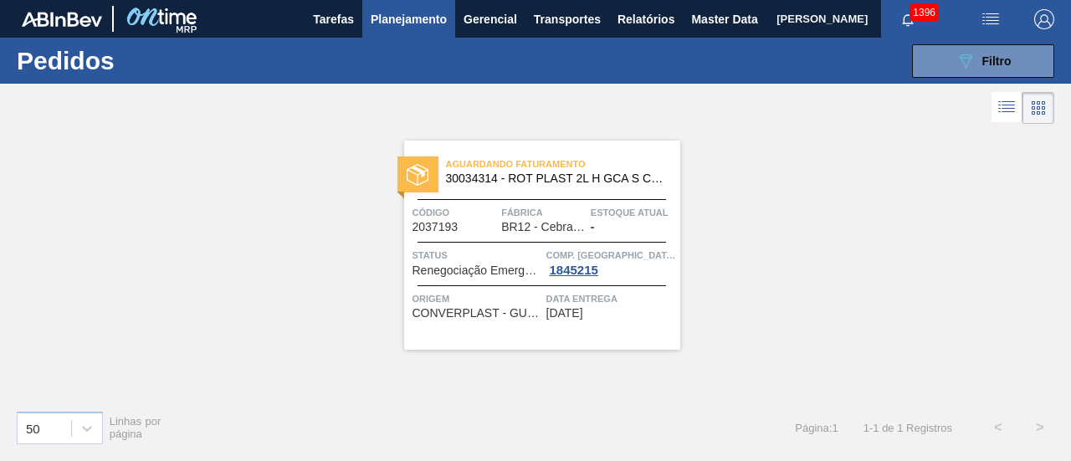
drag, startPoint x: 578, startPoint y: 146, endPoint x: 507, endPoint y: 201, distance: 88.9
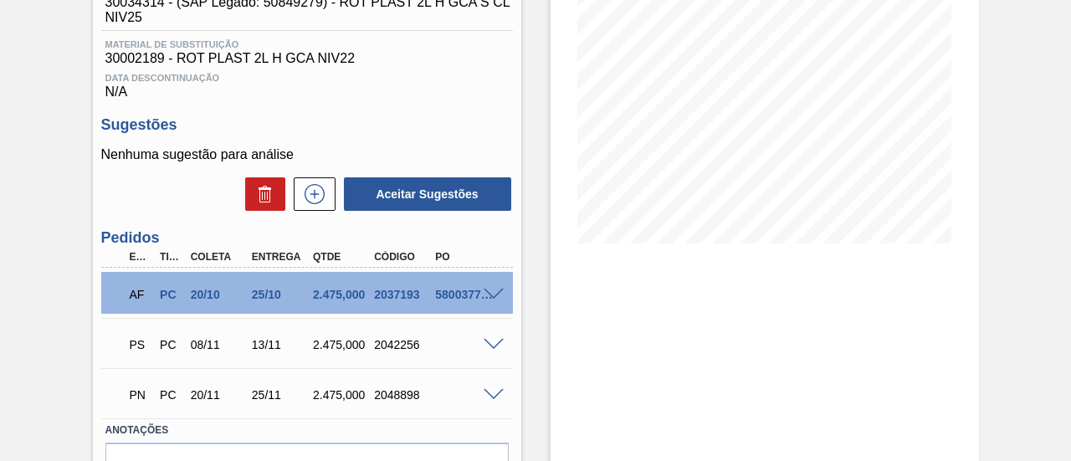
scroll to position [251, 0]
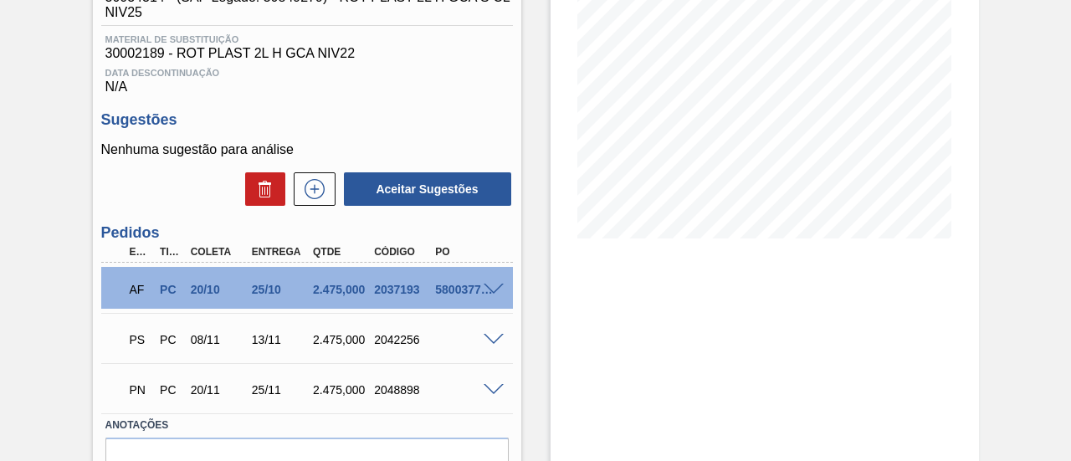
click at [495, 290] on span at bounding box center [494, 290] width 20 height 13
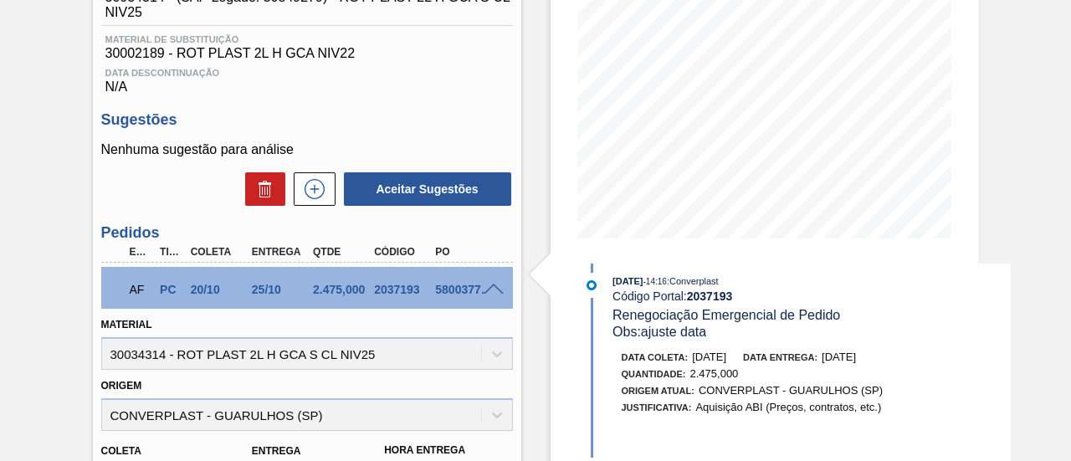
scroll to position [0, 0]
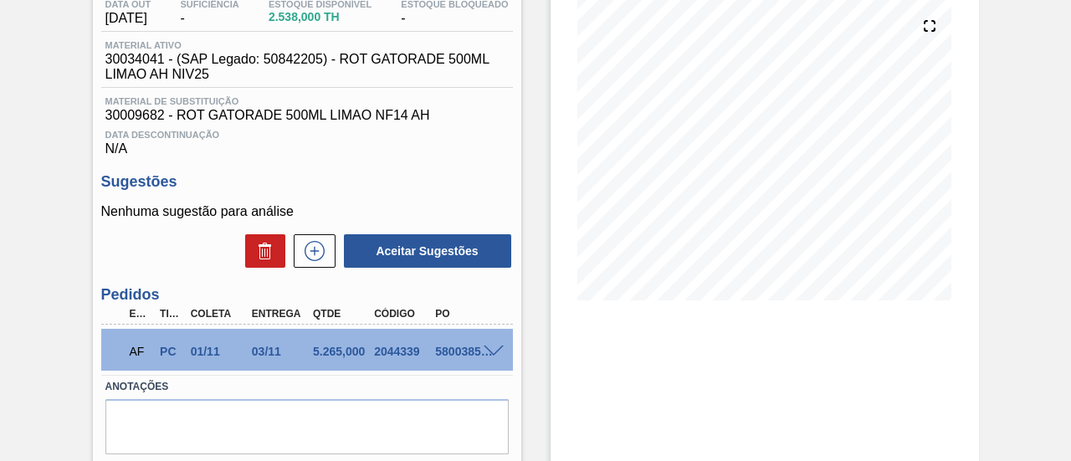
scroll to position [251, 0]
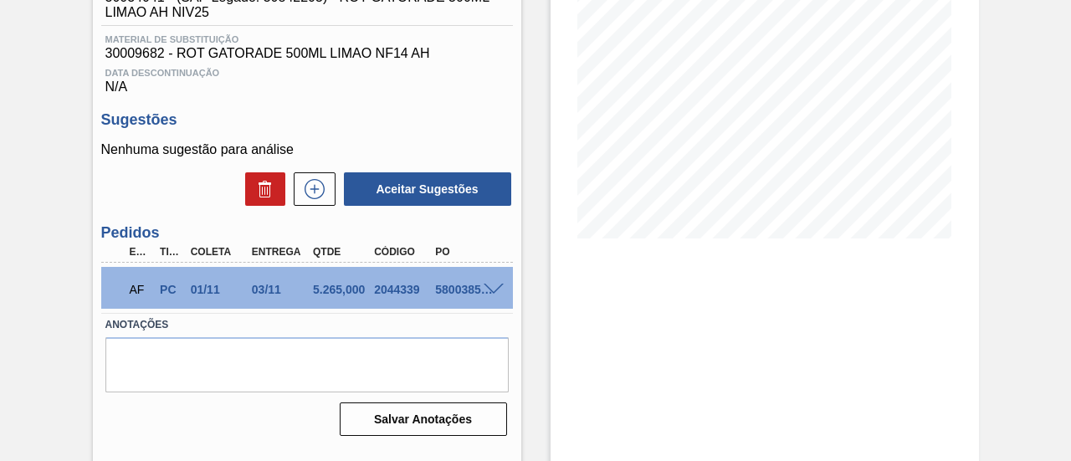
click at [492, 296] on div "5800385154" at bounding box center [464, 289] width 66 height 13
click at [489, 295] on span at bounding box center [494, 290] width 20 height 13
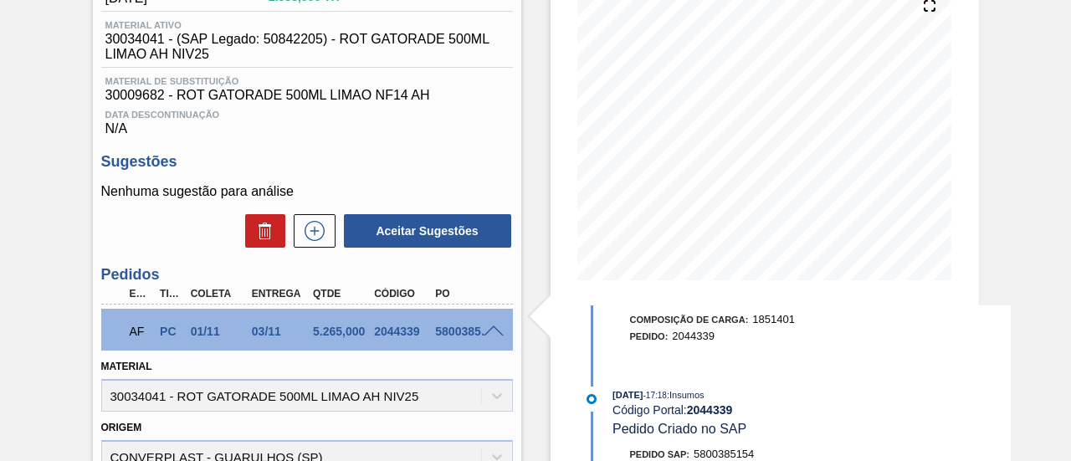
scroll to position [167, 0]
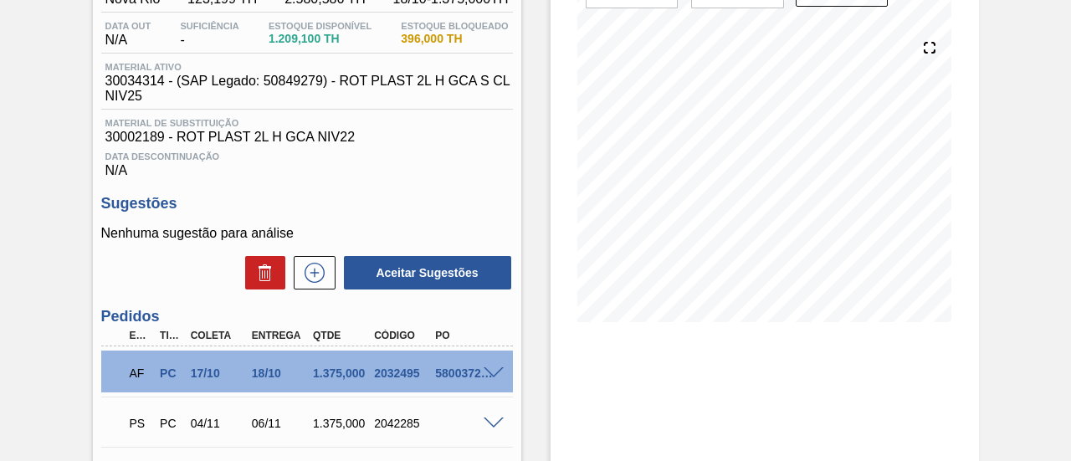
scroll to position [251, 0]
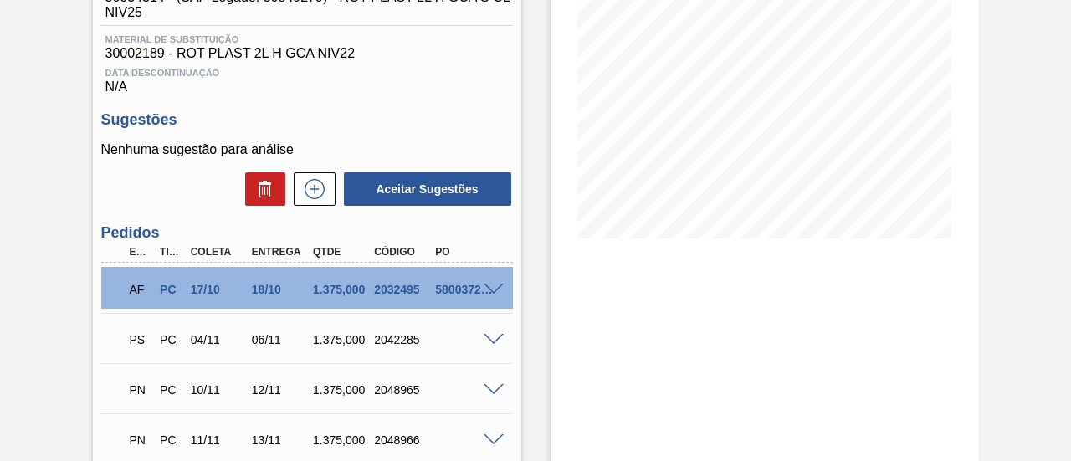
click at [492, 292] on span at bounding box center [494, 290] width 20 height 13
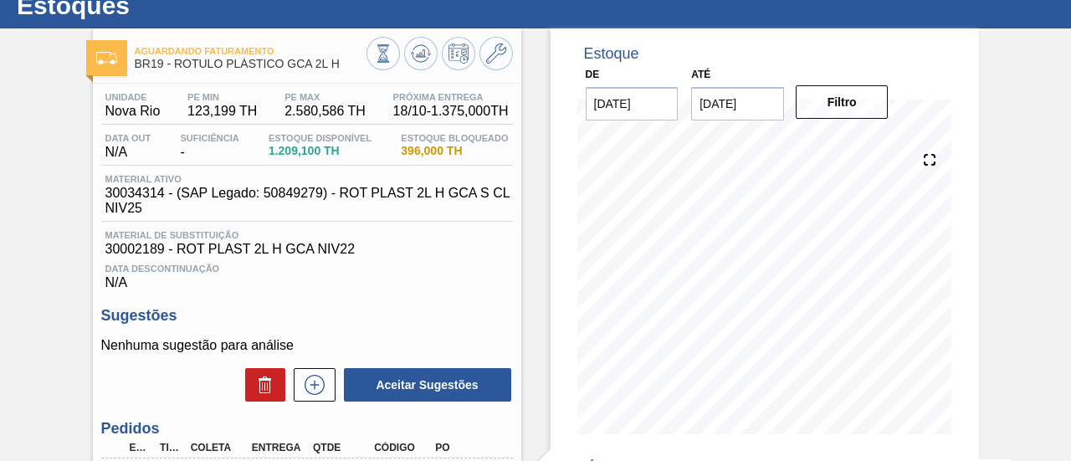
scroll to position [0, 0]
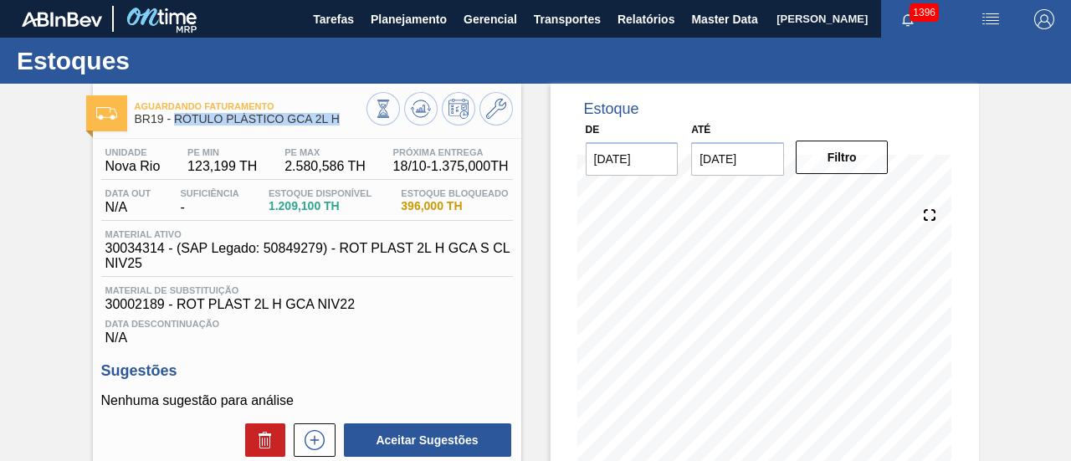
drag, startPoint x: 177, startPoint y: 116, endPoint x: 355, endPoint y: 120, distance: 178.3
click at [355, 120] on span "BR19 - RÓTULO PLÁSTICO GCA 2L H" at bounding box center [251, 119] width 232 height 13
copy span "RÓTULO PLÁSTICO GCA 2L H"
drag, startPoint x: 107, startPoint y: 171, endPoint x: 158, endPoint y: 171, distance: 51.1
click at [158, 171] on span "Nova Rio" at bounding box center [132, 166] width 55 height 15
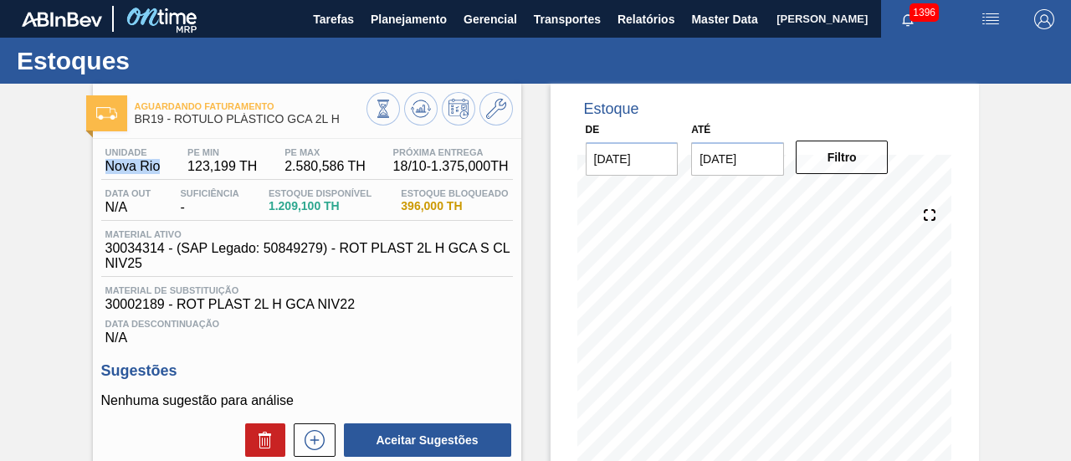
copy span "Nova Rio"
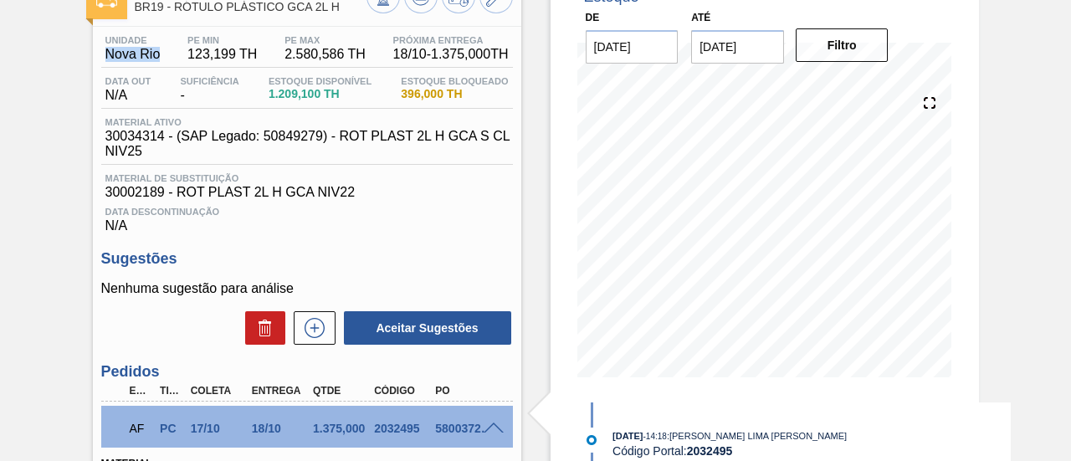
scroll to position [251, 0]
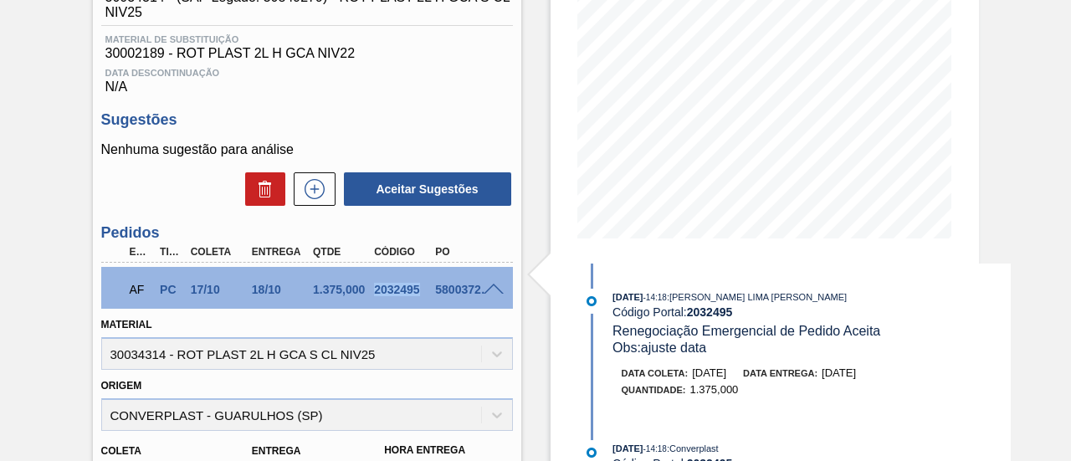
drag, startPoint x: 374, startPoint y: 295, endPoint x: 417, endPoint y: 295, distance: 42.7
click at [417, 295] on div "2032495" at bounding box center [403, 289] width 66 height 13
copy div "2032495"
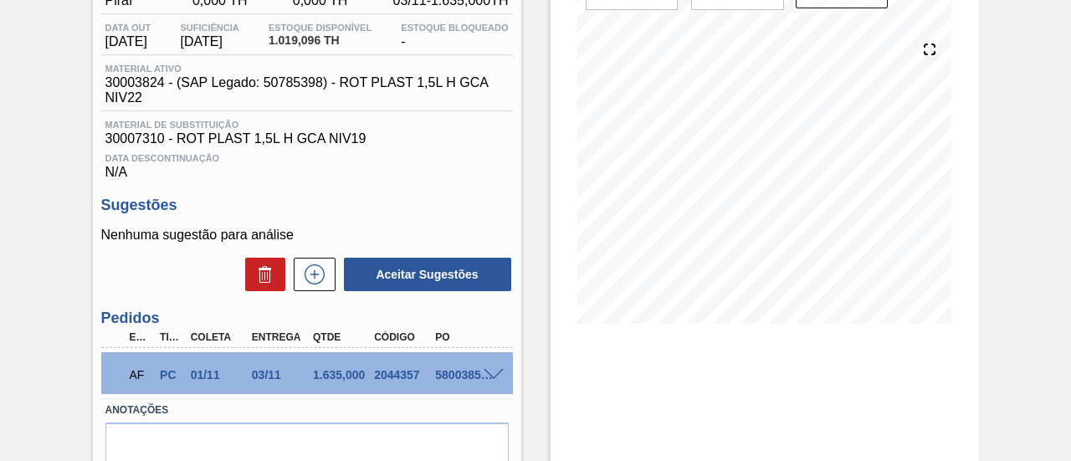
scroll to position [167, 0]
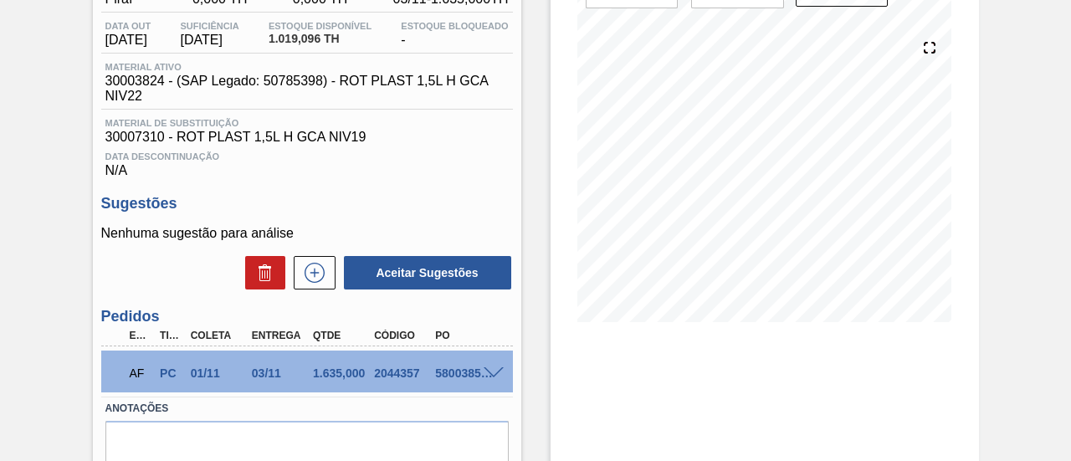
click at [489, 380] on div "5800385138" at bounding box center [464, 373] width 66 height 13
click at [491, 376] on span at bounding box center [494, 373] width 20 height 13
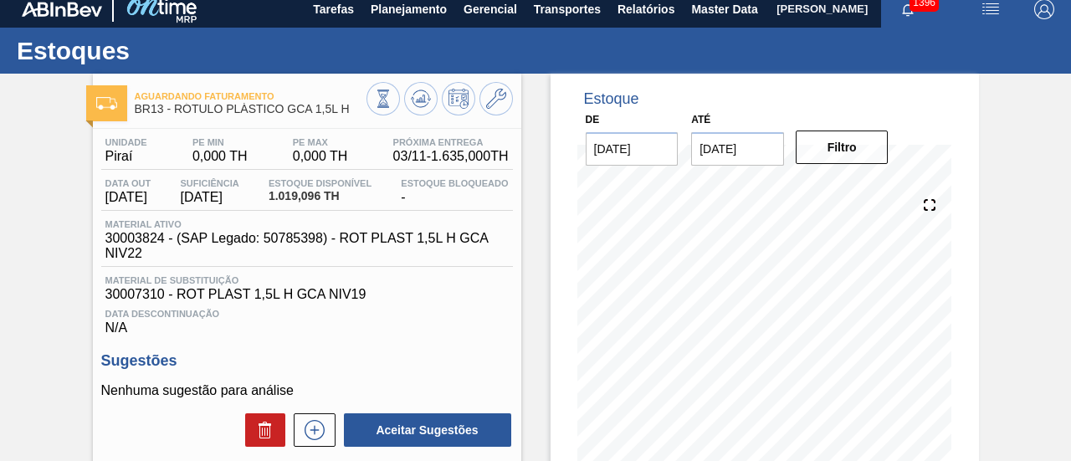
scroll to position [0, 0]
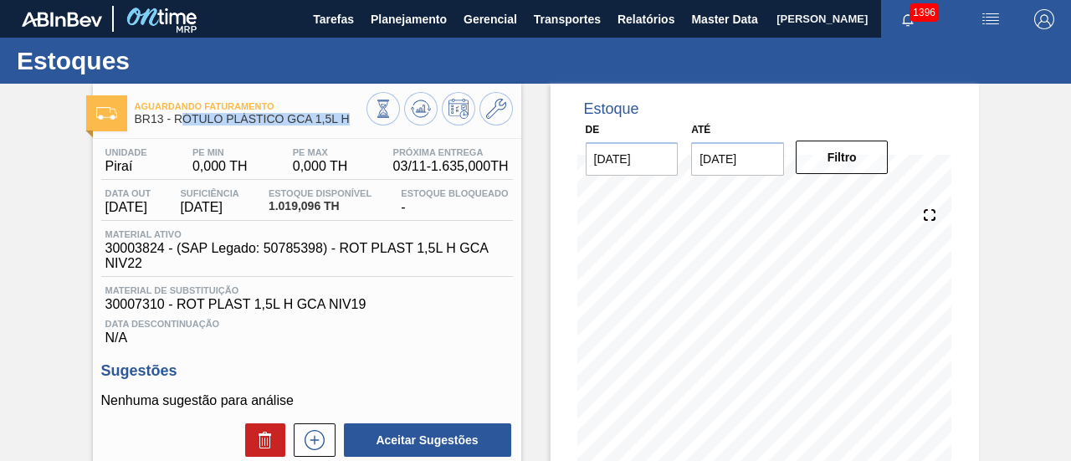
drag, startPoint x: 179, startPoint y: 124, endPoint x: 347, endPoint y: 127, distance: 167.5
click at [347, 127] on div "Aguardando Faturamento BR13 - RÓTULO PLÁSTICO GCA 1,5L H" at bounding box center [251, 114] width 232 height 38
drag, startPoint x: 176, startPoint y: 123, endPoint x: 356, endPoint y: 120, distance: 180.0
click at [356, 120] on span "BR13 - RÓTULO PLÁSTICO GCA 1,5L H" at bounding box center [251, 119] width 232 height 13
copy span "RÓTULO PLÁSTICO GCA 1,5L H"
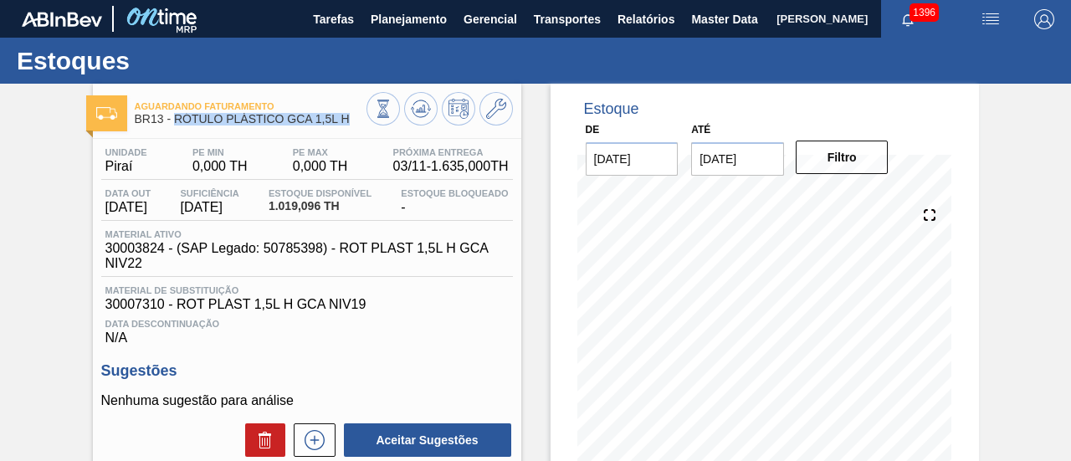
copy span "RÓTULO PLÁSTICO GCA 1,5L H"
drag, startPoint x: 106, startPoint y: 167, endPoint x: 133, endPoint y: 167, distance: 26.8
click at [133, 167] on span "Piraí" at bounding box center [126, 166] width 42 height 15
copy span "Piraí"
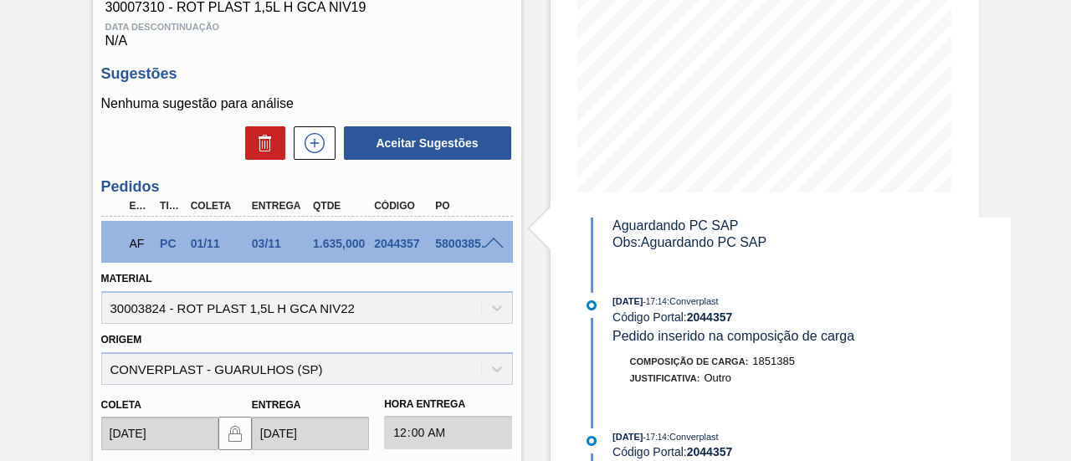
scroll to position [335, 0]
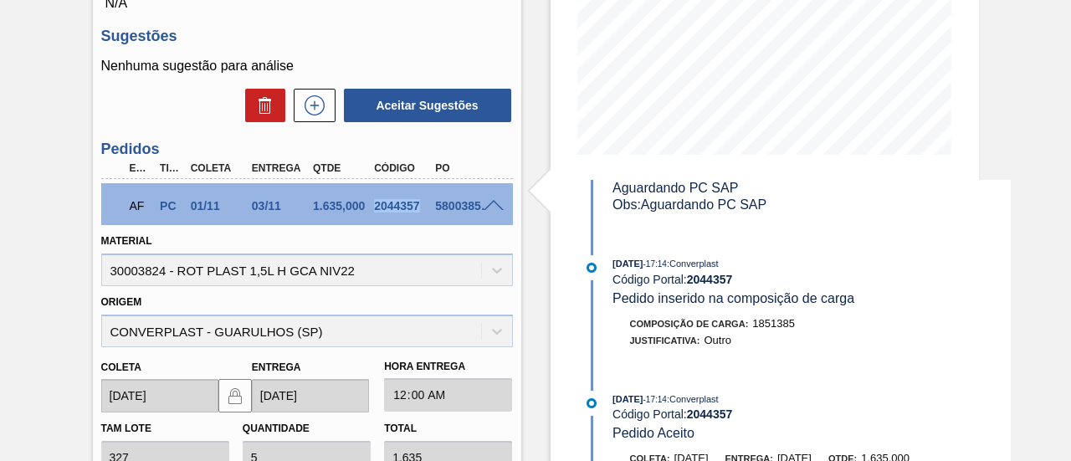
drag, startPoint x: 375, startPoint y: 210, endPoint x: 417, endPoint y: 213, distance: 42.0
click at [417, 213] on div "2044357" at bounding box center [403, 205] width 66 height 13
copy div "2044357"
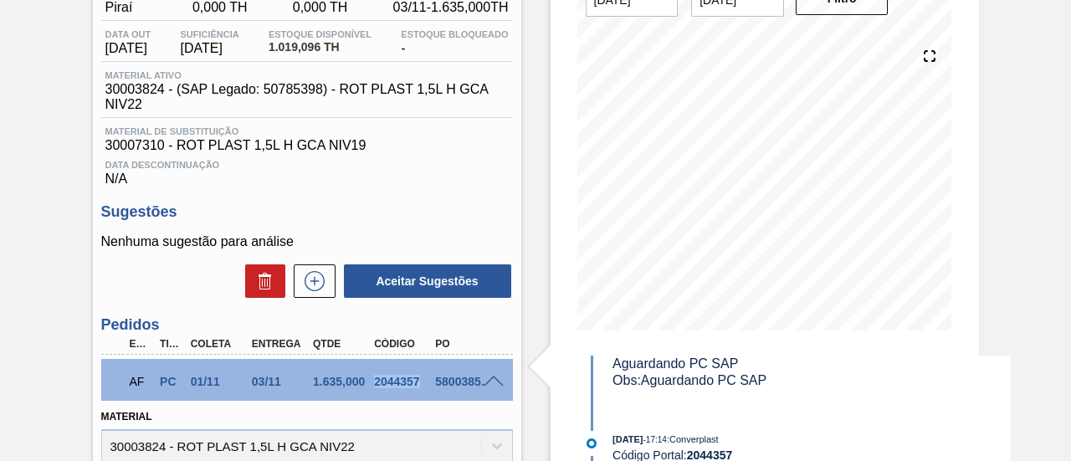
scroll to position [251, 0]
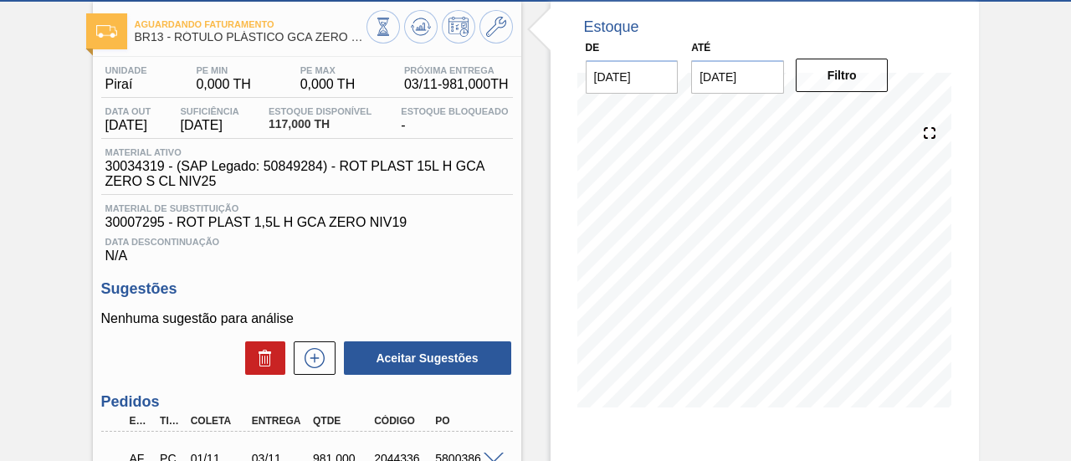
scroll to position [84, 0]
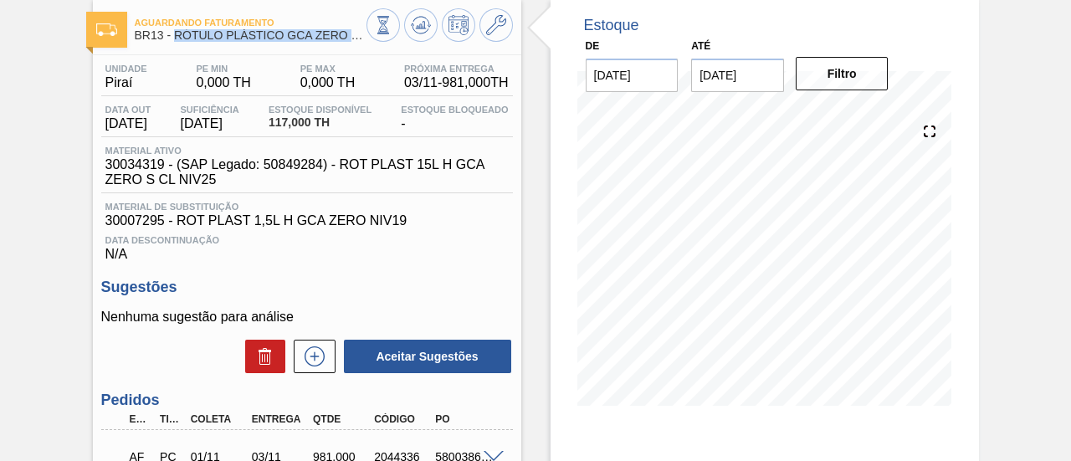
drag, startPoint x: 177, startPoint y: 35, endPoint x: 350, endPoint y: 44, distance: 172.7
click at [350, 44] on div "Aguardando Faturamento BR13 - RÓTULO PLÁSTICO GCA ZERO 1,5L H" at bounding box center [251, 30] width 232 height 38
copy span "RÓTULO PLÁSTICO GCA ZERO"
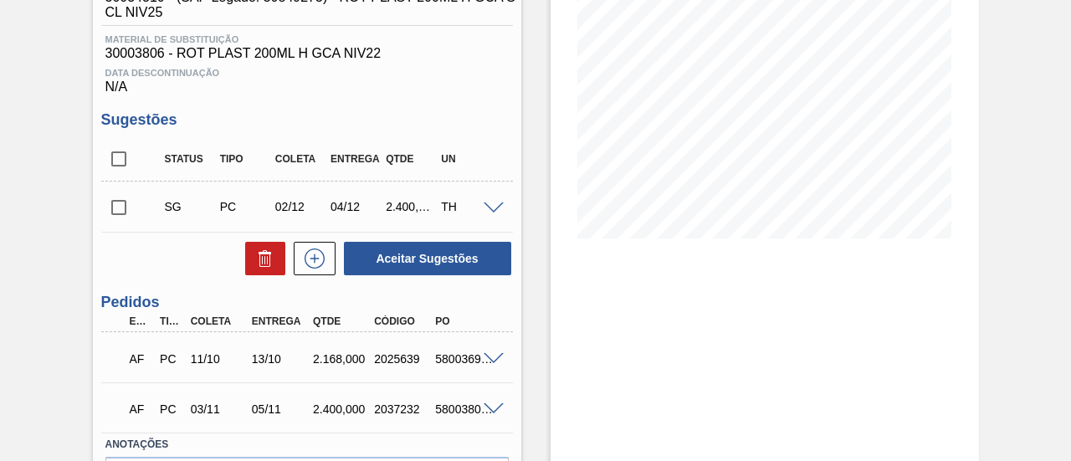
scroll to position [335, 0]
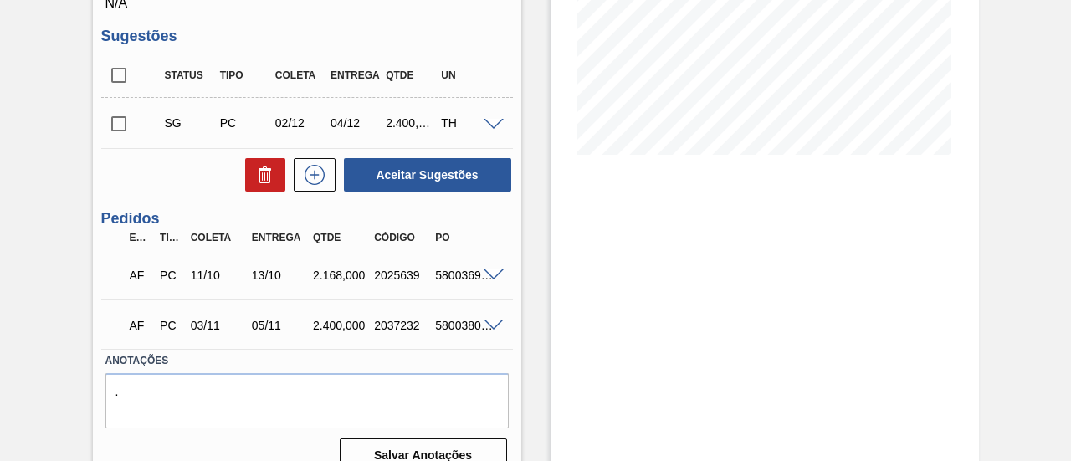
click at [484, 276] on span at bounding box center [494, 276] width 20 height 13
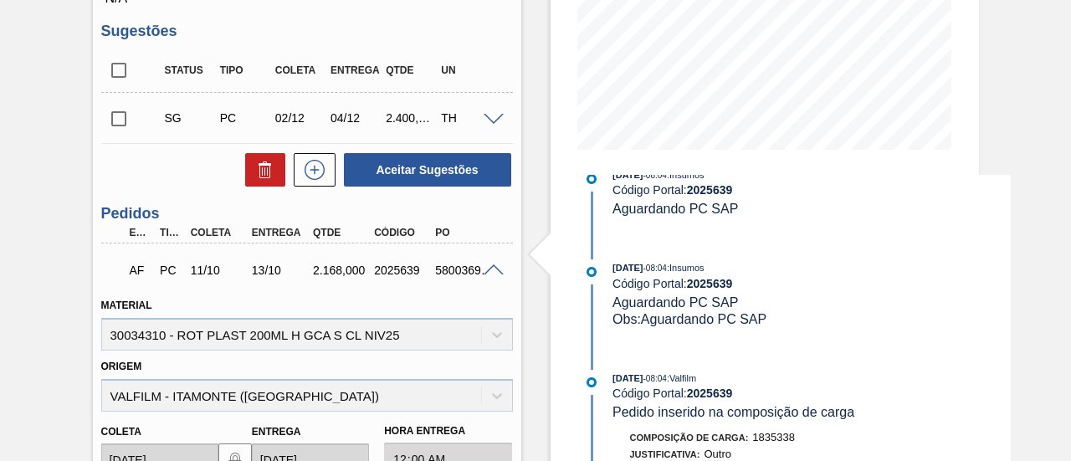
scroll to position [251, 0]
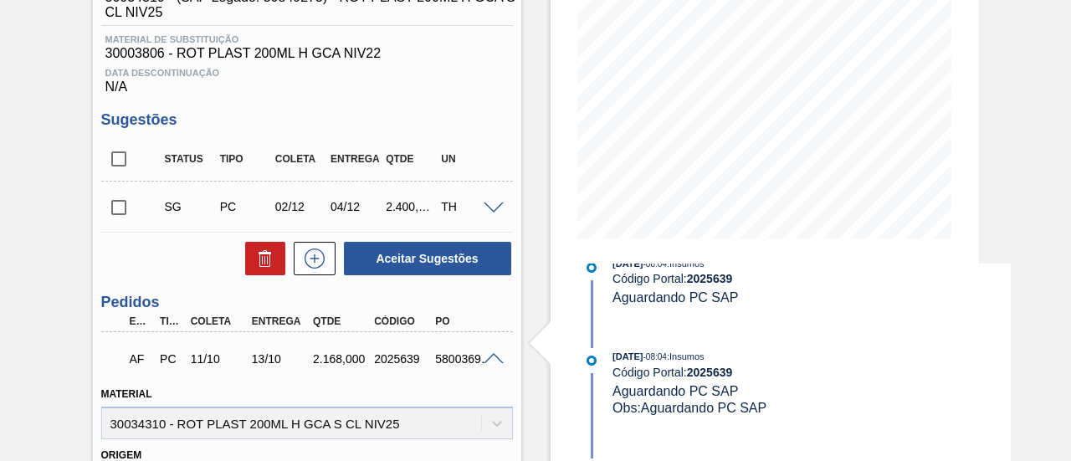
click at [496, 362] on span at bounding box center [494, 359] width 20 height 13
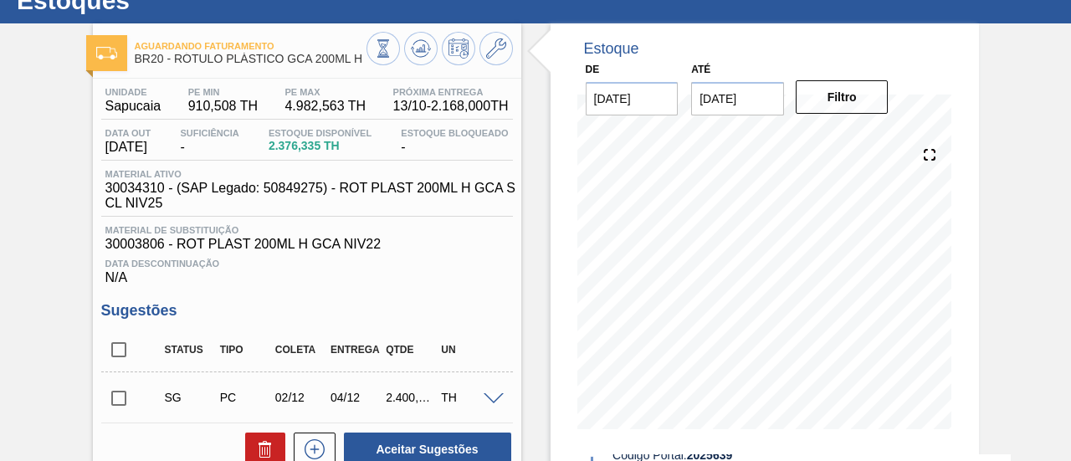
scroll to position [0, 0]
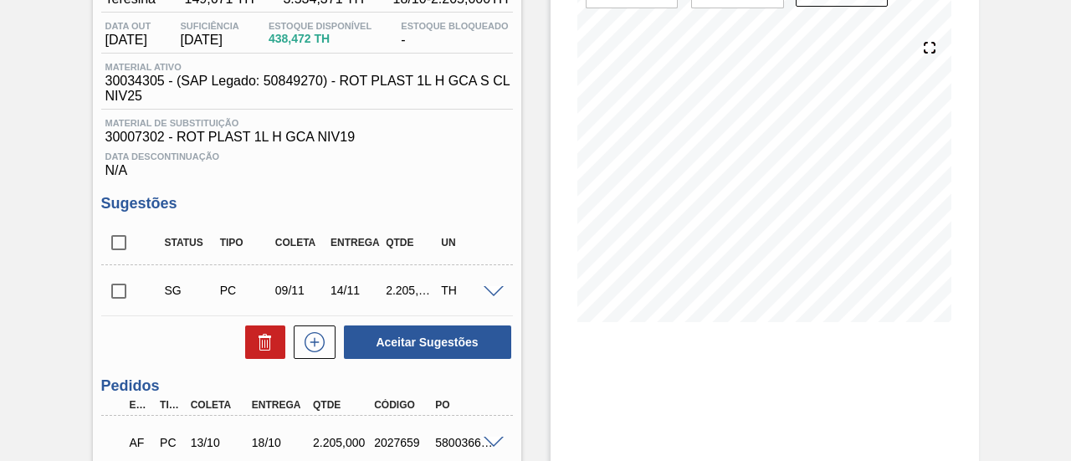
scroll to position [335, 0]
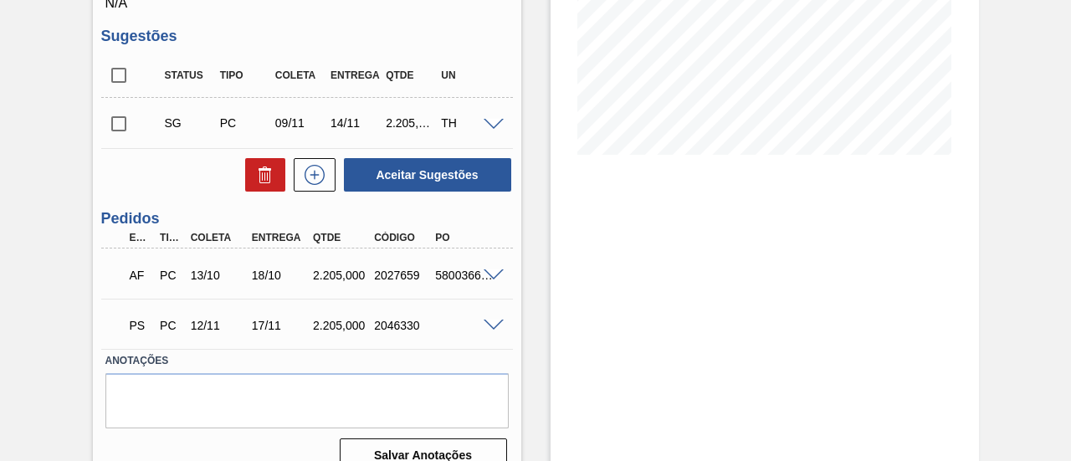
click at [497, 274] on span at bounding box center [494, 276] width 20 height 13
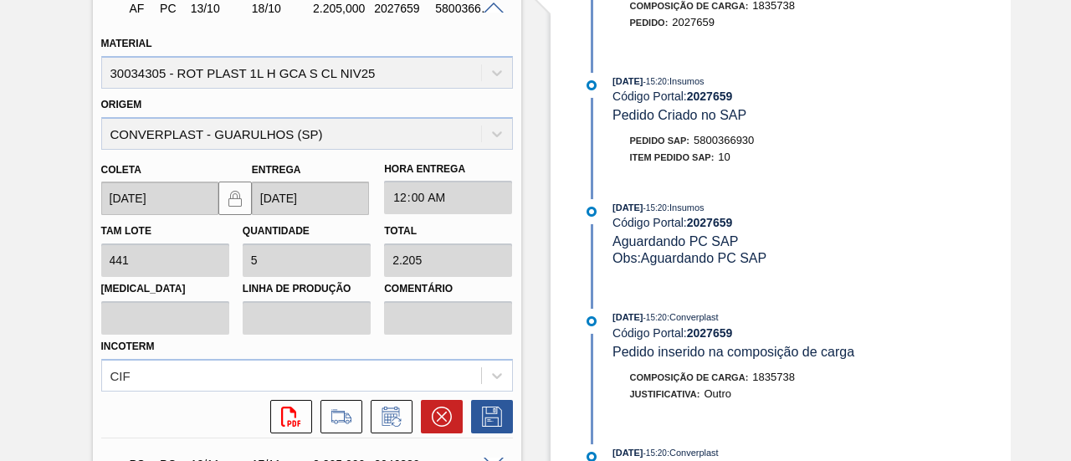
scroll to position [434, 0]
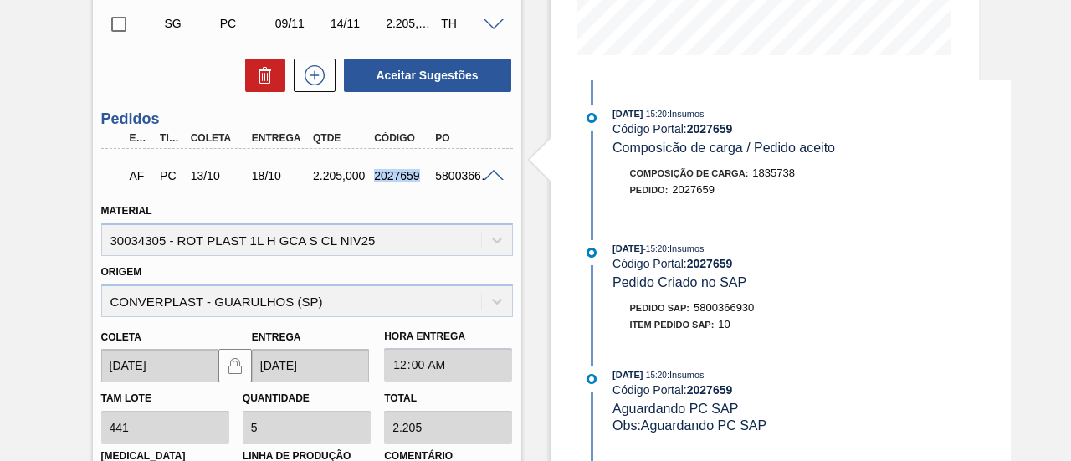
drag, startPoint x: 373, startPoint y: 178, endPoint x: 416, endPoint y: 175, distance: 42.8
click at [416, 175] on div "2027659" at bounding box center [403, 175] width 66 height 13
copy div "2027659"
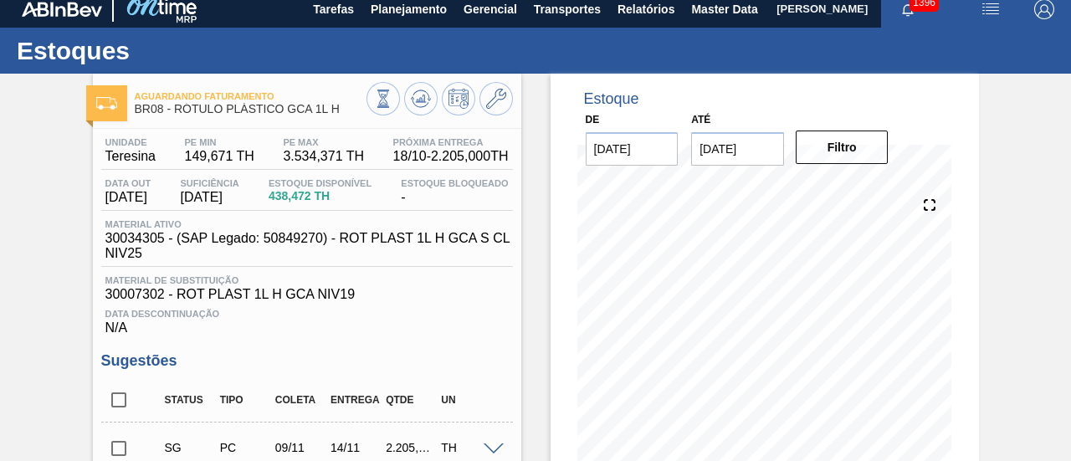
scroll to position [0, 0]
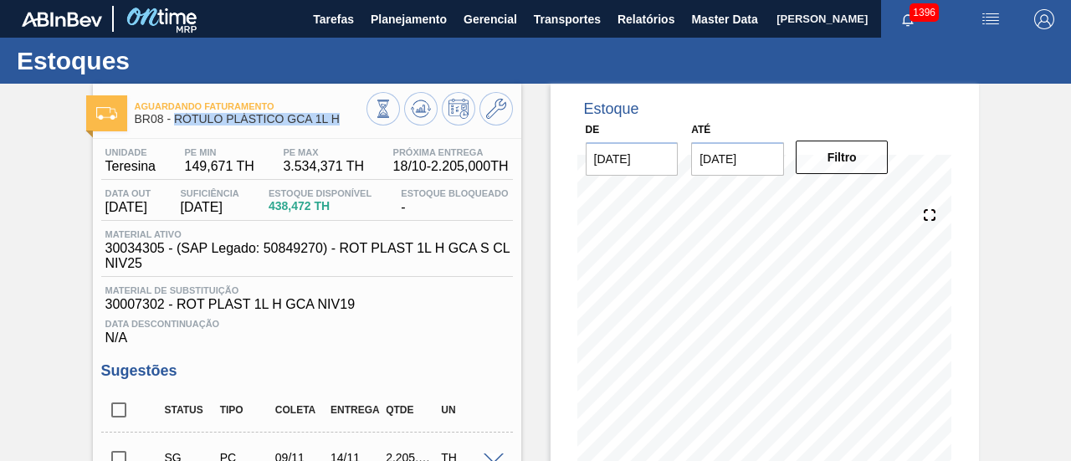
drag, startPoint x: 177, startPoint y: 115, endPoint x: 340, endPoint y: 122, distance: 162.6
click at [340, 122] on span "BR08 - RÓTULO PLÁSTICO GCA 1L H" at bounding box center [251, 119] width 232 height 13
copy span "RÓTULO PLÁSTICO GCA 1L H"
drag, startPoint x: 108, startPoint y: 171, endPoint x: 157, endPoint y: 168, distance: 49.5
click at [157, 168] on div "Unidade Teresina" at bounding box center [130, 160] width 59 height 27
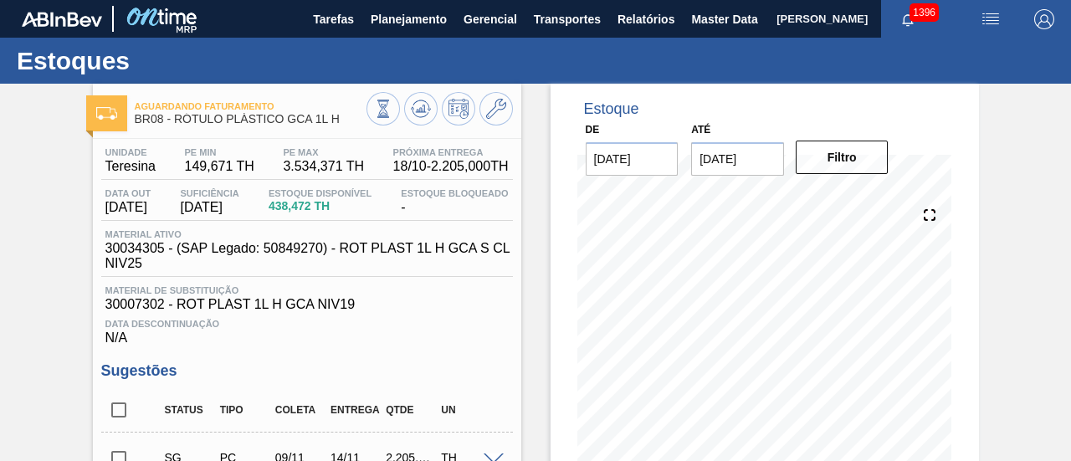
click at [105, 171] on span "Teresina" at bounding box center [130, 166] width 50 height 15
drag, startPoint x: 105, startPoint y: 171, endPoint x: 144, endPoint y: 170, distance: 38.5
click at [144, 170] on span "Teresina" at bounding box center [130, 166] width 50 height 15
copy span "Teresina"
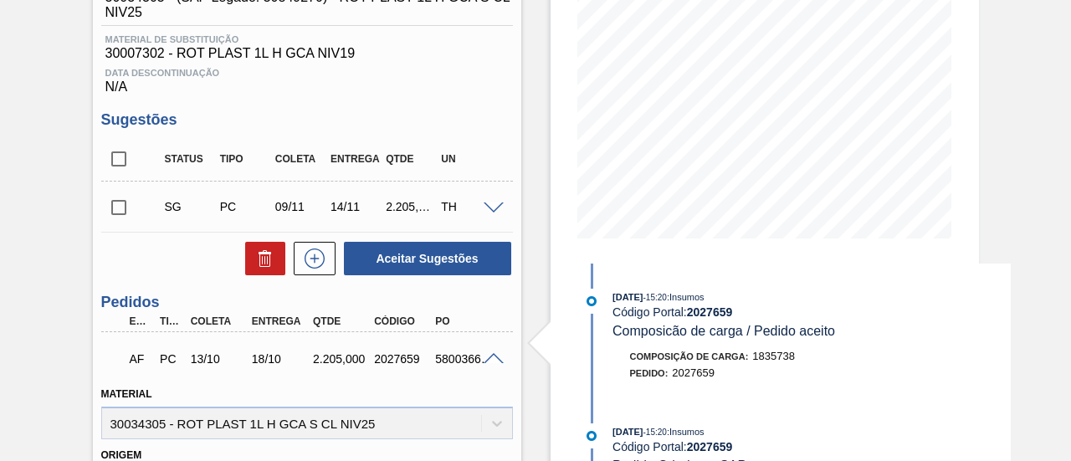
scroll to position [335, 0]
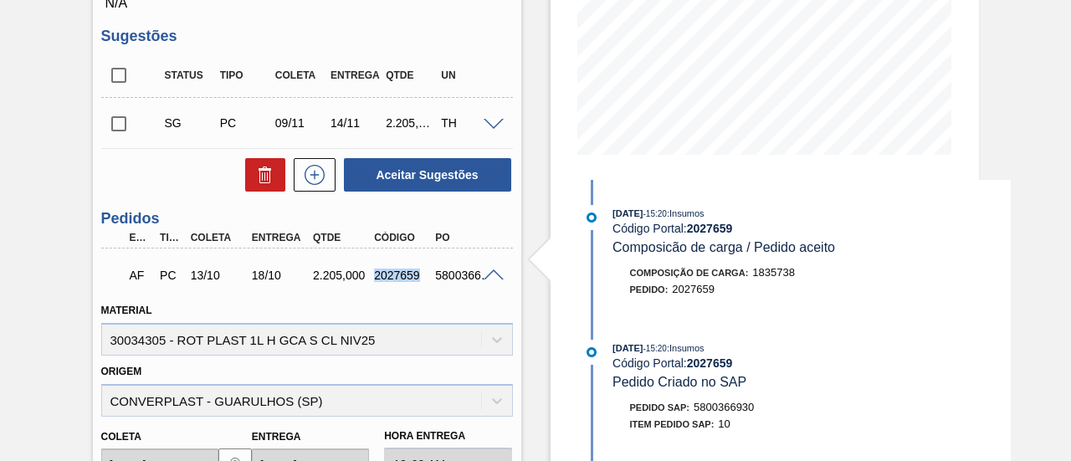
drag, startPoint x: 373, startPoint y: 278, endPoint x: 422, endPoint y: 280, distance: 48.6
click at [422, 280] on div "2027659" at bounding box center [403, 275] width 66 height 13
copy div "2027659"
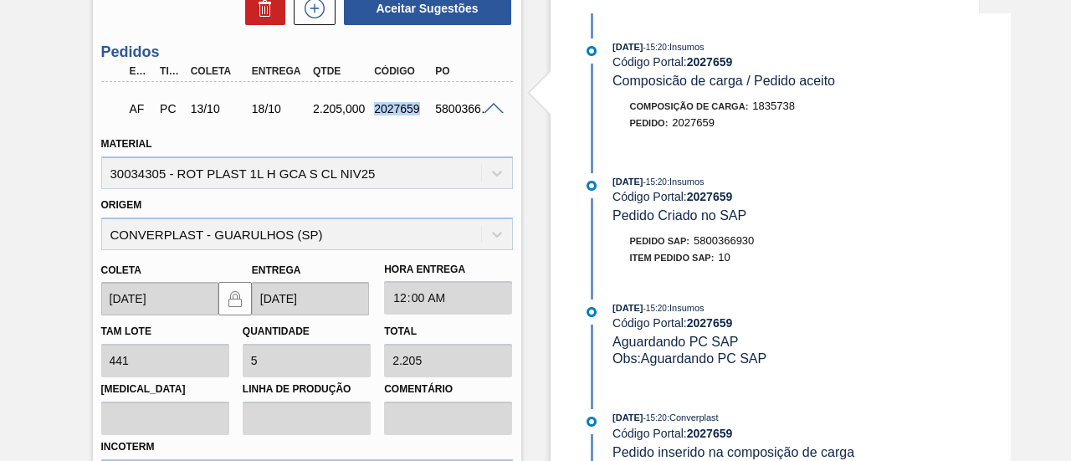
scroll to position [502, 0]
click at [491, 105] on div at bounding box center [496, 106] width 33 height 13
click at [492, 105] on div at bounding box center [496, 106] width 33 height 13
click at [496, 111] on span at bounding box center [494, 108] width 20 height 13
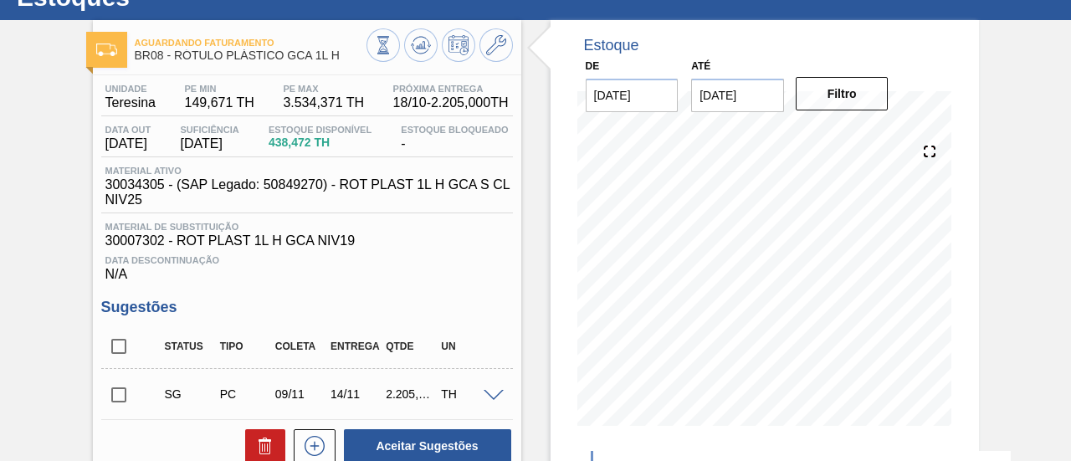
scroll to position [29, 0]
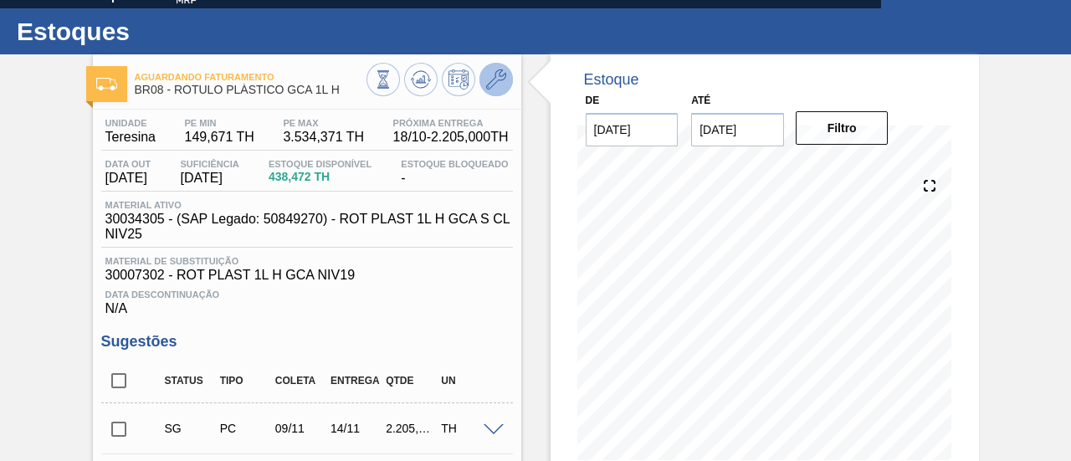
click at [497, 75] on icon at bounding box center [496, 79] width 20 height 20
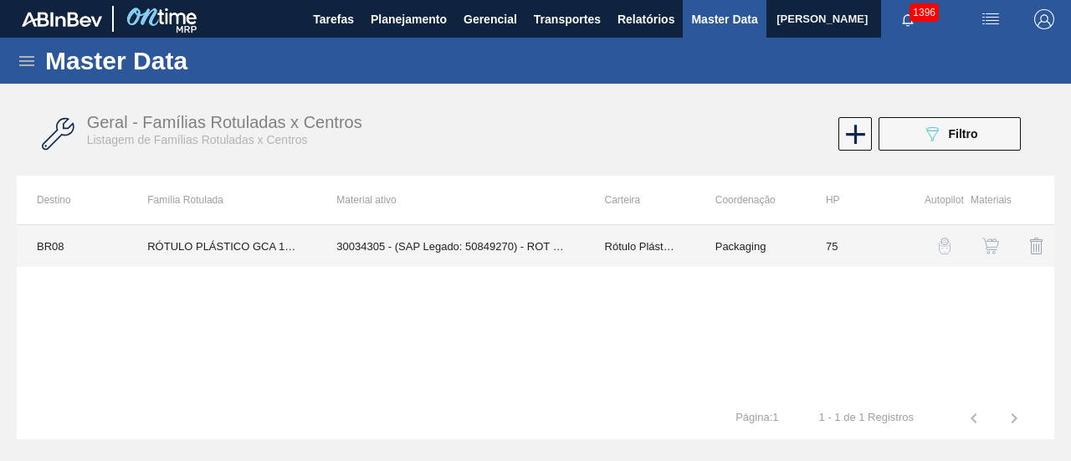
click at [593, 249] on td "Rótulo Plástico" at bounding box center [640, 246] width 110 height 42
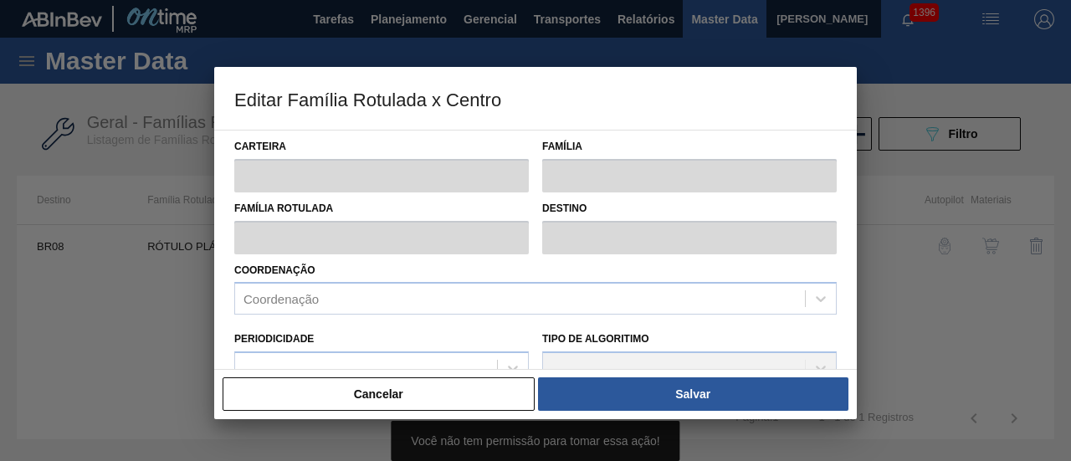
type input "Rótulo Plástico"
type input "RÓTULO PLÁSTICO GCA 1L H"
type input "BR08 - Teresina"
type input "75"
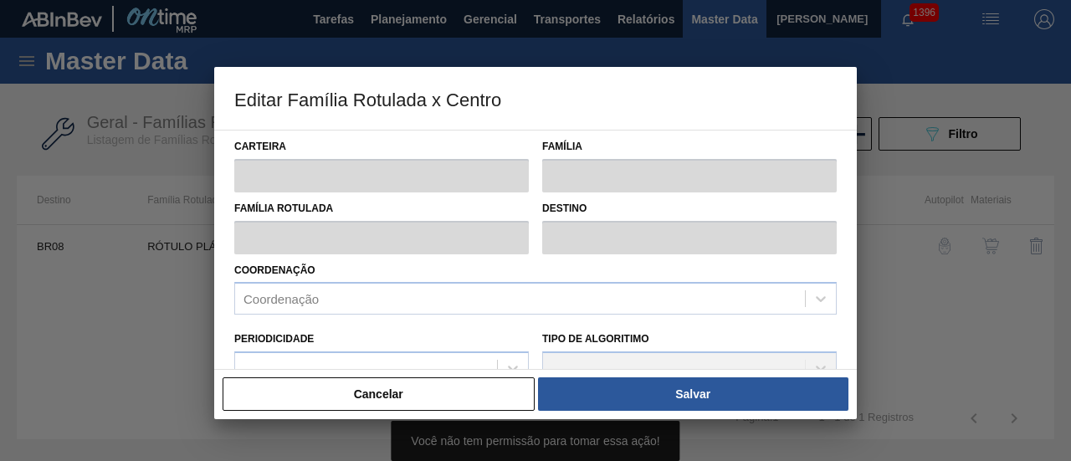
type input "149,671"
type input "3.534,371"
type input "50"
type input "1.842,021"
checkbox input "true"
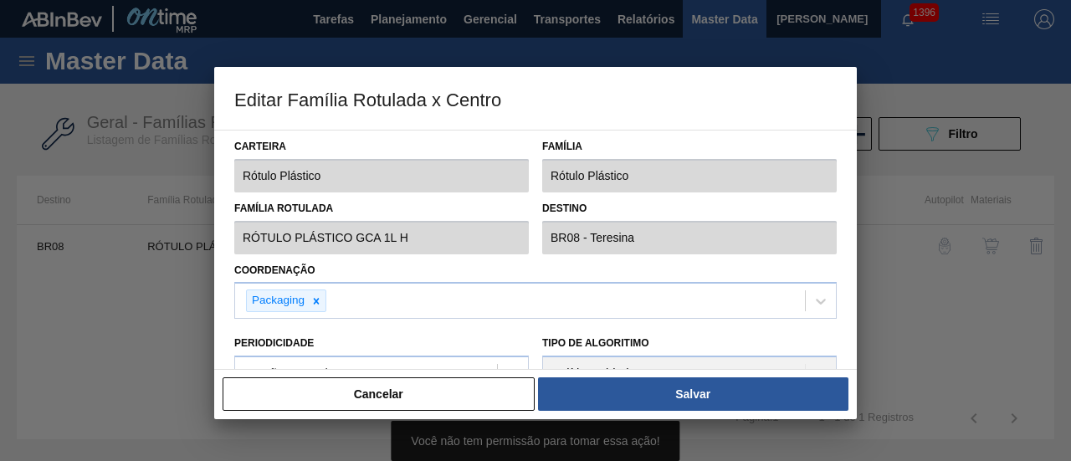
click at [961, 239] on div at bounding box center [535, 230] width 1071 height 461
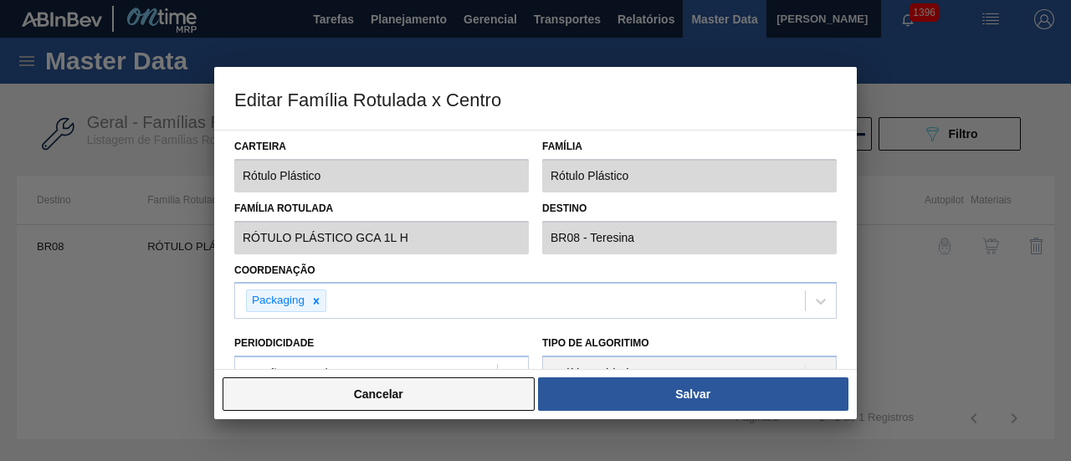
click at [392, 403] on button "Cancelar" at bounding box center [379, 394] width 312 height 33
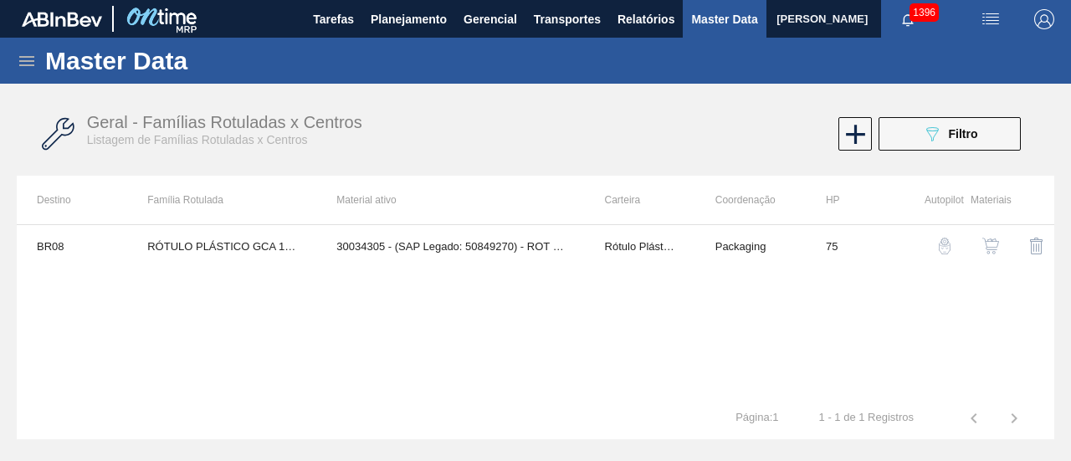
click at [994, 235] on button "button" at bounding box center [991, 246] width 40 height 40
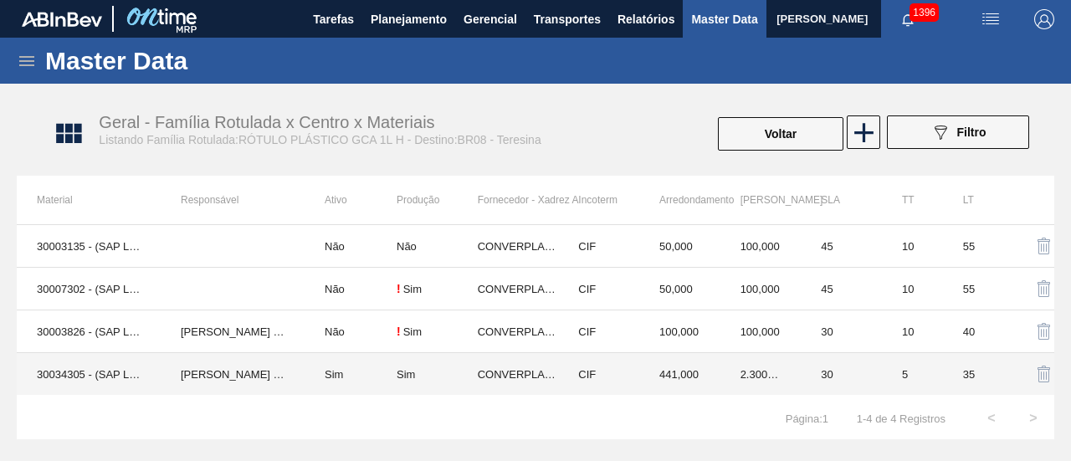
click at [373, 376] on td "Sim" at bounding box center [351, 374] width 92 height 43
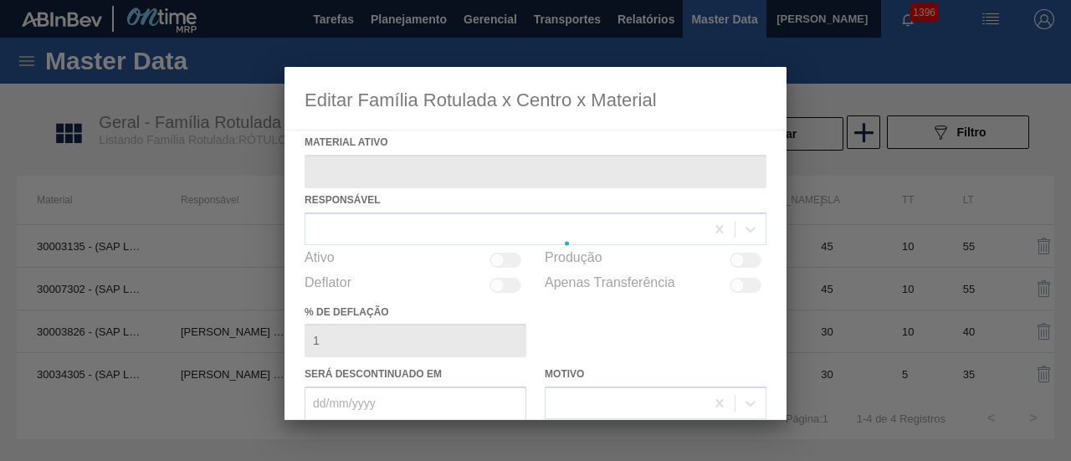
type ativo "30034305 - (SAP Legado: 50849270) - ROT PLAST 1L H GCA S CL NIV25"
checkbox input "true"
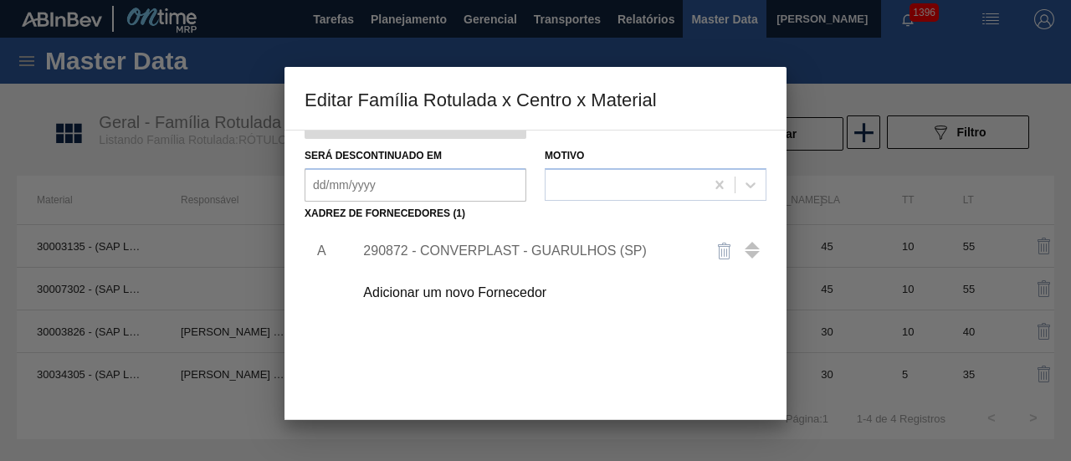
scroll to position [251, 0]
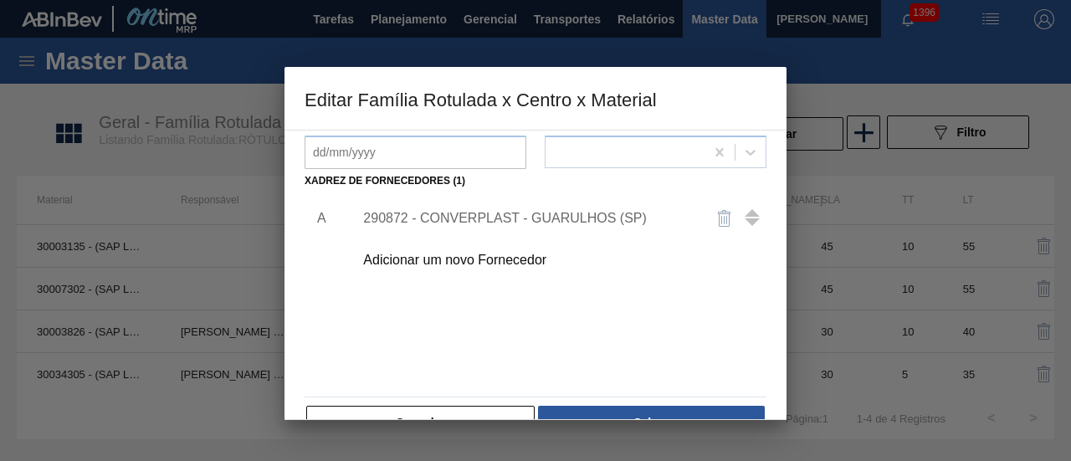
click at [593, 224] on div "290872 - CONVERPLAST - GUARULHOS (SP)" at bounding box center [527, 218] width 328 height 15
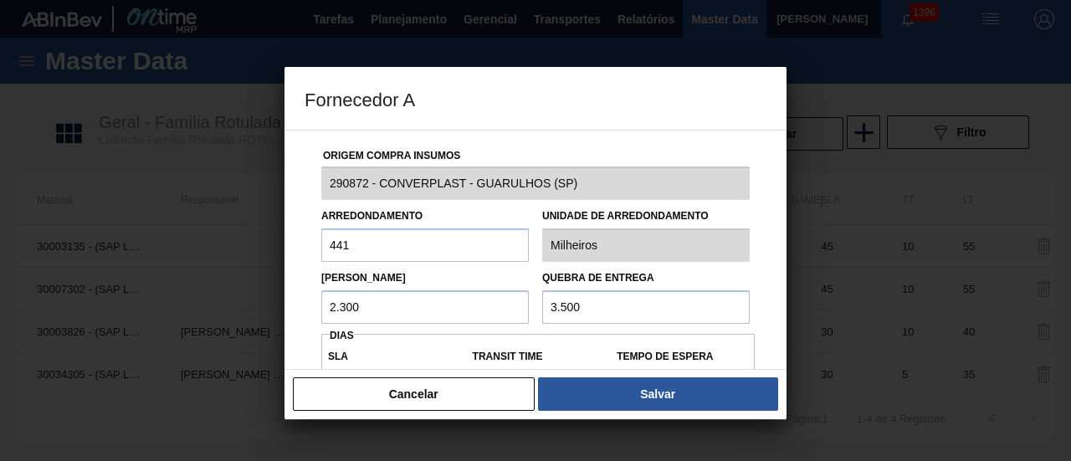
click at [463, 314] on input "2.300" at bounding box center [425, 306] width 208 height 33
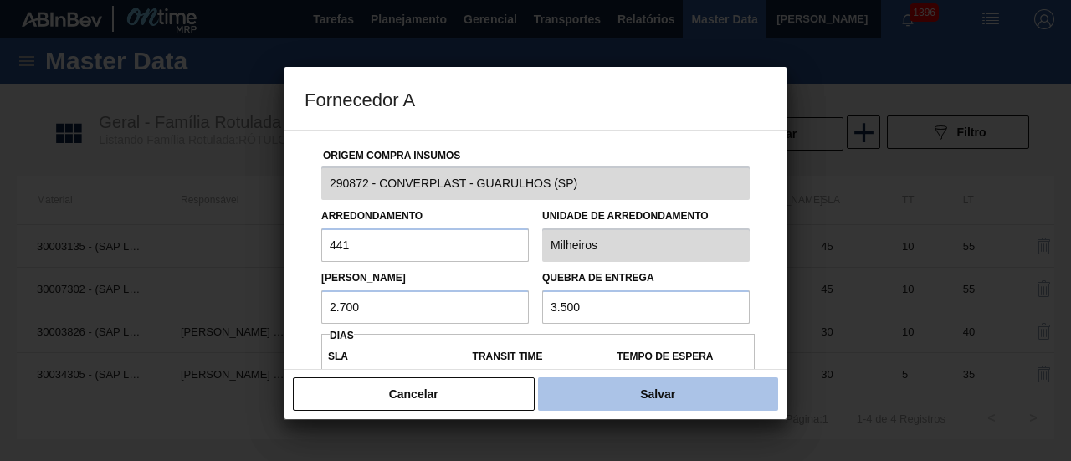
type input "2.700"
click at [694, 393] on button "Salvar" at bounding box center [658, 394] width 240 height 33
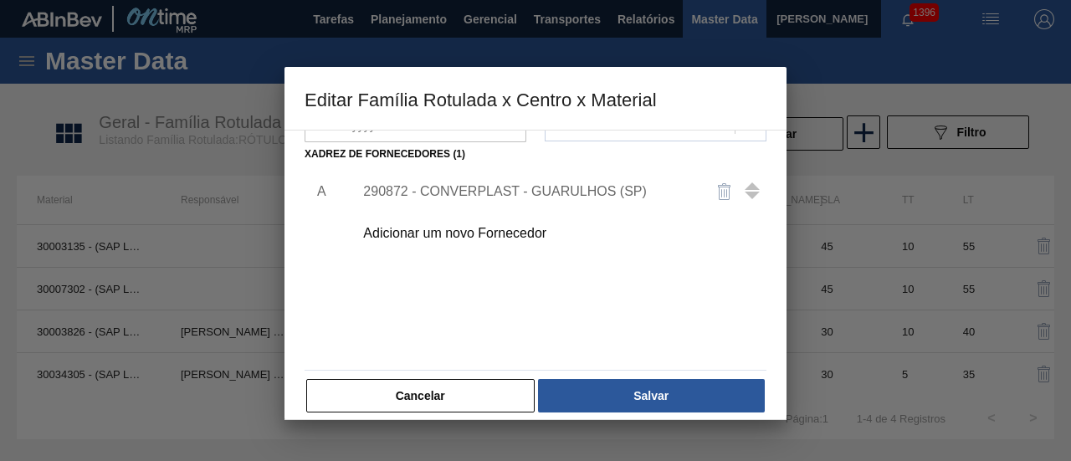
scroll to position [291, 0]
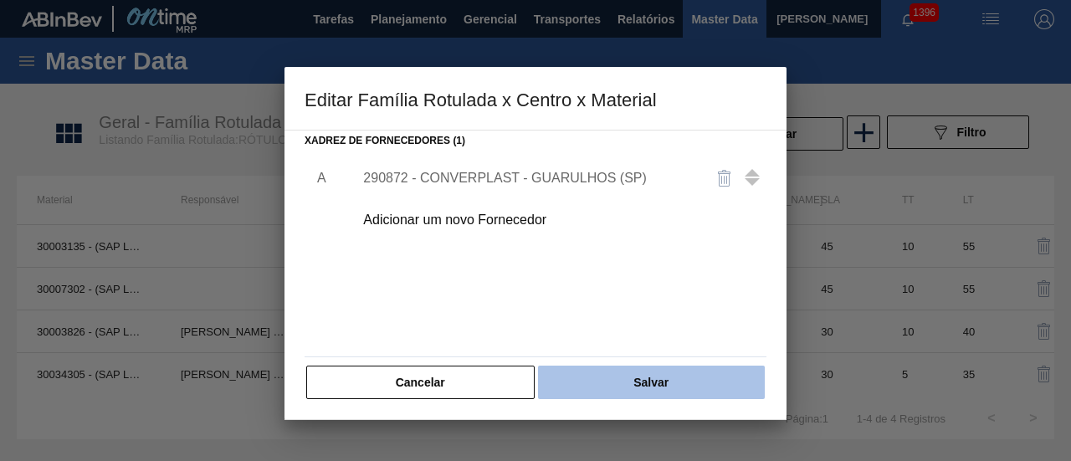
click at [687, 369] on button "Salvar" at bounding box center [651, 382] width 227 height 33
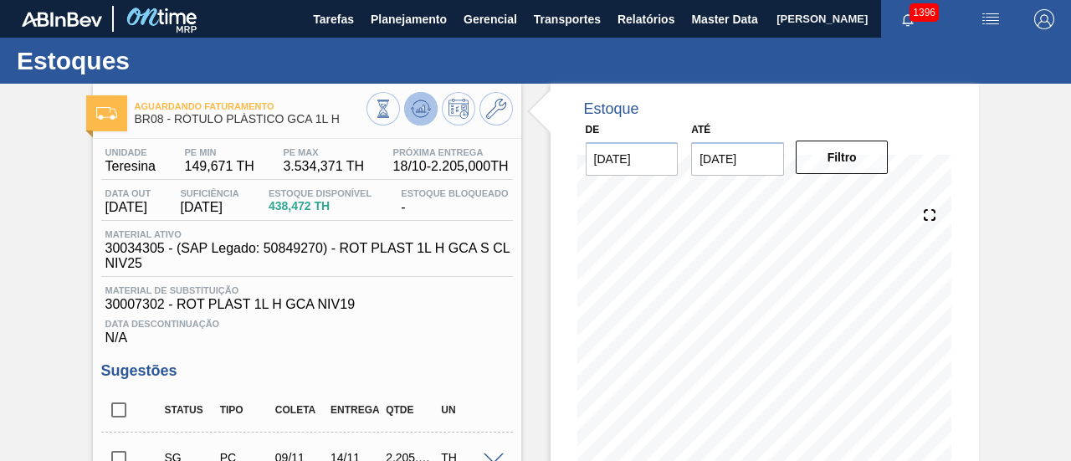
click at [424, 112] on icon at bounding box center [420, 109] width 11 height 8
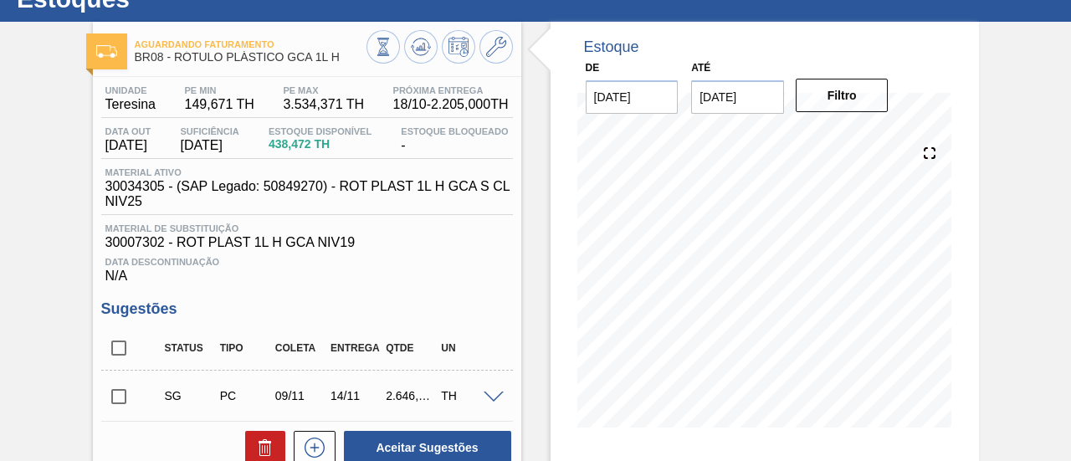
scroll to position [84, 0]
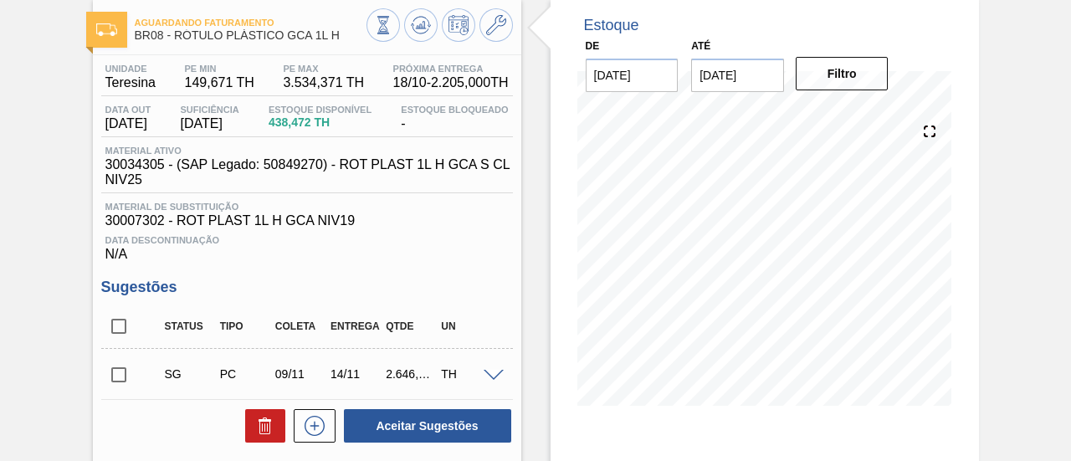
click at [116, 383] on input "checkbox" at bounding box center [118, 374] width 35 height 35
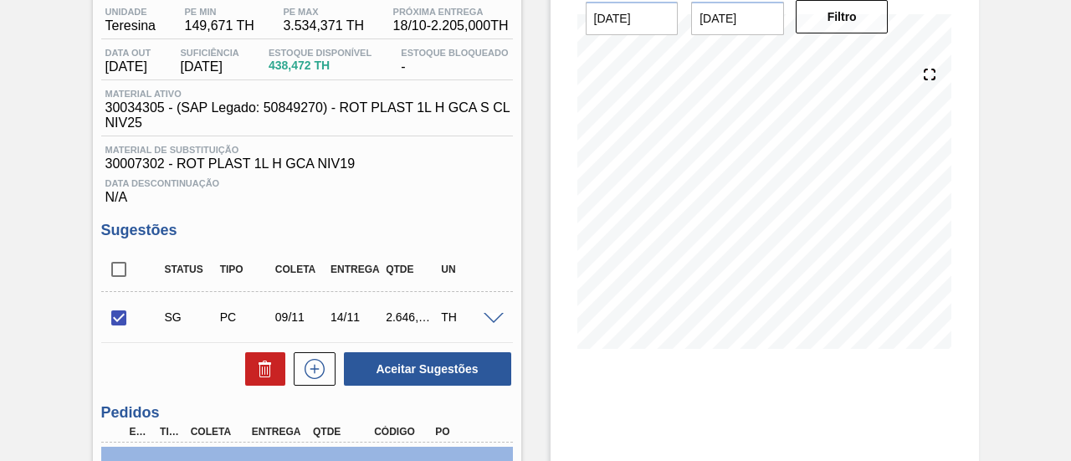
scroll to position [167, 0]
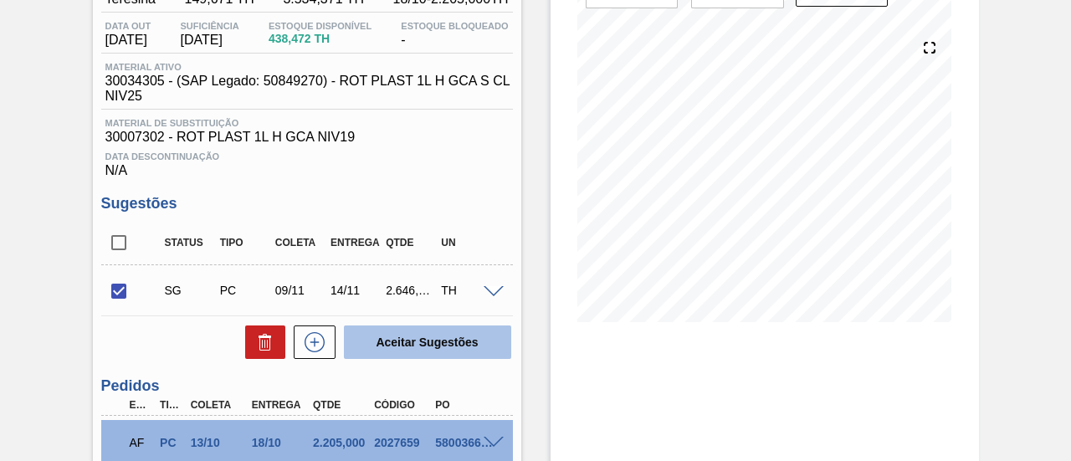
click at [460, 341] on button "Aceitar Sugestões" at bounding box center [427, 342] width 167 height 33
checkbox input "false"
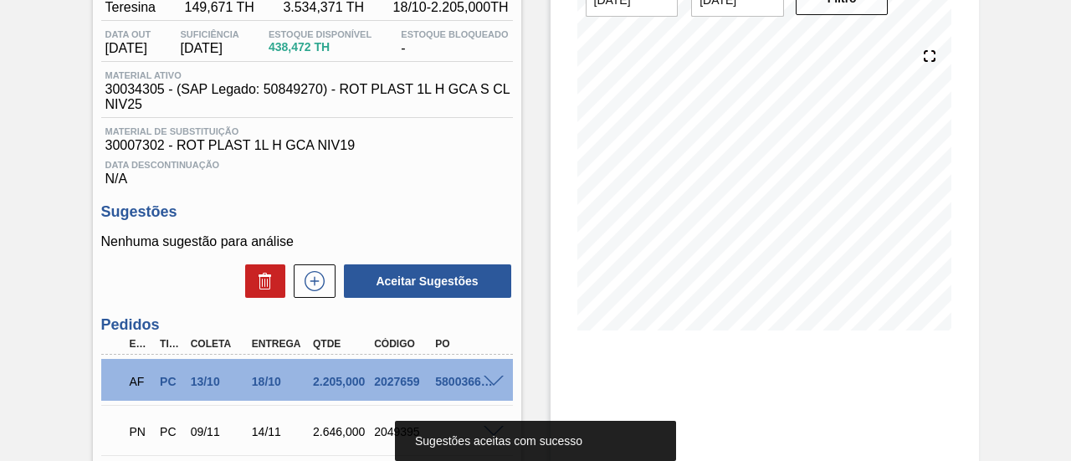
scroll to position [84, 0]
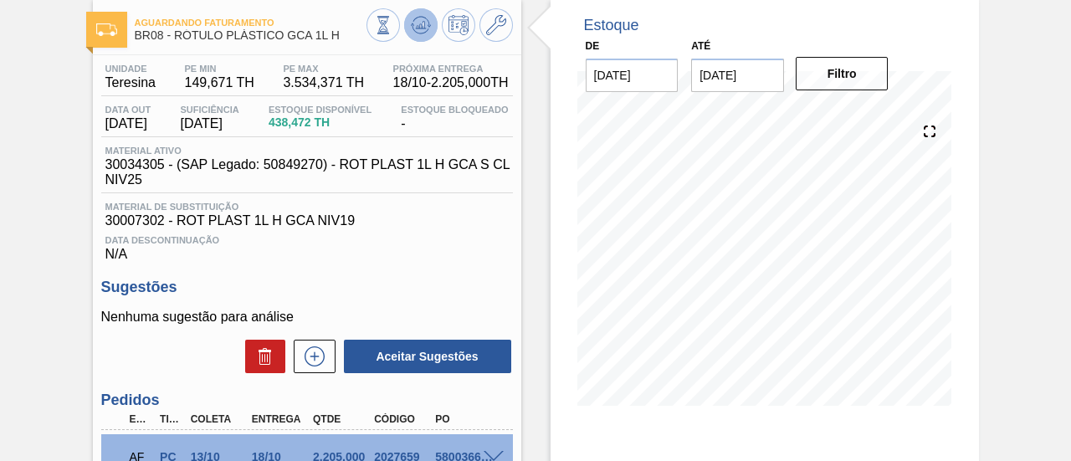
click at [409, 28] on button at bounding box center [420, 24] width 33 height 33
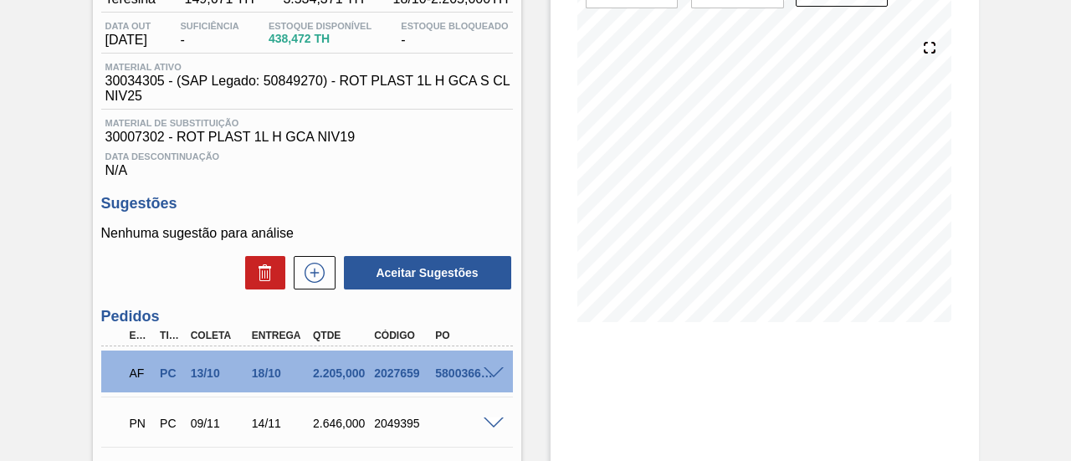
scroll to position [251, 0]
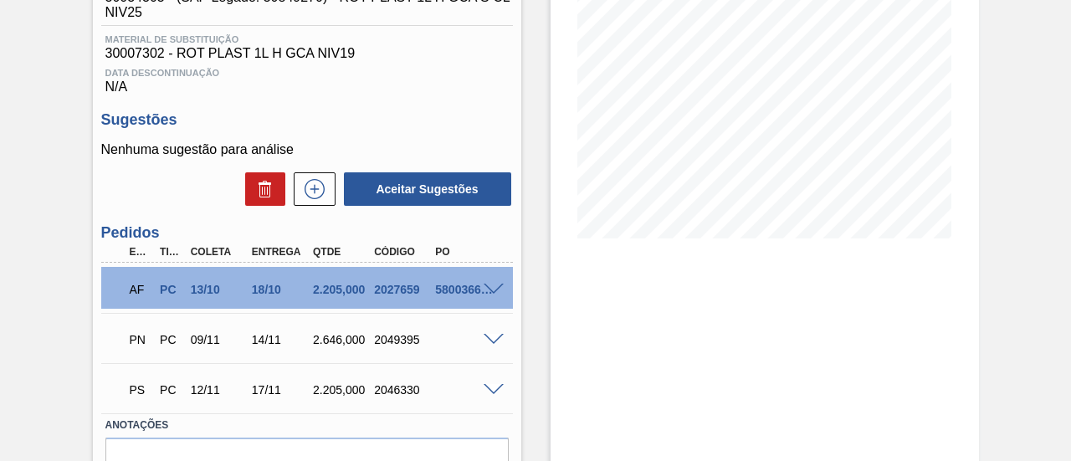
click at [494, 293] on span at bounding box center [494, 290] width 20 height 13
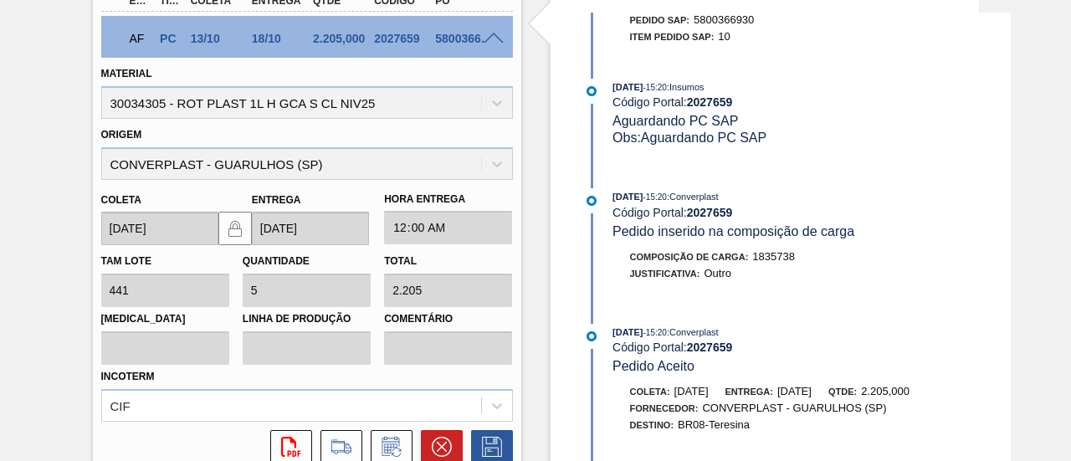
scroll to position [419, 0]
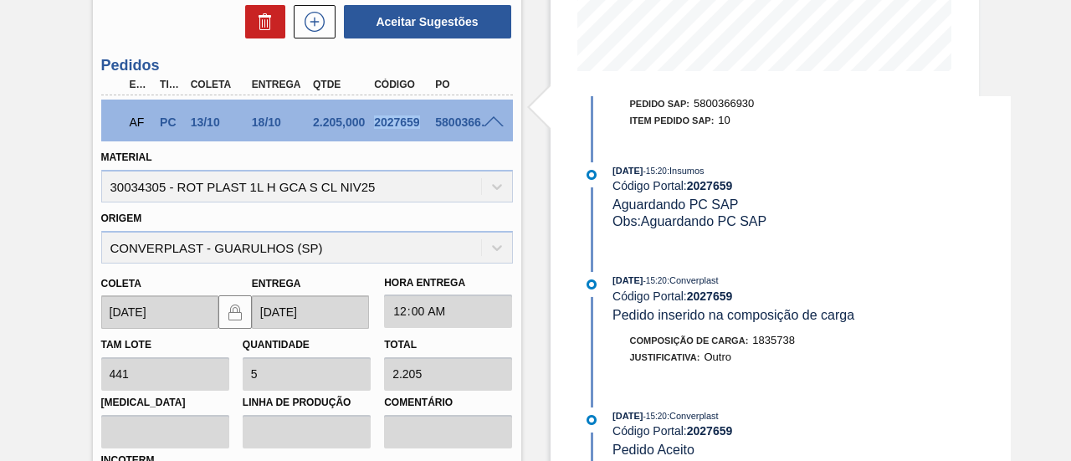
drag, startPoint x: 373, startPoint y: 124, endPoint x: 420, endPoint y: 129, distance: 47.1
click at [420, 129] on div "2027659" at bounding box center [403, 122] width 66 height 13
copy div "2027659"
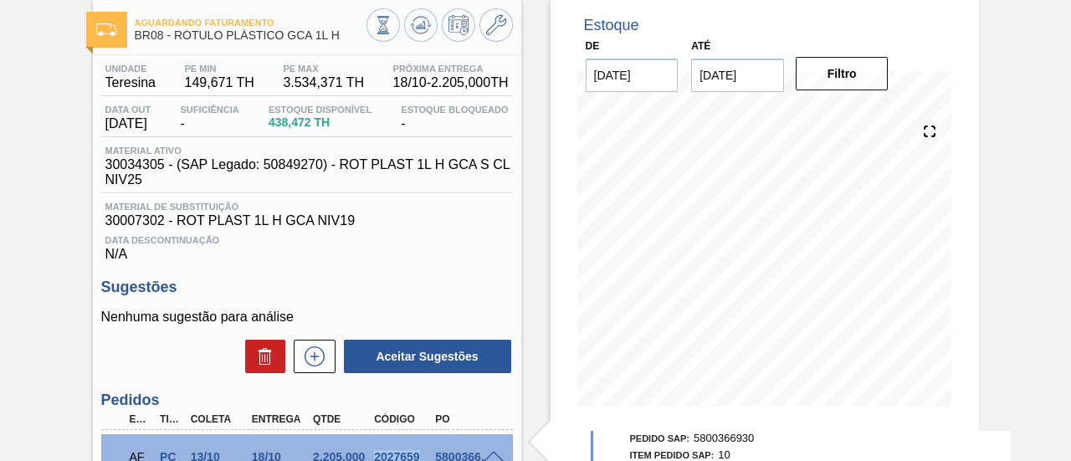
scroll to position [0, 0]
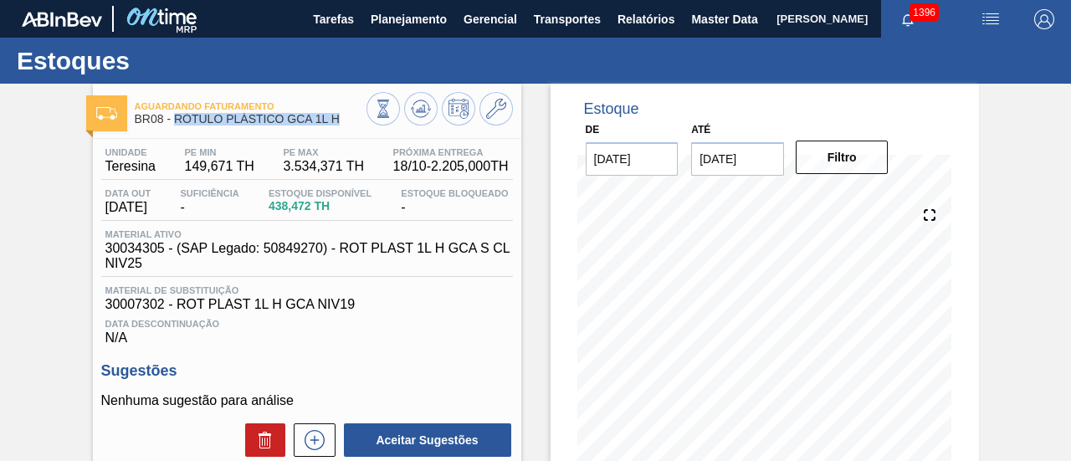
drag, startPoint x: 177, startPoint y: 115, endPoint x: 344, endPoint y: 123, distance: 166.8
click at [344, 123] on span "BR08 - RÓTULO PLÁSTICO GCA 1L H" at bounding box center [251, 119] width 232 height 13
copy span "RÓTULO PLÁSTICO GCA 1L H"
drag, startPoint x: 108, startPoint y: 170, endPoint x: 154, endPoint y: 167, distance: 46.1
click at [154, 167] on span "Teresina" at bounding box center [130, 166] width 50 height 15
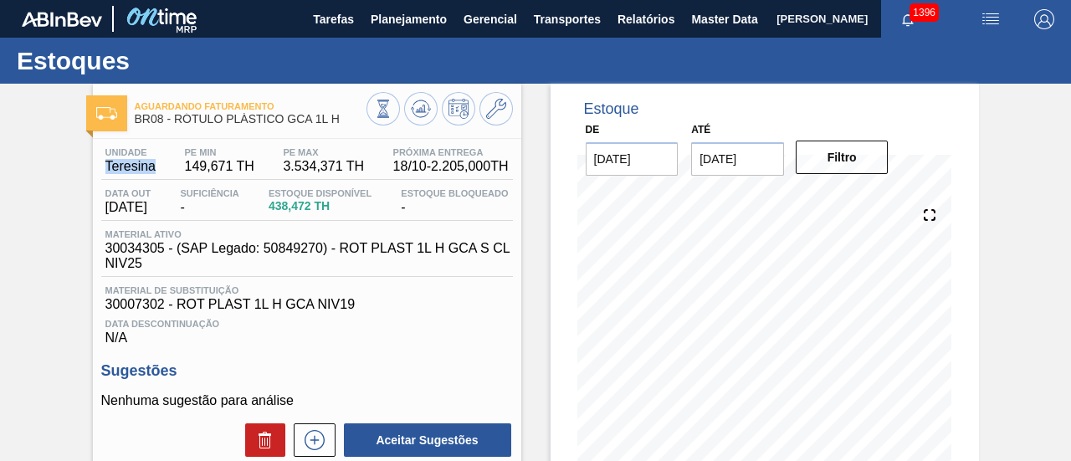
drag, startPoint x: 105, startPoint y: 170, endPoint x: 153, endPoint y: 170, distance: 47.7
click at [153, 170] on span "Teresina" at bounding box center [130, 166] width 50 height 15
copy span "Teresina"
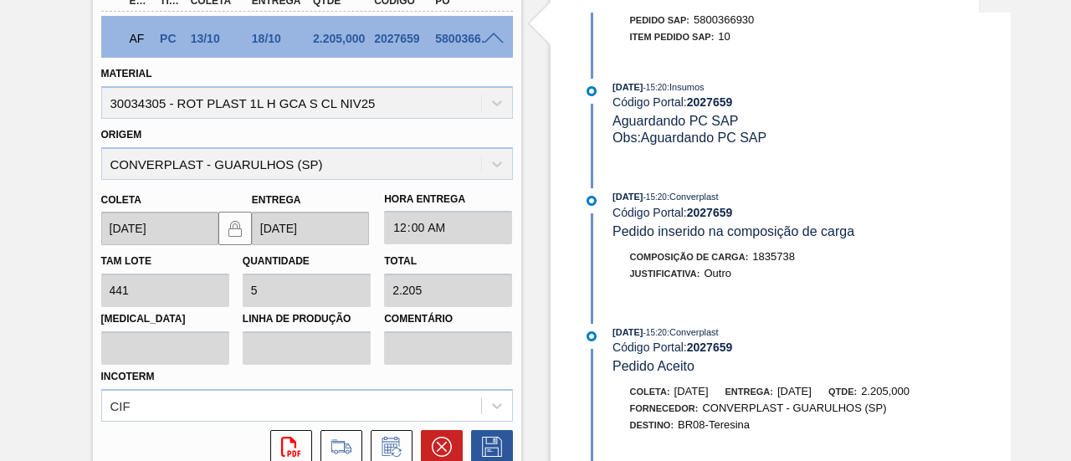
scroll to position [335, 0]
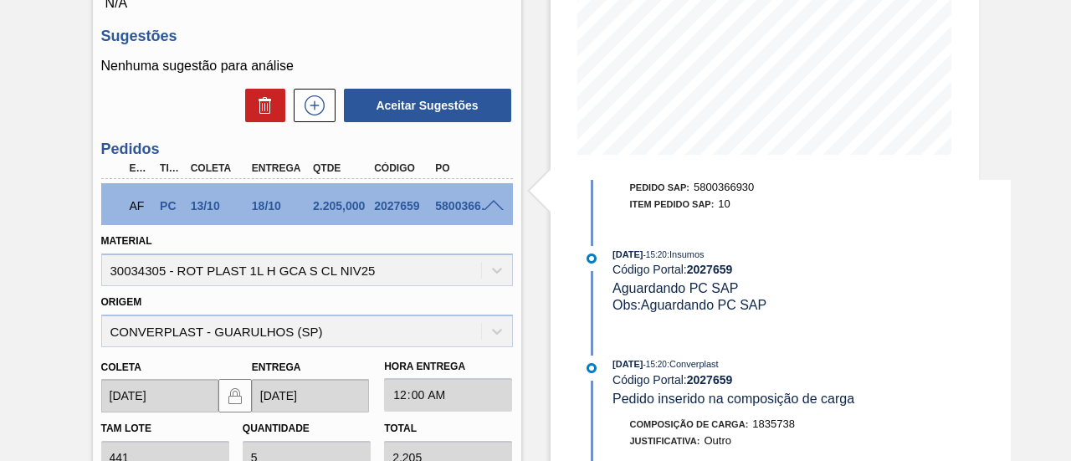
click at [492, 210] on span at bounding box center [494, 206] width 20 height 13
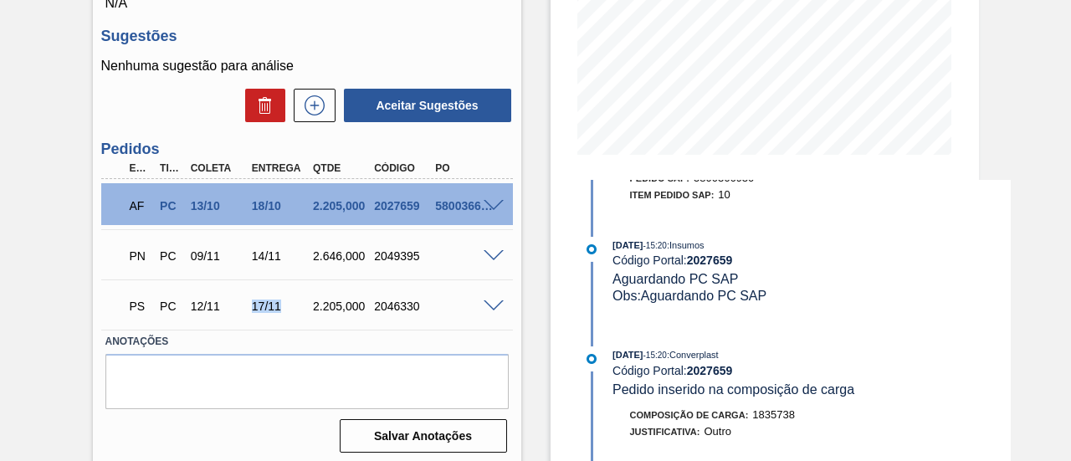
drag, startPoint x: 253, startPoint y: 311, endPoint x: 282, endPoint y: 311, distance: 29.3
click at [282, 311] on div "17/11" at bounding box center [281, 306] width 66 height 13
drag, startPoint x: 255, startPoint y: 260, endPoint x: 280, endPoint y: 260, distance: 25.1
click at [280, 260] on div "14/11" at bounding box center [281, 255] width 66 height 13
drag, startPoint x: 251, startPoint y: 260, endPoint x: 280, endPoint y: 260, distance: 28.5
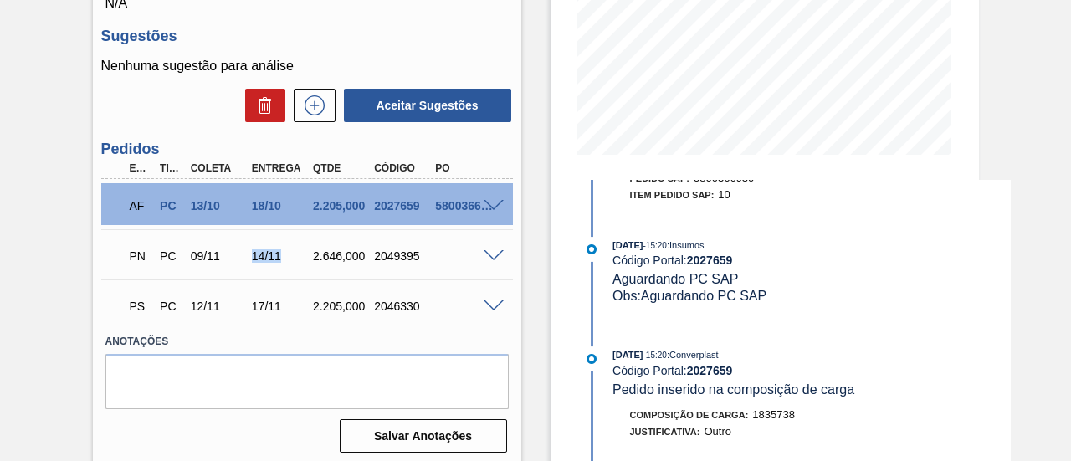
click at [280, 260] on div "14/11" at bounding box center [281, 255] width 66 height 13
copy div "14/11"
drag, startPoint x: 375, startPoint y: 262, endPoint x: 417, endPoint y: 260, distance: 41.9
click at [417, 260] on div "2049395" at bounding box center [403, 255] width 66 height 13
copy div "2049395"
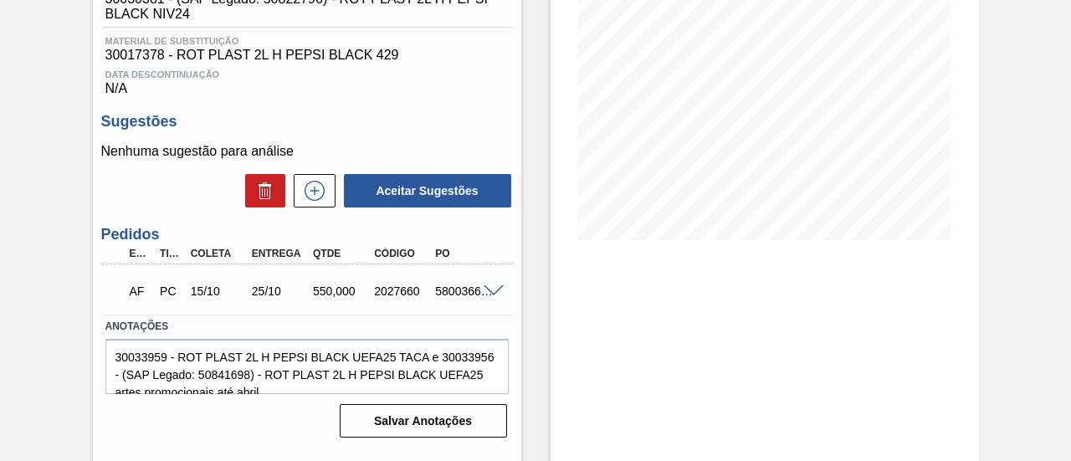
scroll to position [251, 0]
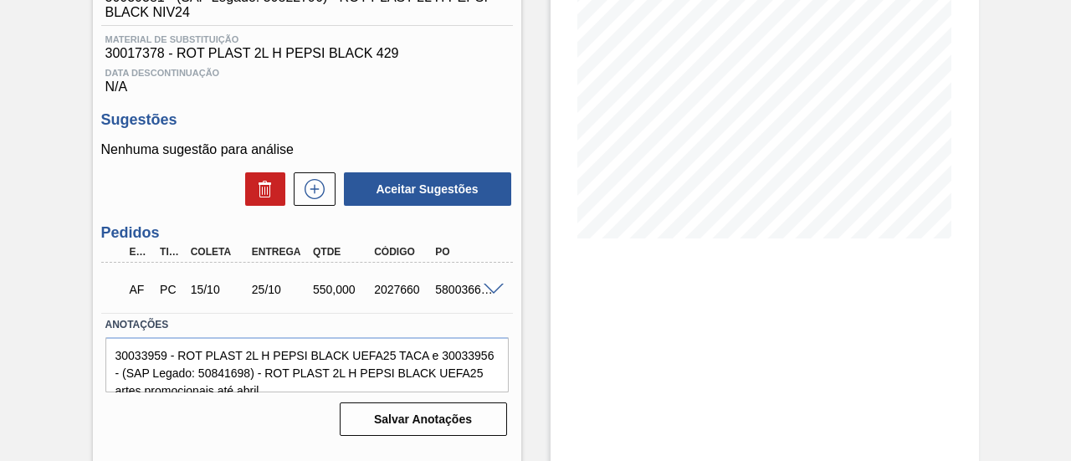
click at [484, 287] on div at bounding box center [496, 288] width 33 height 13
click at [494, 301] on div "AF PC 15/10 25/10 550,000 2027660 5800366923" at bounding box center [307, 288] width 412 height 42
click at [494, 294] on span at bounding box center [494, 290] width 20 height 13
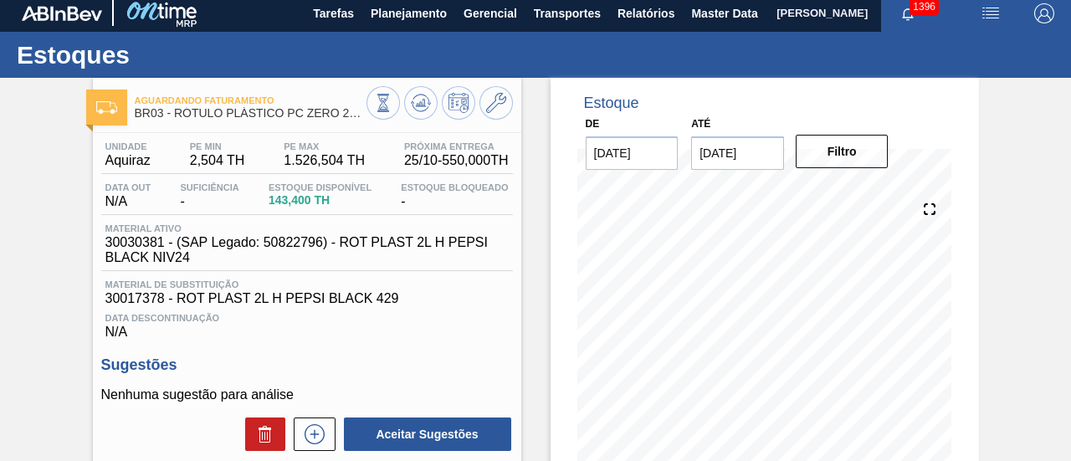
scroll to position [0, 0]
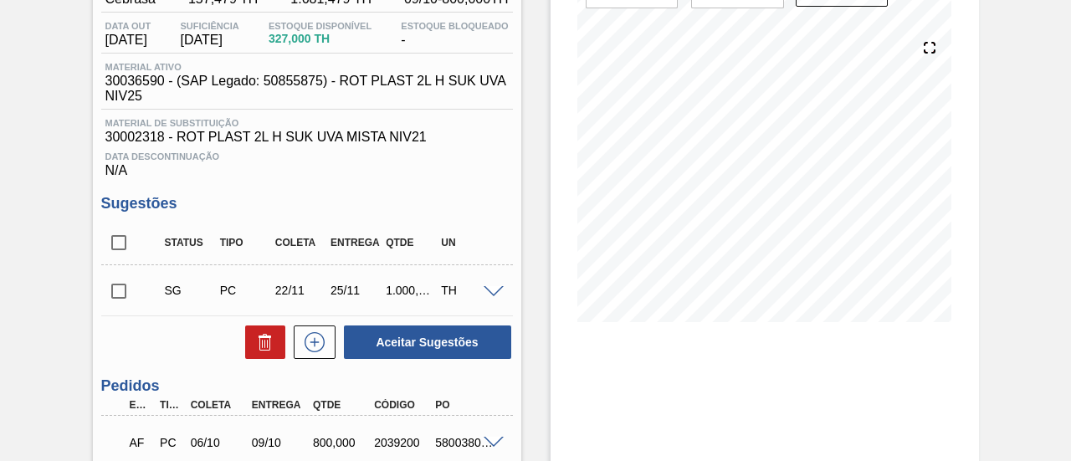
scroll to position [251, 0]
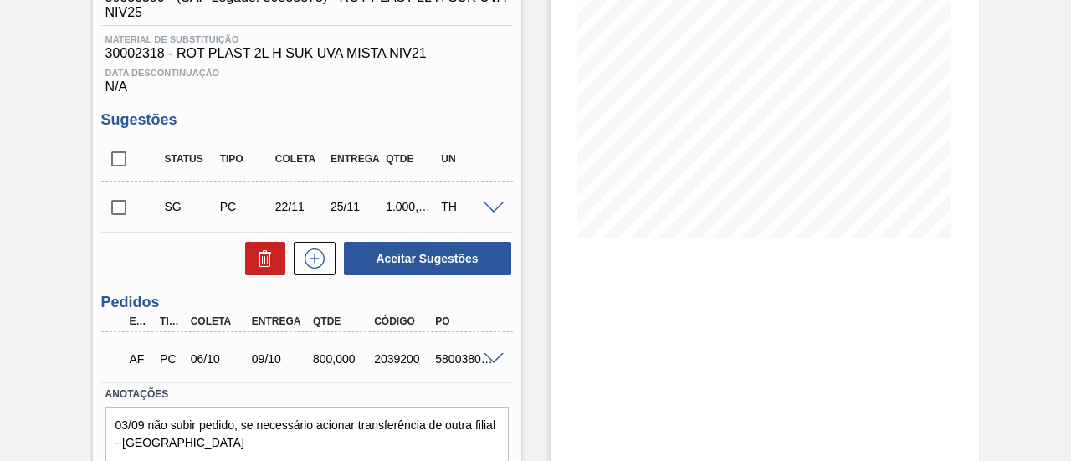
click at [491, 358] on span at bounding box center [494, 359] width 20 height 13
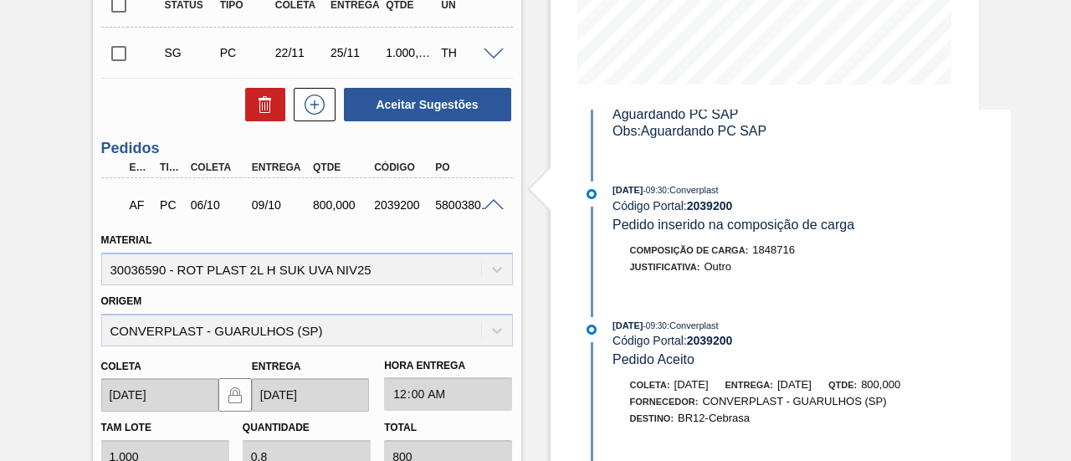
scroll to position [335, 0]
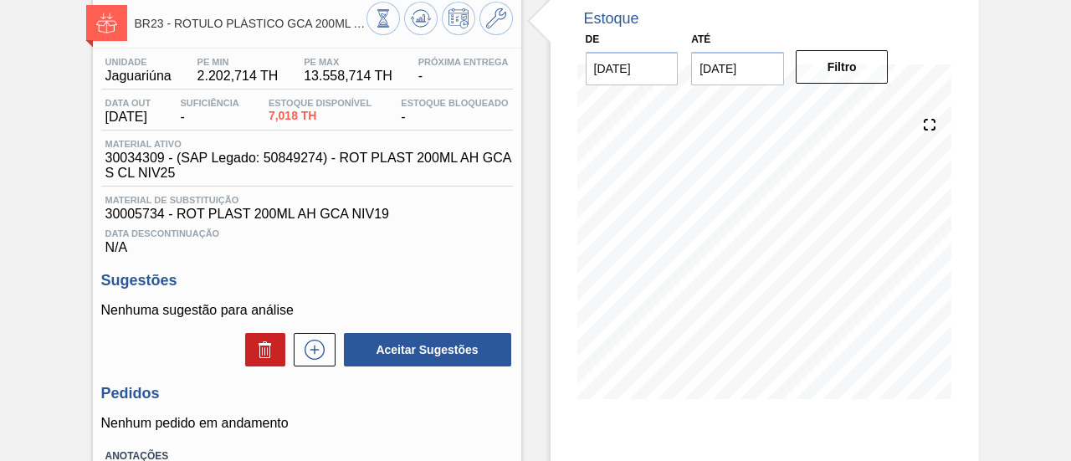
scroll to position [7, 0]
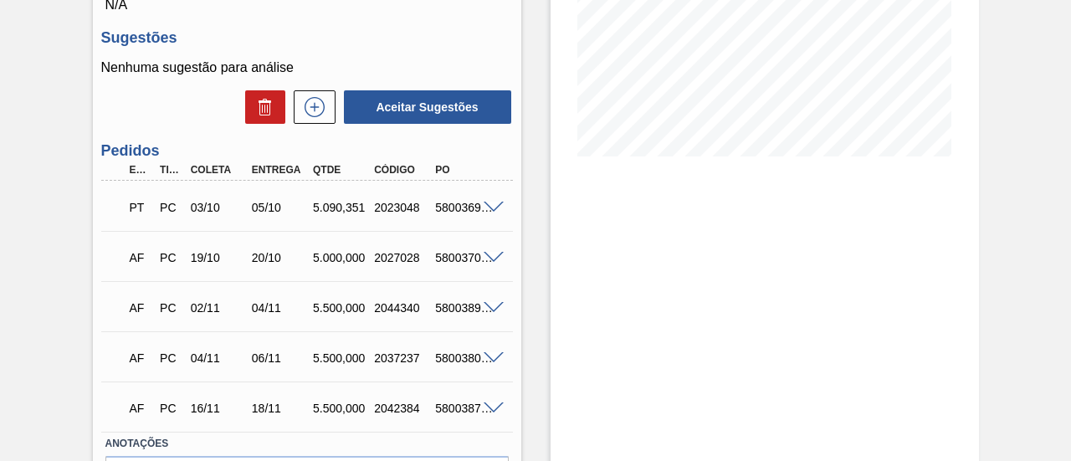
scroll to position [335, 0]
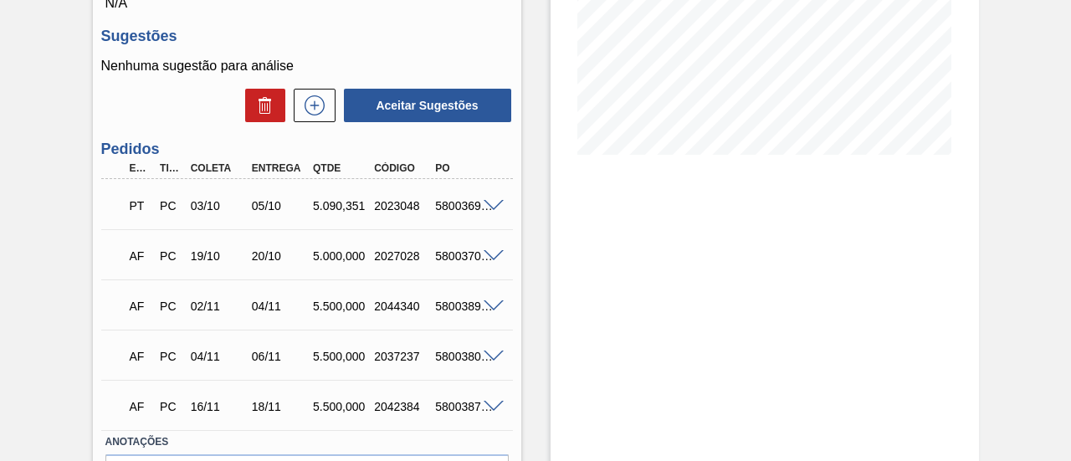
click at [488, 208] on span at bounding box center [494, 206] width 20 height 13
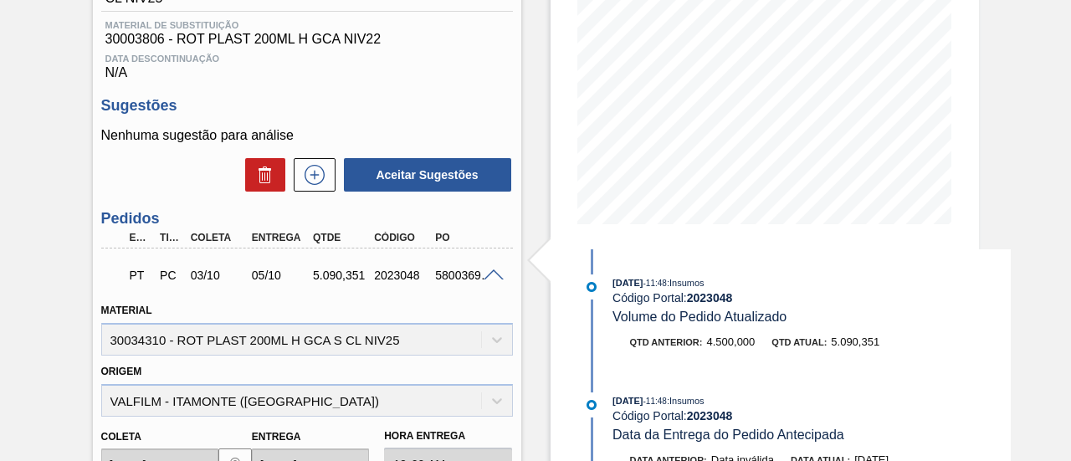
scroll to position [349, 0]
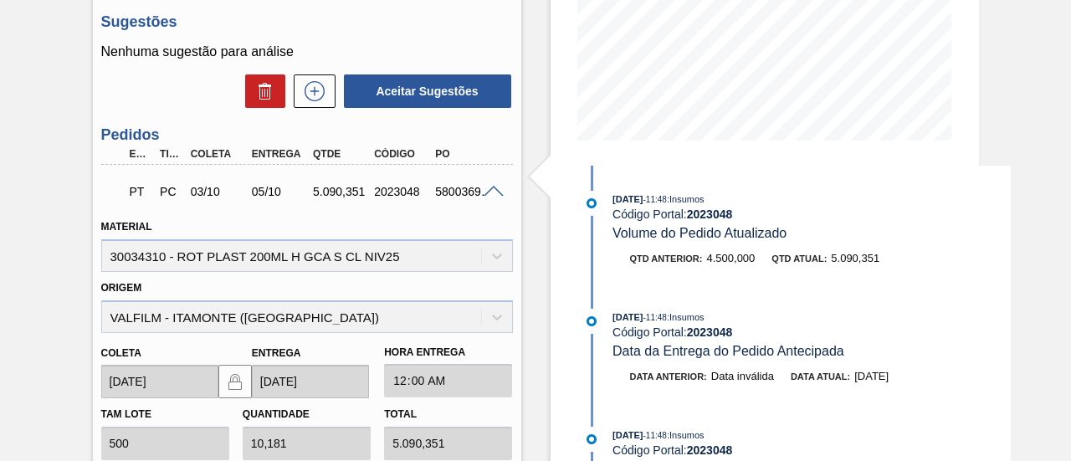
click at [491, 193] on span at bounding box center [494, 192] width 20 height 13
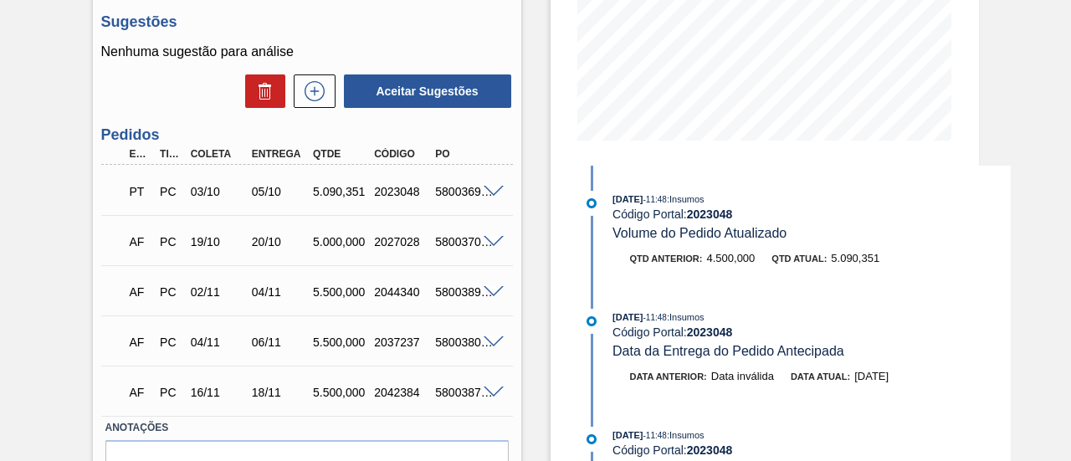
click at [493, 198] on span at bounding box center [494, 192] width 20 height 13
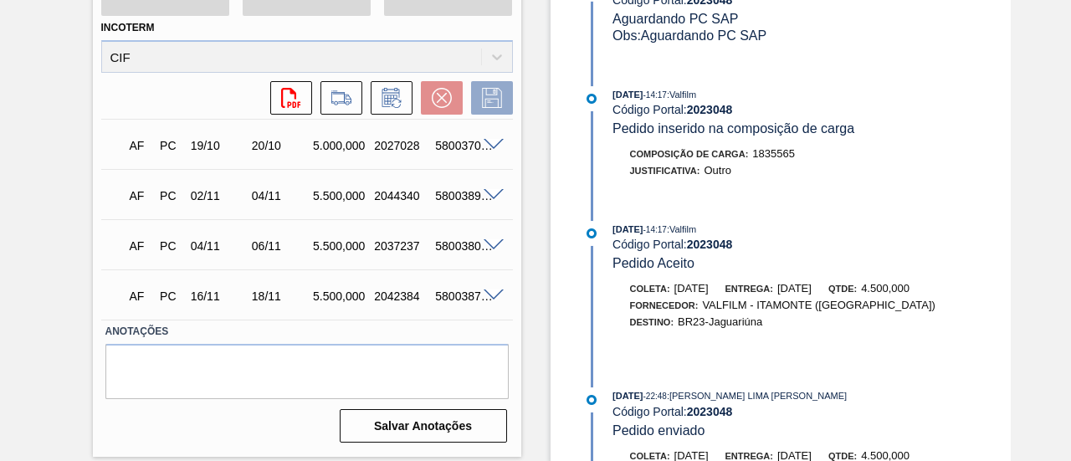
scroll to position [1590, 0]
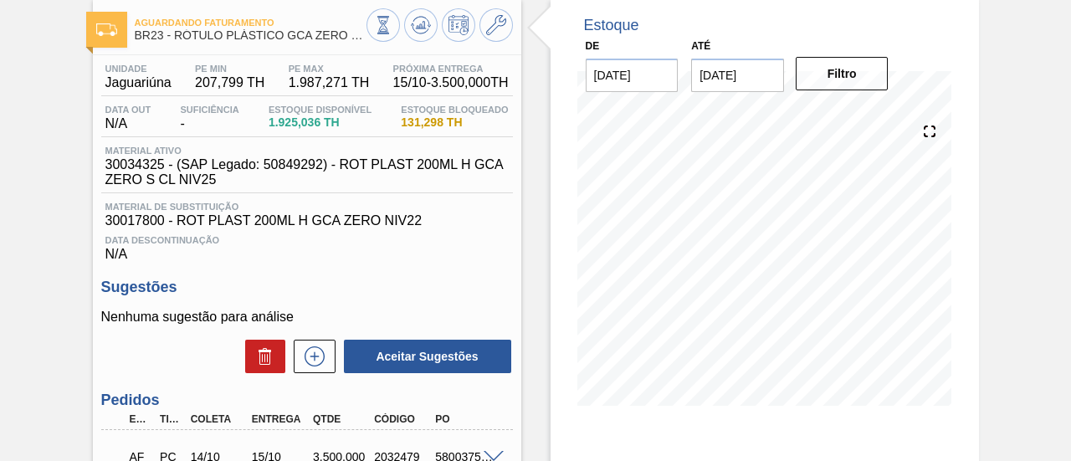
scroll to position [251, 0]
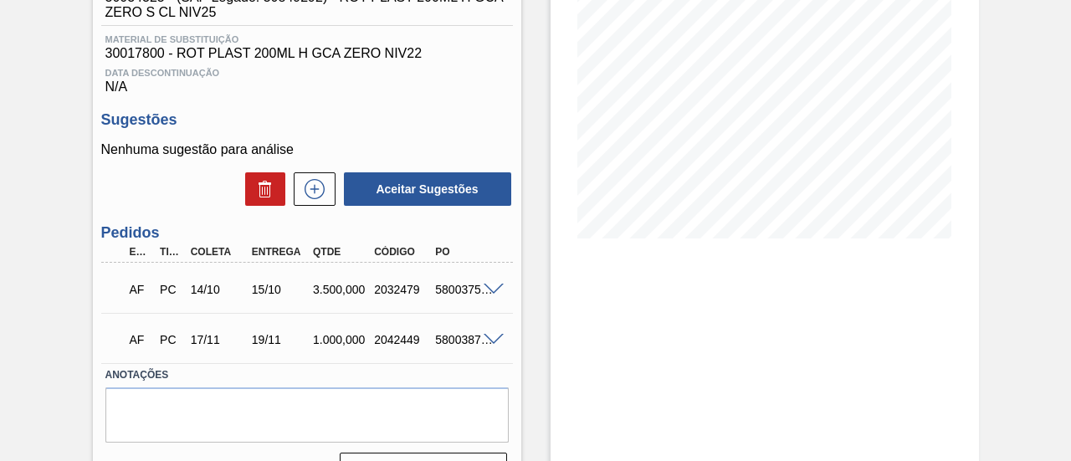
click at [494, 295] on span at bounding box center [494, 290] width 20 height 13
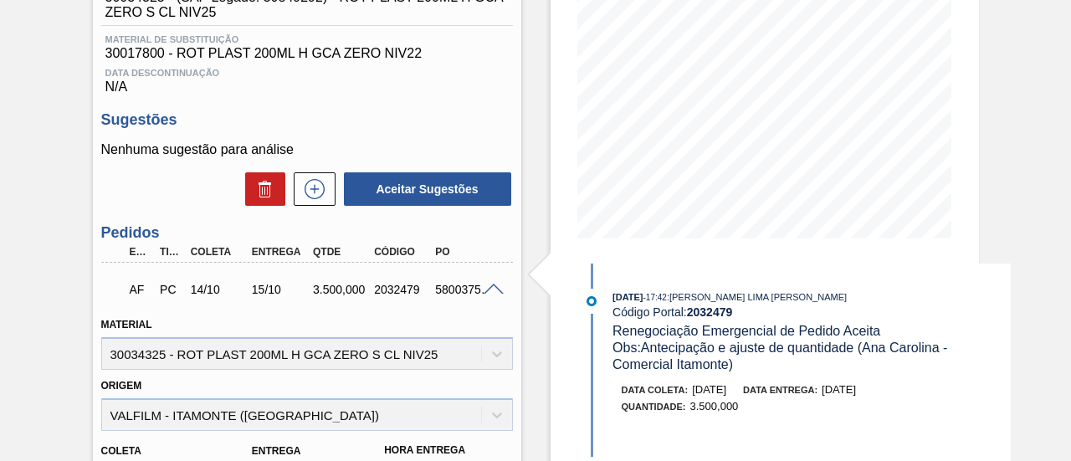
scroll to position [419, 0]
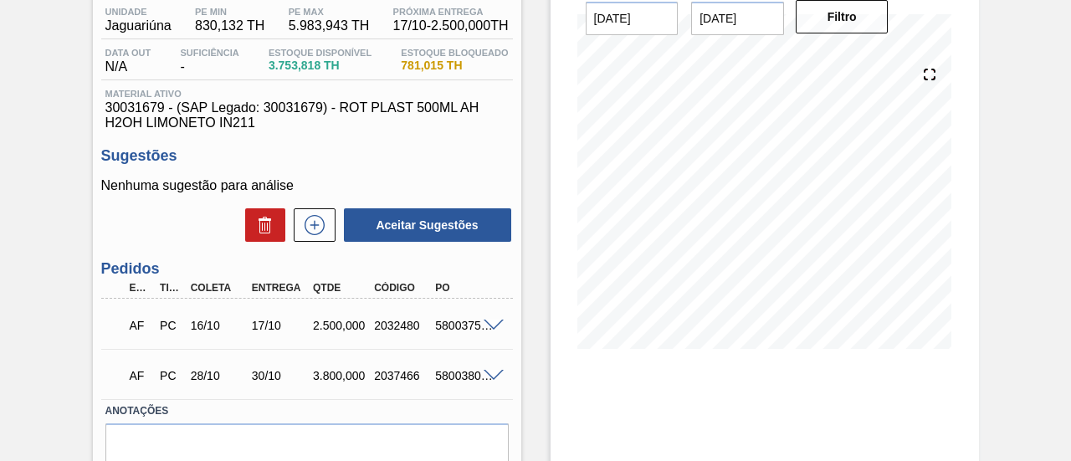
scroll to position [167, 0]
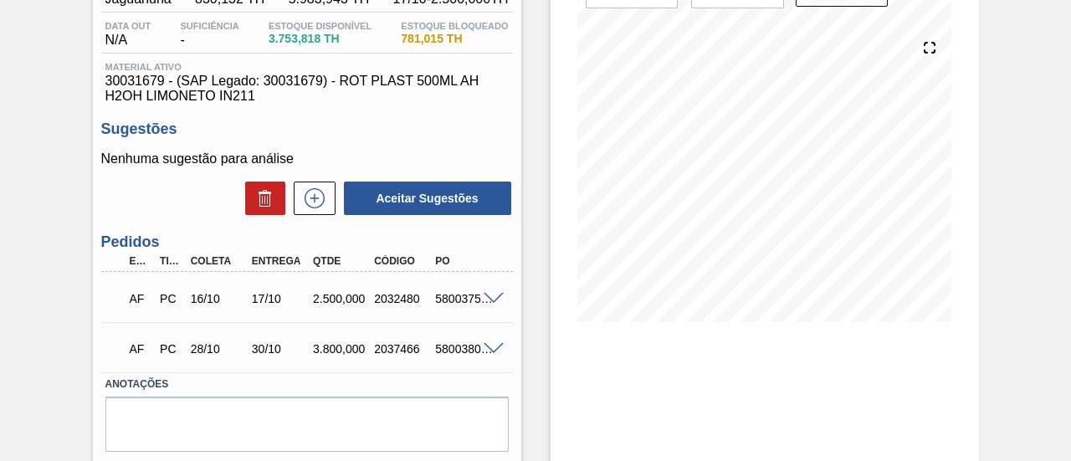
click at [491, 301] on span at bounding box center [494, 299] width 20 height 13
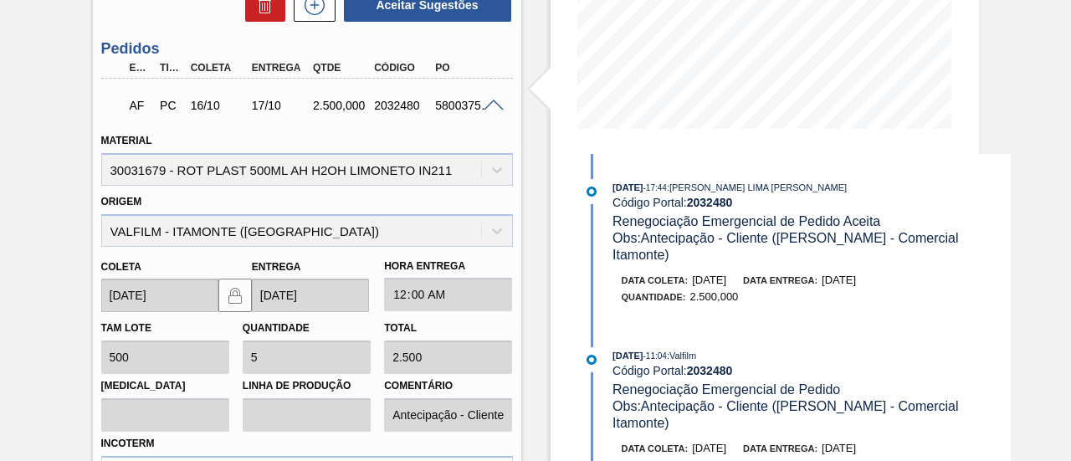
scroll to position [335, 0]
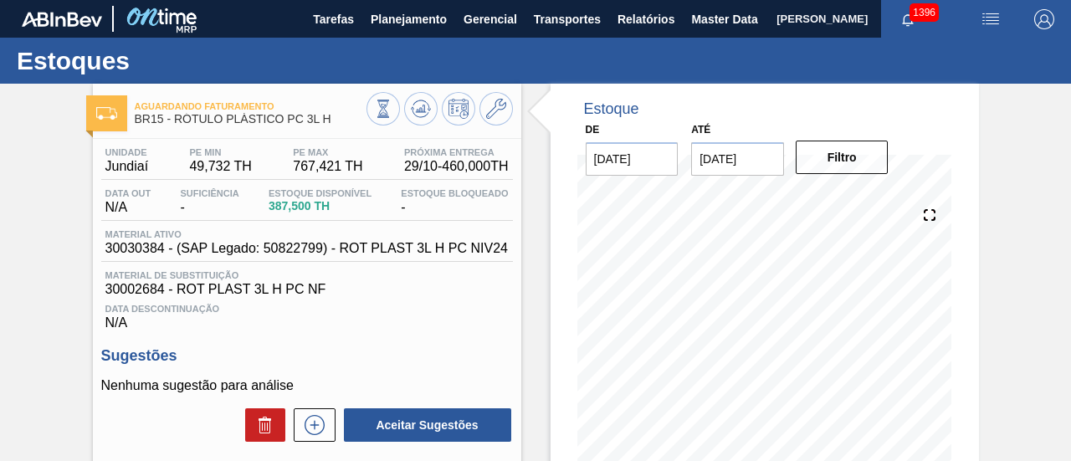
scroll to position [167, 0]
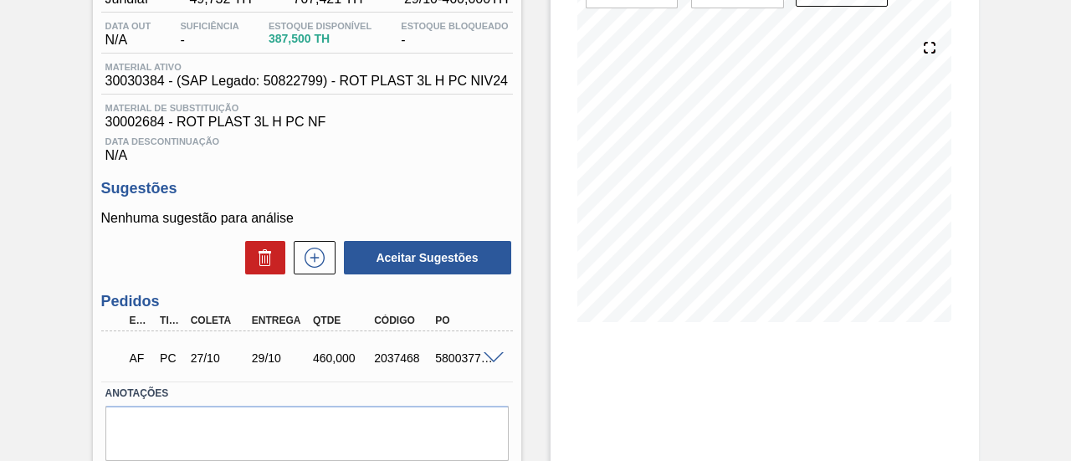
click at [492, 359] on span at bounding box center [494, 358] width 20 height 13
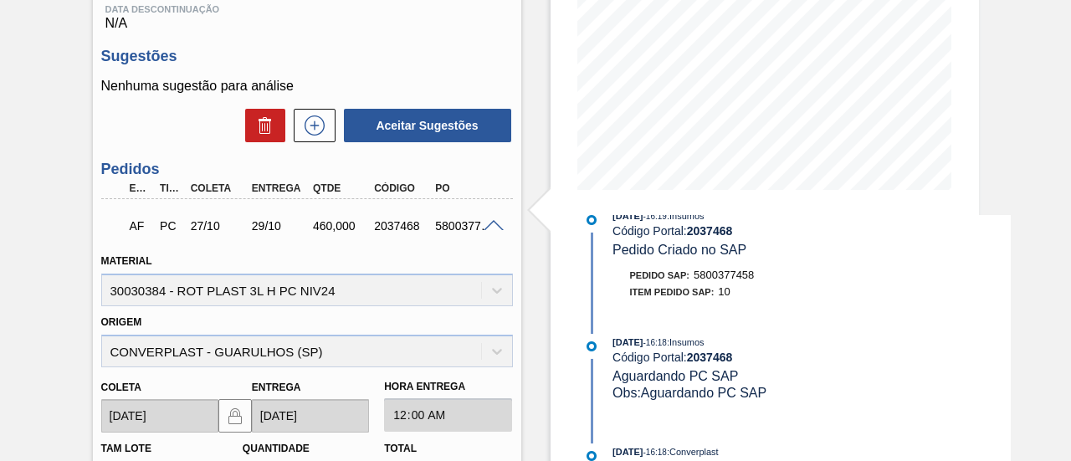
scroll to position [132, 0]
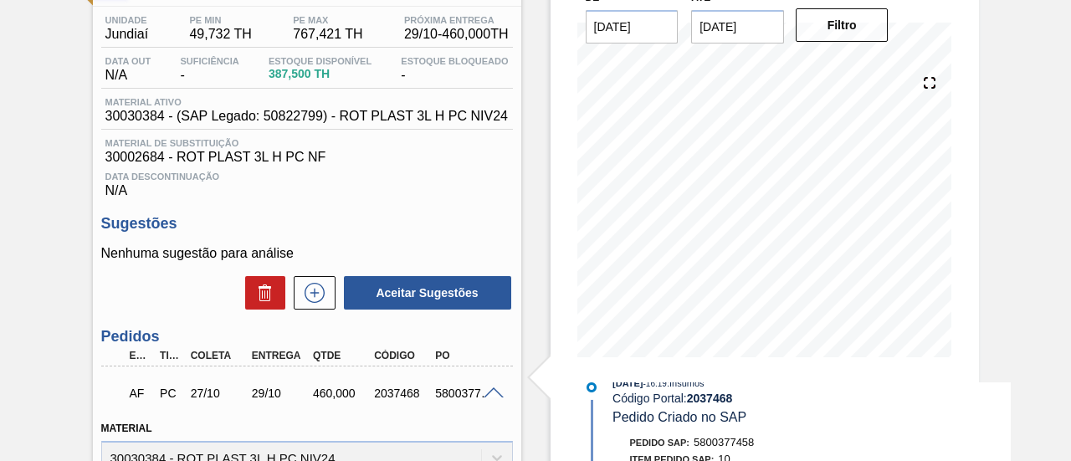
click at [537, 234] on div "Estoque De [DATE] Até [DATE] Filtro 09/10 Projeção de Estoque 387.5 [DOMAIN_NAM…" at bounding box center [751, 457] width 458 height 1013
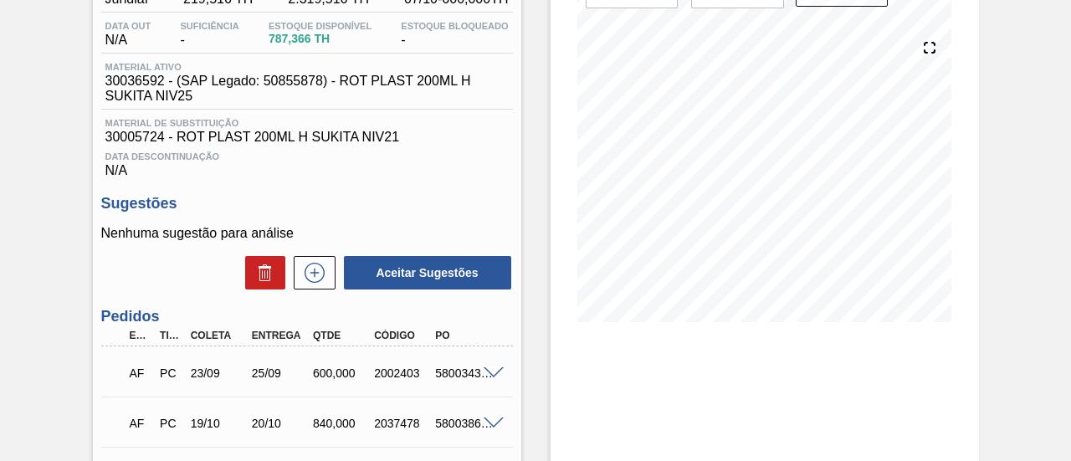
scroll to position [84, 0]
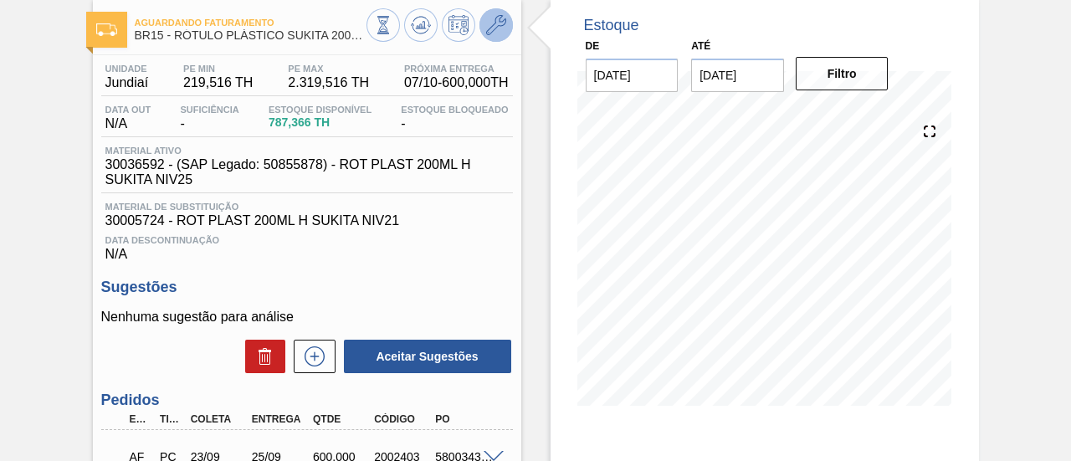
click at [501, 18] on icon at bounding box center [496, 25] width 20 height 20
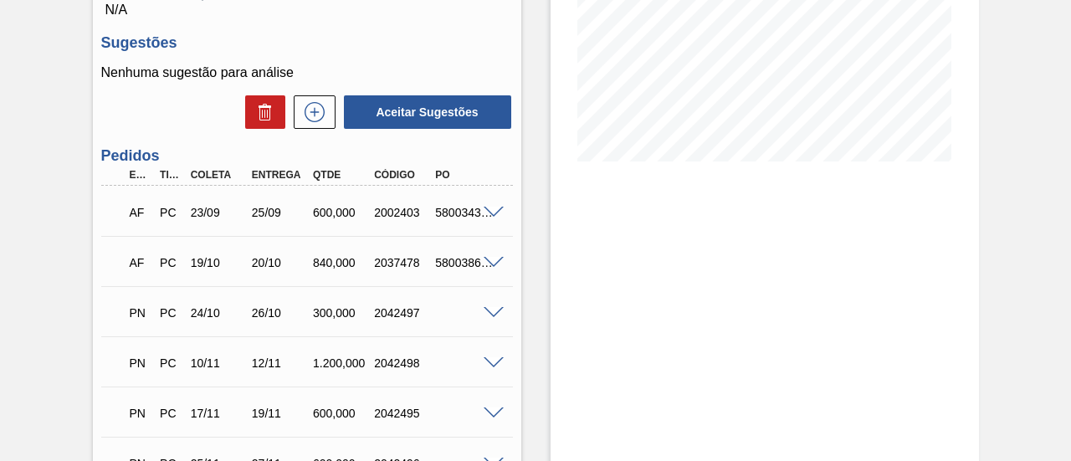
scroll to position [244, 0]
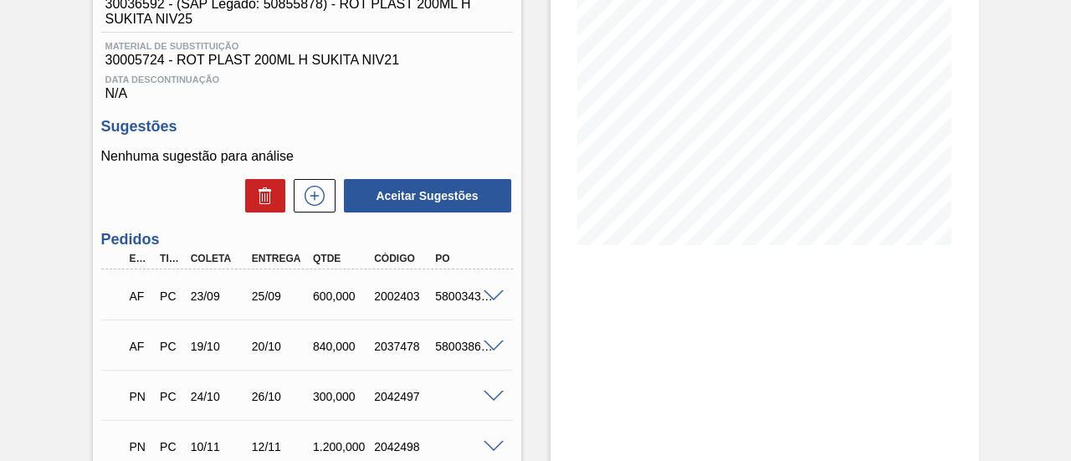
click at [491, 348] on span at bounding box center [494, 347] width 20 height 13
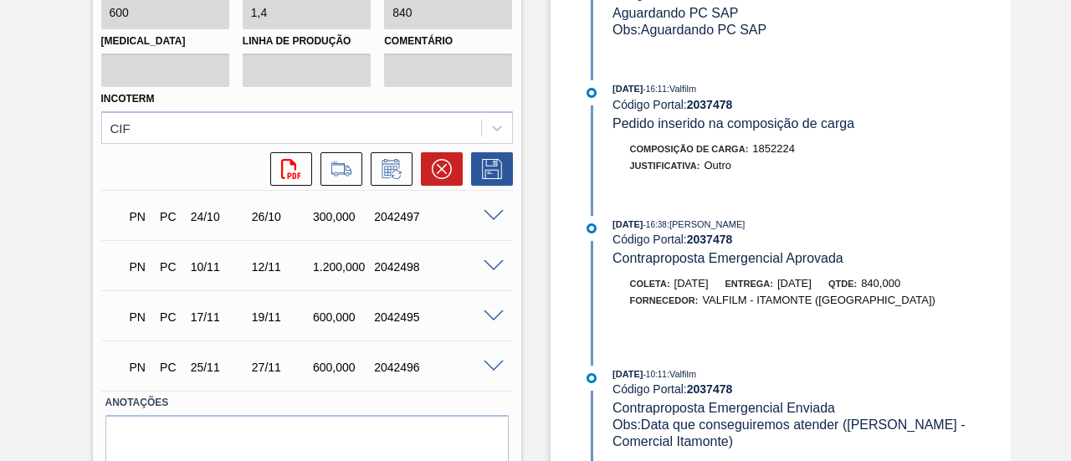
scroll to position [902, 0]
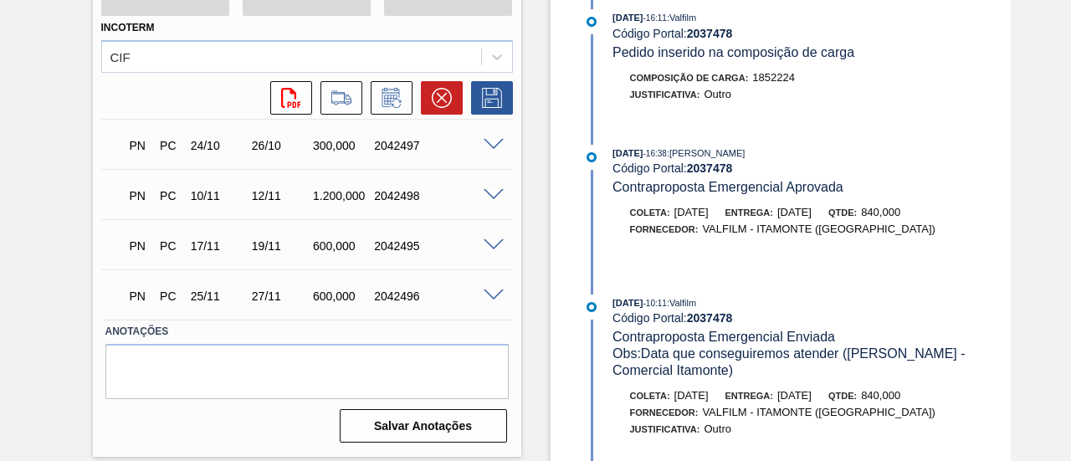
click at [488, 149] on span at bounding box center [494, 145] width 20 height 13
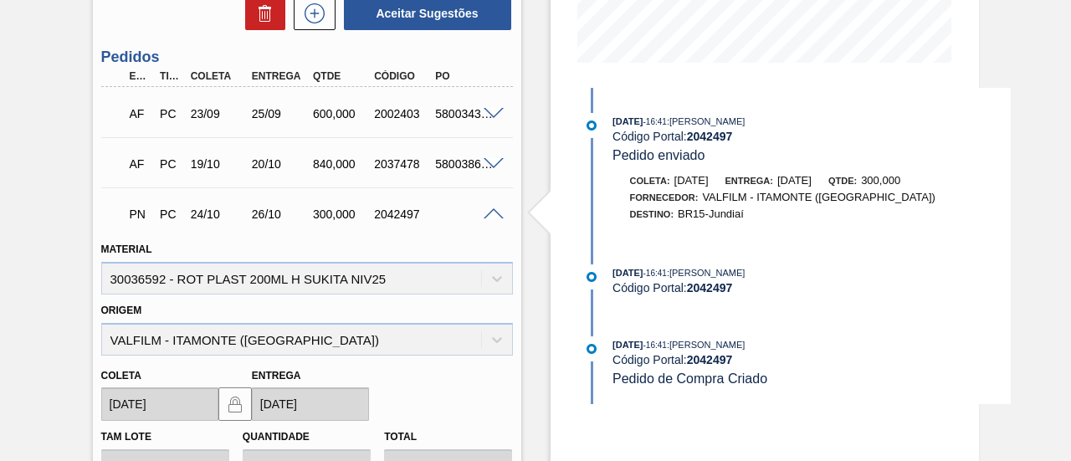
scroll to position [398, 0]
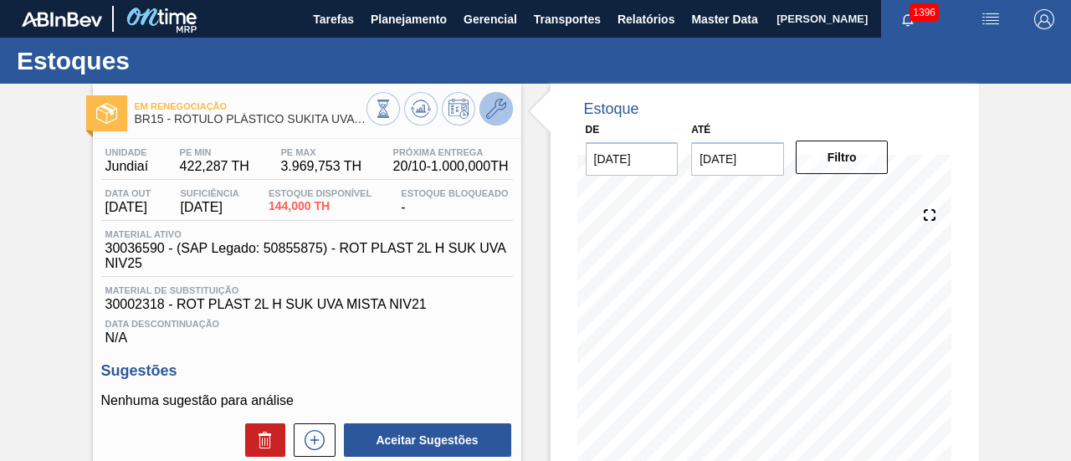
click at [489, 114] on icon at bounding box center [496, 109] width 20 height 20
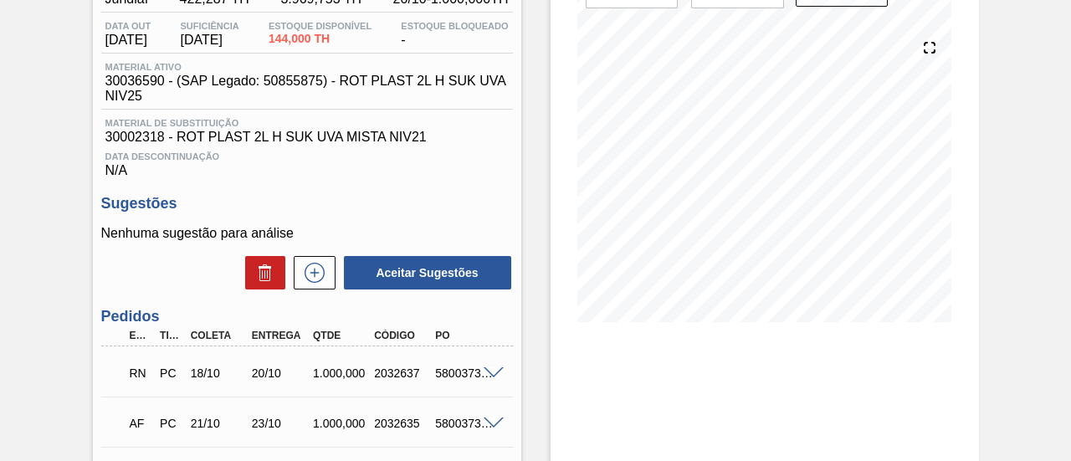
scroll to position [251, 0]
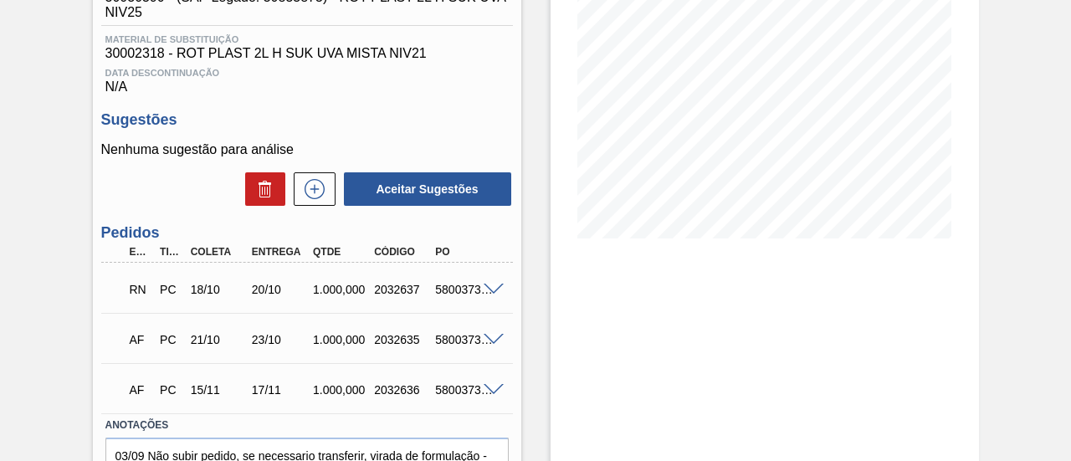
click at [496, 294] on span at bounding box center [494, 290] width 20 height 13
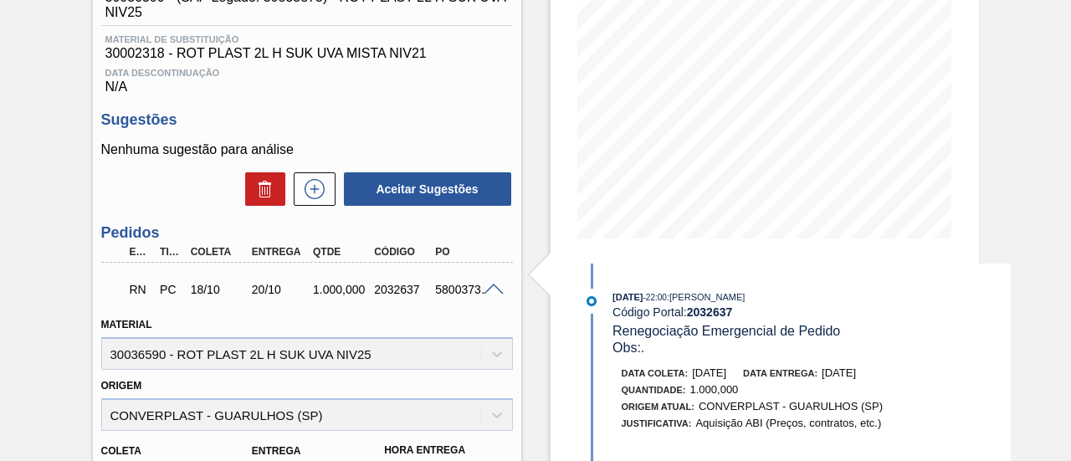
click at [496, 293] on span at bounding box center [494, 290] width 20 height 13
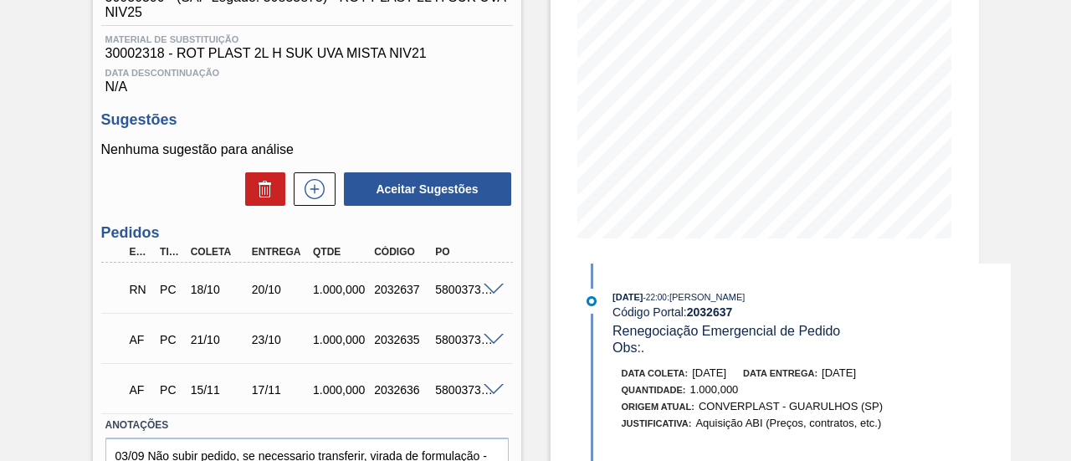
click at [494, 345] on span at bounding box center [494, 340] width 20 height 13
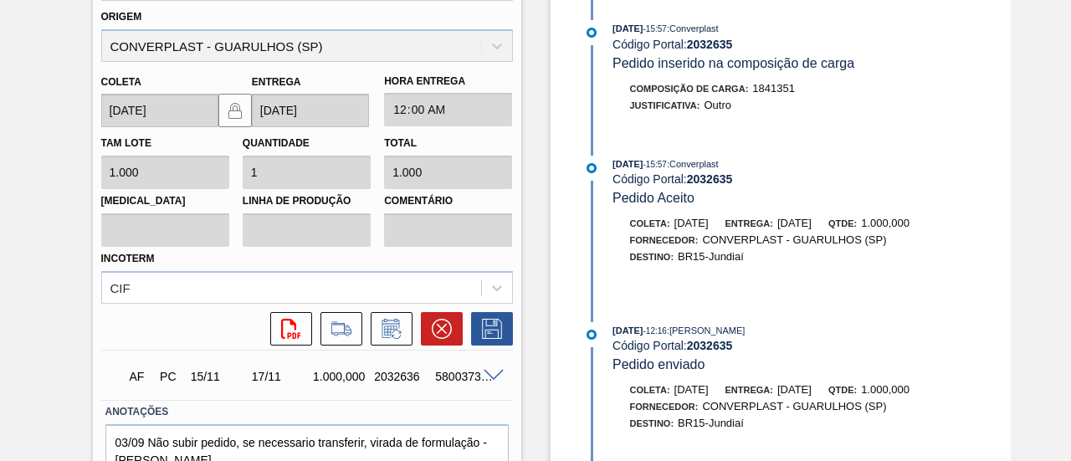
scroll to position [500, 0]
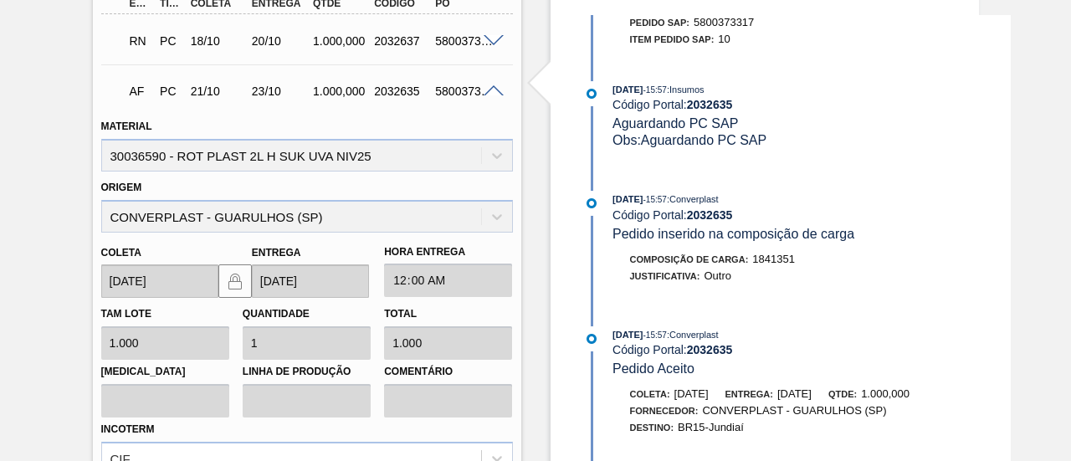
click at [489, 96] on span at bounding box center [494, 91] width 20 height 13
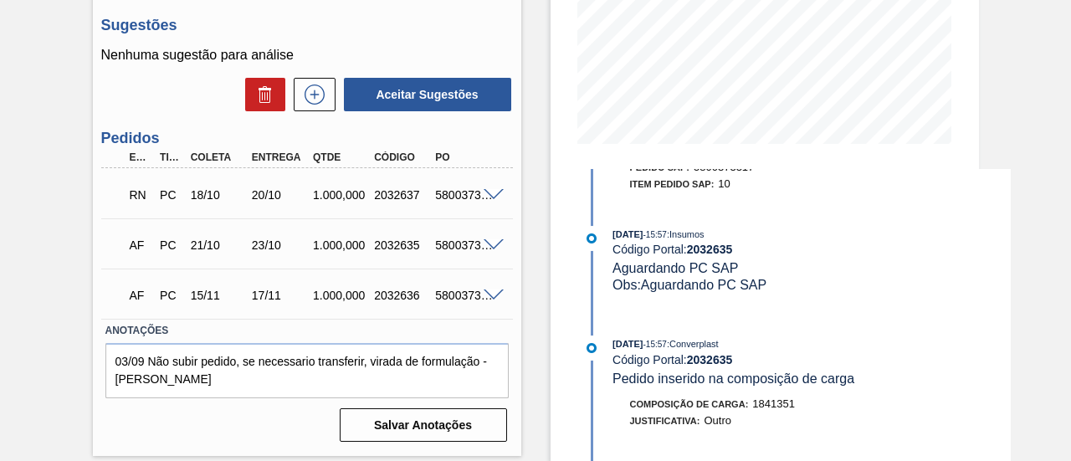
click at [486, 296] on span at bounding box center [494, 296] width 20 height 13
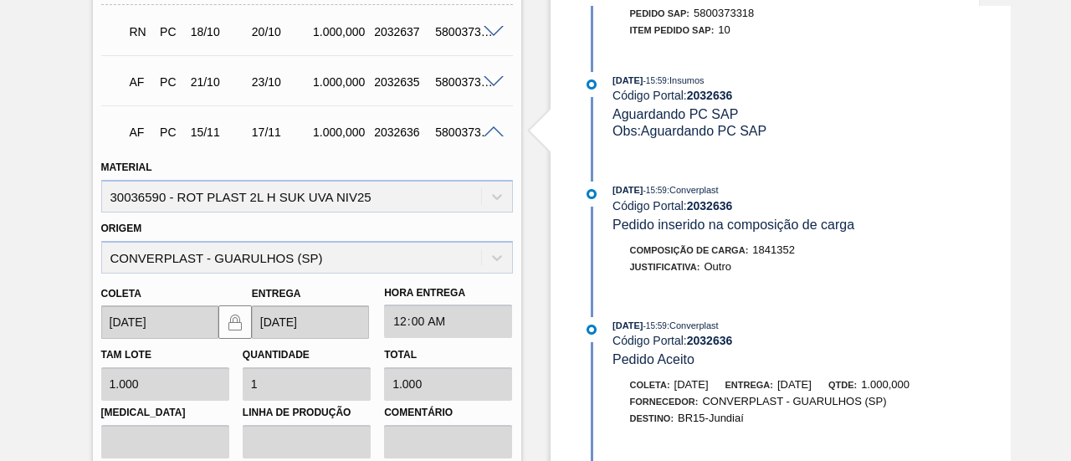
scroll to position [500, 0]
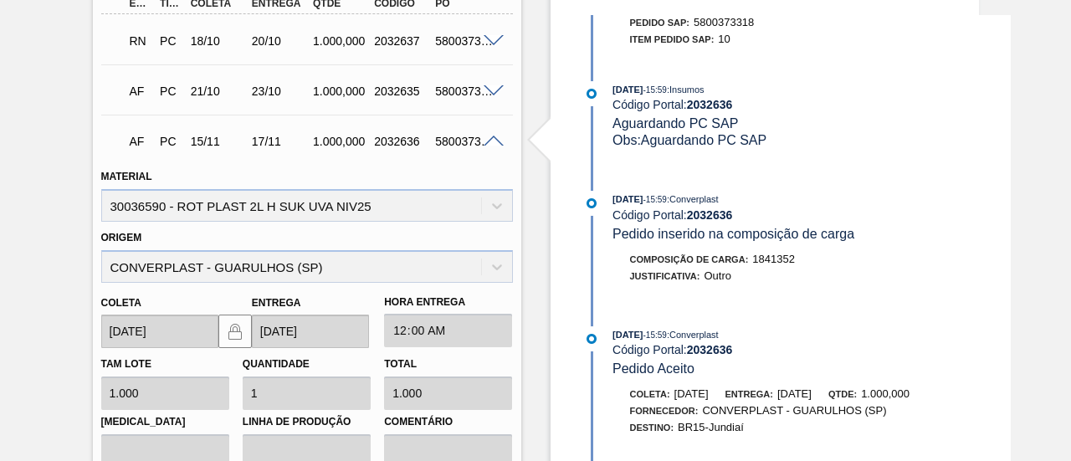
click at [494, 138] on div at bounding box center [496, 140] width 33 height 13
click at [496, 140] on span at bounding box center [494, 142] width 20 height 13
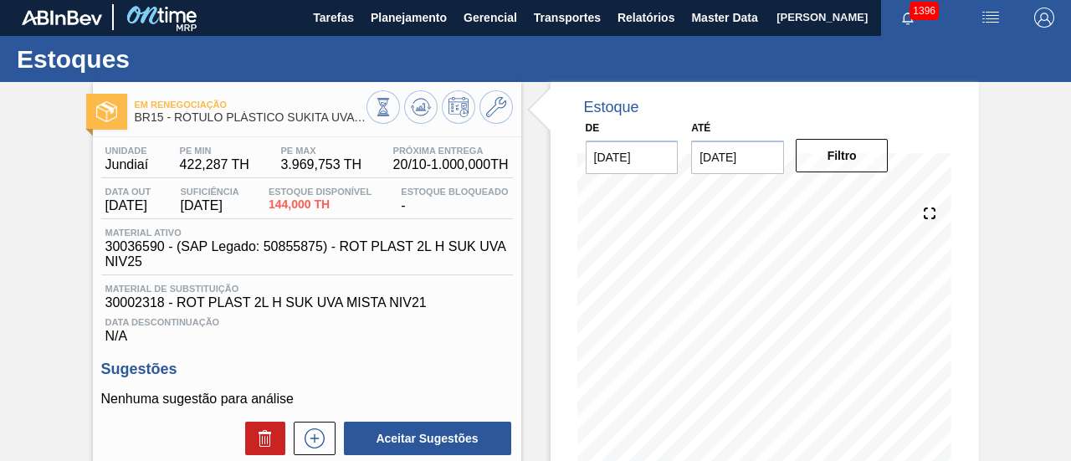
scroll to position [0, 0]
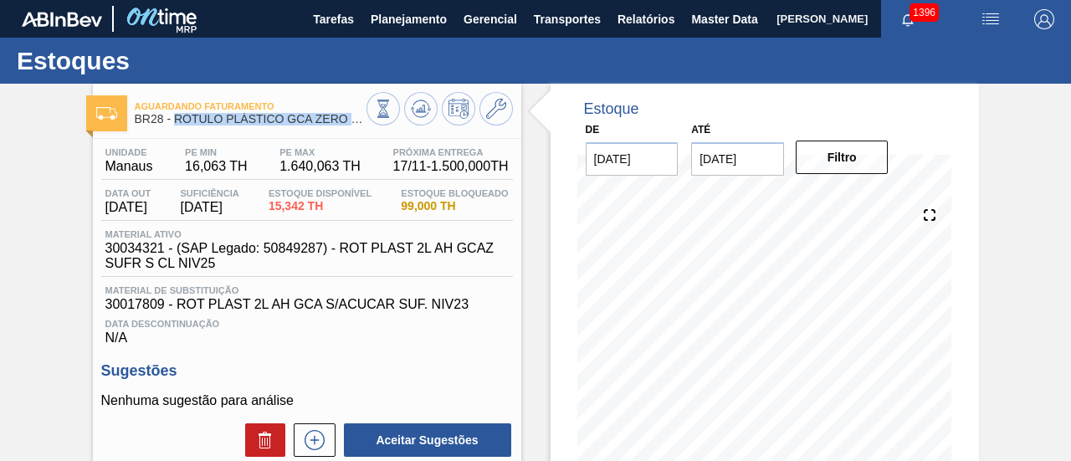
drag, startPoint x: 177, startPoint y: 121, endPoint x: 359, endPoint y: 125, distance: 181.7
click at [359, 125] on span "BR28 - RÓTULO PLÁSTICO GCA ZERO 2L AH SUFRAMA" at bounding box center [251, 119] width 232 height 13
copy span "RÓTULO PLÁSTICO GCA ZERO 2"
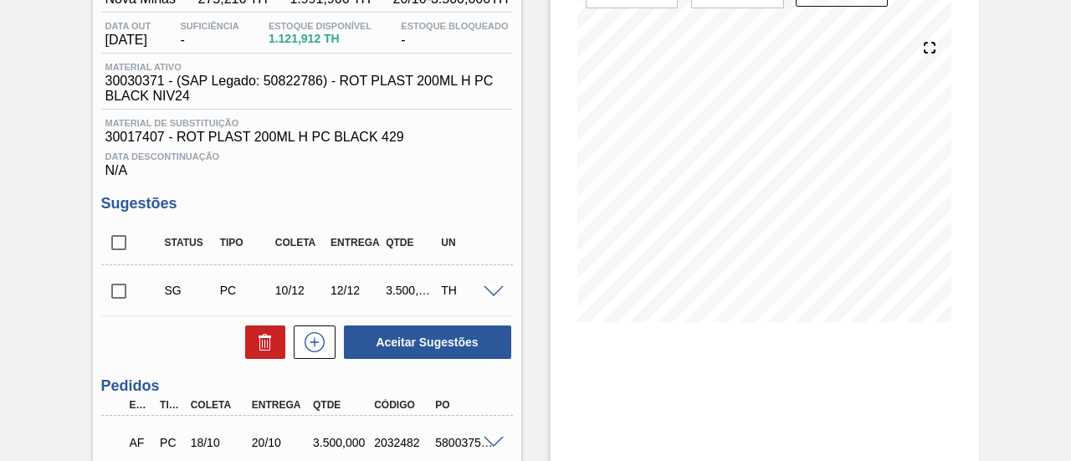
scroll to position [251, 0]
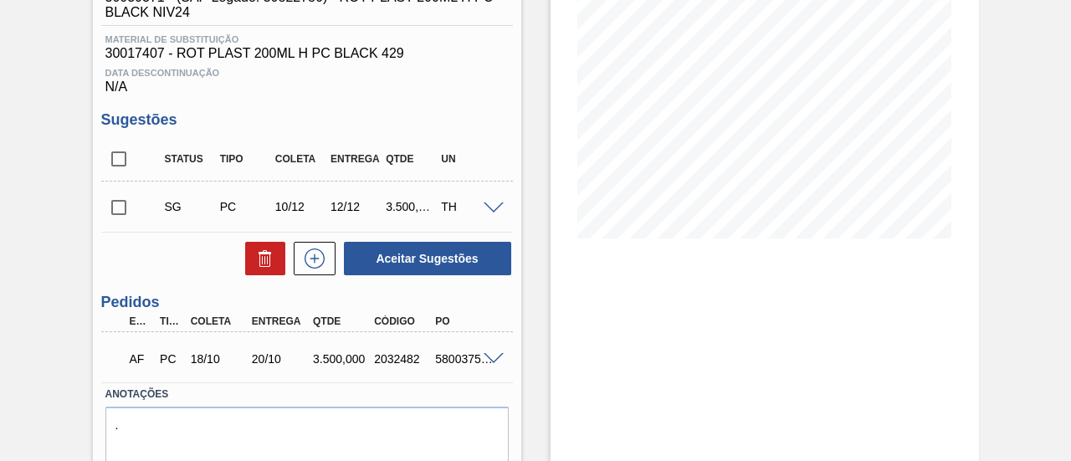
click at [492, 357] on span at bounding box center [494, 359] width 20 height 13
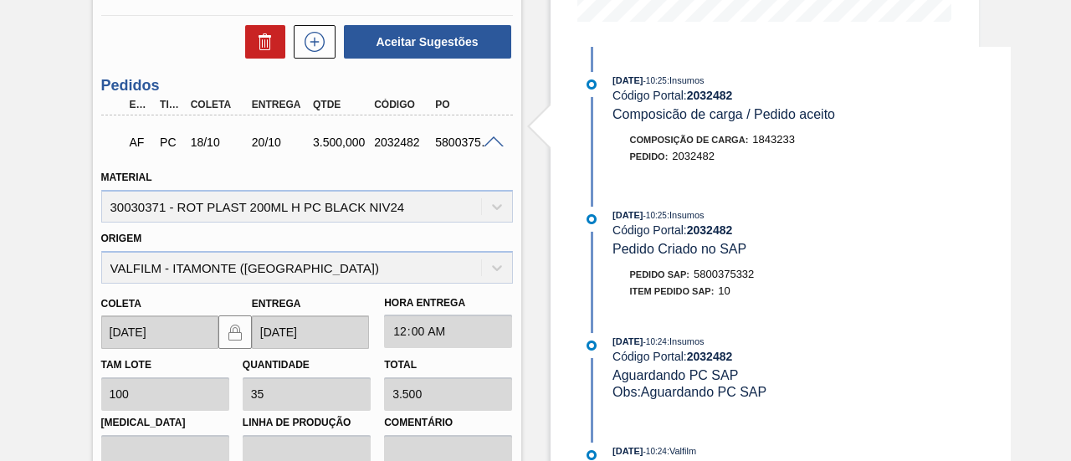
scroll to position [384, 0]
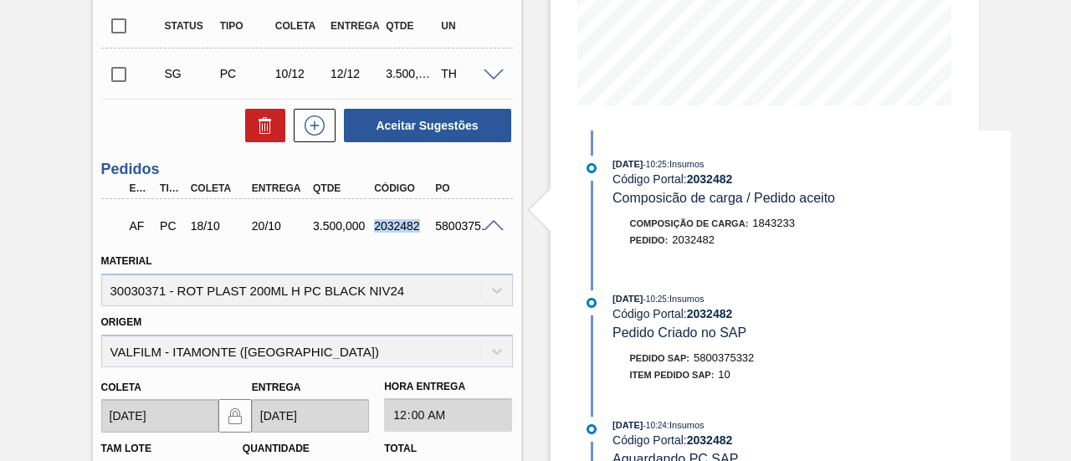
drag, startPoint x: 373, startPoint y: 232, endPoint x: 419, endPoint y: 230, distance: 45.2
click at [419, 230] on div "2032482" at bounding box center [403, 225] width 66 height 13
copy div "2032482"
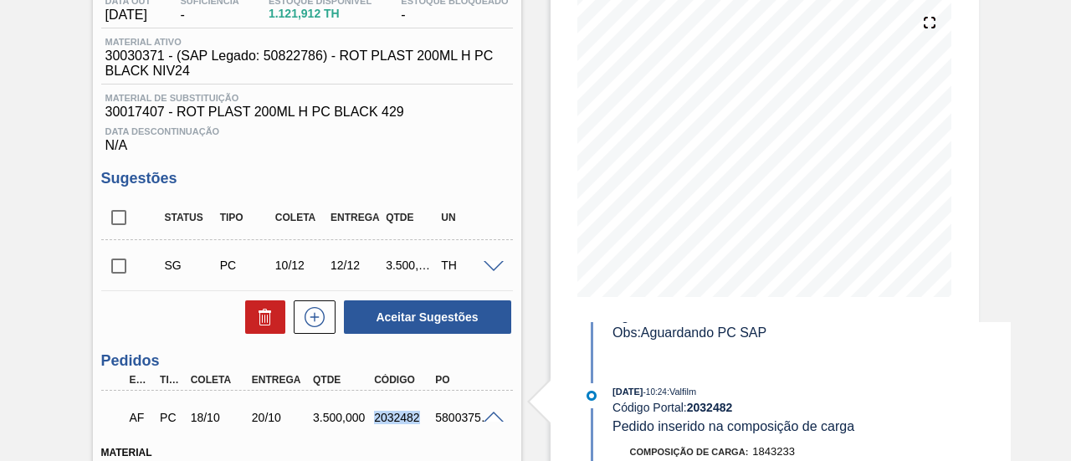
scroll to position [49, 0]
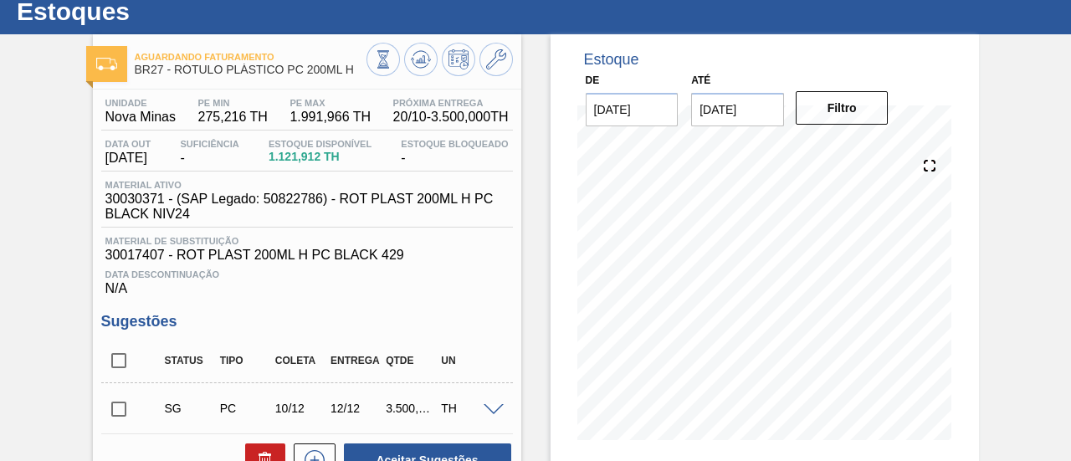
click at [185, 69] on span "BR27 - RÓTULO PLÁSTICO PC 200ML H" at bounding box center [251, 70] width 232 height 13
drag, startPoint x: 176, startPoint y: 69, endPoint x: 363, endPoint y: 75, distance: 187.6
click at [363, 75] on span "BR27 - RÓTULO PLÁSTICO PC 200ML H" at bounding box center [251, 70] width 232 height 13
copy span "RÓTULO PLÁSTICO PC 200ML H"
drag, startPoint x: 105, startPoint y: 120, endPoint x: 172, endPoint y: 118, distance: 67.0
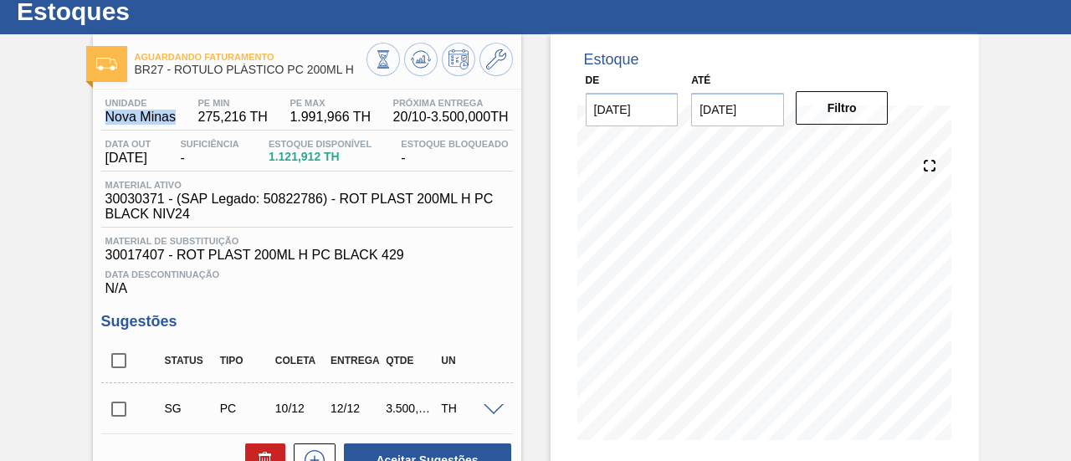
click at [172, 118] on span "Nova Minas" at bounding box center [140, 117] width 70 height 15
copy span "Nova Minas"
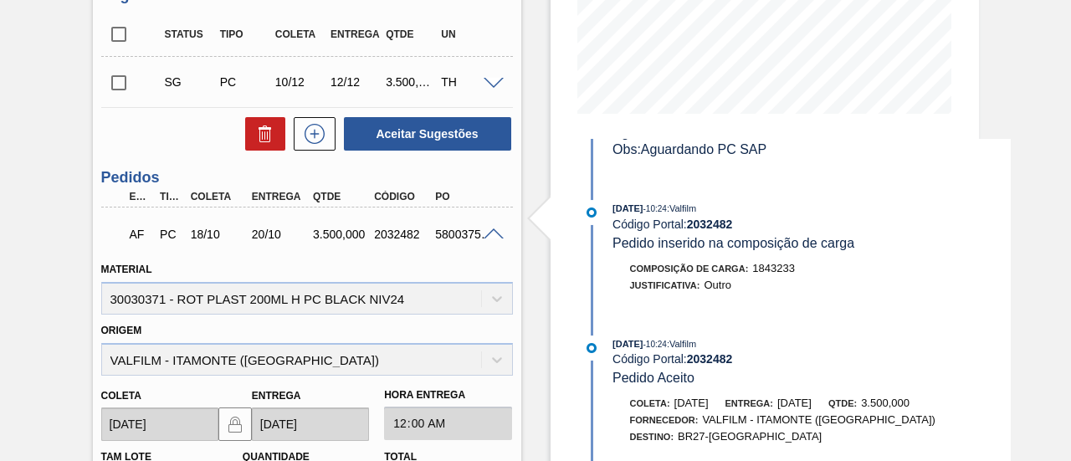
scroll to position [468, 0]
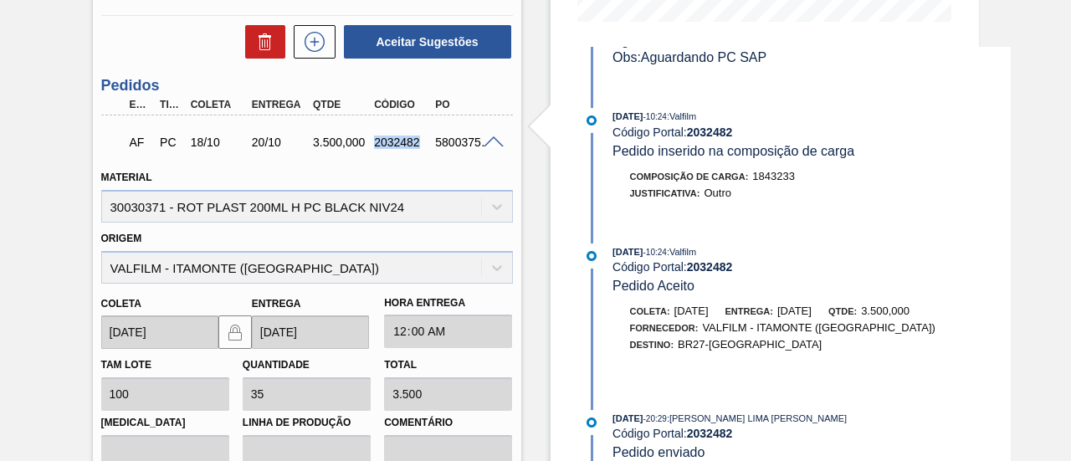
drag, startPoint x: 375, startPoint y: 147, endPoint x: 419, endPoint y: 147, distance: 44.4
click at [419, 147] on div "2032482" at bounding box center [403, 142] width 66 height 13
copy div "2032482"
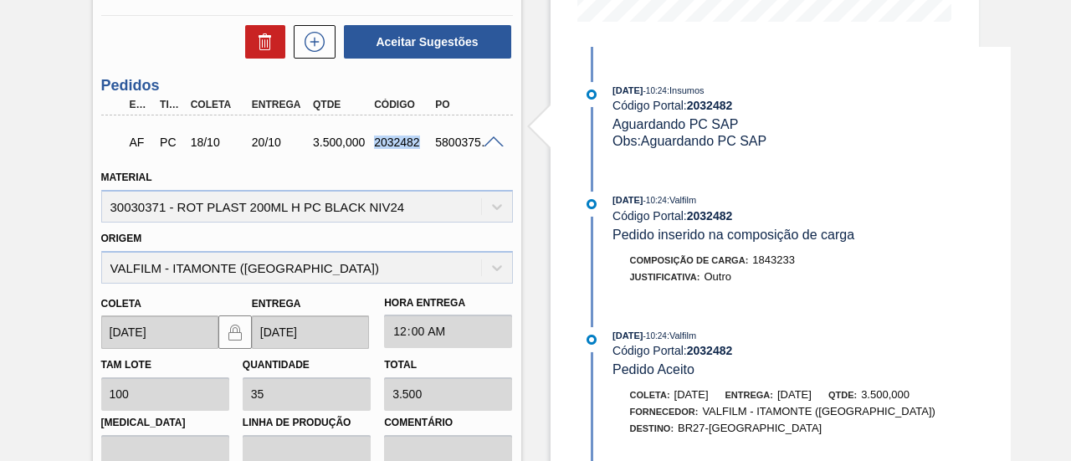
scroll to position [167, 0]
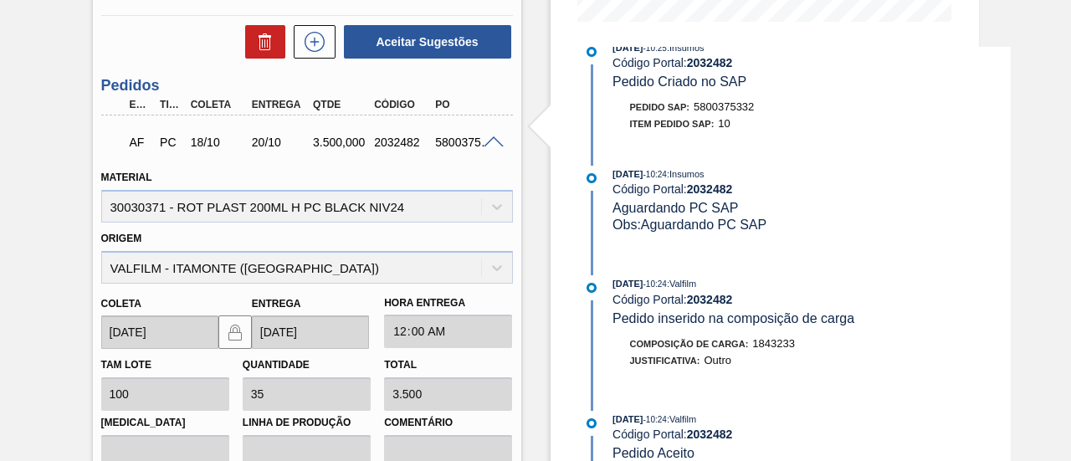
click at [491, 142] on span at bounding box center [494, 142] width 20 height 13
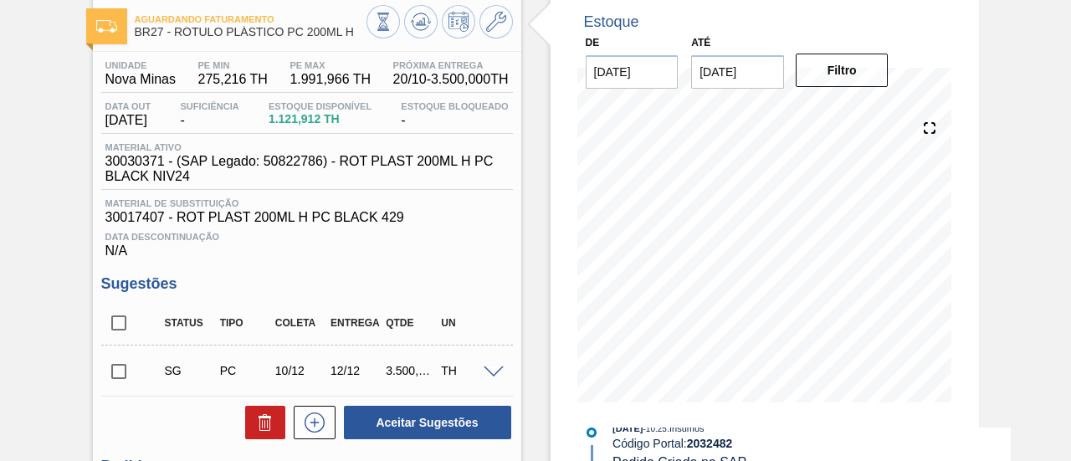
scroll to position [63, 0]
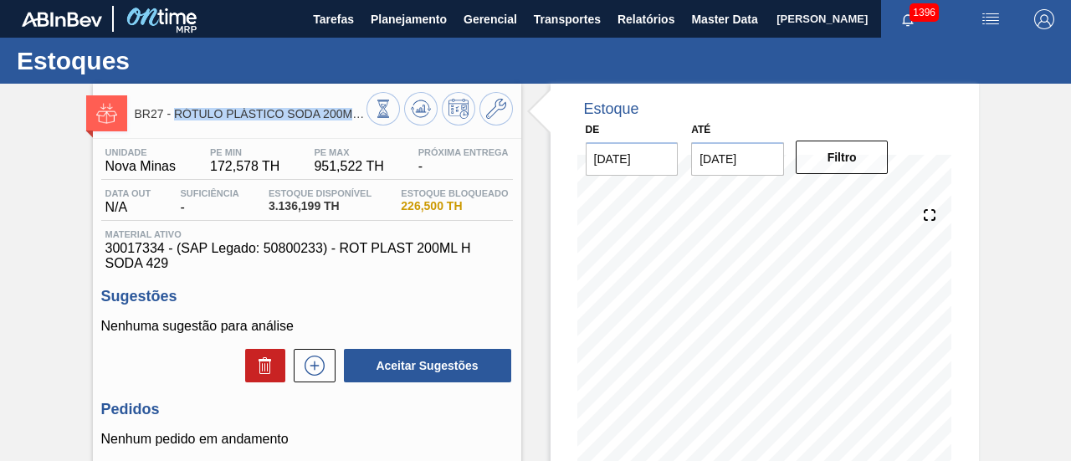
drag, startPoint x: 175, startPoint y: 113, endPoint x: 353, endPoint y: 121, distance: 178.5
click at [353, 121] on div "BR27 - RÓTULO PLÁSTICO SODA 200ML H" at bounding box center [251, 114] width 232 height 38
copy span "RÓTULO PLÁSTICO SODA 200M"
click at [417, 116] on icon at bounding box center [421, 109] width 20 height 20
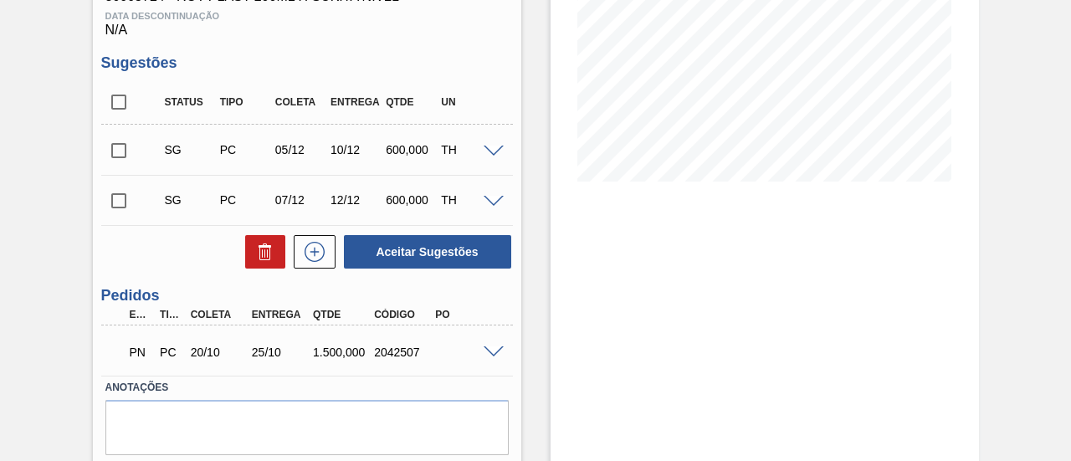
scroll to position [363, 0]
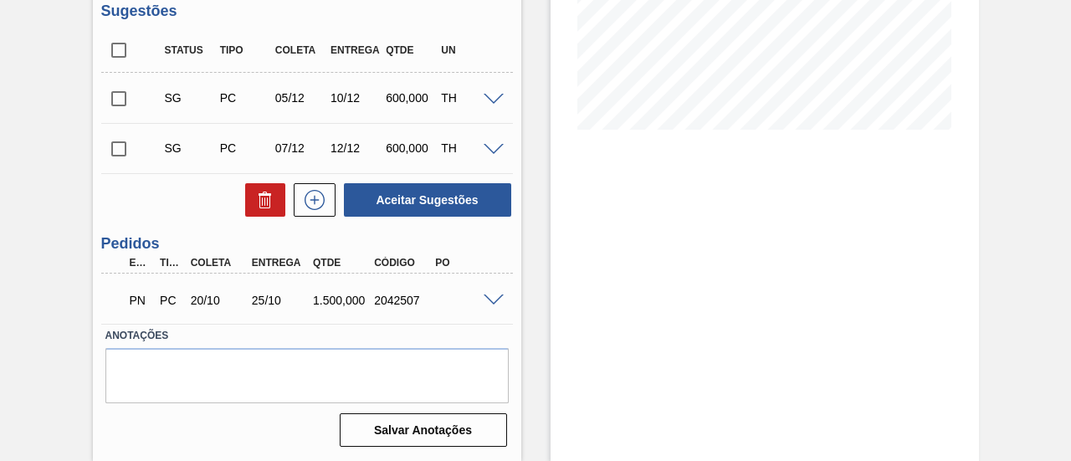
click at [497, 307] on div "PN PC 20/10 25/10 1.500,000 2042507" at bounding box center [307, 299] width 412 height 42
click at [488, 306] on div "PN PC 20/10 25/10 1.500,000 2042507" at bounding box center [307, 299] width 412 height 42
click at [491, 300] on span at bounding box center [494, 301] width 20 height 13
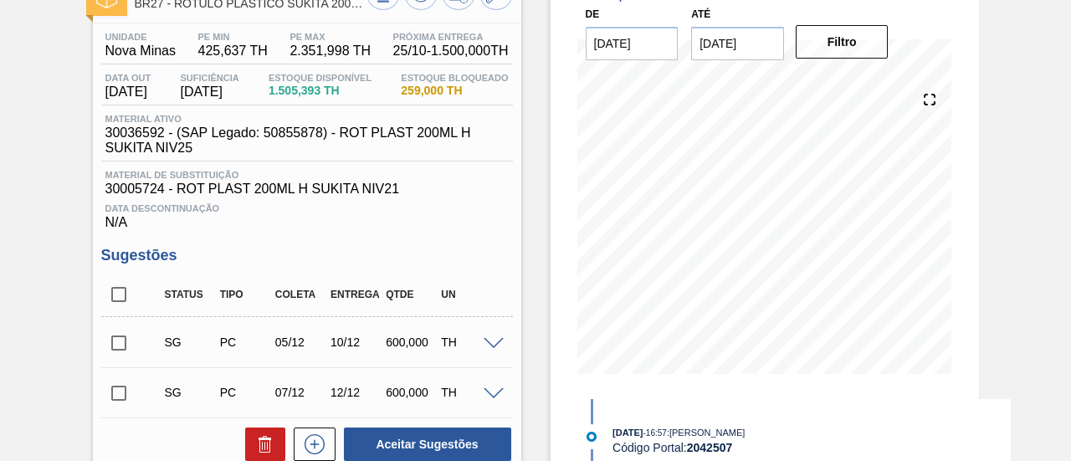
scroll to position [112, 0]
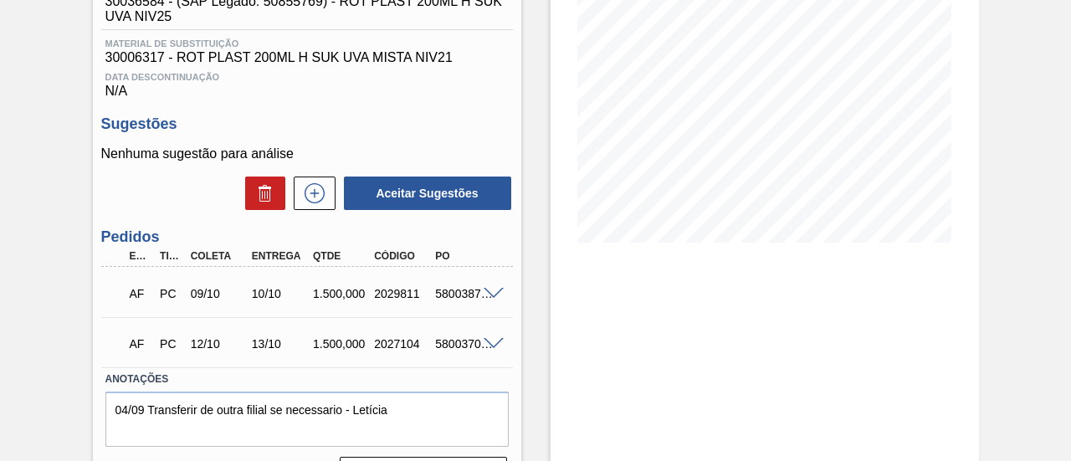
scroll to position [251, 0]
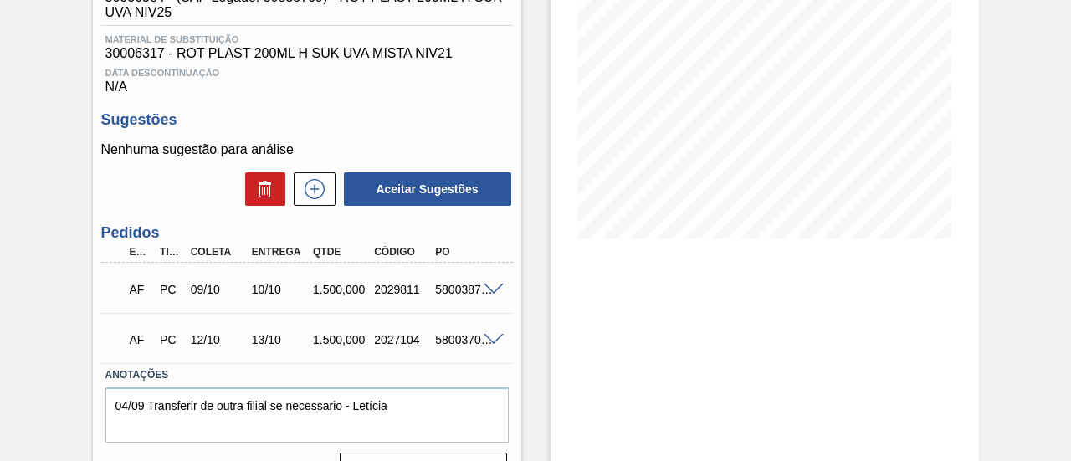
click at [487, 290] on span at bounding box center [494, 290] width 20 height 13
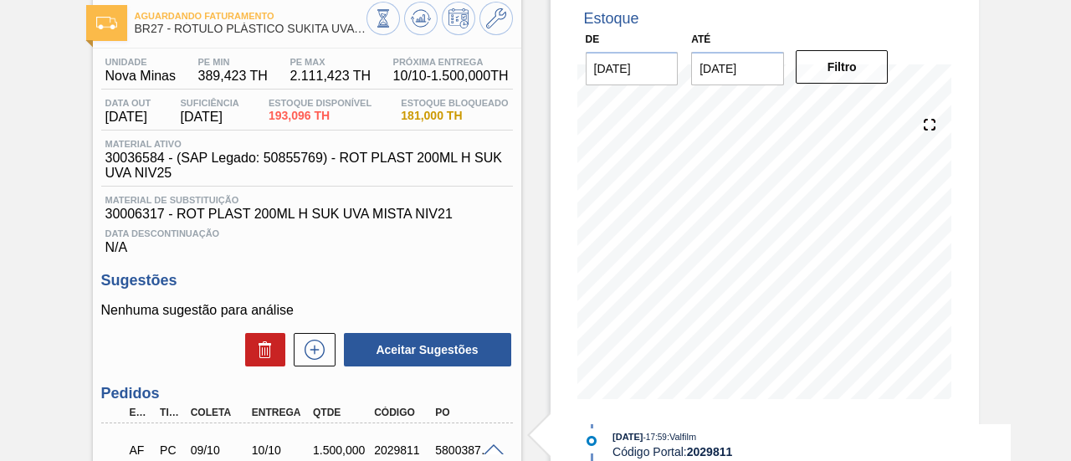
scroll to position [0, 0]
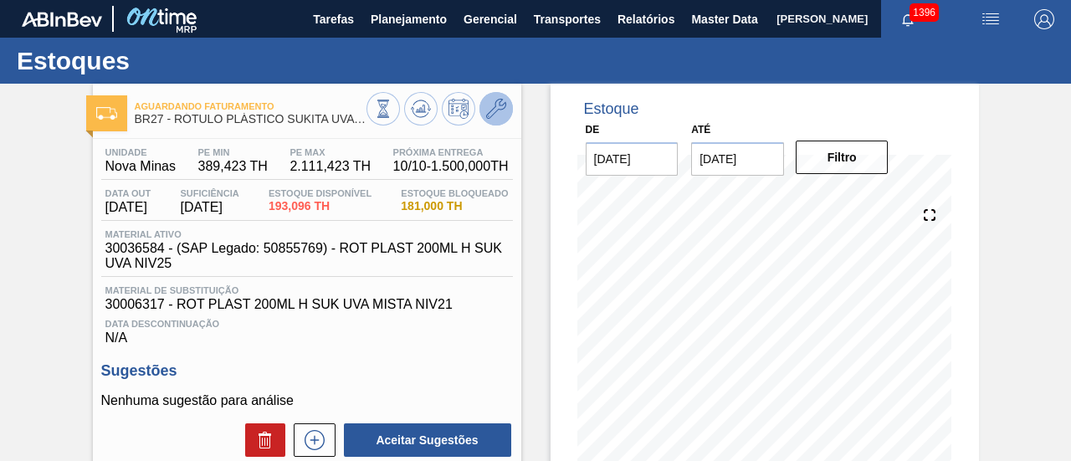
click at [507, 101] on button at bounding box center [496, 108] width 33 height 33
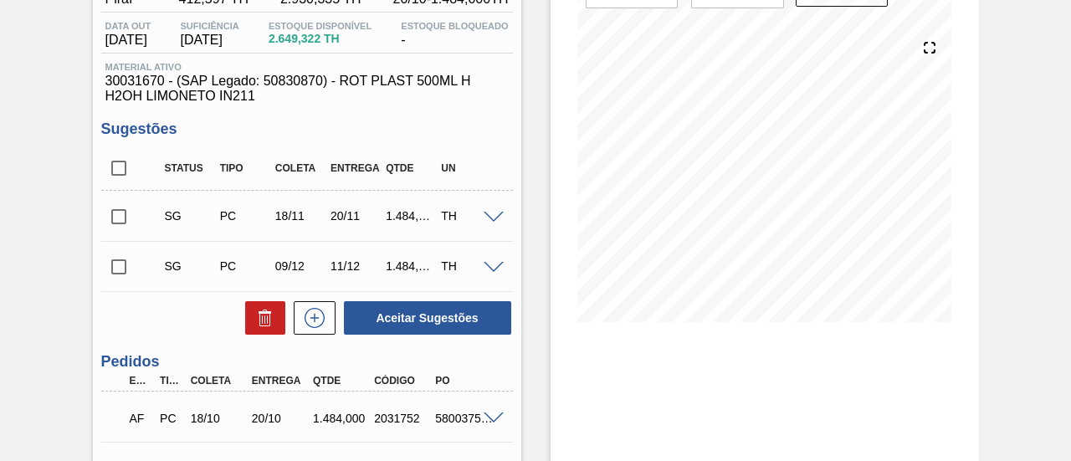
scroll to position [251, 0]
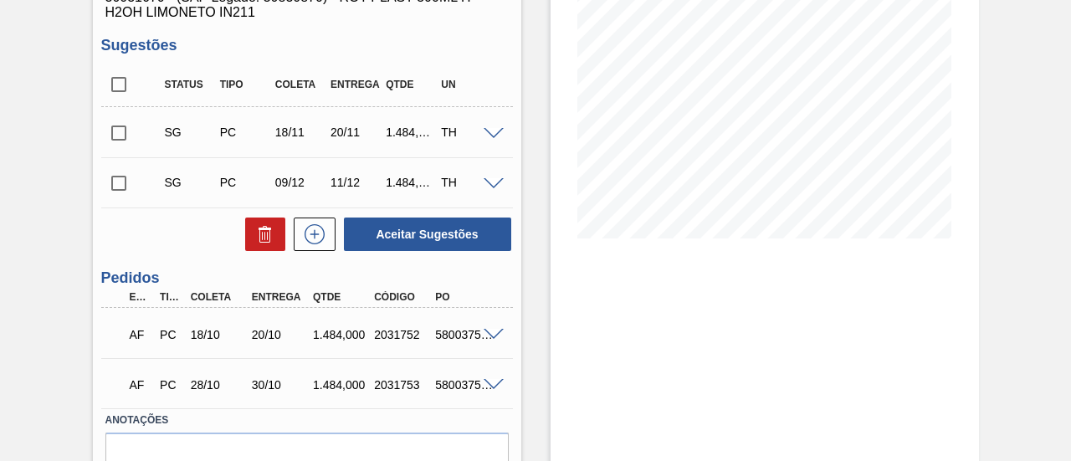
click at [487, 334] on span at bounding box center [494, 335] width 20 height 13
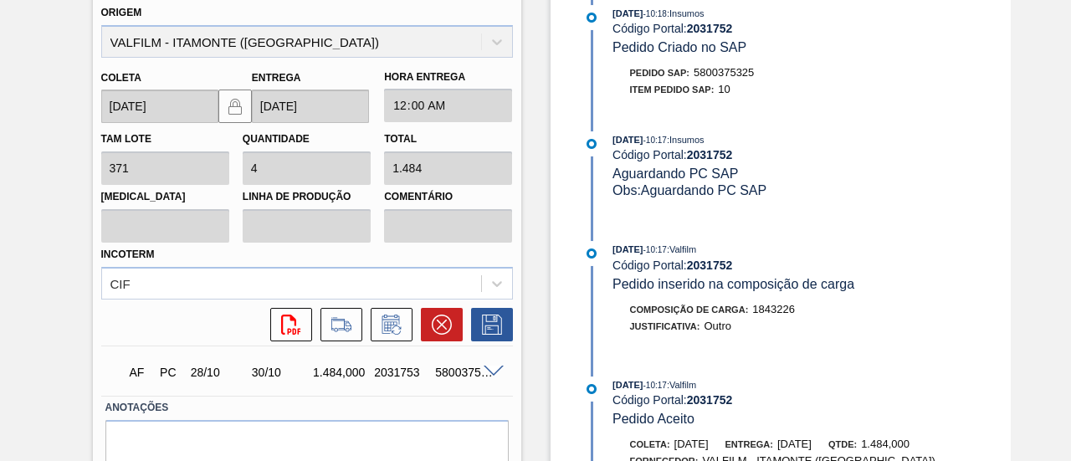
scroll to position [743, 0]
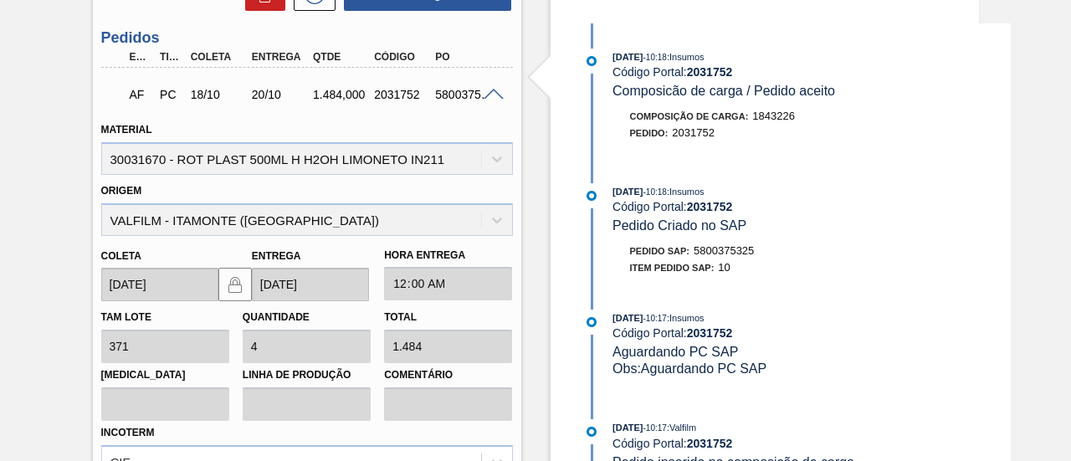
click at [492, 100] on span at bounding box center [494, 95] width 20 height 13
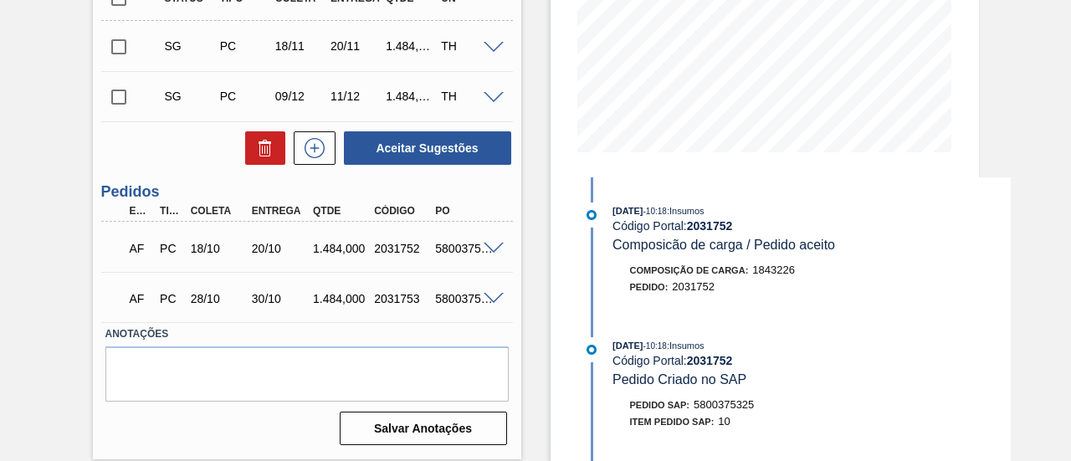
scroll to position [254, 0]
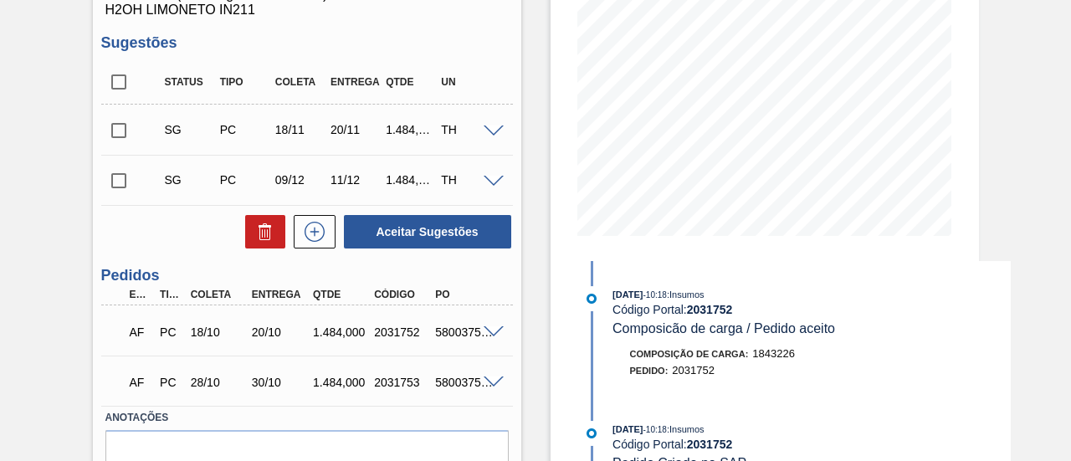
click at [484, 389] on div "5800375326" at bounding box center [464, 382] width 66 height 13
click at [494, 383] on span at bounding box center [494, 383] width 20 height 13
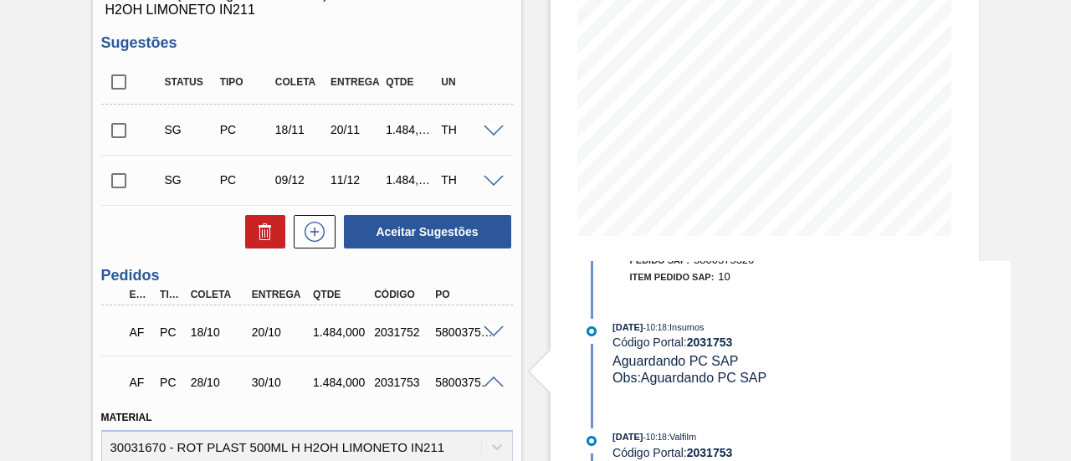
click at [490, 385] on span at bounding box center [494, 383] width 20 height 13
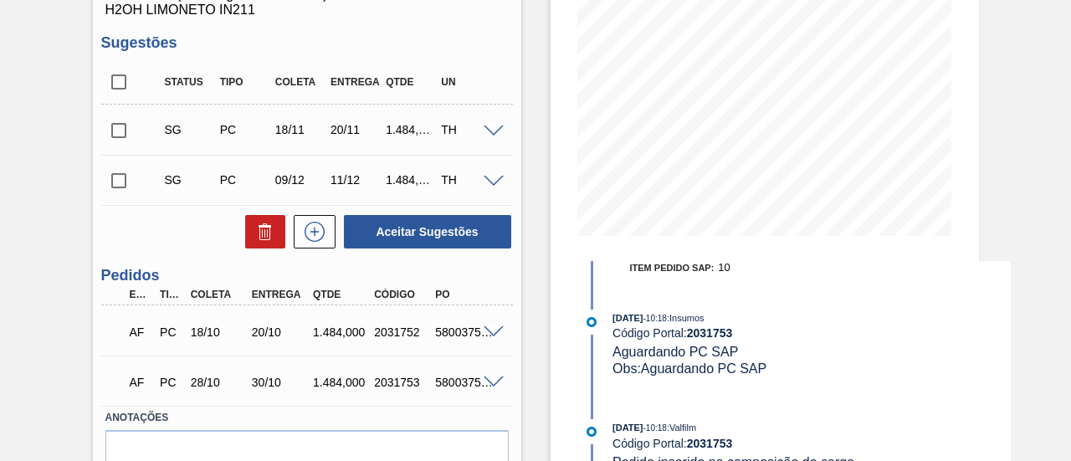
click at [117, 130] on input "checkbox" at bounding box center [118, 130] width 35 height 35
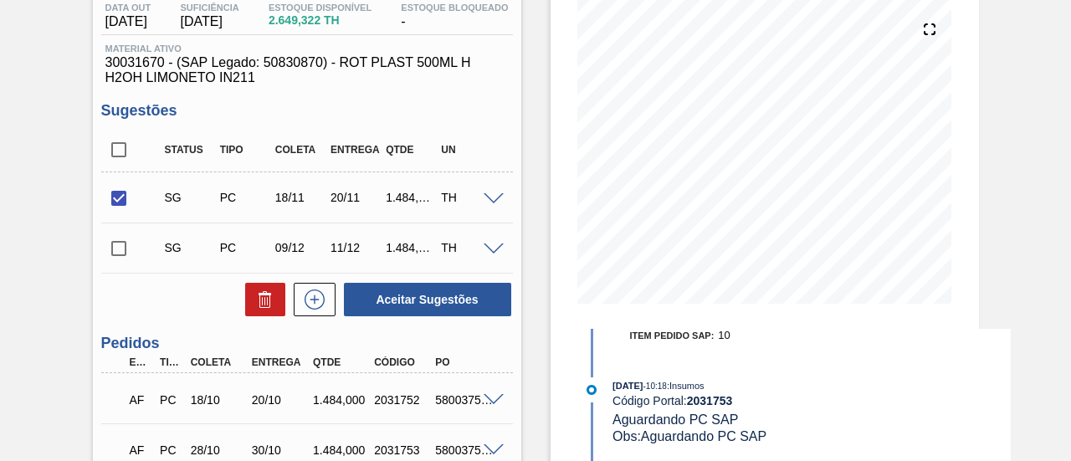
scroll to position [170, 0]
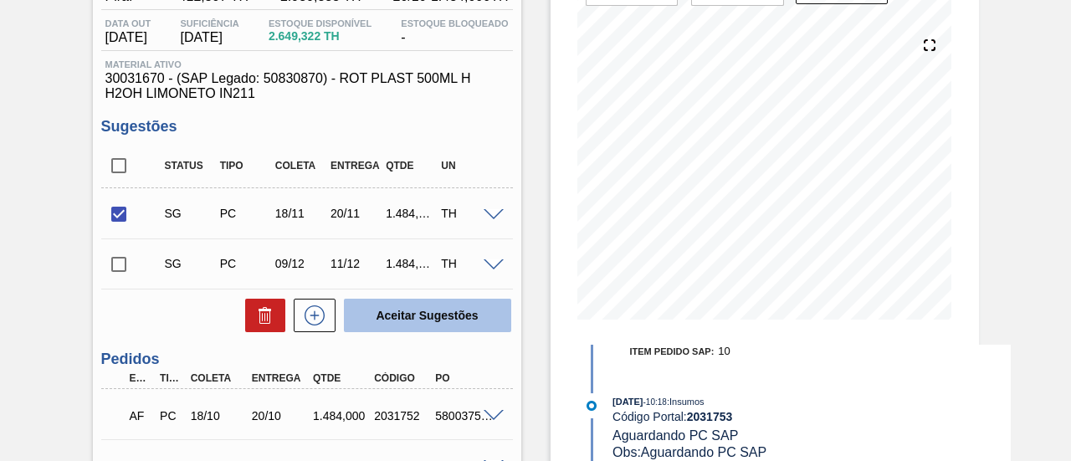
click at [470, 315] on button "Aceitar Sugestões" at bounding box center [427, 315] width 167 height 33
checkbox input "false"
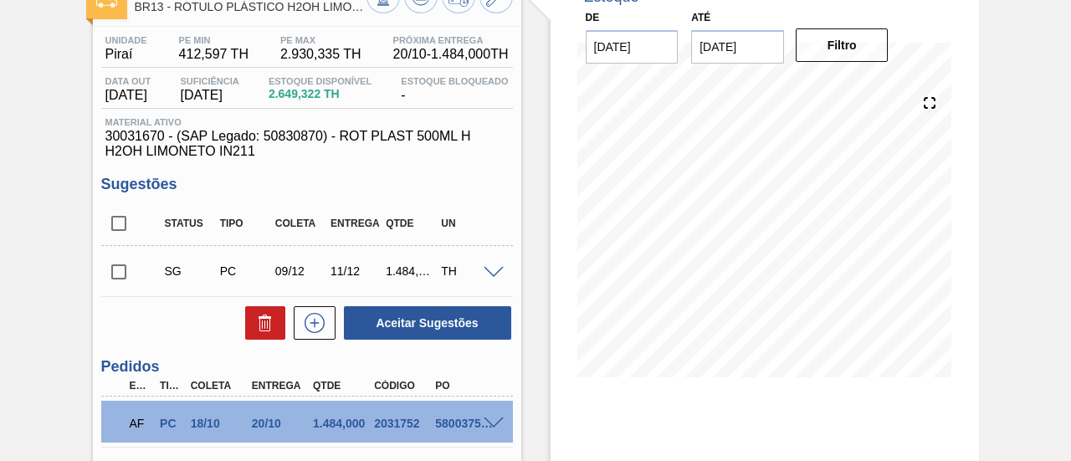
scroll to position [86, 0]
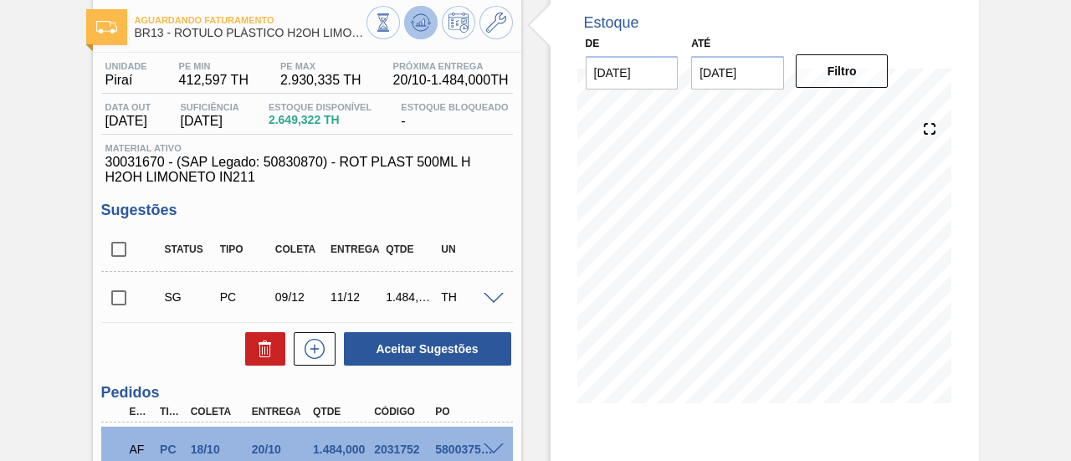
click at [429, 20] on icon at bounding box center [421, 23] width 20 height 20
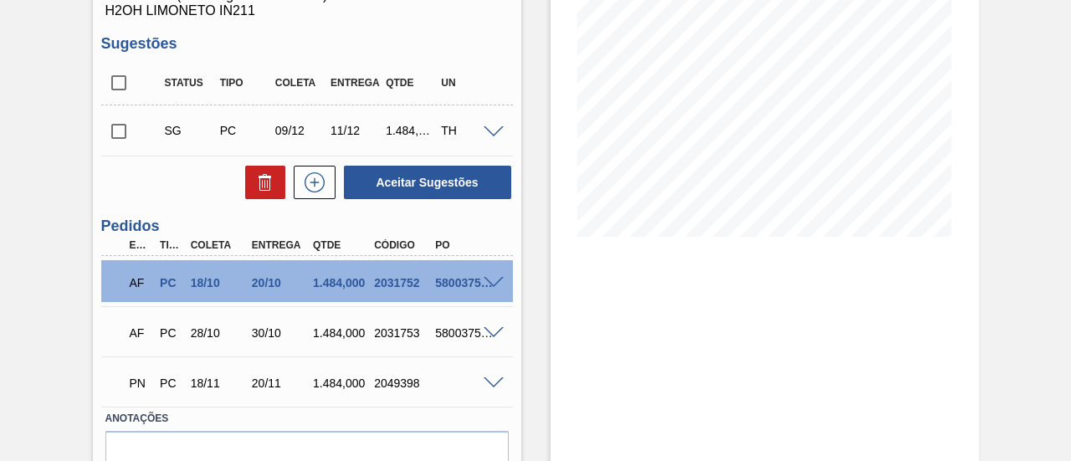
scroll to position [254, 0]
drag, startPoint x: 373, startPoint y: 384, endPoint x: 420, endPoint y: 385, distance: 46.9
click at [419, 388] on div "2049398" at bounding box center [403, 382] width 66 height 13
copy div "2049398"
drag, startPoint x: 251, startPoint y: 381, endPoint x: 278, endPoint y: 379, distance: 26.8
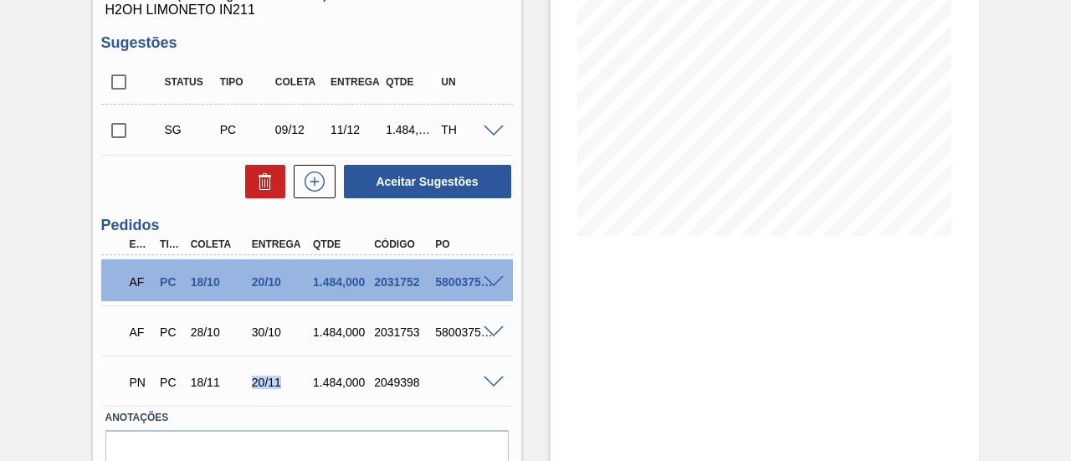
click at [278, 379] on div "20/11" at bounding box center [281, 382] width 66 height 13
copy div "20/11"
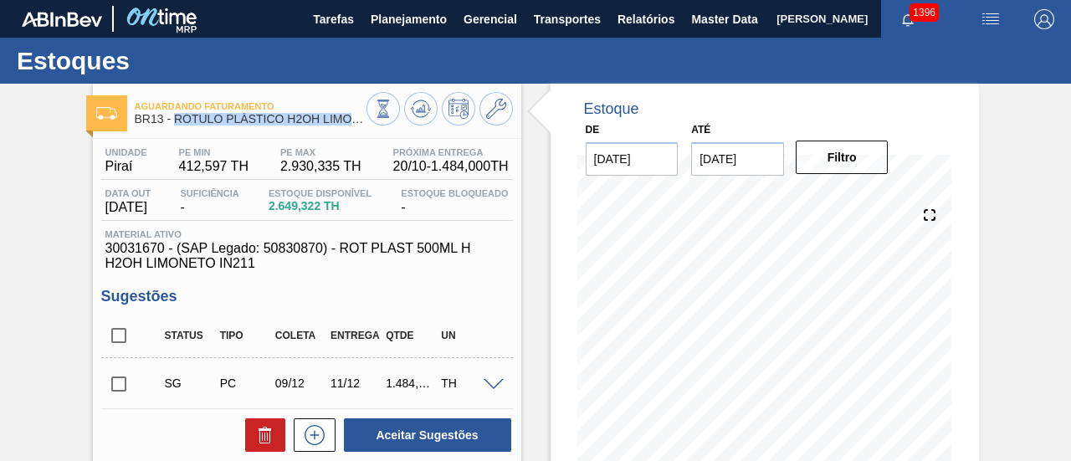
drag, startPoint x: 177, startPoint y: 119, endPoint x: 367, endPoint y: 122, distance: 190.1
click at [367, 122] on div "Aguardando Faturamento BR13 - RÓTULO PLÁSTICO H2OH LIMONETO 500ML H" at bounding box center [307, 111] width 429 height 38
copy div "RÓTULO PLÁSTICO H2OH LIMONETO 500ML H"
drag, startPoint x: 105, startPoint y: 172, endPoint x: 136, endPoint y: 172, distance: 30.1
click at [136, 172] on span "Piraí" at bounding box center [126, 166] width 42 height 15
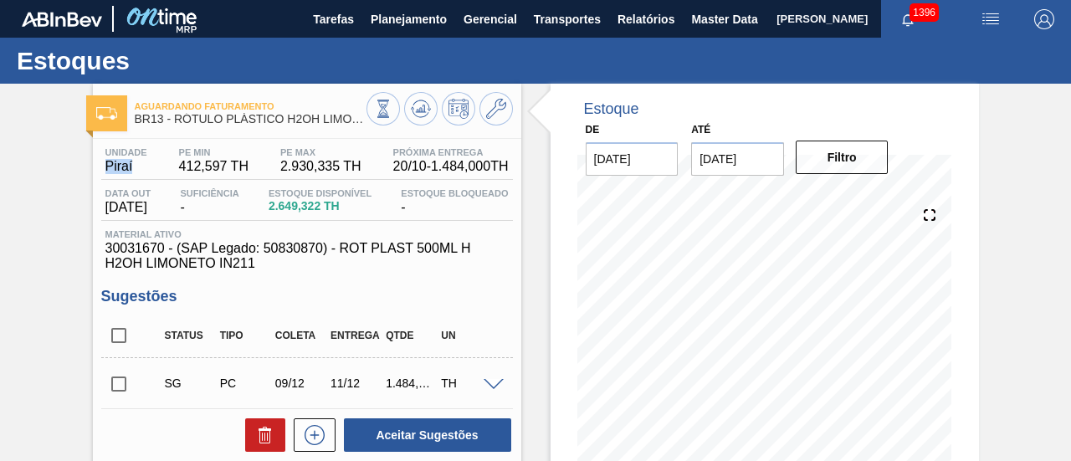
copy span "Piraí"
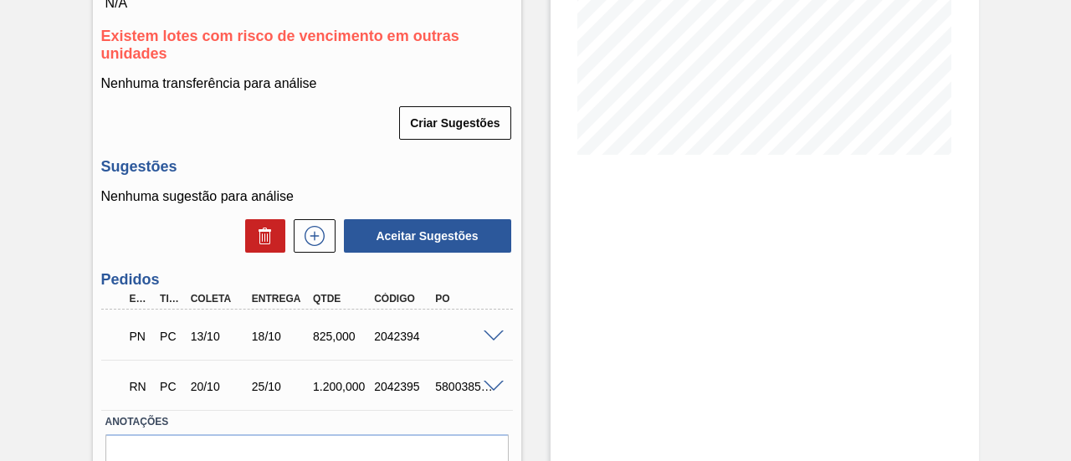
scroll to position [419, 0]
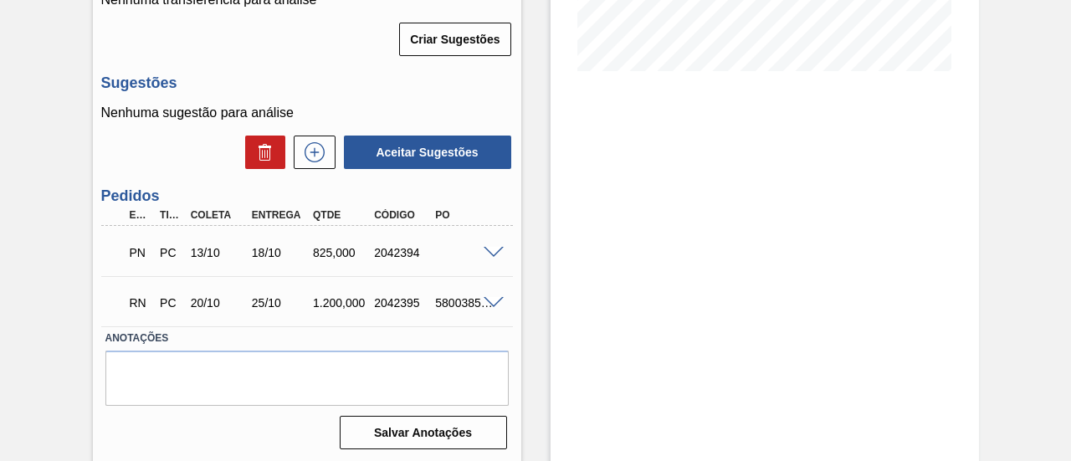
click at [496, 257] on span at bounding box center [494, 253] width 20 height 13
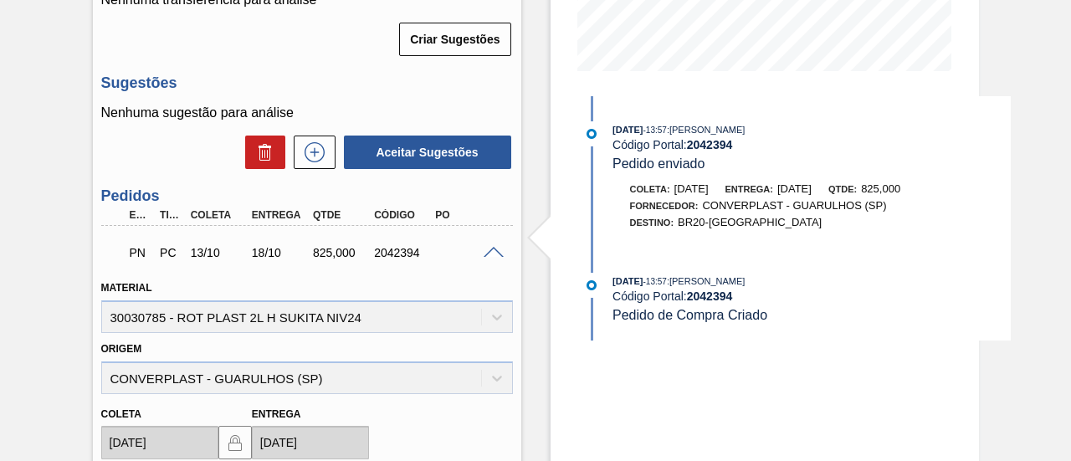
click at [489, 254] on span at bounding box center [494, 253] width 20 height 13
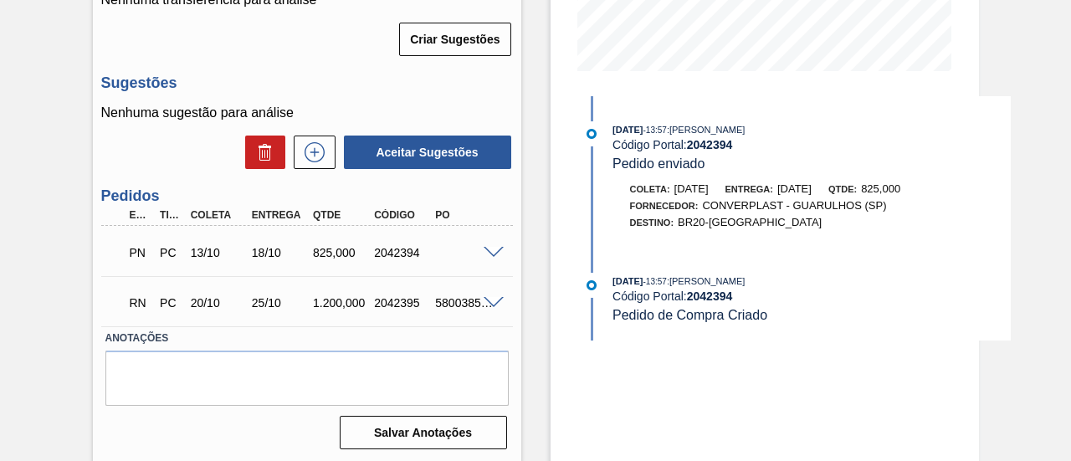
click at [488, 309] on span at bounding box center [494, 303] width 20 height 13
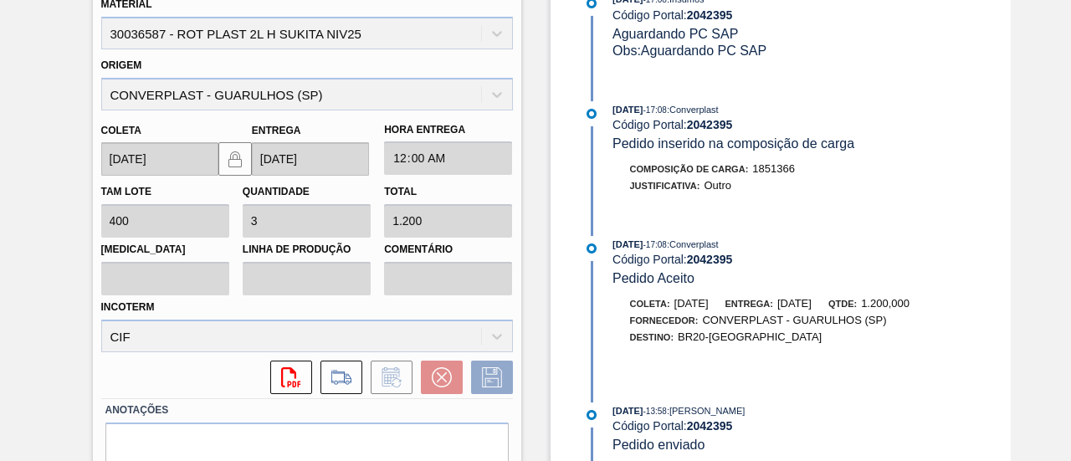
scroll to position [664, 0]
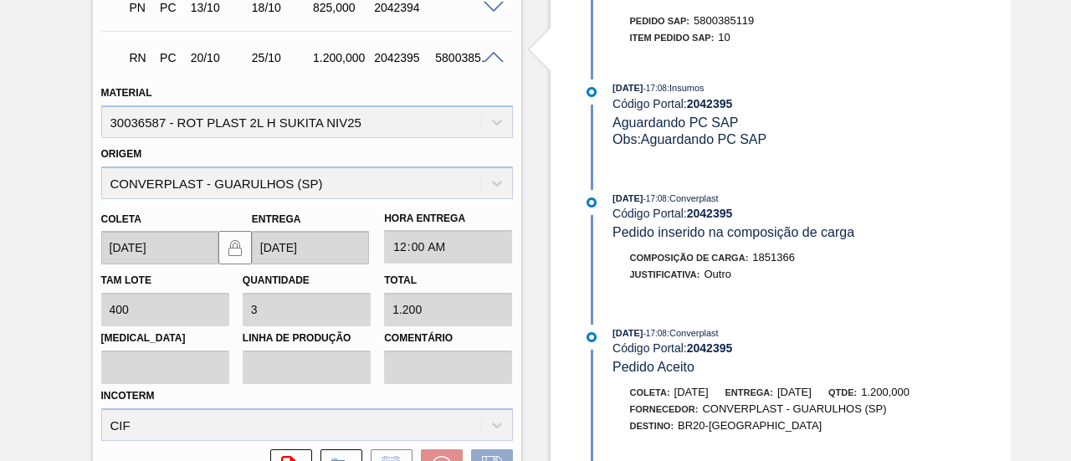
click at [495, 64] on span at bounding box center [494, 58] width 20 height 13
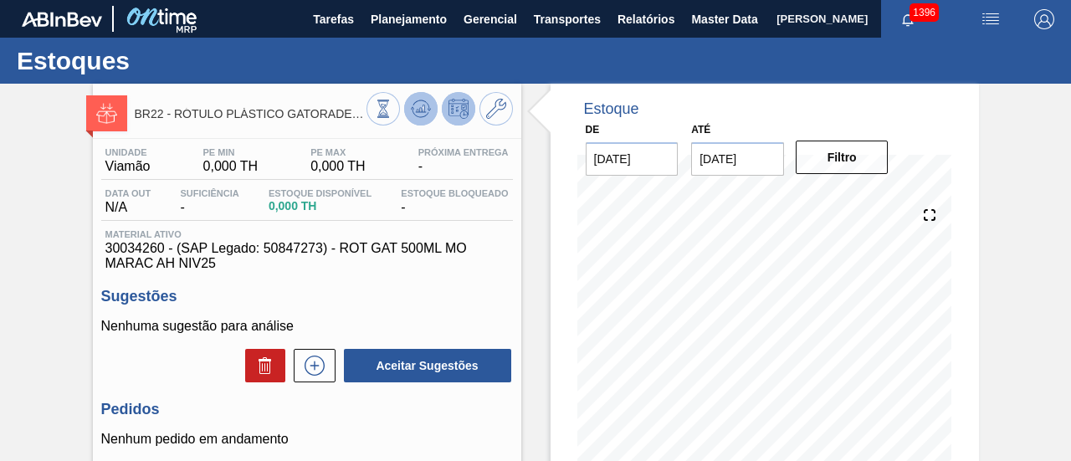
click at [412, 106] on icon at bounding box center [421, 109] width 20 height 20
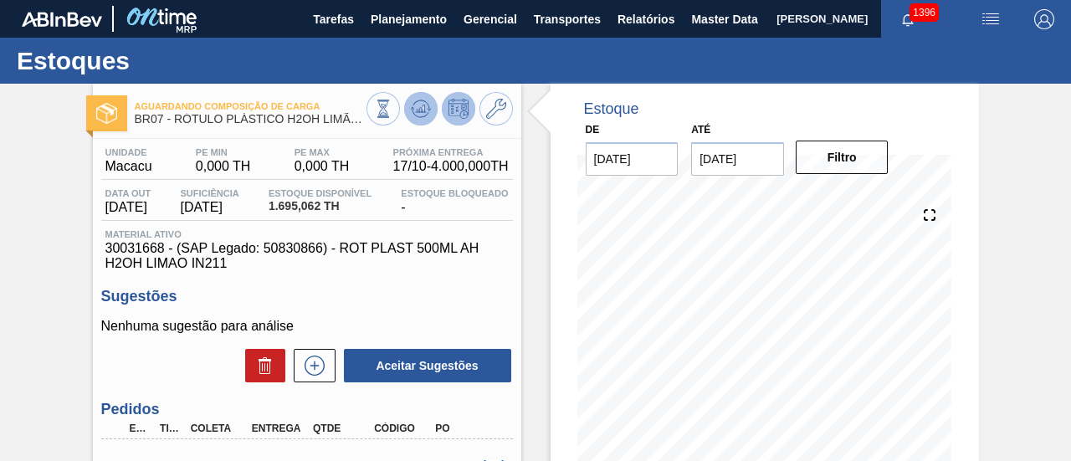
click at [411, 116] on icon at bounding box center [421, 109] width 20 height 20
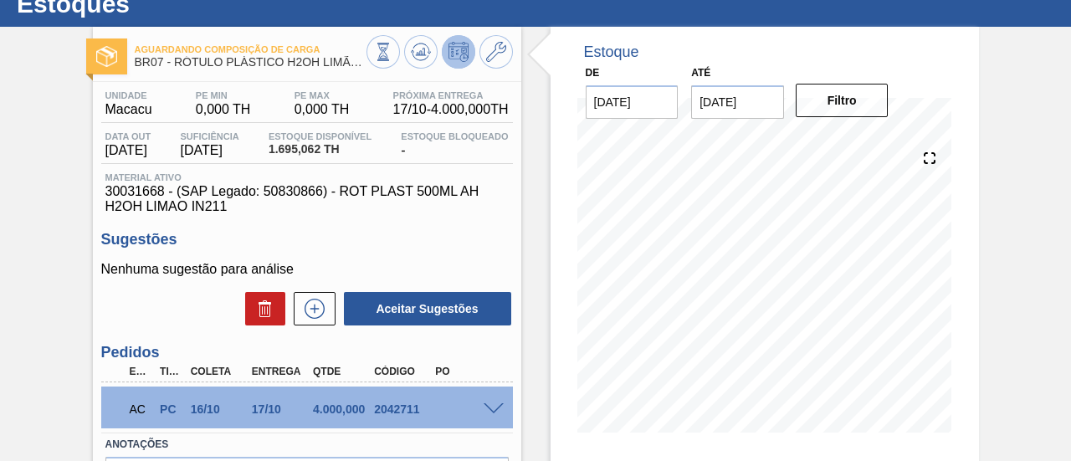
scroll to position [84, 0]
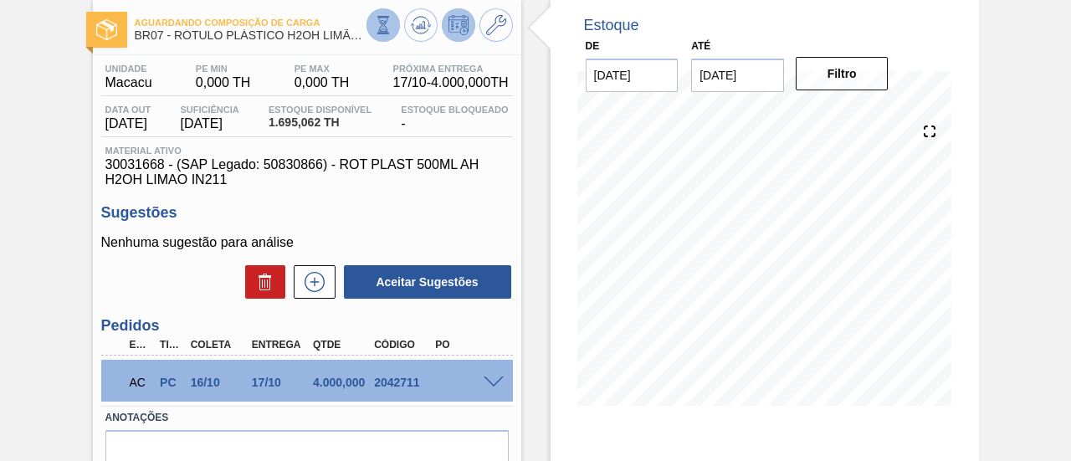
click at [396, 26] on button at bounding box center [383, 24] width 33 height 33
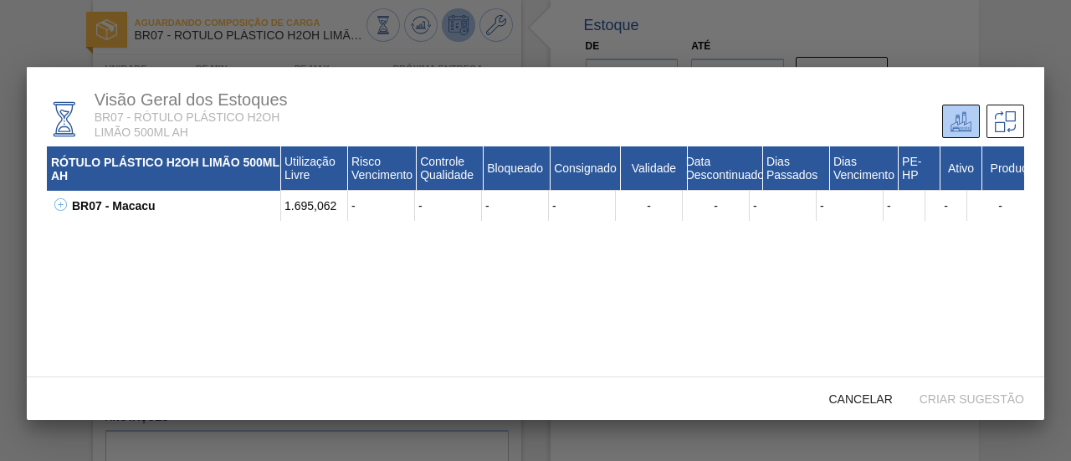
click at [59, 208] on icon at bounding box center [60, 204] width 13 height 13
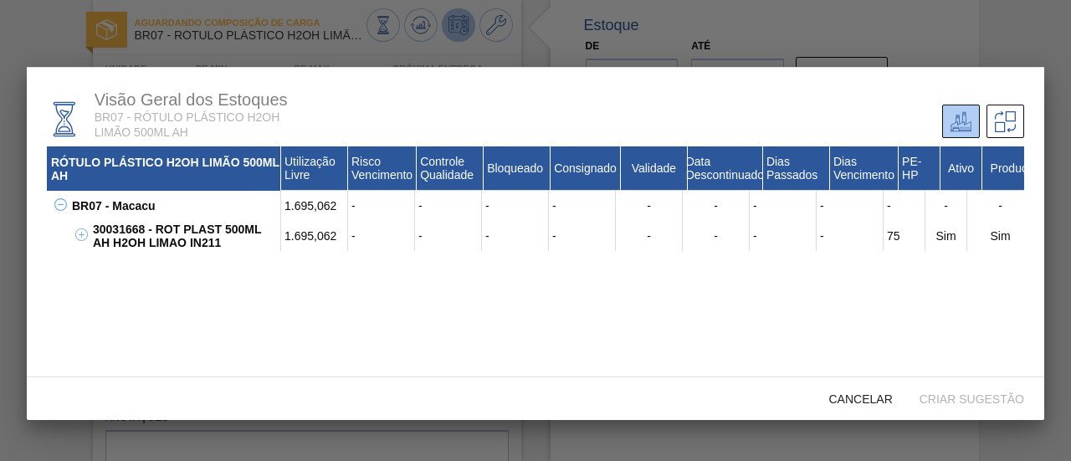
click at [440, 37] on div at bounding box center [535, 230] width 1071 height 461
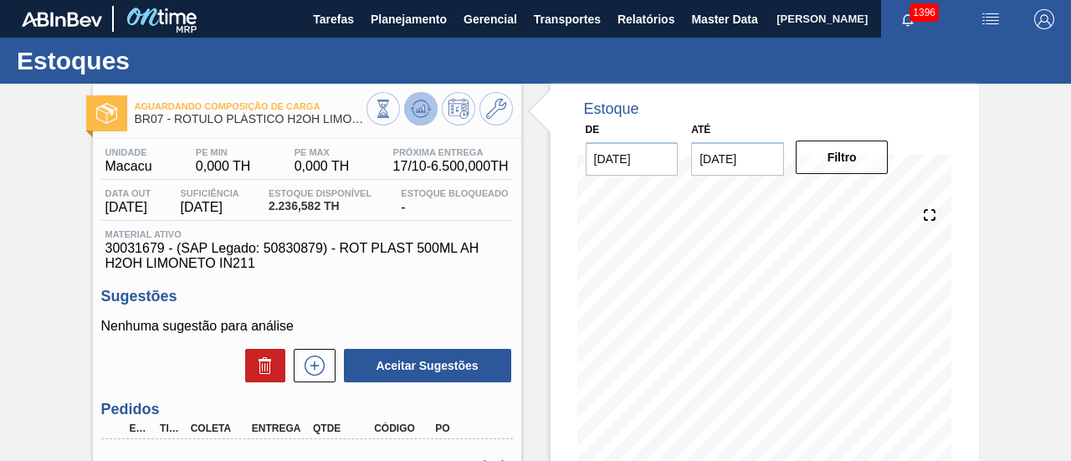
click at [419, 112] on icon at bounding box center [420, 109] width 11 height 8
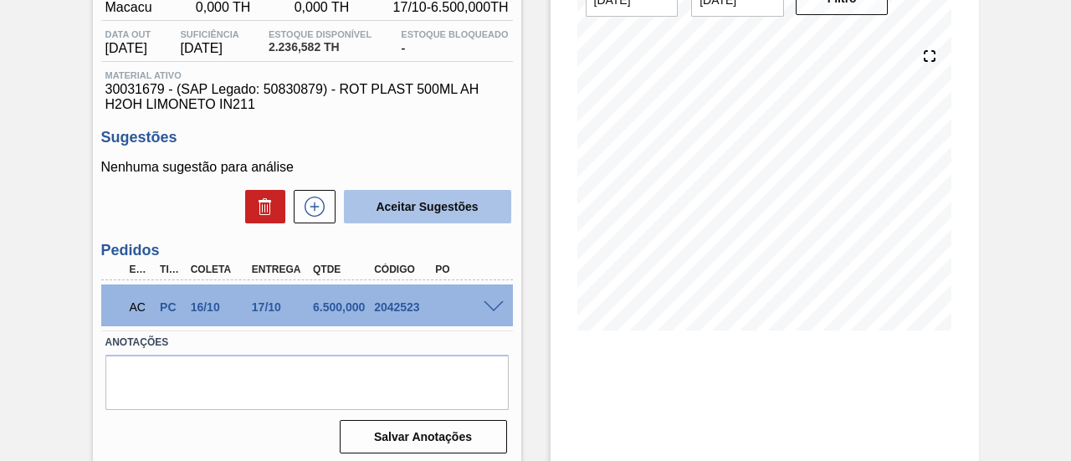
scroll to position [167, 0]
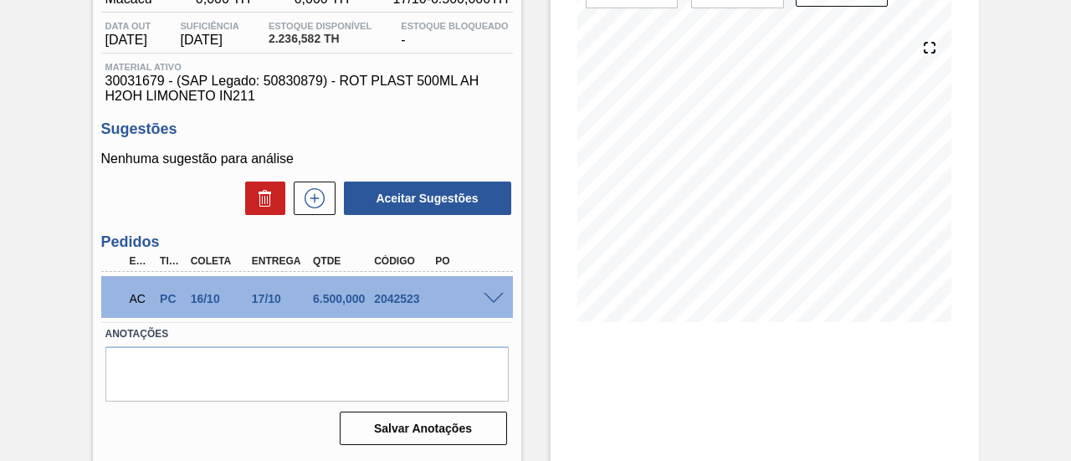
click at [496, 296] on span at bounding box center [494, 299] width 20 height 13
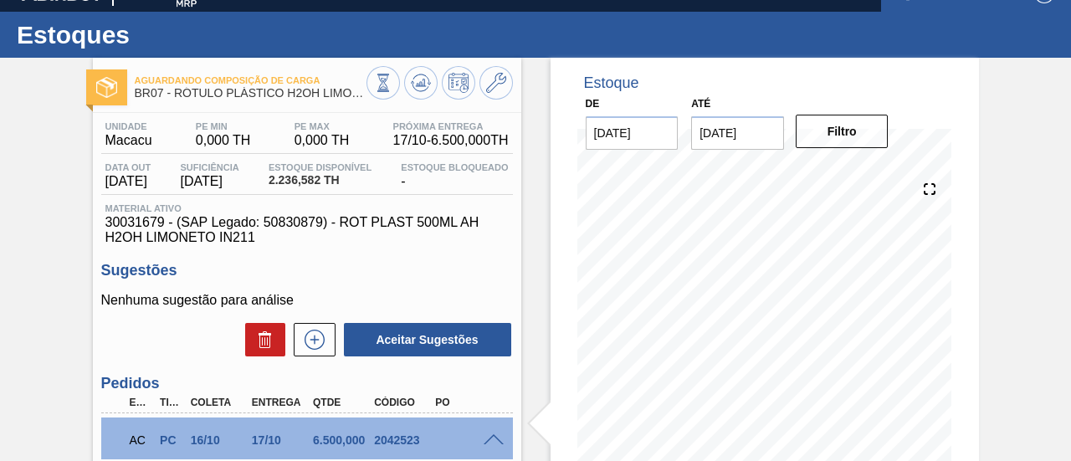
scroll to position [0, 0]
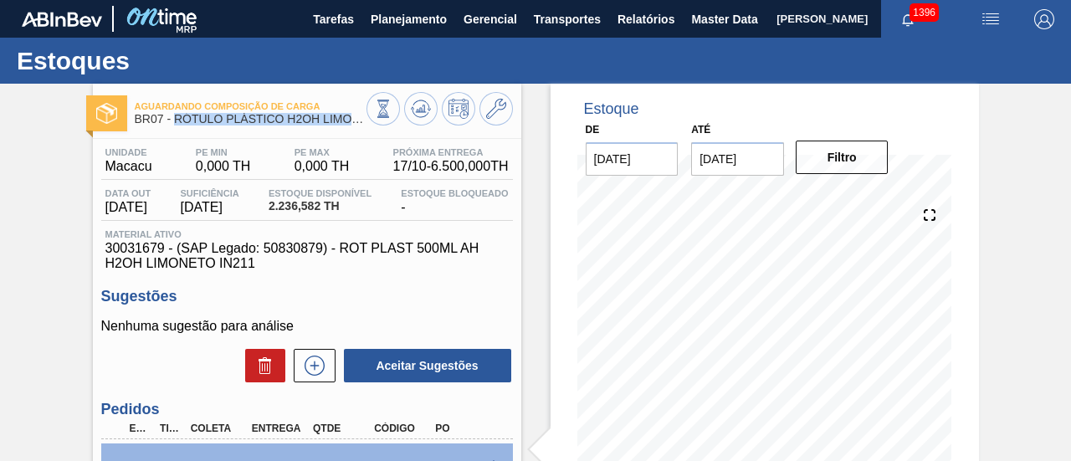
drag, startPoint x: 177, startPoint y: 118, endPoint x: 361, endPoint y: 123, distance: 184.2
click at [361, 123] on span "BR07 - RÓTULO PLÁSTICO H2OH LIMONETO 500ML AH" at bounding box center [251, 119] width 232 height 13
copy span "RÓTULO PLÁSTICO H2OH [PERSON_NAME]"
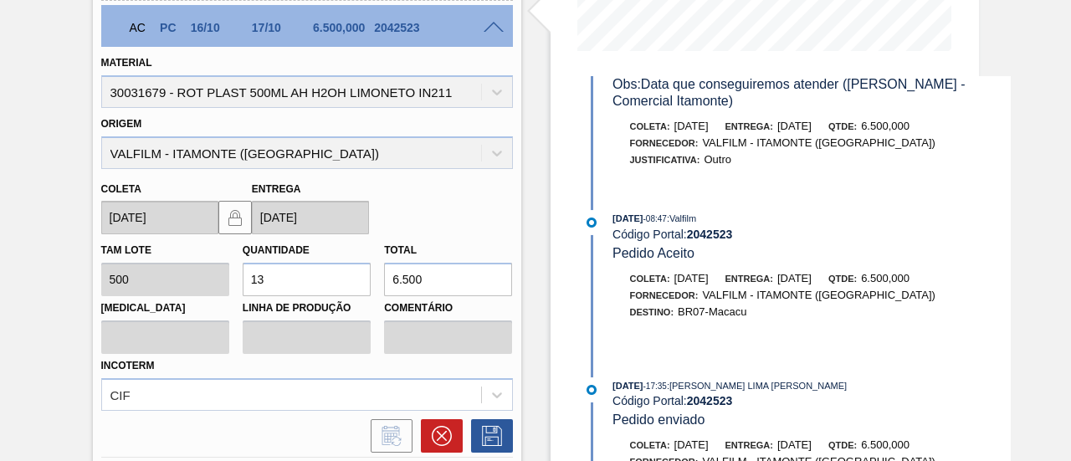
scroll to position [573, 0]
